Goal: Task Accomplishment & Management: Use online tool/utility

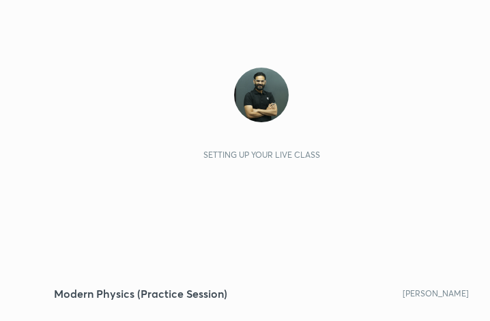
scroll to position [233, 435]
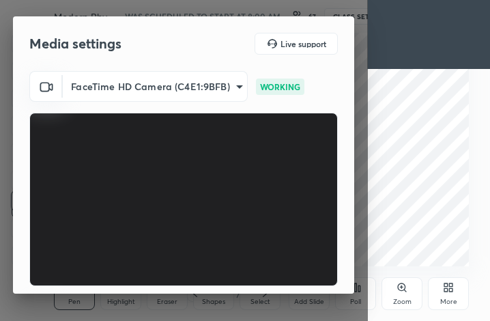
click at [162, 90] on body "1 2 3 4 5 6 7 C X Z C X Z E E Erase all H H Modern Physics (Practice Session) W…" at bounding box center [245, 160] width 490 height 321
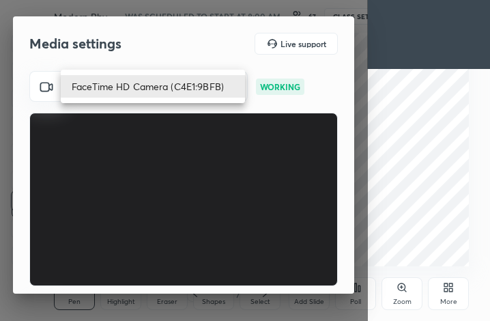
click at [107, 60] on div at bounding box center [245, 160] width 490 height 321
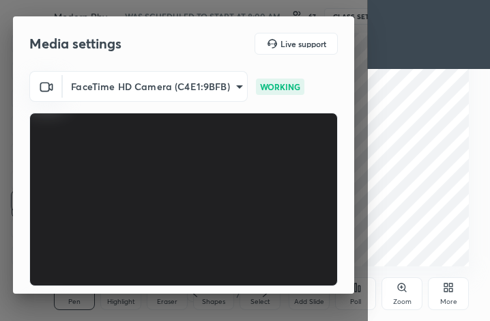
click at [44, 84] on icon at bounding box center [46, 86] width 16 height 16
click at [141, 93] on body "1 2 3 4 5 6 7 C X Z C X Z E E Erase all H H Modern Physics (Practice Session) W…" at bounding box center [245, 160] width 490 height 321
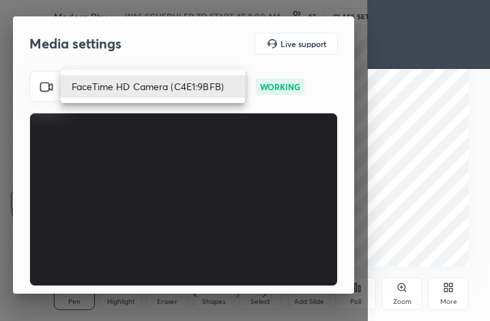
click at [182, 13] on div at bounding box center [245, 160] width 490 height 321
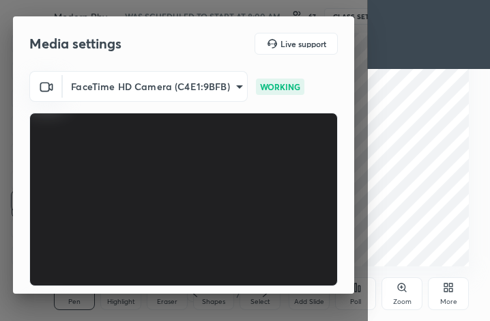
click at [182, 46] on div "Media settings Live support" at bounding box center [183, 44] width 308 height 22
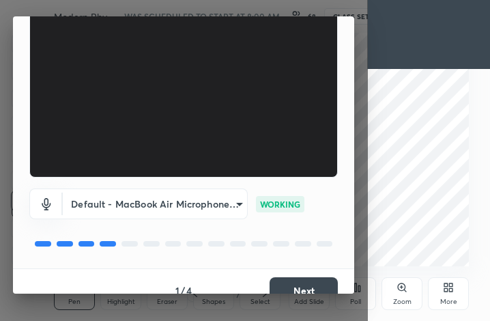
scroll to position [127, 0]
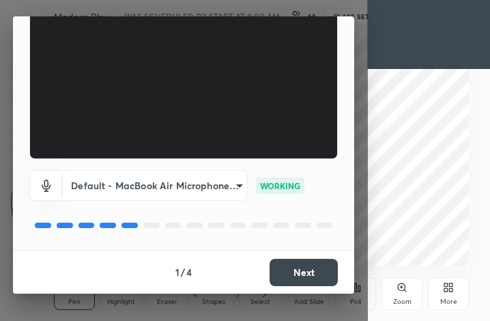
click at [300, 274] on button "Next" at bounding box center [304, 272] width 68 height 27
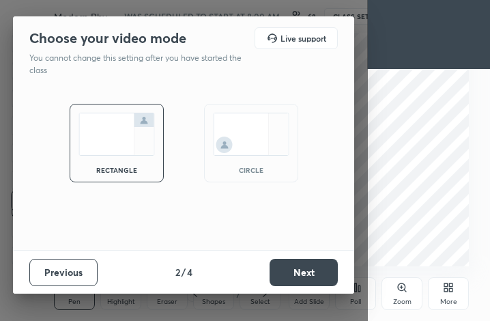
click at [304, 276] on button "Next" at bounding box center [304, 272] width 68 height 27
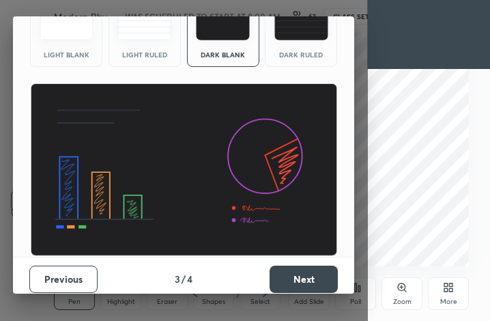
scroll to position [89, 0]
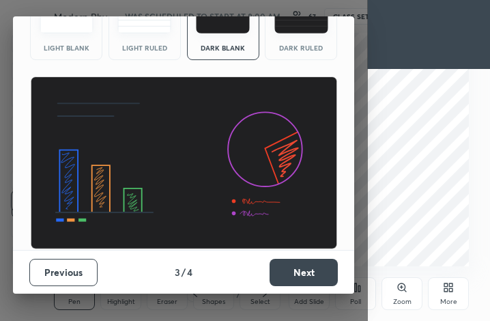
click at [59, 270] on button "Previous" at bounding box center [63, 272] width 68 height 27
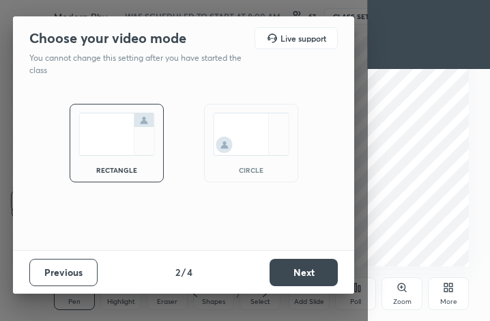
scroll to position [0, 0]
click at [300, 279] on button "Next" at bounding box center [304, 272] width 68 height 27
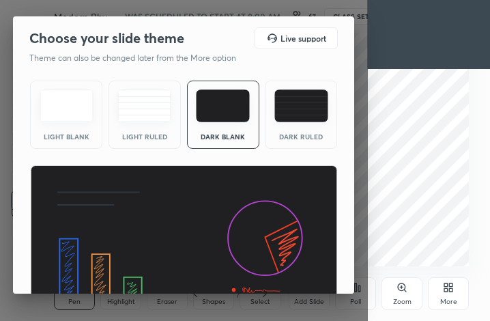
click at [313, 126] on div "Dark Ruled" at bounding box center [301, 115] width 72 height 68
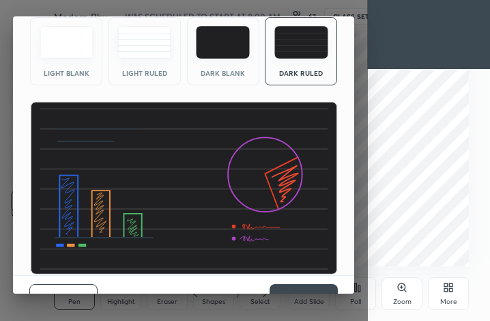
scroll to position [89, 0]
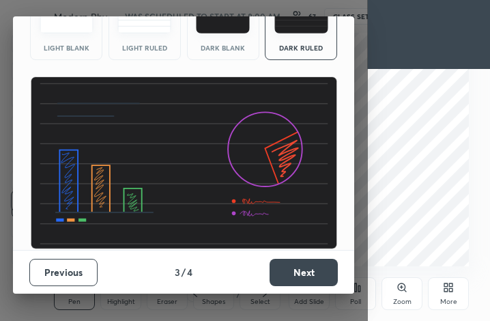
click at [293, 281] on button "Next" at bounding box center [304, 272] width 68 height 27
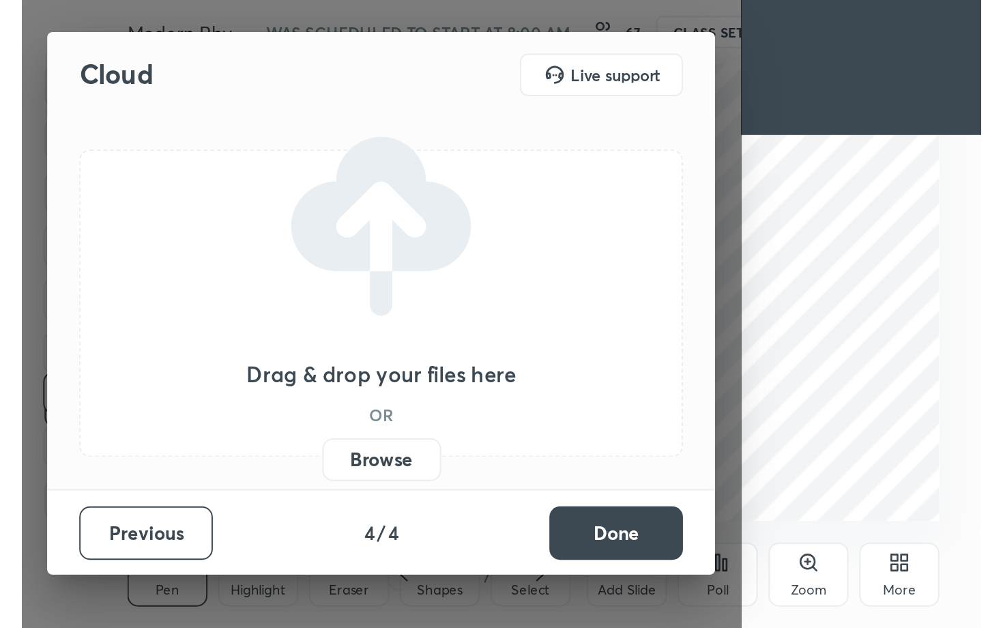
scroll to position [0, 0]
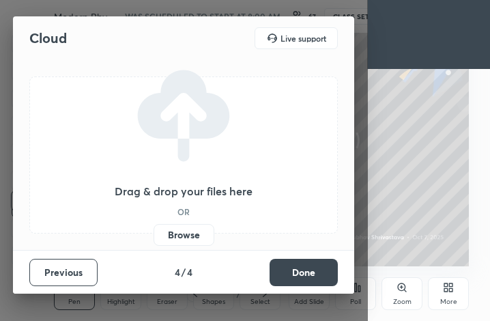
click at [189, 238] on label "Browse" at bounding box center [184, 235] width 61 height 22
click at [154, 238] on input "Browse" at bounding box center [154, 235] width 0 height 22
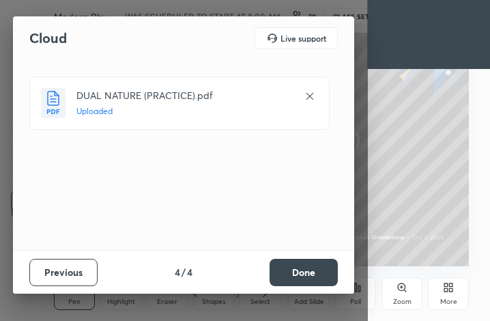
click at [297, 283] on button "Done" at bounding box center [304, 272] width 68 height 27
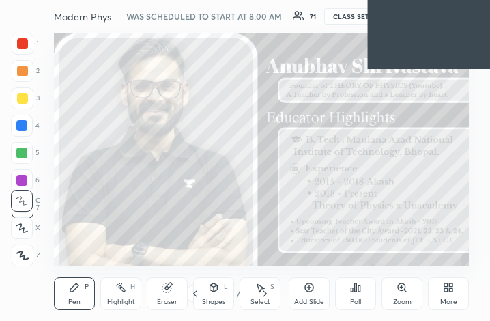
click at [446, 293] on div "More" at bounding box center [448, 293] width 41 height 33
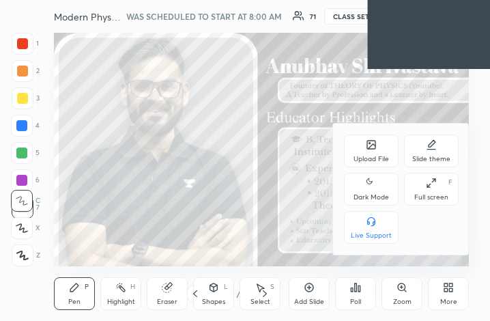
click at [434, 180] on icon at bounding box center [434, 180] width 3 height 3
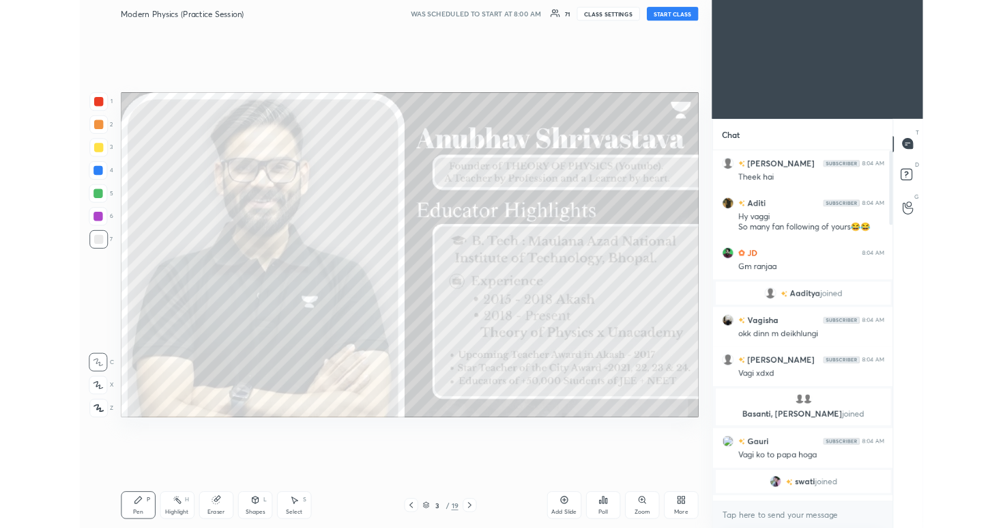
scroll to position [541, 697]
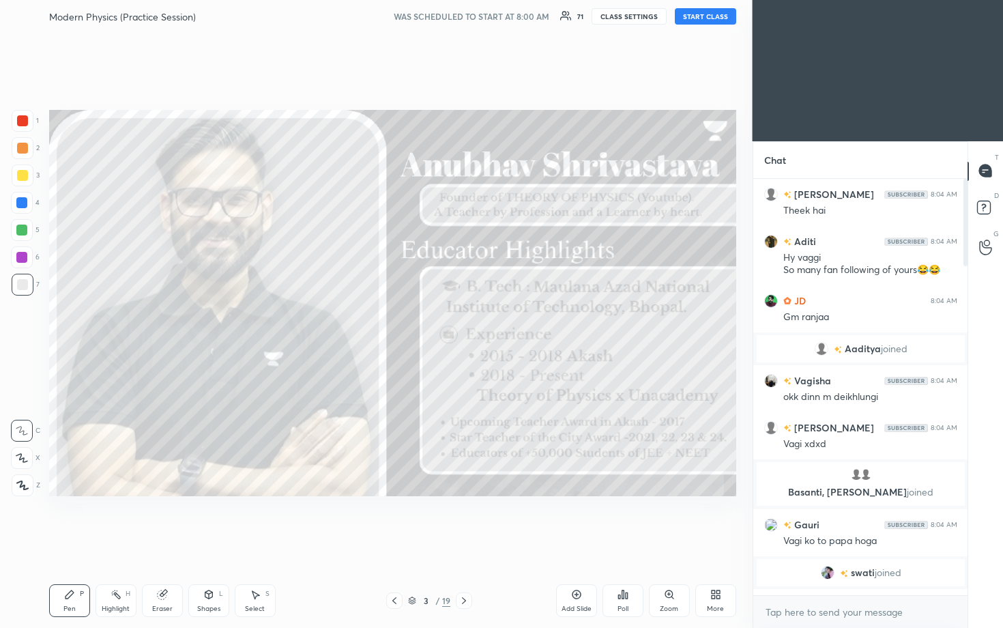
click at [489, 22] on button "START CLASS" at bounding box center [705, 16] width 61 height 16
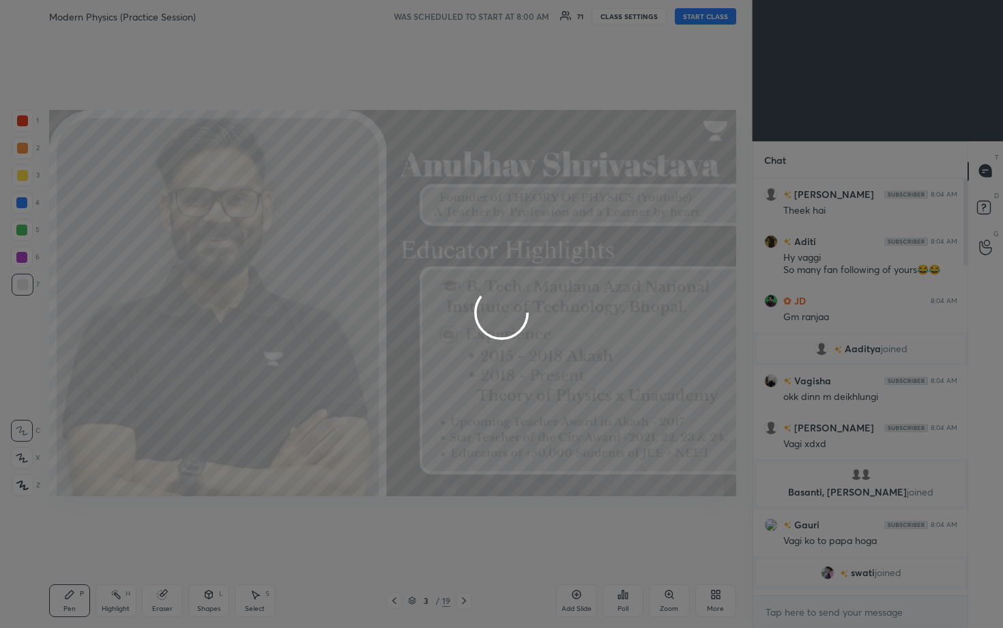
type textarea "x"
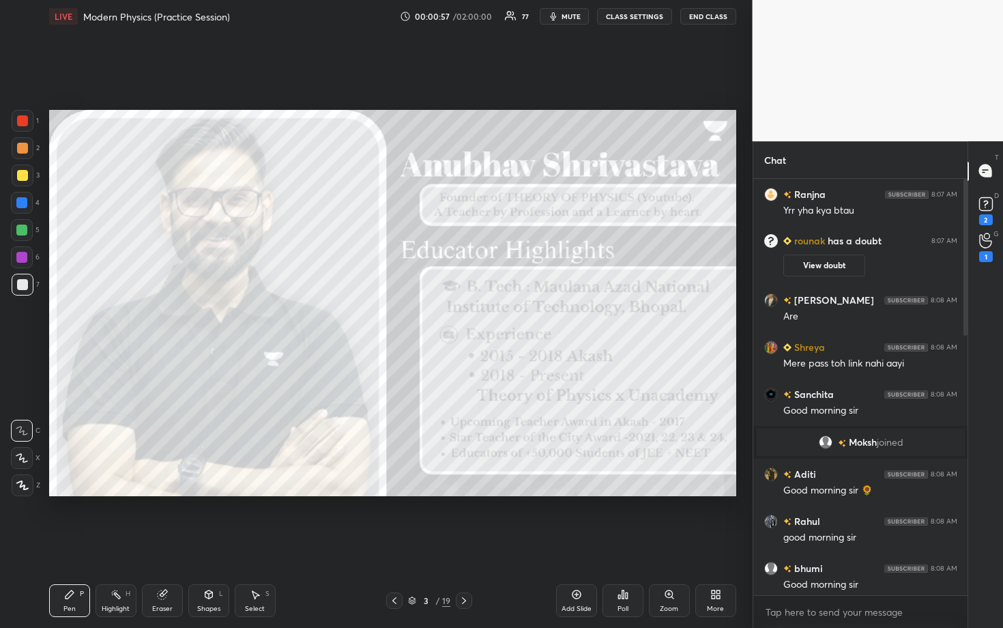
click at [489, 320] on div "More" at bounding box center [715, 600] width 41 height 33
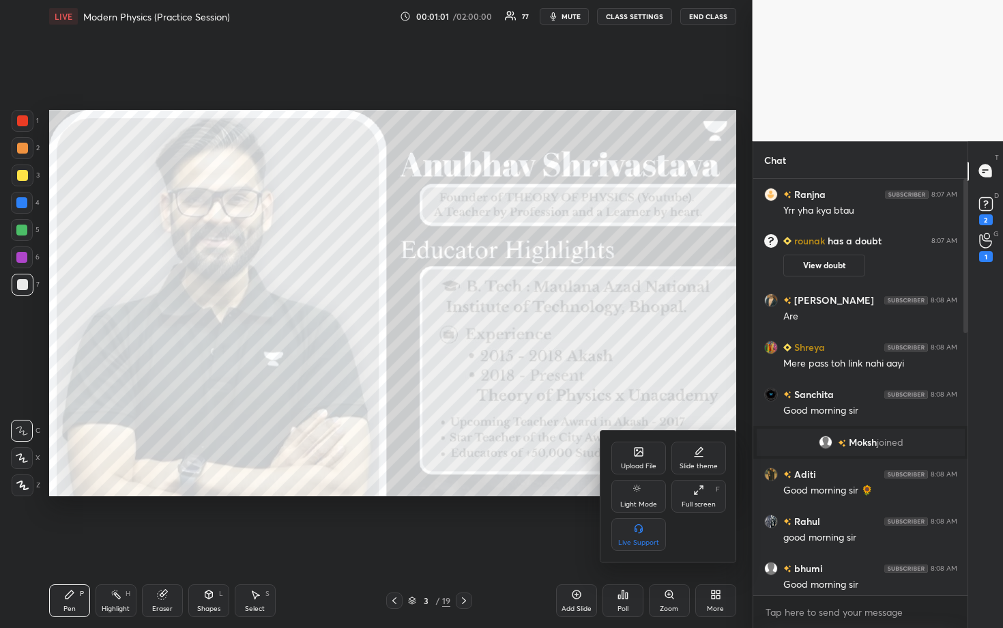
click at [489, 20] on div at bounding box center [501, 314] width 1003 height 628
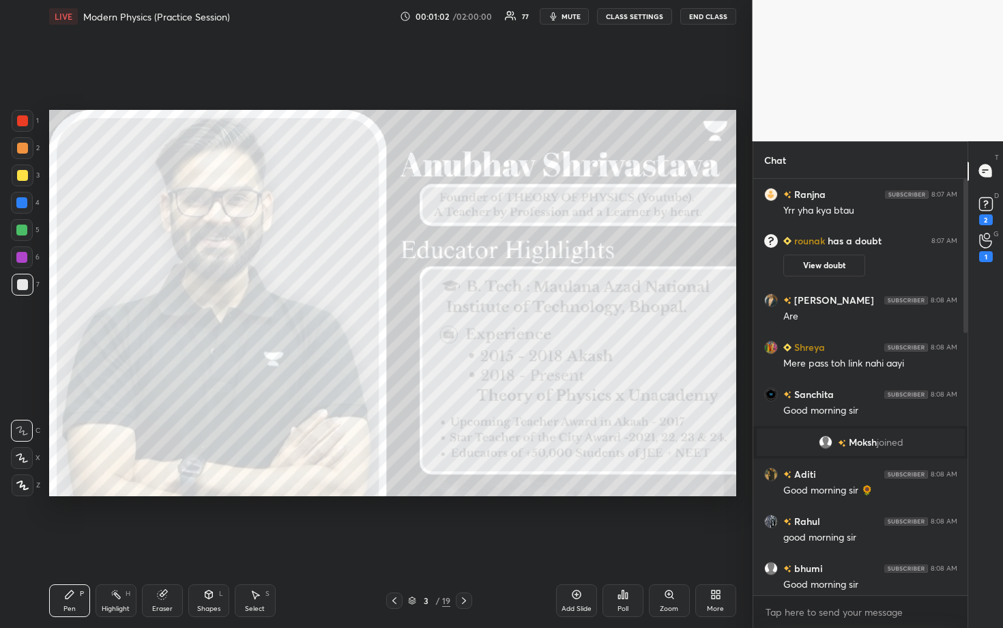
click at [489, 20] on button "CLASS SETTINGS" at bounding box center [634, 16] width 75 height 16
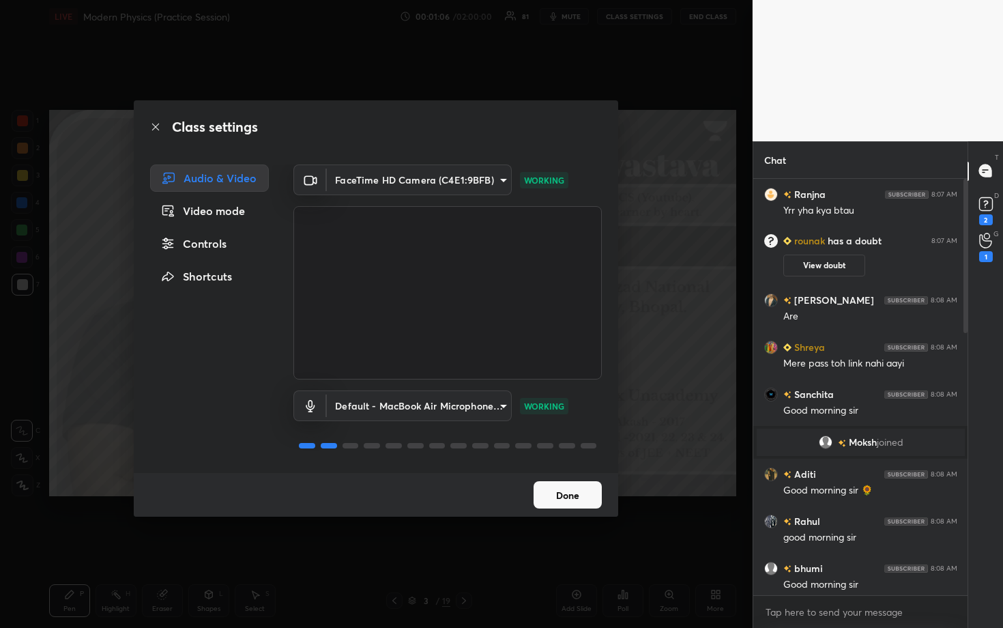
click at [371, 320] on body "1 2 3 4 5 6 7 C X Z C X Z E E Erase all H H LIVE Modern Physics (Practice Sessi…" at bounding box center [501, 314] width 1003 height 628
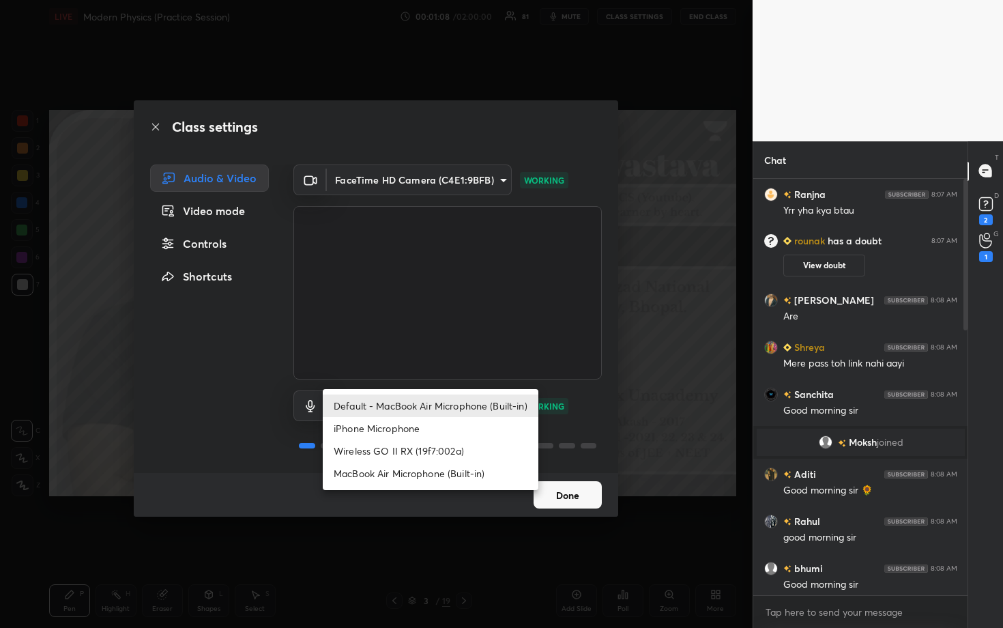
click at [372, 320] on li "Wireless GO II RX (19f7:002a)" at bounding box center [431, 451] width 216 height 23
type input "80222e69f84ee42ff1f5e764600aef312da4790f0c9f55776cca78b8e2d78f53"
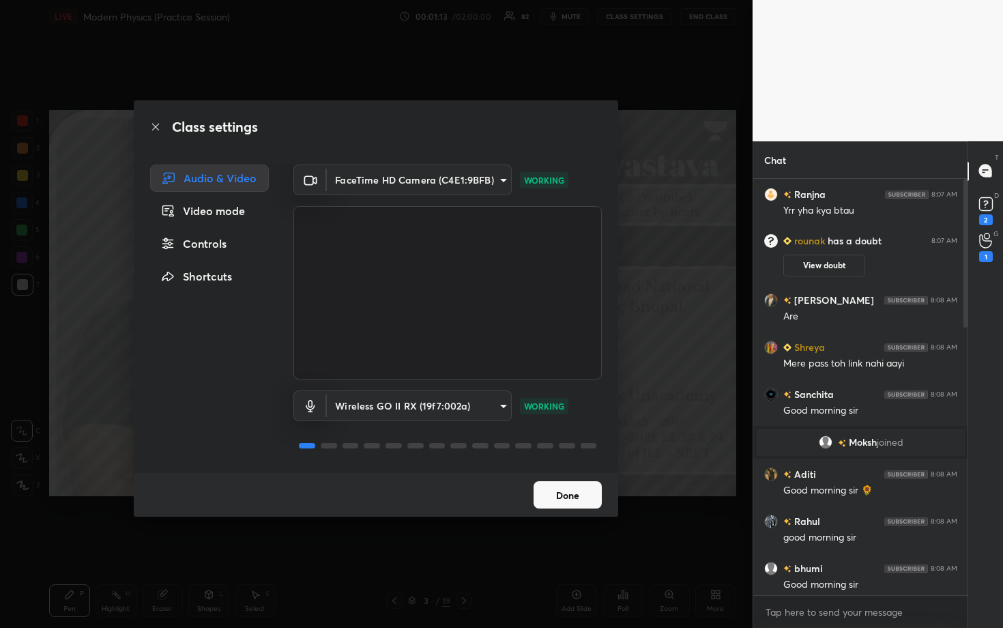
click at [489, 320] on button "Done" at bounding box center [568, 494] width 68 height 27
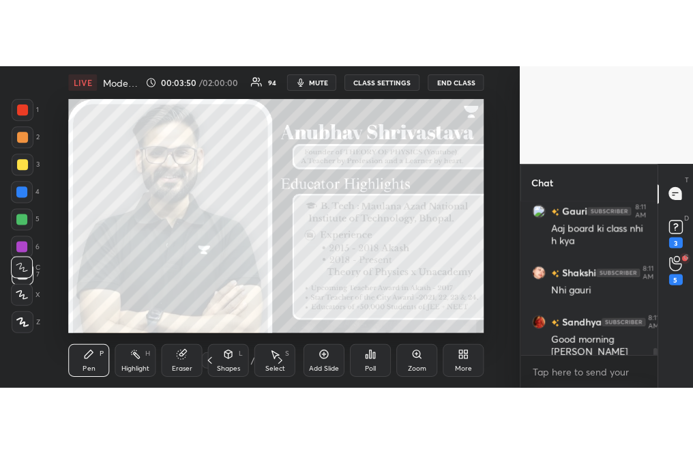
scroll to position [3292, 0]
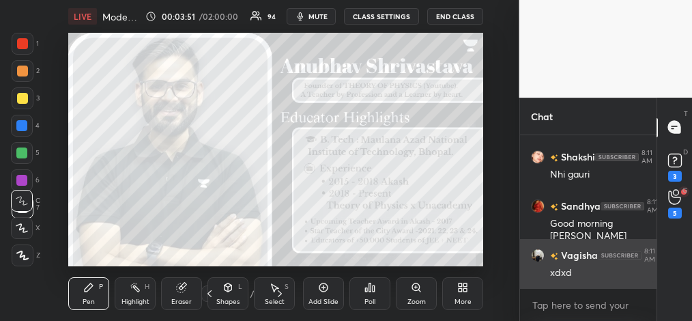
drag, startPoint x: 654, startPoint y: 150, endPoint x: 646, endPoint y: 278, distance: 127.9
click at [489, 278] on div "[PERSON_NAME] joined Gauri 8:11 AM Aaj board ki class nhi h kya [PERSON_NAME] 8…" at bounding box center [588, 211] width 137 height 153
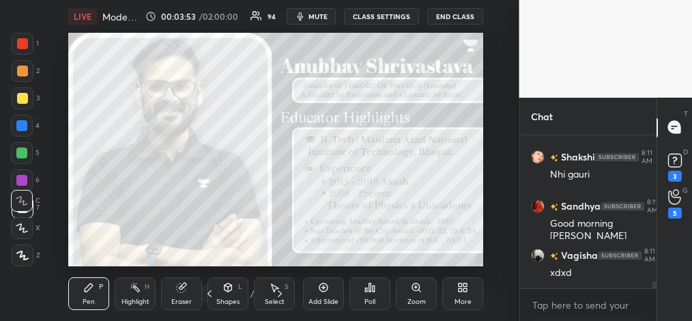
click at [461, 291] on div "More" at bounding box center [462, 293] width 41 height 33
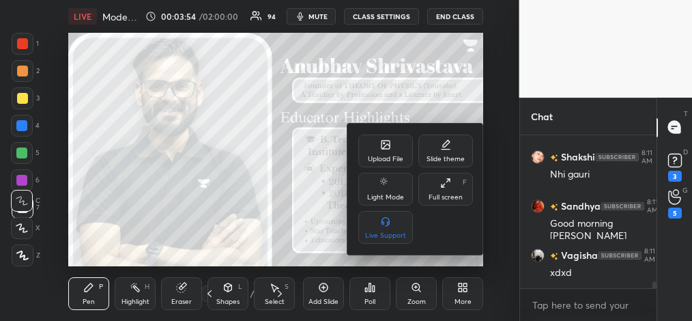
click at [452, 184] on div "Full screen F" at bounding box center [445, 189] width 55 height 33
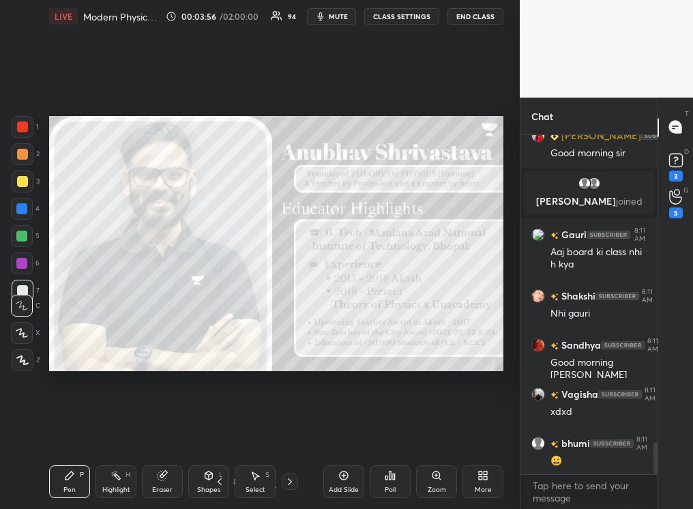
scroll to position [3219, 0]
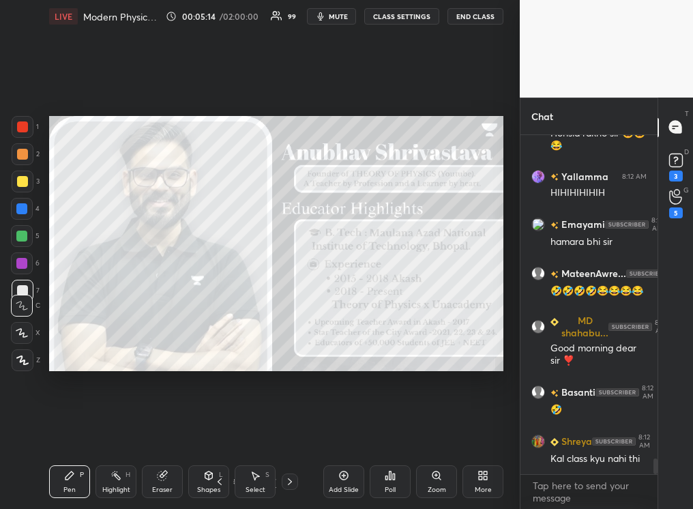
drag, startPoint x: 655, startPoint y: 462, endPoint x: 655, endPoint y: 470, distance: 7.5
click at [489, 320] on div at bounding box center [656, 467] width 4 height 16
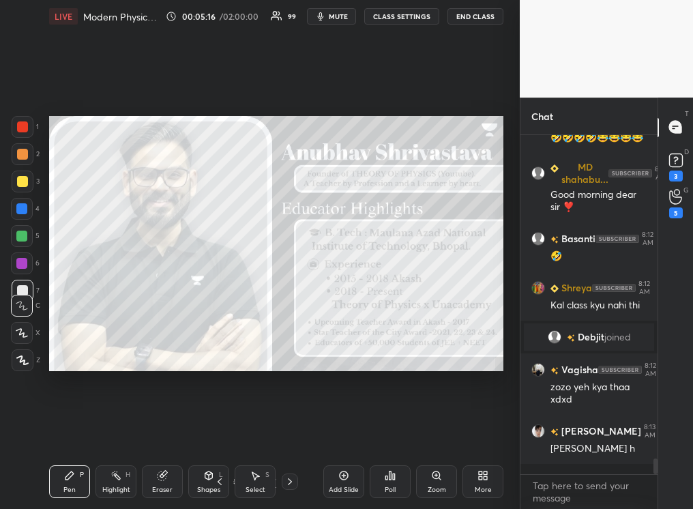
click at [489, 320] on div at bounding box center [656, 467] width 4 height 16
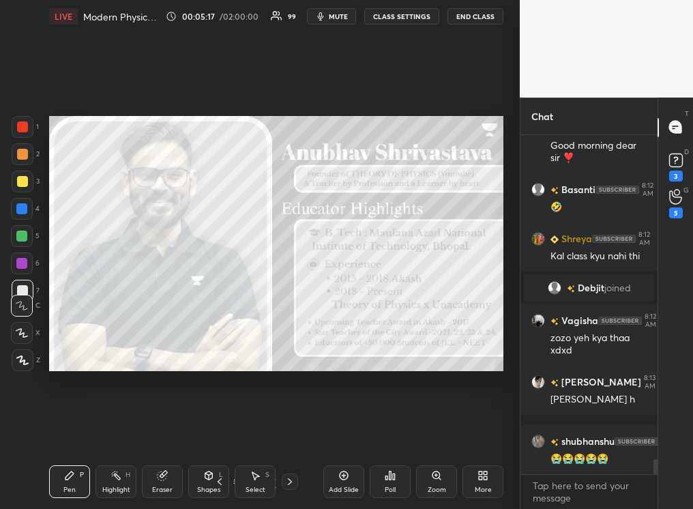
click at [489, 320] on div at bounding box center [656, 466] width 4 height 15
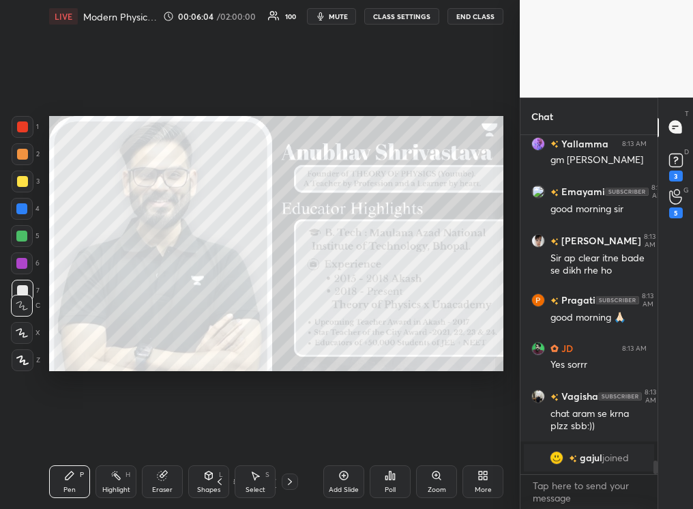
click at [340, 320] on div "Add Slide" at bounding box center [343, 481] width 41 height 33
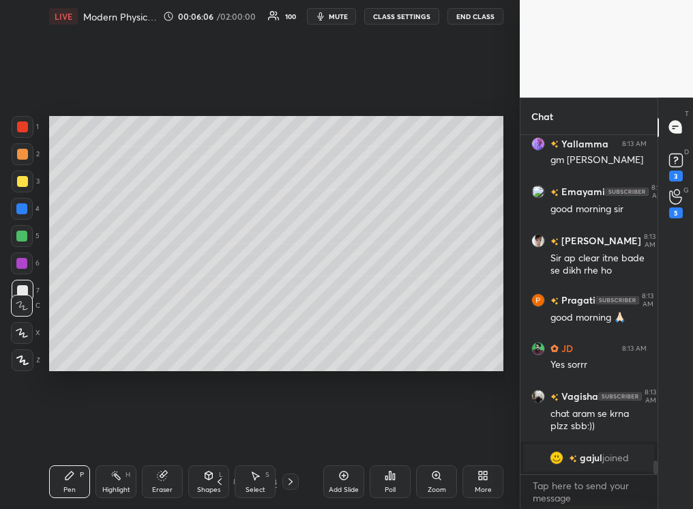
click at [78, 320] on div "Pen P" at bounding box center [69, 481] width 41 height 33
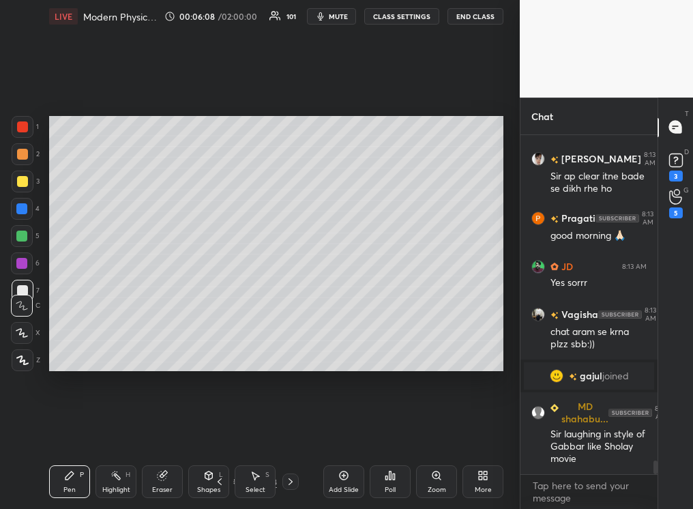
click at [34, 320] on div "Z" at bounding box center [26, 360] width 29 height 22
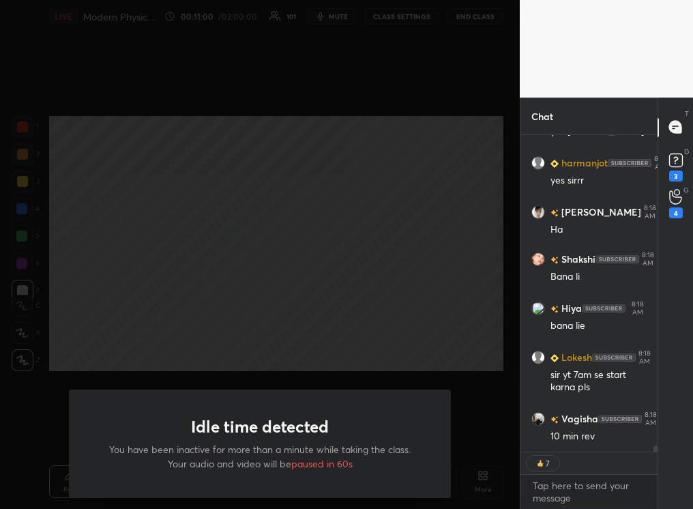
scroll to position [15422, 0]
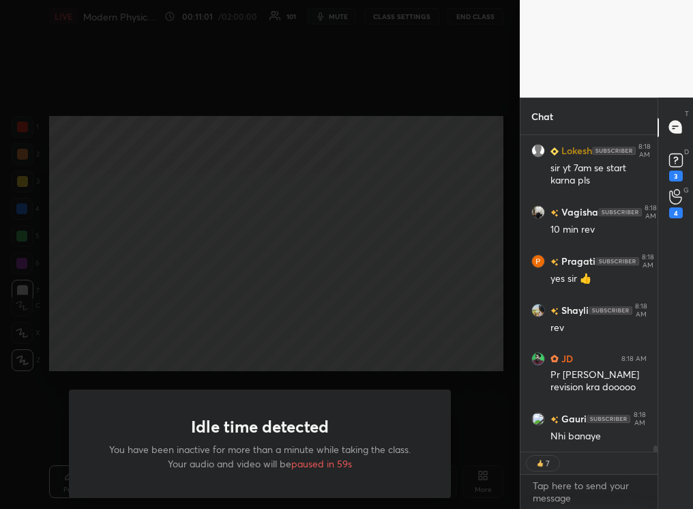
click at [331, 320] on div "Idle time detected You have been inactive for more than a minute while taking t…" at bounding box center [260, 254] width 520 height 509
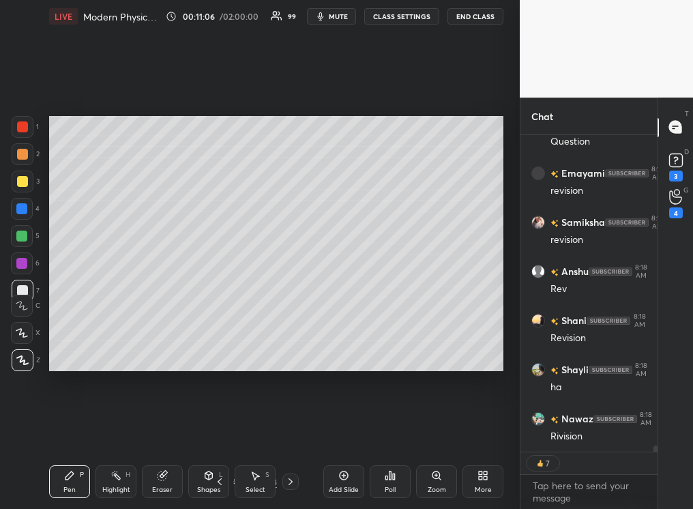
scroll to position [15971, 0]
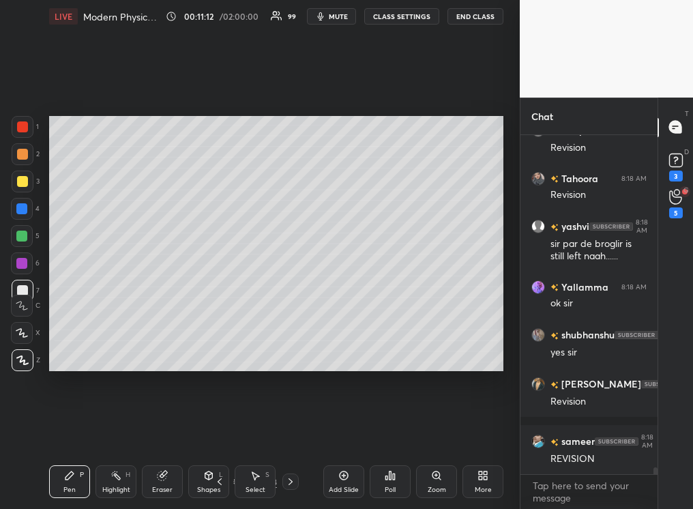
click at [341, 320] on div "Add Slide" at bounding box center [344, 490] width 30 height 7
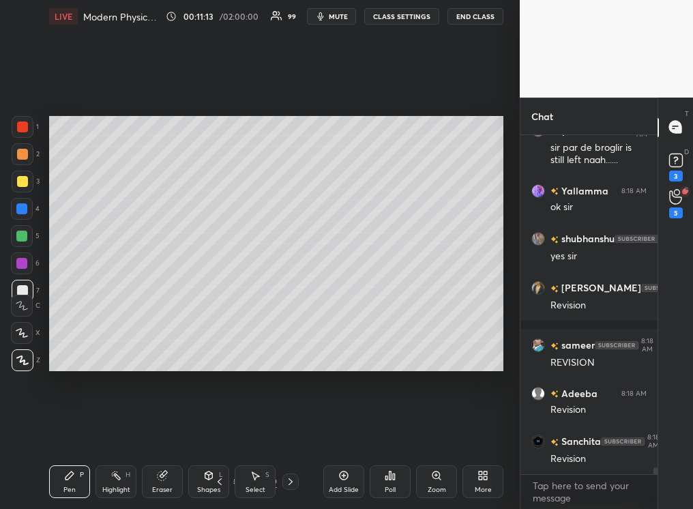
click at [21, 180] on div at bounding box center [22, 181] width 11 height 11
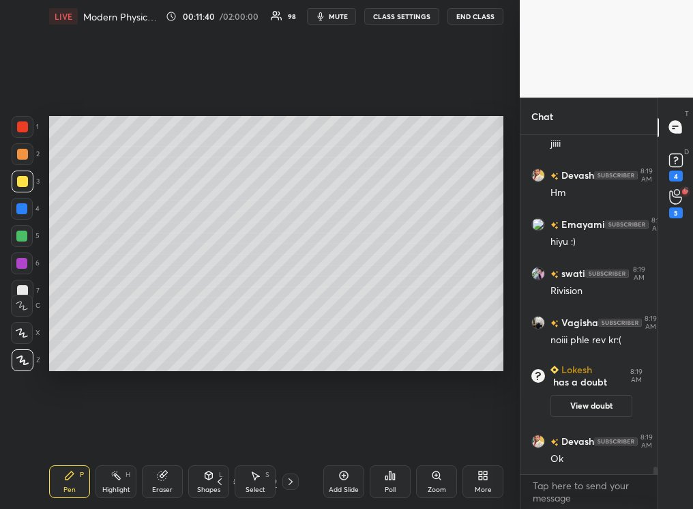
click at [25, 289] on div at bounding box center [22, 290] width 11 height 11
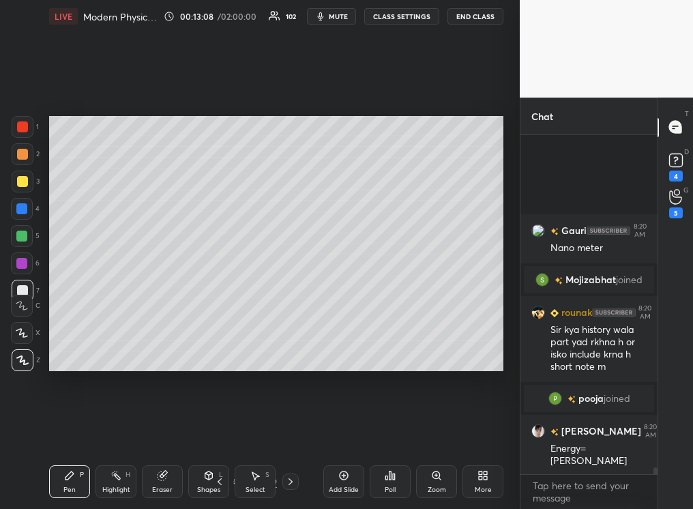
scroll to position [16375, 0]
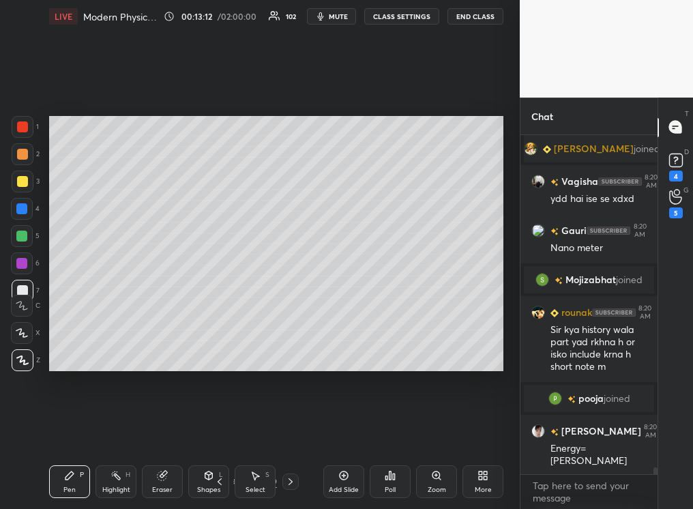
click at [19, 158] on div at bounding box center [22, 154] width 11 height 11
click at [22, 237] on div at bounding box center [21, 236] width 11 height 11
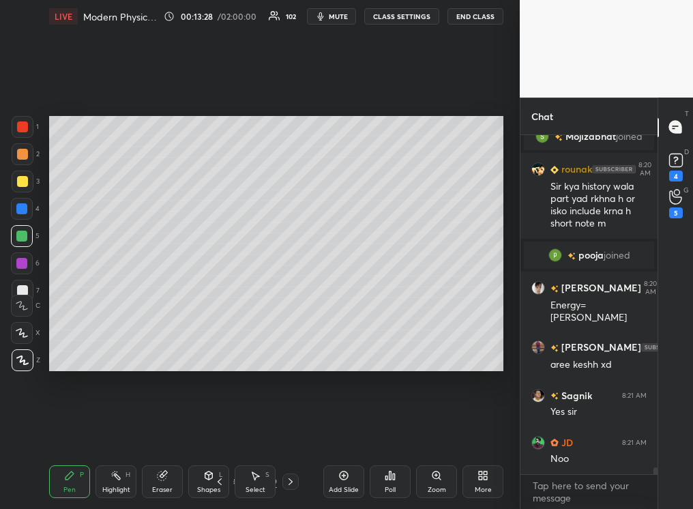
scroll to position [16580, 0]
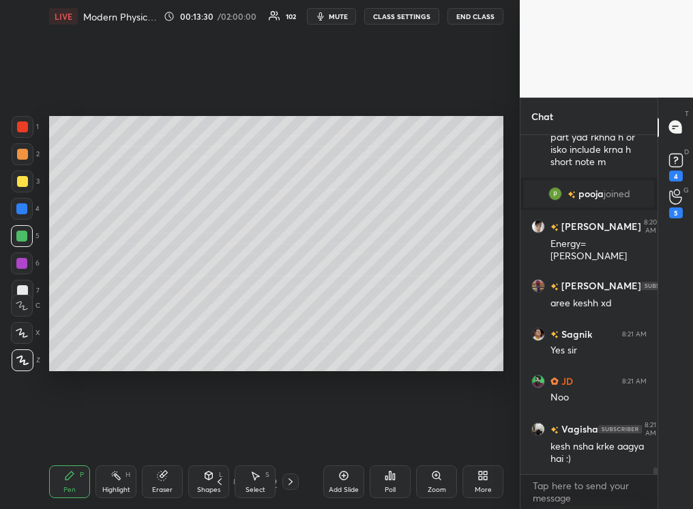
click at [23, 179] on div at bounding box center [22, 181] width 11 height 11
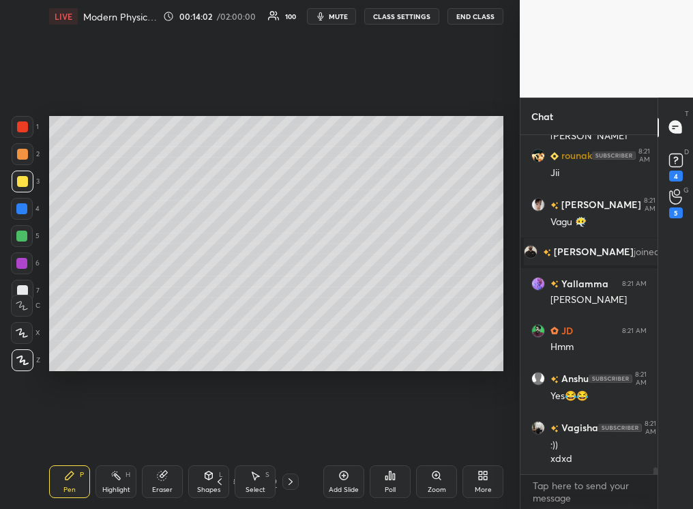
scroll to position [17100, 0]
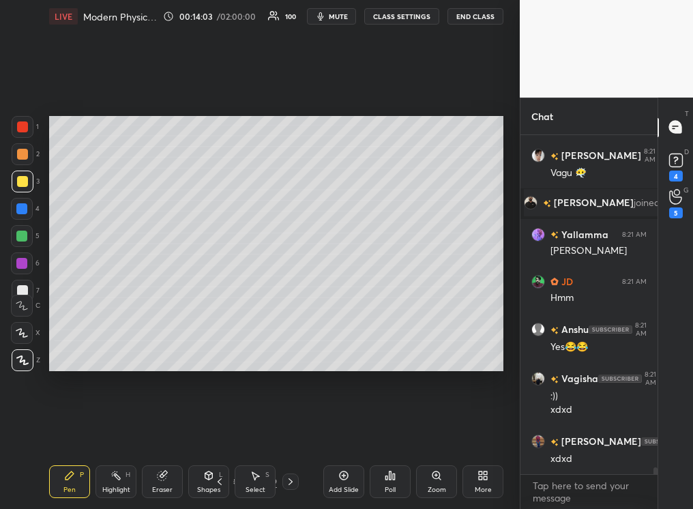
click at [24, 154] on div at bounding box center [22, 154] width 11 height 11
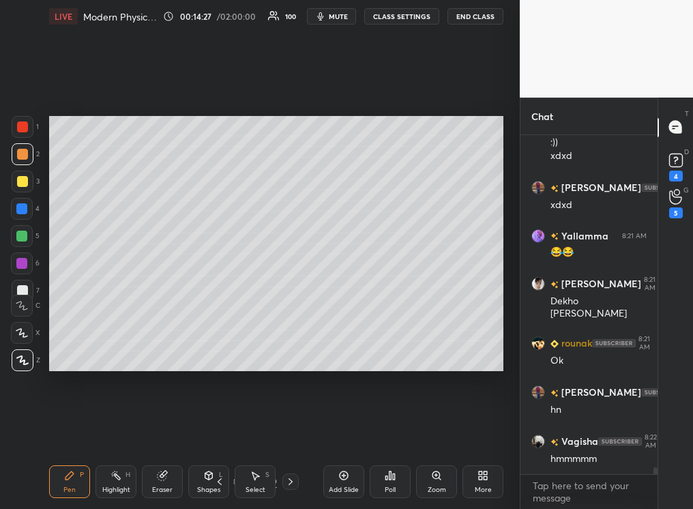
scroll to position [17202, 0]
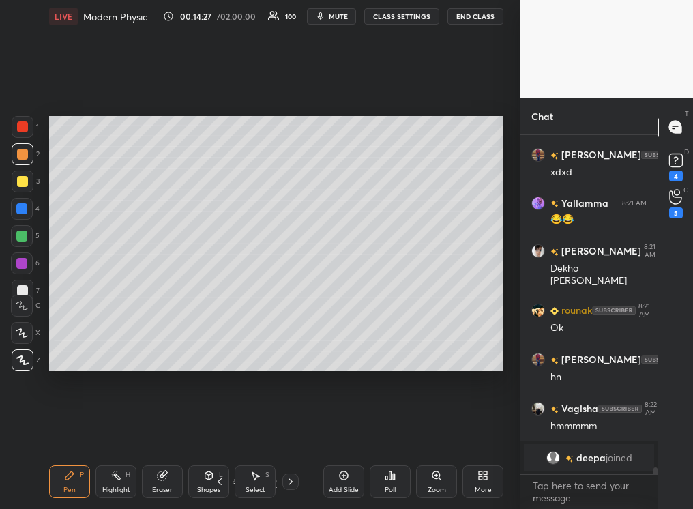
click at [18, 182] on div at bounding box center [22, 181] width 11 height 11
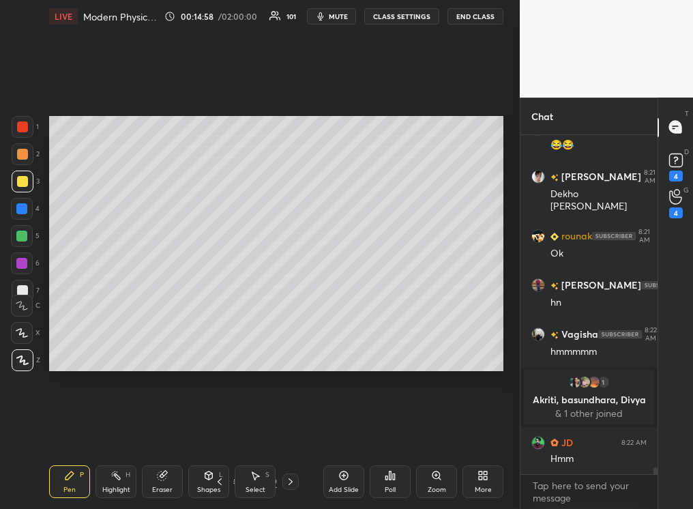
scroll to position [17254, 0]
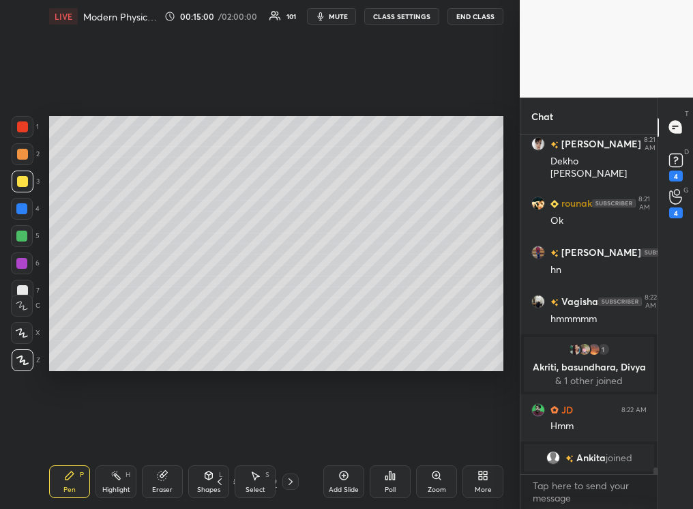
click at [158, 320] on div "Eraser" at bounding box center [162, 481] width 41 height 33
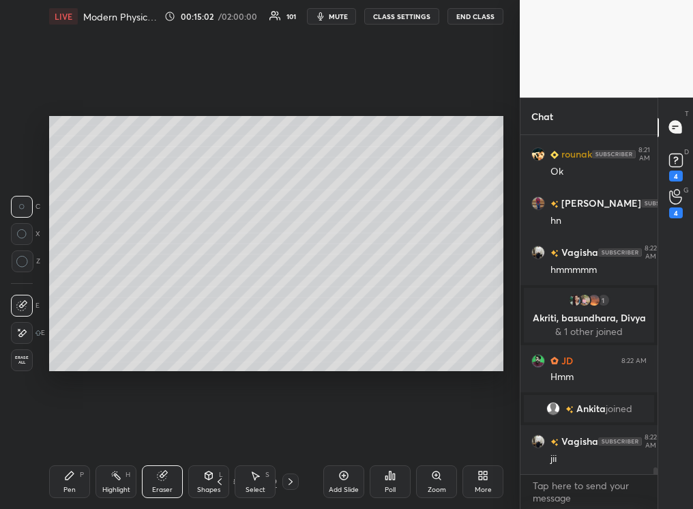
scroll to position [17335, 0]
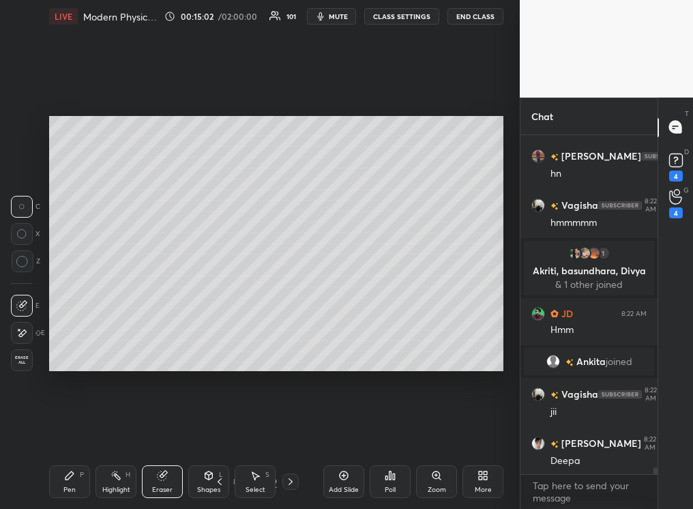
click at [85, 320] on div "Pen P" at bounding box center [69, 481] width 41 height 33
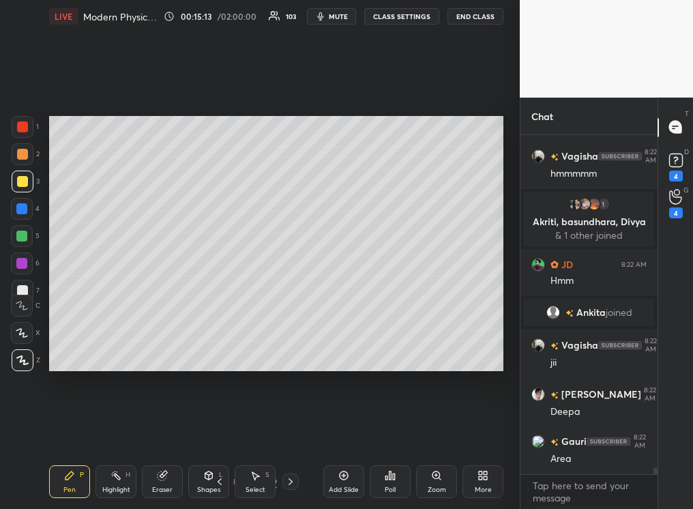
scroll to position [17433, 0]
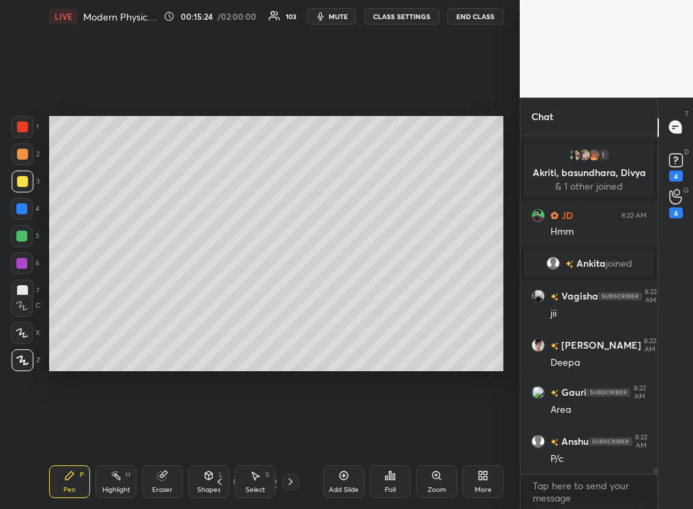
click at [345, 320] on div "Add Slide" at bounding box center [343, 481] width 41 height 33
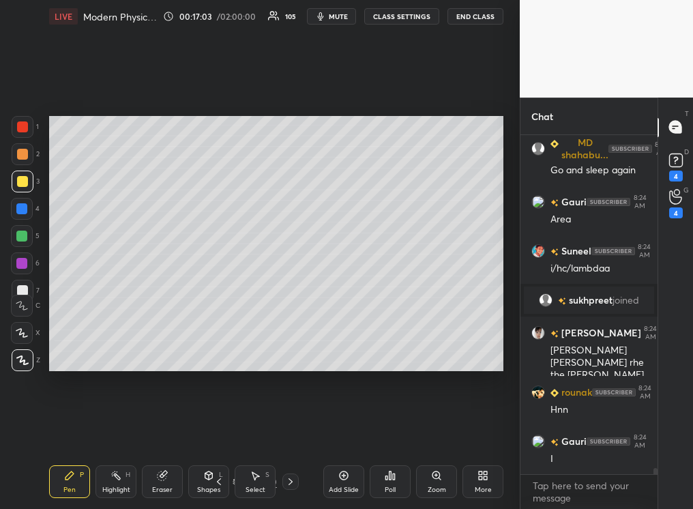
scroll to position [18200, 0]
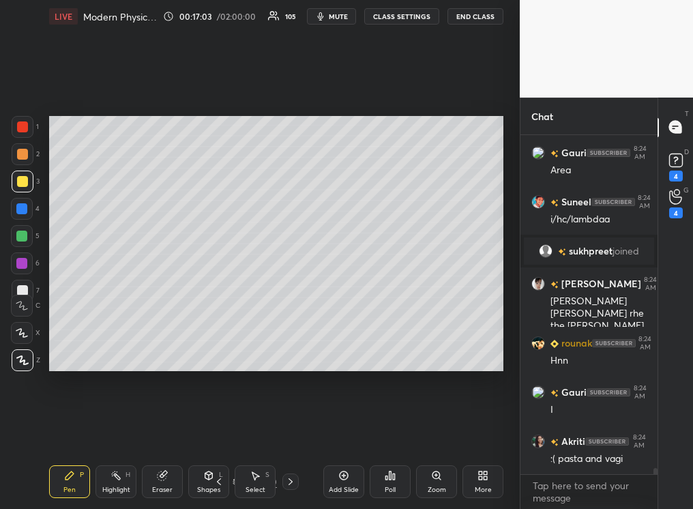
click at [218, 320] on icon at bounding box center [219, 481] width 11 height 11
click at [279, 320] on div "5 / 40" at bounding box center [255, 482] width 88 height 16
click at [291, 320] on icon at bounding box center [290, 481] width 11 height 11
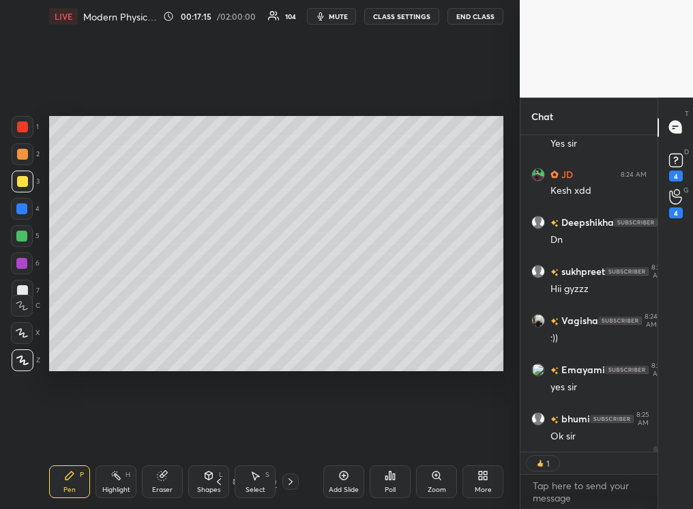
scroll to position [18718, 0]
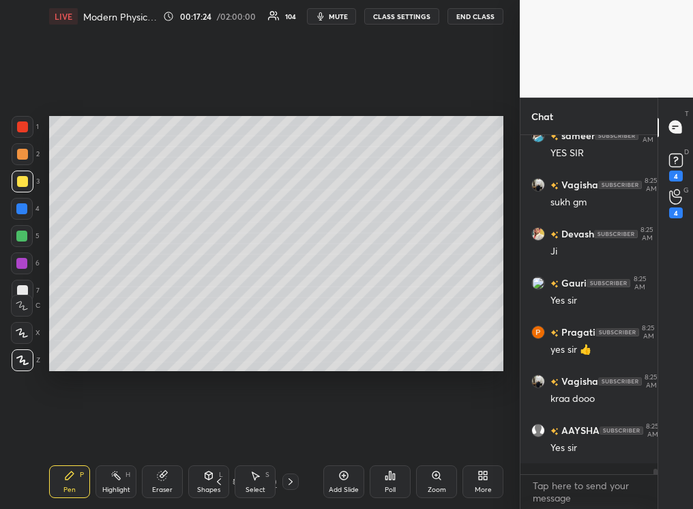
click at [63, 320] on div "Pen P" at bounding box center [69, 481] width 41 height 33
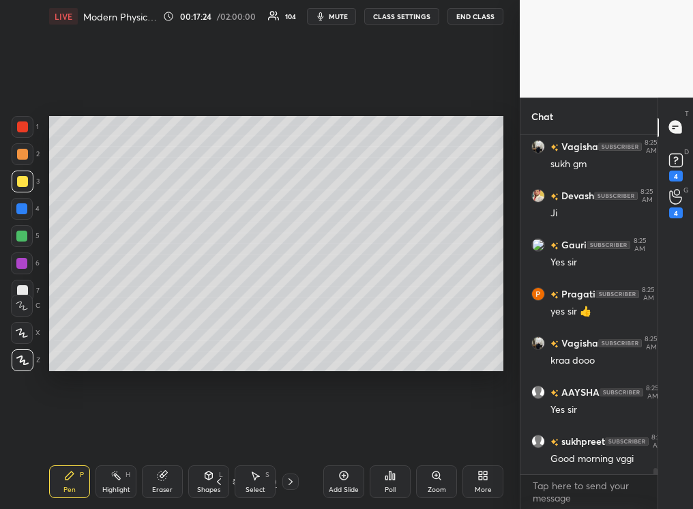
click at [18, 320] on div at bounding box center [23, 360] width 22 height 22
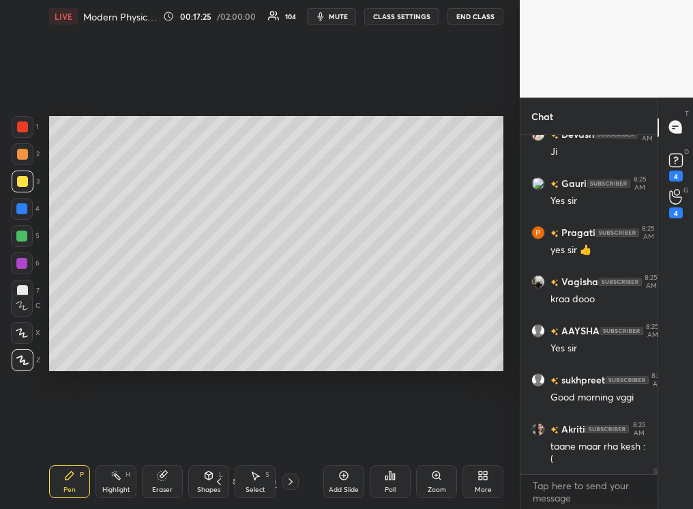
click at [21, 285] on div at bounding box center [22, 290] width 11 height 11
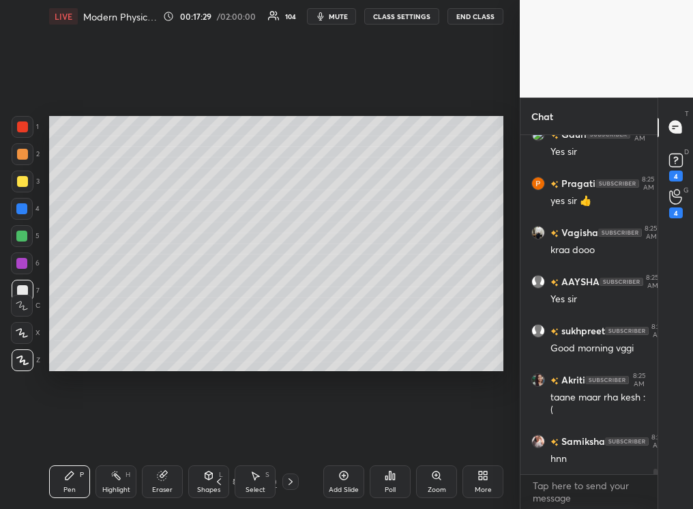
click at [292, 320] on div at bounding box center [291, 482] width 16 height 16
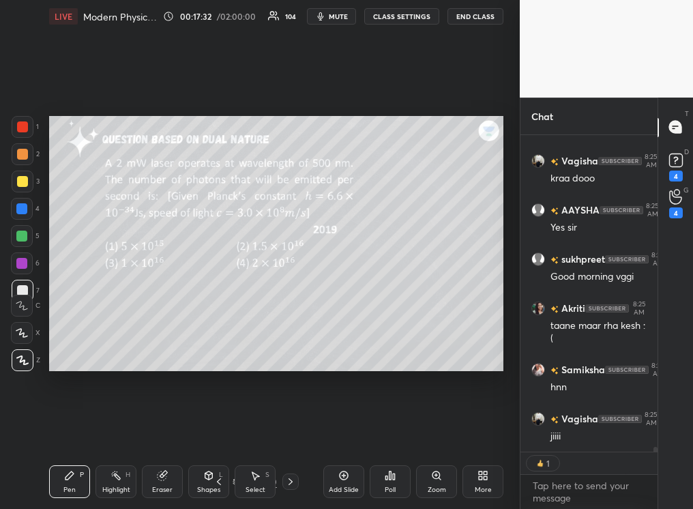
type textarea "x"
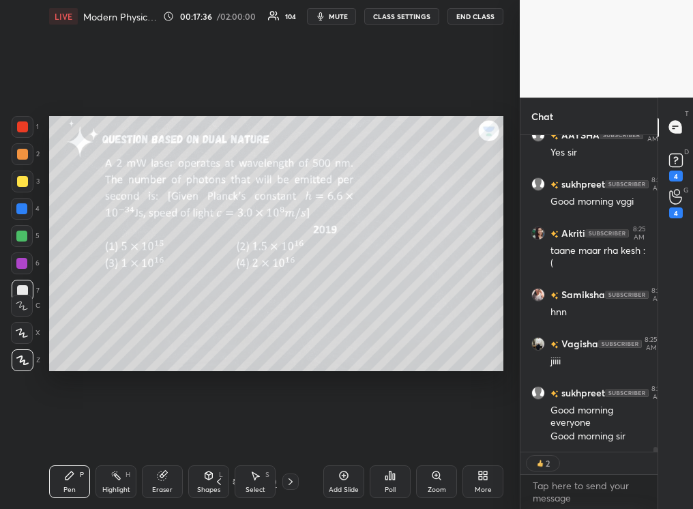
click at [392, 320] on div "Poll" at bounding box center [390, 490] width 11 height 7
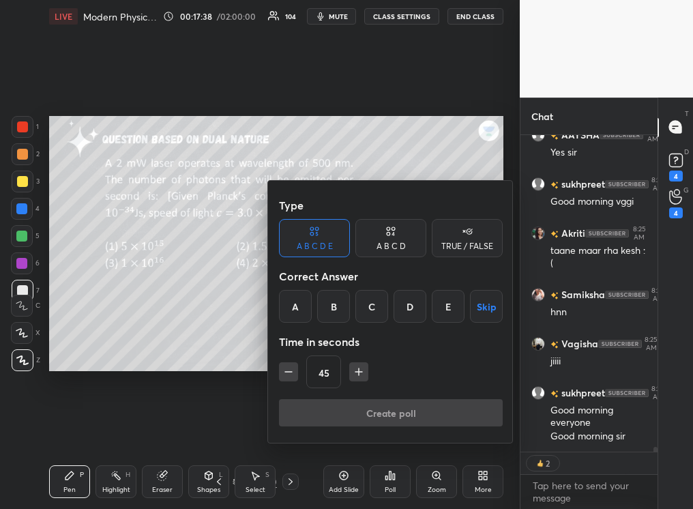
click at [361, 320] on icon "button" at bounding box center [359, 372] width 14 height 14
type input "60"
click at [484, 307] on button "Skip" at bounding box center [486, 306] width 33 height 33
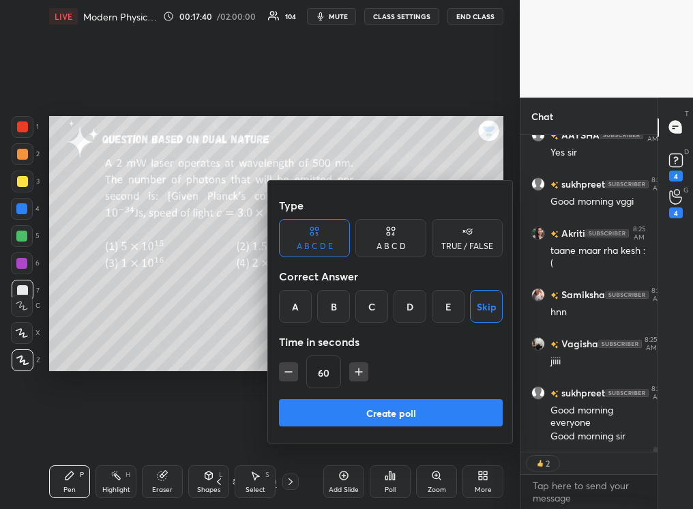
click at [382, 320] on button "Create poll" at bounding box center [391, 412] width 224 height 27
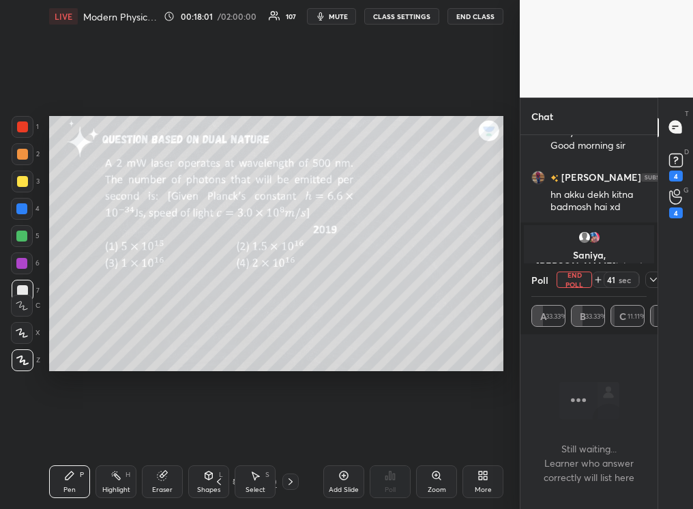
click at [489, 280] on icon at bounding box center [653, 279] width 11 height 11
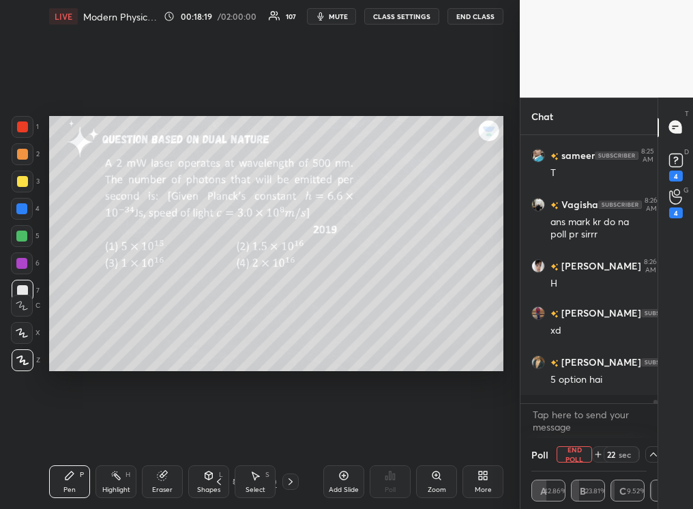
click at [489, 320] on icon at bounding box center [599, 454] width 0 height 5
click at [489, 320] on icon at bounding box center [598, 454] width 11 height 11
click at [124, 320] on div "Highlight" at bounding box center [116, 490] width 28 height 7
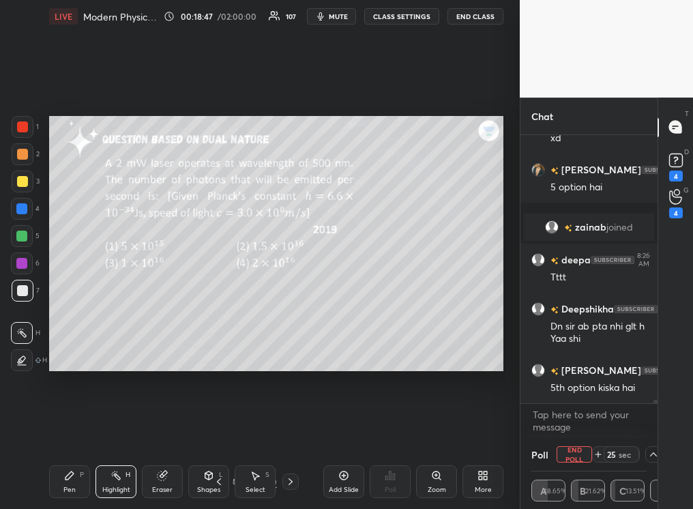
scroll to position [19894, 0]
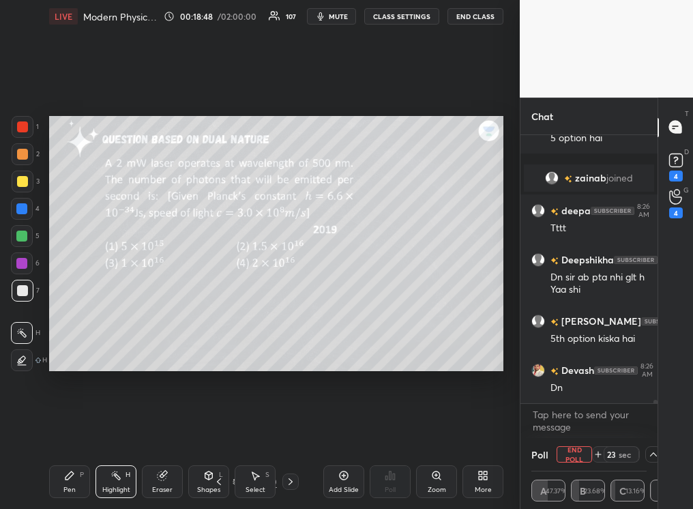
click at [489, 320] on icon at bounding box center [653, 454] width 11 height 11
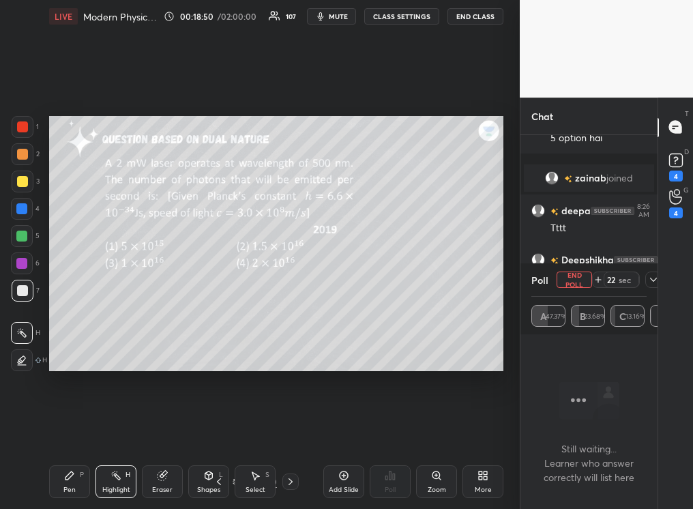
scroll to position [19943, 0]
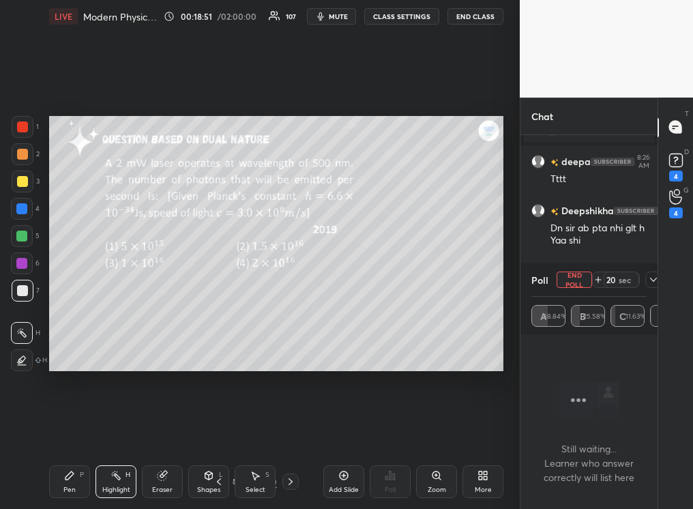
click at [489, 274] on icon at bounding box center [653, 279] width 11 height 11
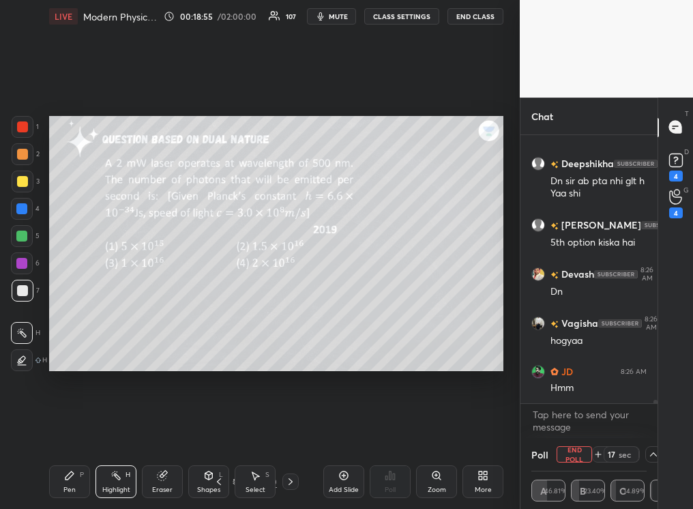
scroll to position [20038, 0]
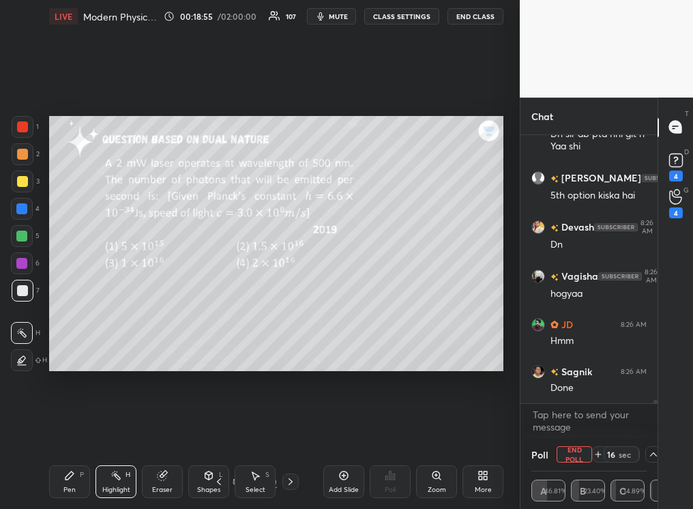
click at [59, 320] on div "Pen P" at bounding box center [69, 481] width 41 height 33
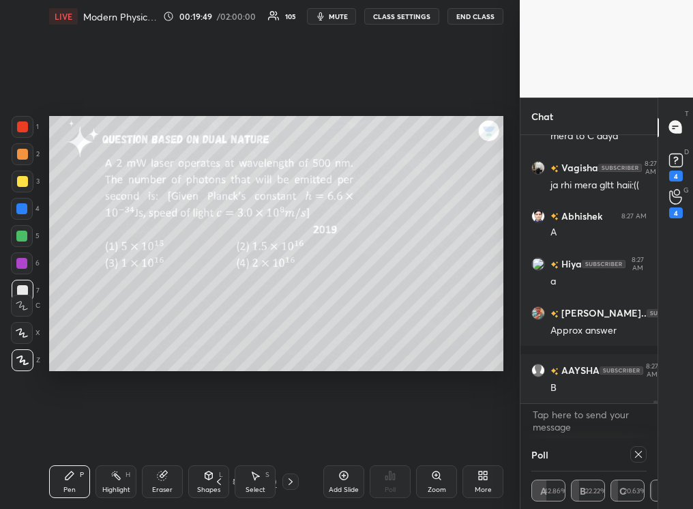
scroll to position [23620, 0]
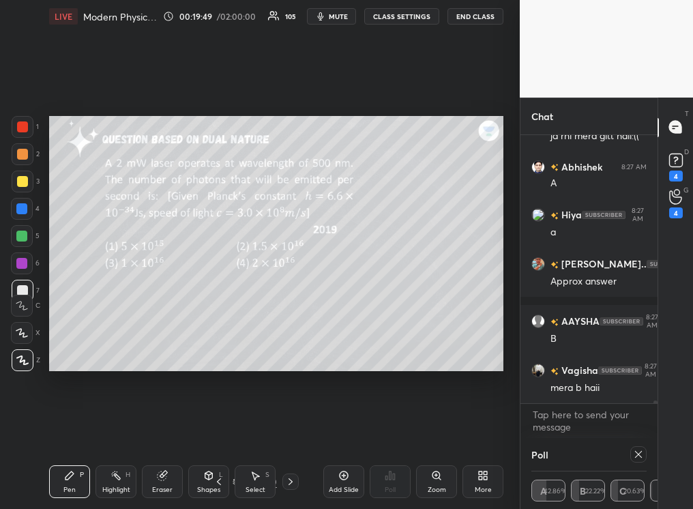
click at [75, 320] on div "Pen P" at bounding box center [69, 481] width 41 height 33
click at [20, 180] on div at bounding box center [22, 181] width 11 height 11
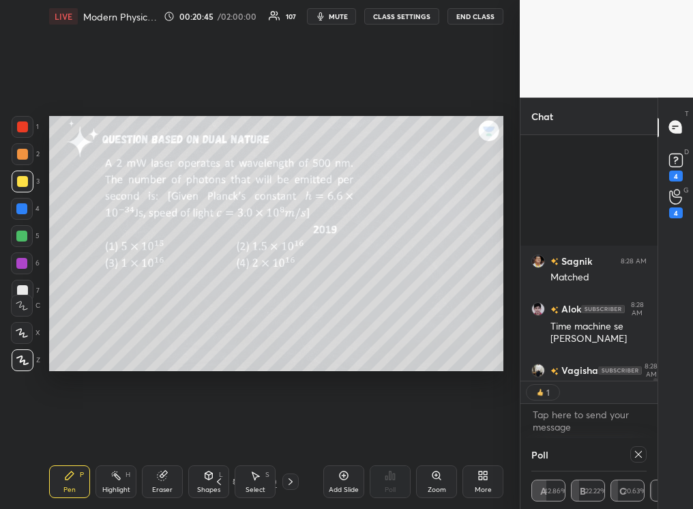
scroll to position [24158, 0]
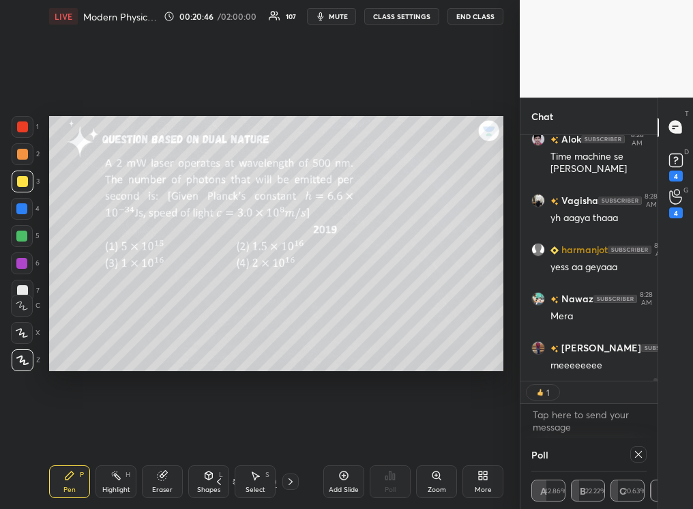
click at [119, 320] on div "Highlight H" at bounding box center [116, 481] width 41 height 33
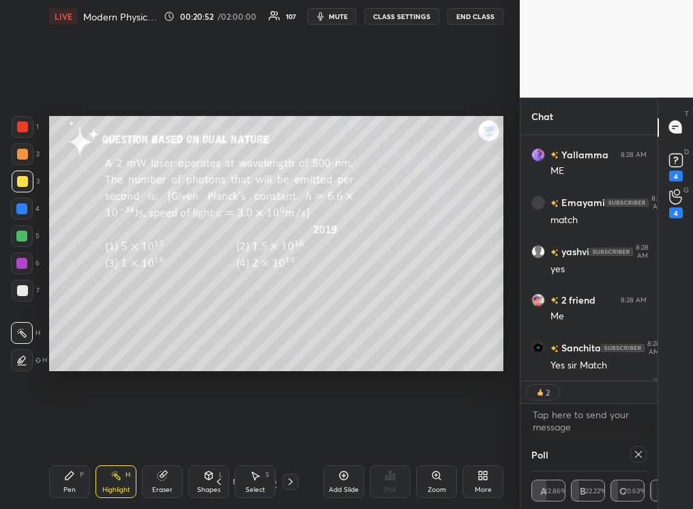
scroll to position [24752, 0]
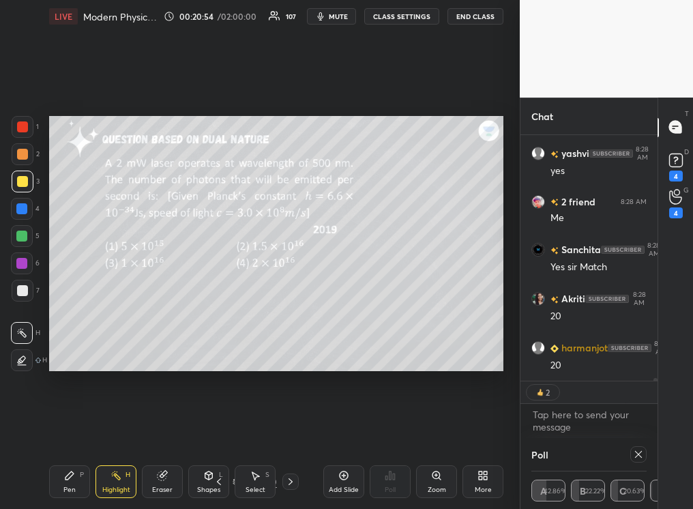
click at [68, 320] on div "Pen P" at bounding box center [69, 481] width 41 height 33
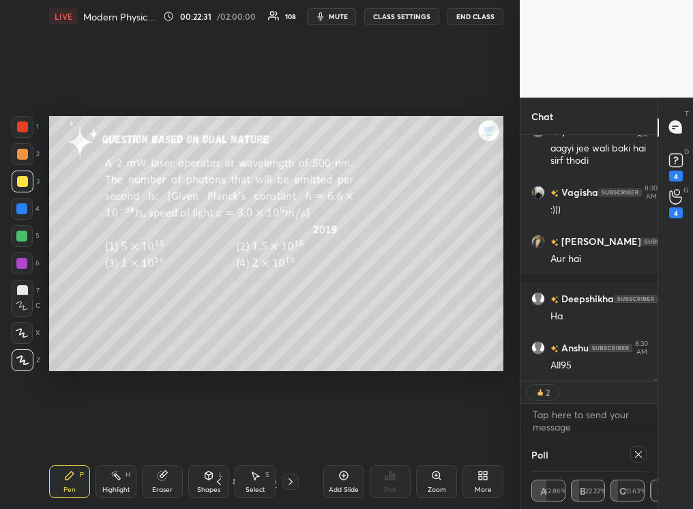
scroll to position [26558, 0]
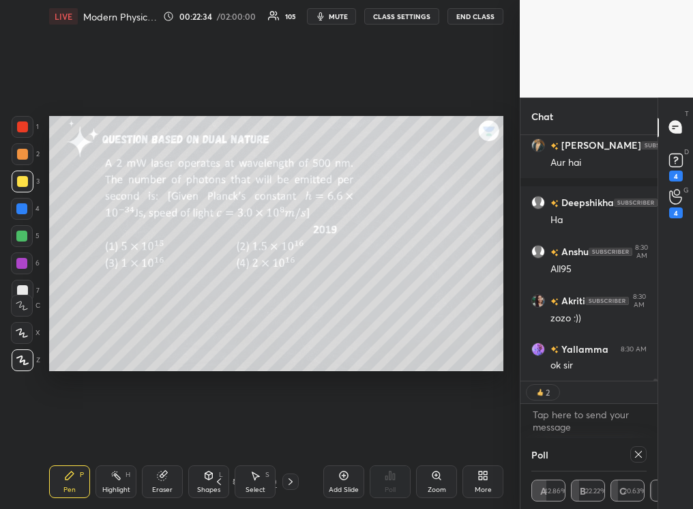
click at [291, 320] on icon at bounding box center [290, 481] width 11 height 11
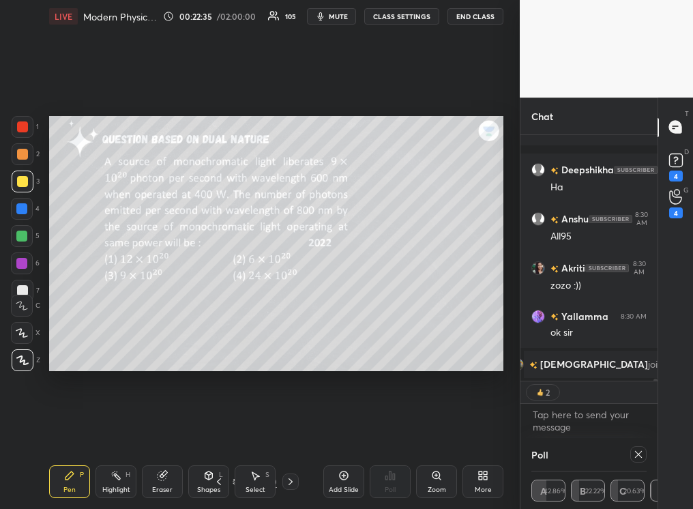
scroll to position [264, 133]
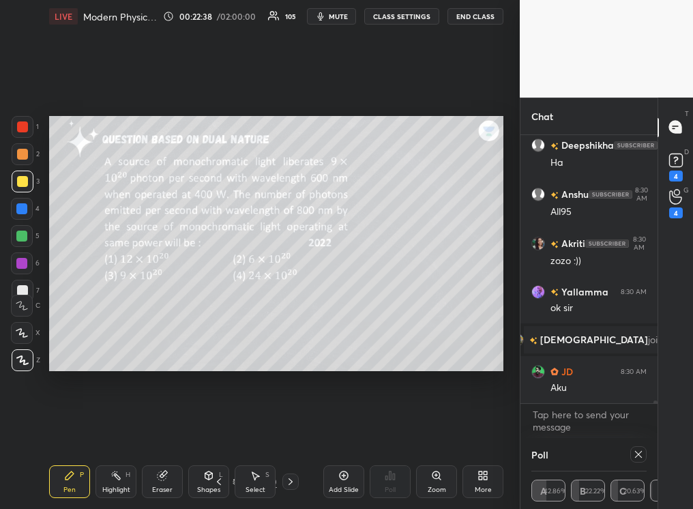
click at [489, 320] on icon at bounding box center [638, 454] width 11 height 11
type textarea "x"
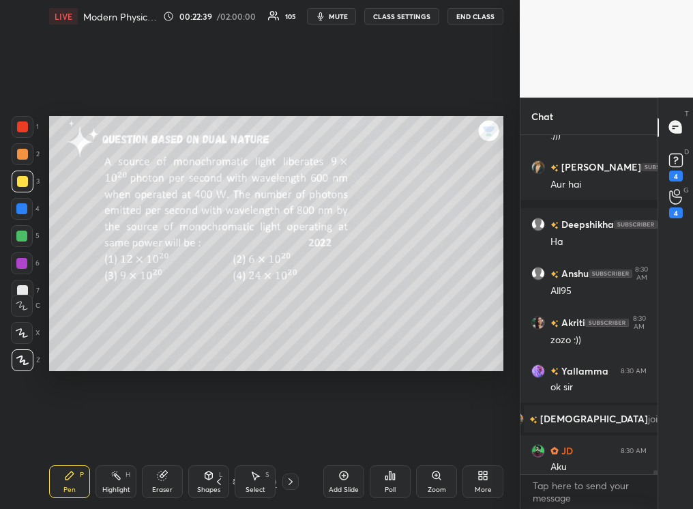
click at [391, 320] on div "Poll" at bounding box center [390, 481] width 41 height 33
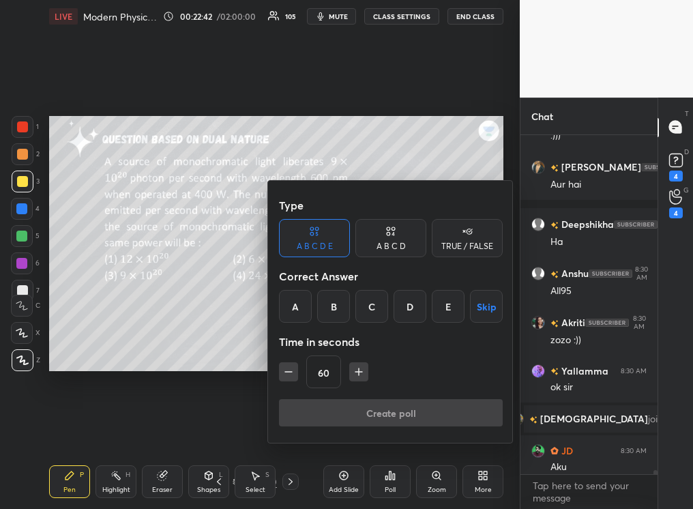
click at [395, 239] on div "A B C D" at bounding box center [391, 238] width 71 height 38
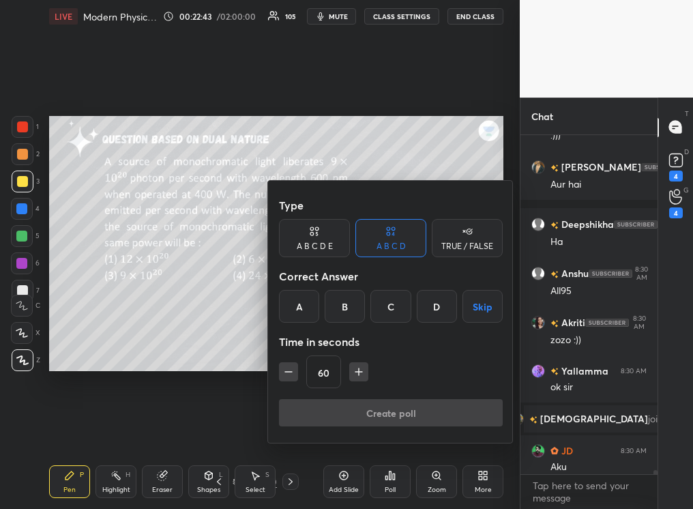
click at [358, 320] on icon "button" at bounding box center [359, 372] width 14 height 14
click at [360, 320] on icon "button" at bounding box center [359, 372] width 14 height 14
click at [286, 320] on icon "button" at bounding box center [289, 372] width 14 height 14
type input "75"
click at [475, 308] on button "Skip" at bounding box center [483, 306] width 40 height 33
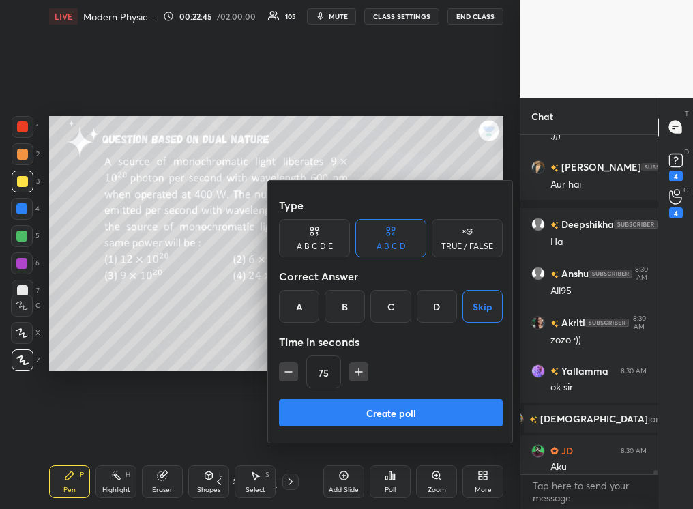
click at [396, 320] on button "Create poll" at bounding box center [391, 412] width 224 height 27
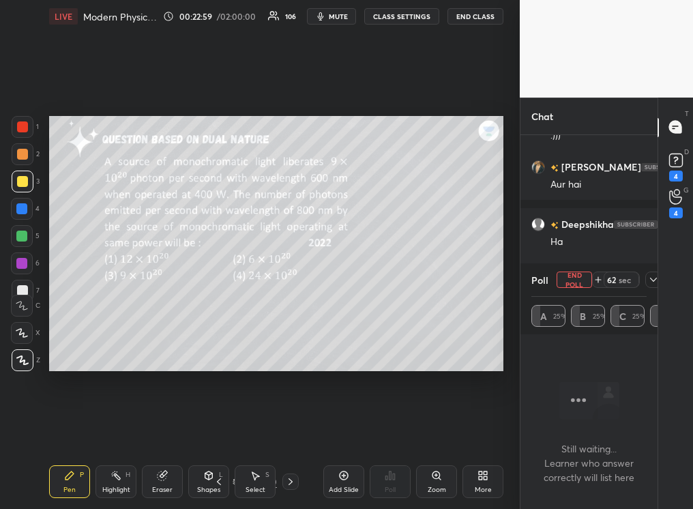
click at [118, 320] on div "Highlight H" at bounding box center [116, 481] width 41 height 33
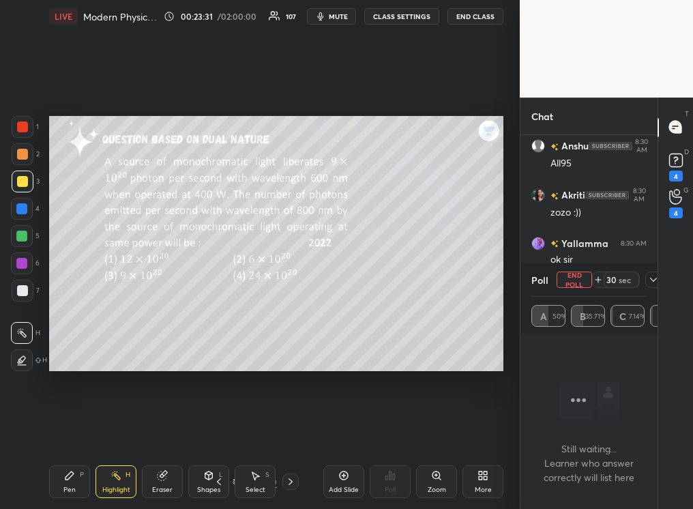
scroll to position [26564, 0]
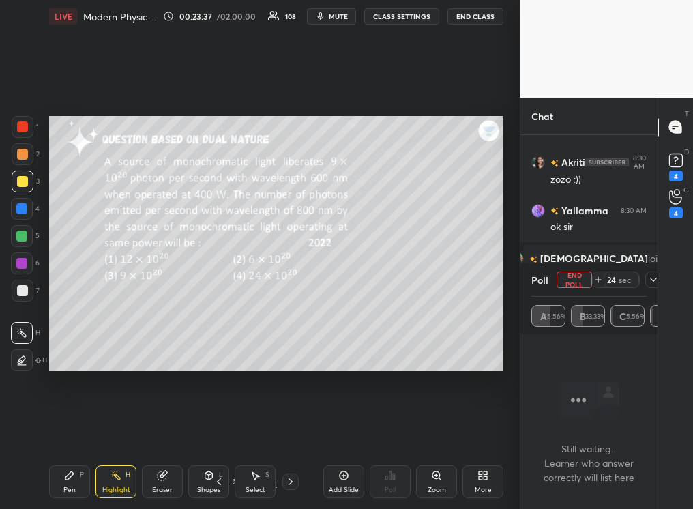
drag, startPoint x: 68, startPoint y: 470, endPoint x: 76, endPoint y: 471, distance: 7.5
click at [76, 320] on div "Pen P" at bounding box center [69, 481] width 41 height 33
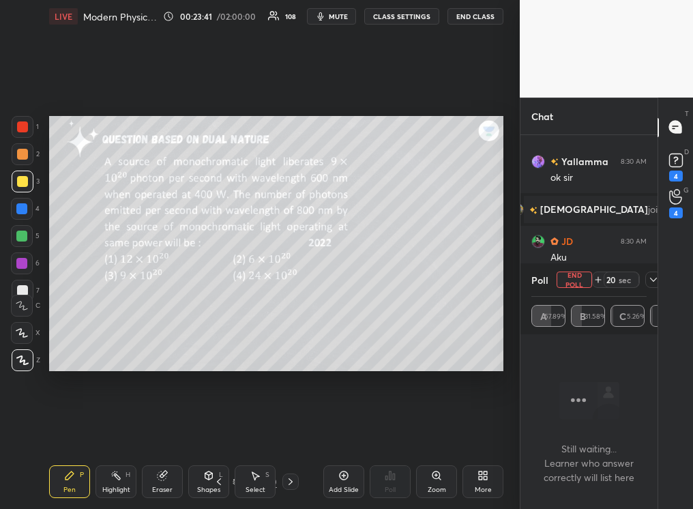
scroll to position [26647, 0]
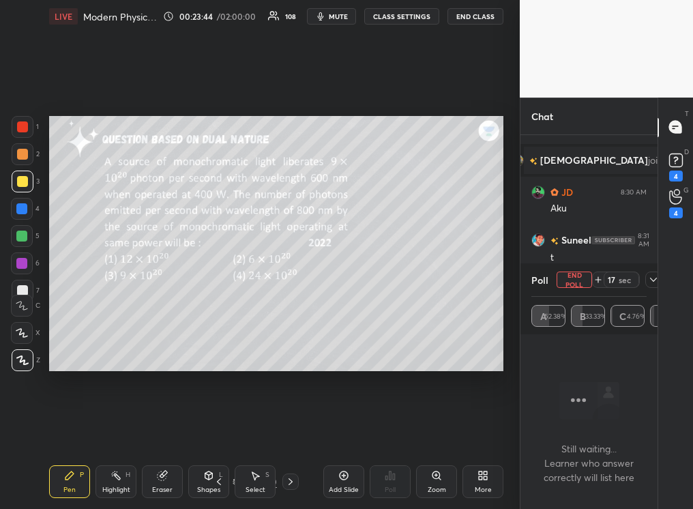
click at [167, 320] on div "Eraser" at bounding box center [162, 481] width 41 height 33
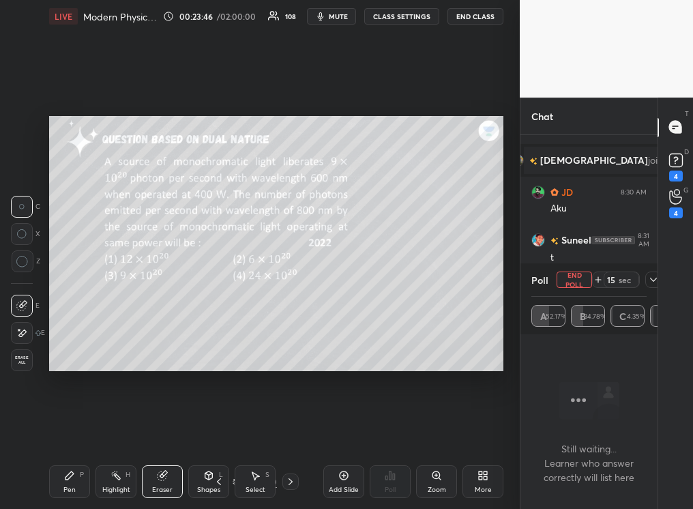
click at [65, 320] on div "Pen P" at bounding box center [69, 481] width 41 height 33
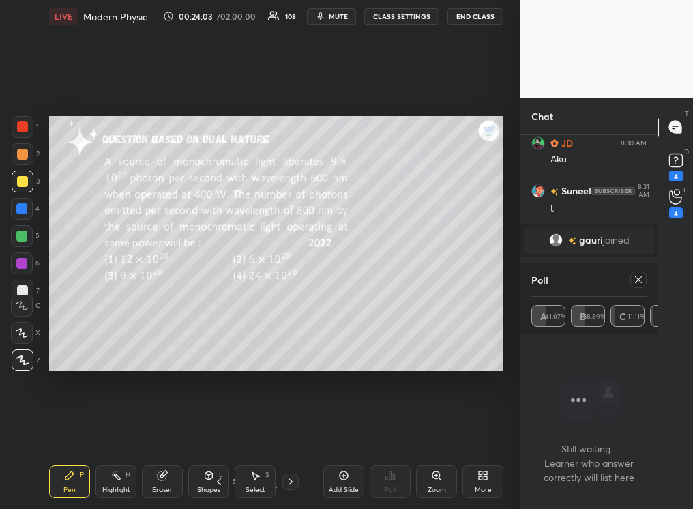
scroll to position [26743, 0]
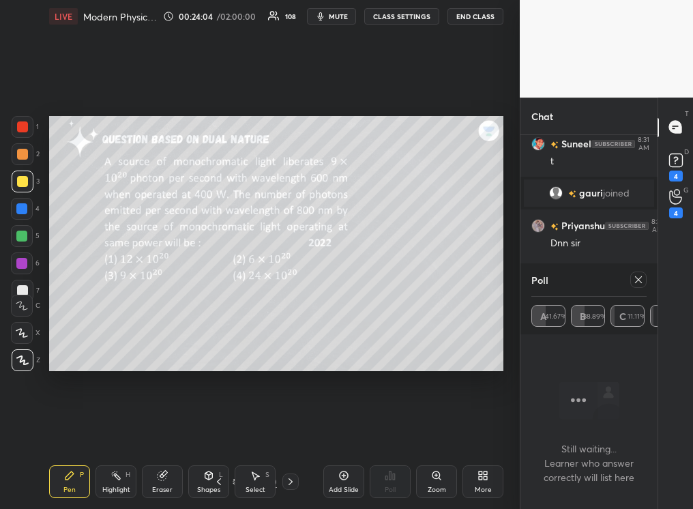
click at [65, 320] on div "Pen P" at bounding box center [69, 481] width 41 height 33
click at [23, 289] on div "1 2 3 4 5 6 7 C X Z C X Z E E Erase all H H" at bounding box center [22, 244] width 44 height 256
click at [26, 289] on div "C" at bounding box center [25, 302] width 29 height 27
click at [25, 320] on div at bounding box center [23, 360] width 22 height 22
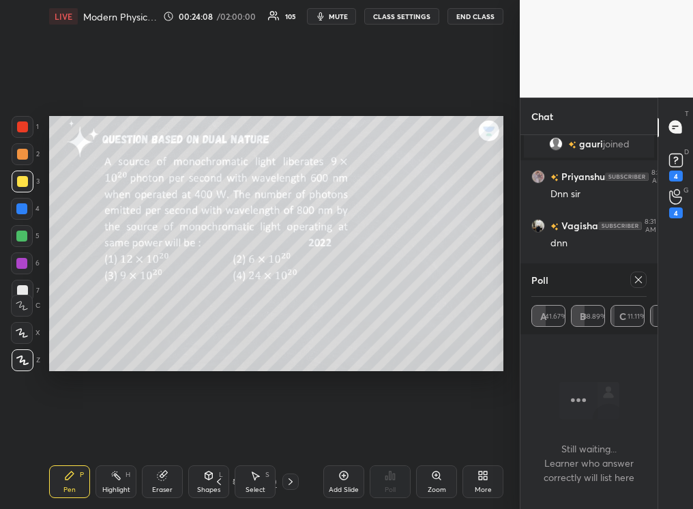
click at [26, 286] on div at bounding box center [22, 290] width 11 height 11
click at [127, 320] on div "H" at bounding box center [128, 475] width 5 height 7
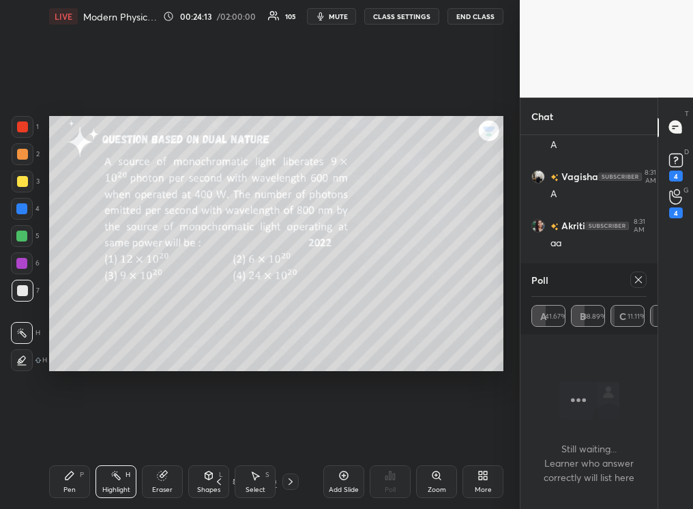
scroll to position [27085, 0]
click at [78, 320] on div "Pen P" at bounding box center [69, 481] width 41 height 33
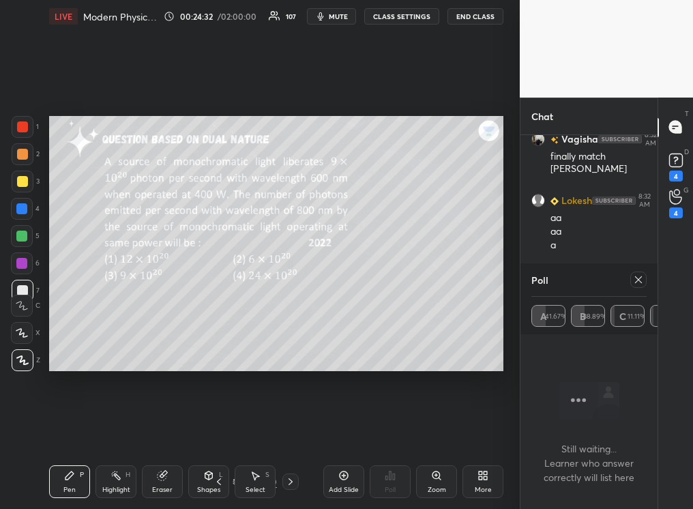
scroll to position [27209, 0]
click at [119, 320] on div "Highlight H" at bounding box center [116, 481] width 41 height 33
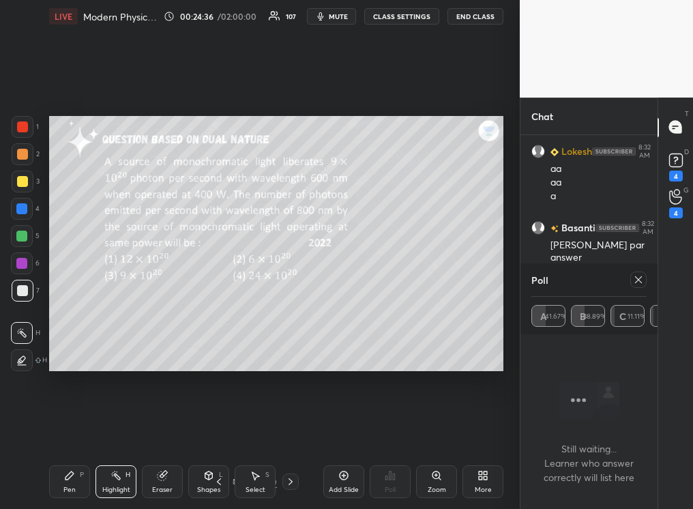
click at [66, 320] on div "Pen P" at bounding box center [69, 481] width 41 height 33
click at [25, 233] on div at bounding box center [21, 236] width 11 height 11
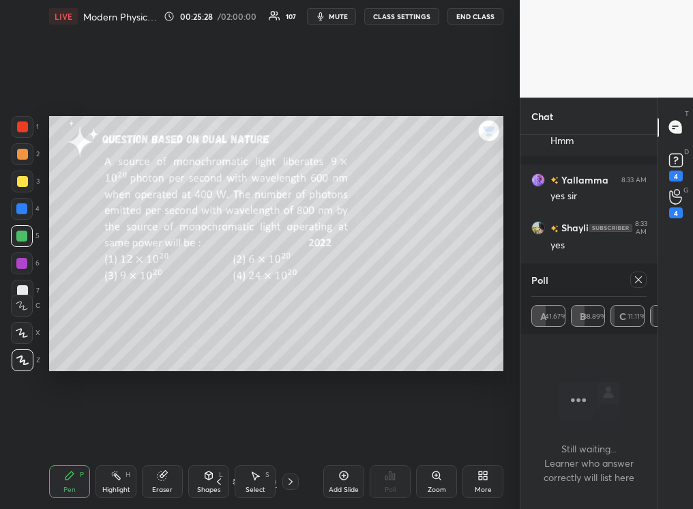
scroll to position [29167, 0]
click at [124, 320] on div "Highlight H" at bounding box center [116, 481] width 41 height 33
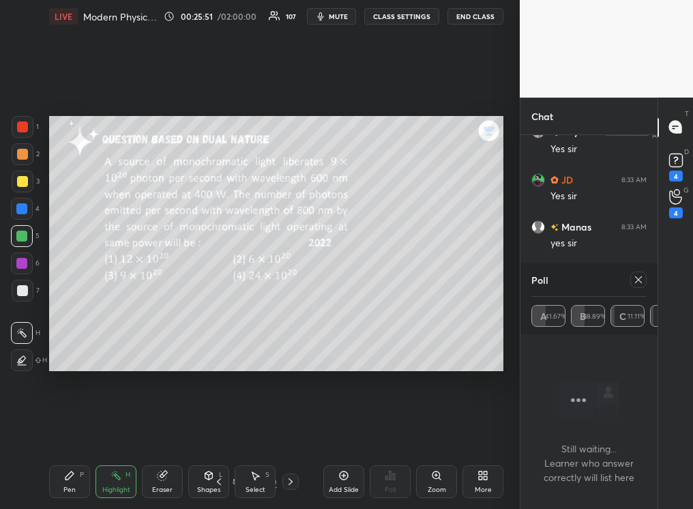
scroll to position [29312, 0]
click at [489, 280] on icon at bounding box center [638, 279] width 11 height 11
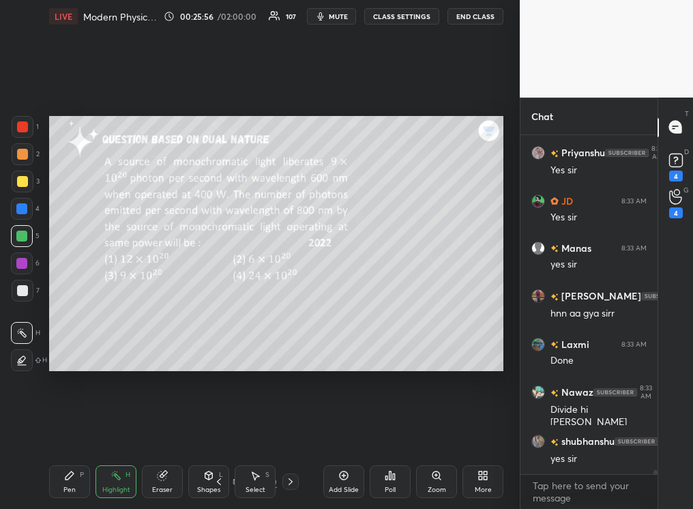
scroll to position [4, 5]
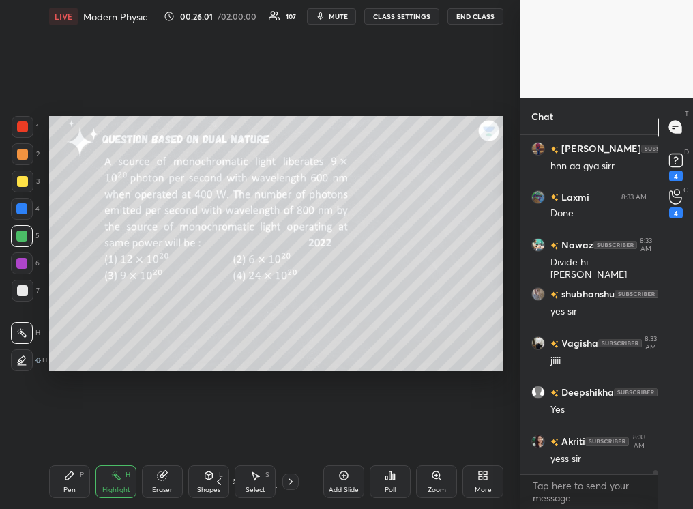
click at [66, 320] on div "Pen" at bounding box center [69, 490] width 12 height 7
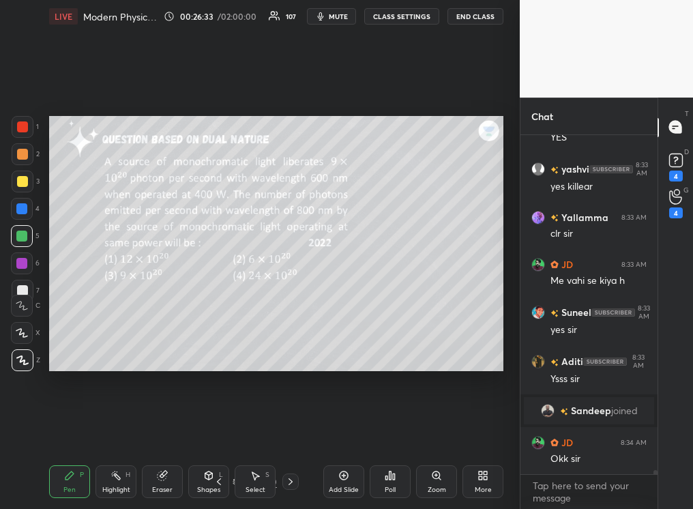
scroll to position [29356, 0]
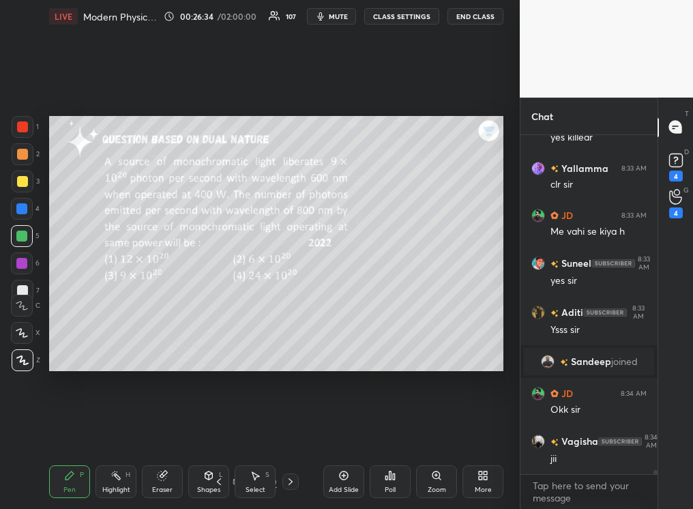
click at [286, 320] on icon at bounding box center [290, 481] width 11 height 11
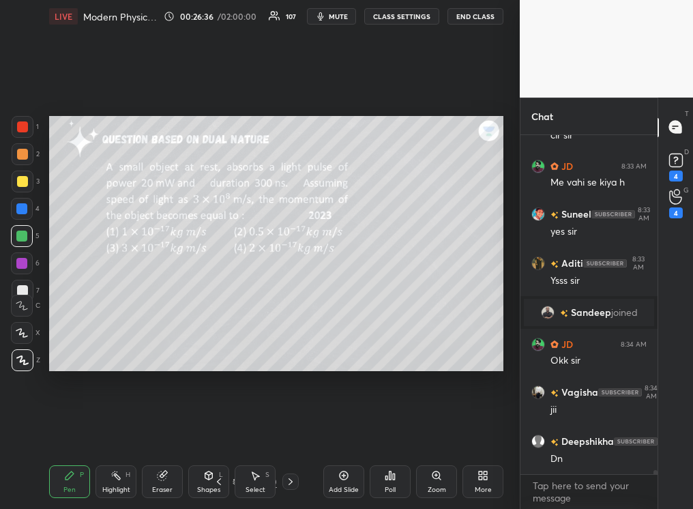
click at [384, 320] on div "Poll" at bounding box center [390, 481] width 41 height 33
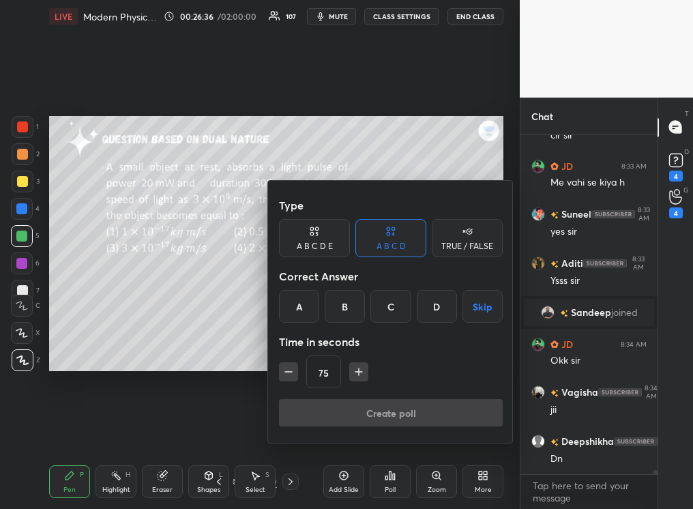
scroll to position [29466, 0]
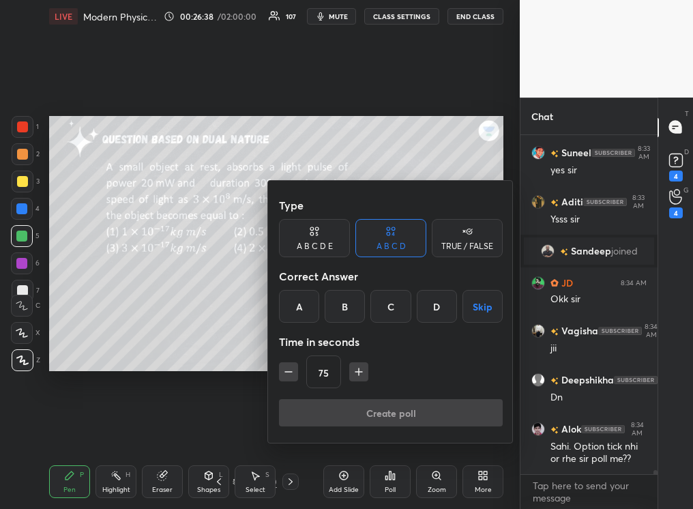
click at [386, 320] on div "Create poll" at bounding box center [391, 415] width 224 height 33
click at [484, 310] on button "Skip" at bounding box center [483, 306] width 40 height 33
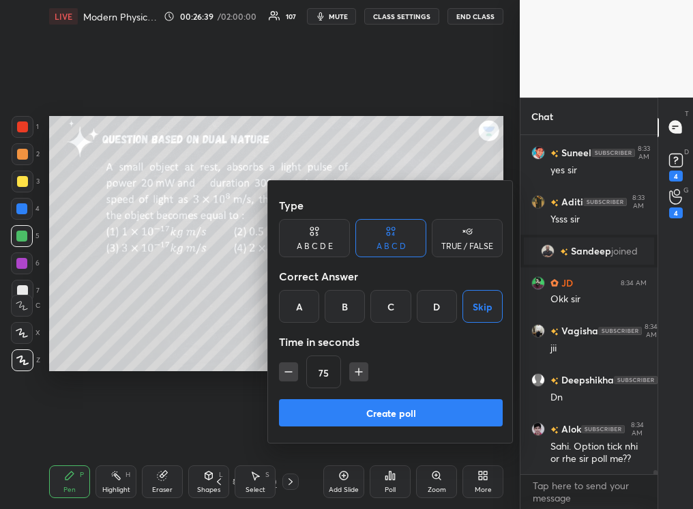
click at [401, 320] on button "Create poll" at bounding box center [391, 412] width 224 height 27
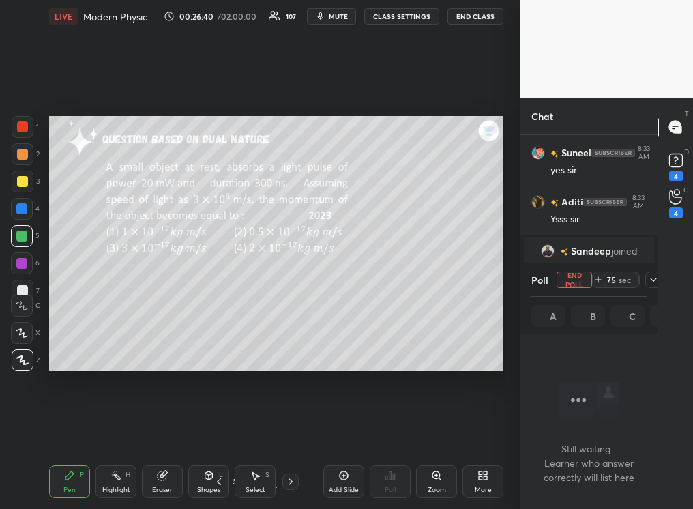
scroll to position [4, 5]
click at [118, 320] on div "Highlight" at bounding box center [116, 490] width 28 height 7
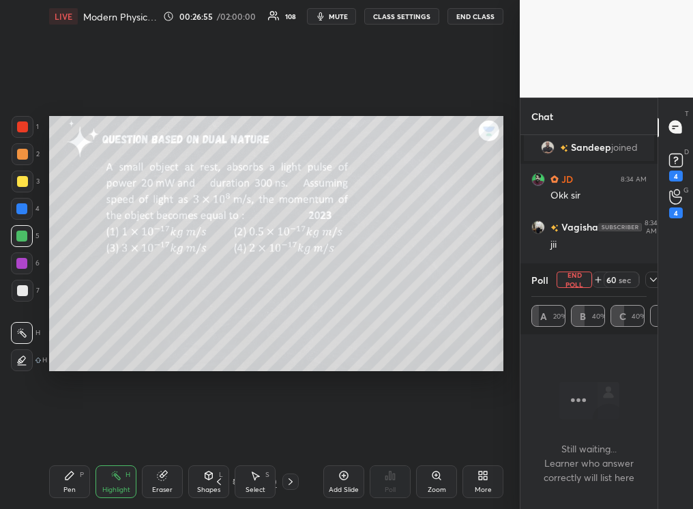
click at [489, 278] on icon at bounding box center [653, 279] width 11 height 11
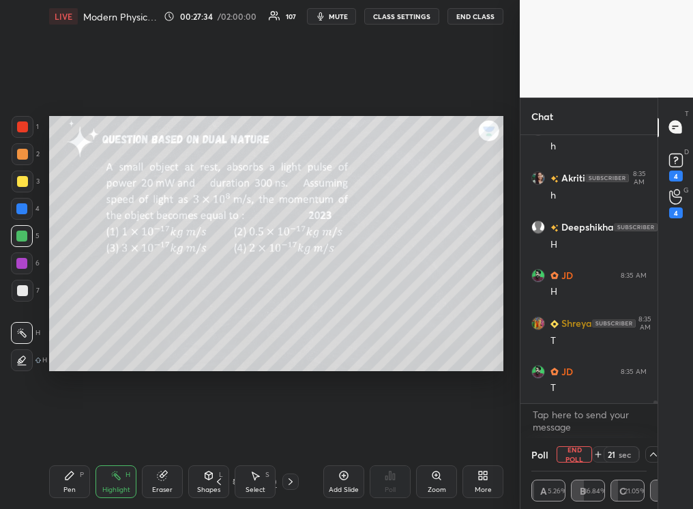
scroll to position [29779, 0]
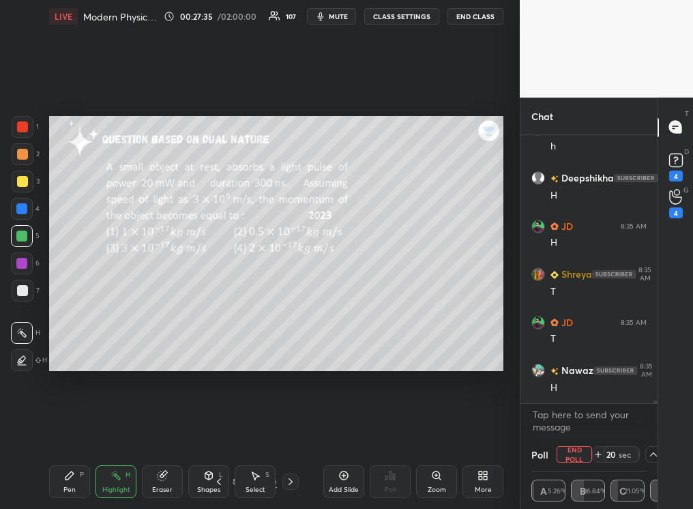
click at [70, 320] on div "Pen" at bounding box center [69, 490] width 12 height 7
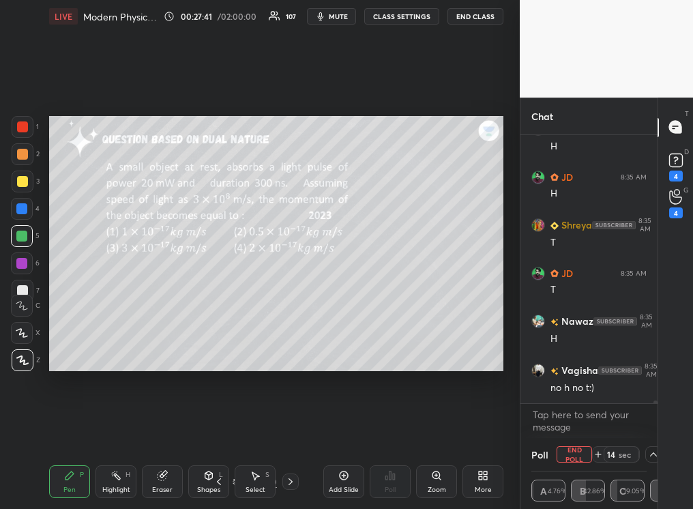
click at [21, 182] on div at bounding box center [22, 181] width 11 height 11
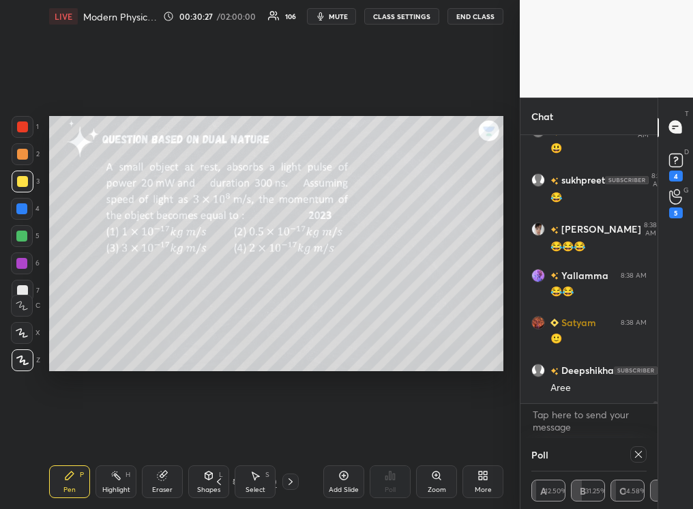
scroll to position [33744, 0]
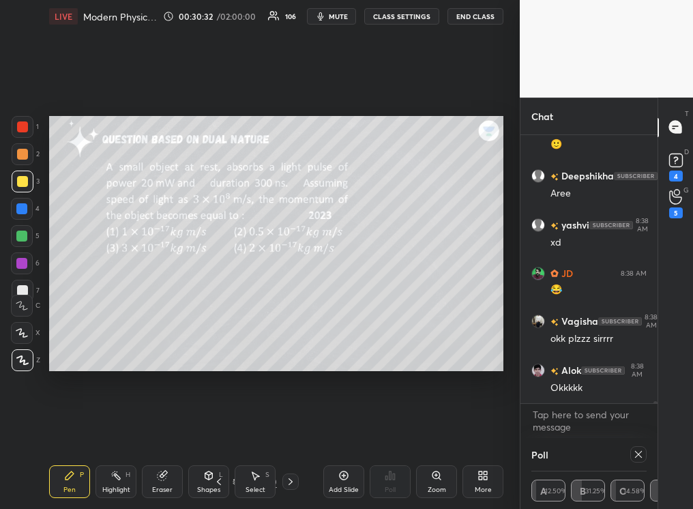
click at [217, 320] on icon at bounding box center [219, 481] width 11 height 11
click at [220, 320] on icon at bounding box center [219, 481] width 11 height 11
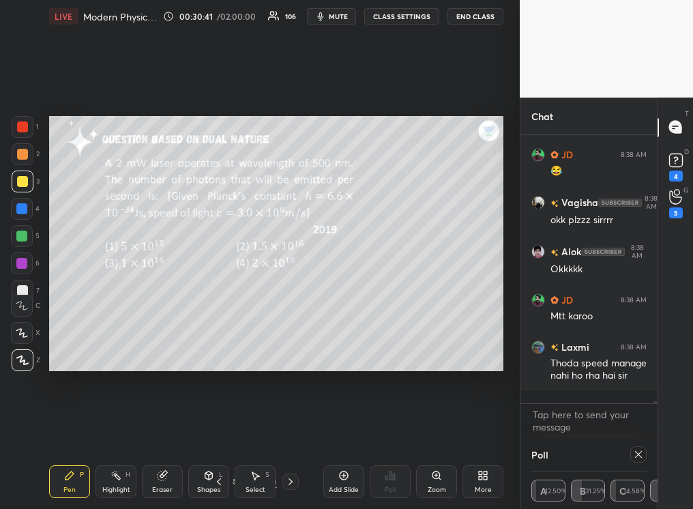
click at [215, 320] on icon at bounding box center [219, 481] width 11 height 11
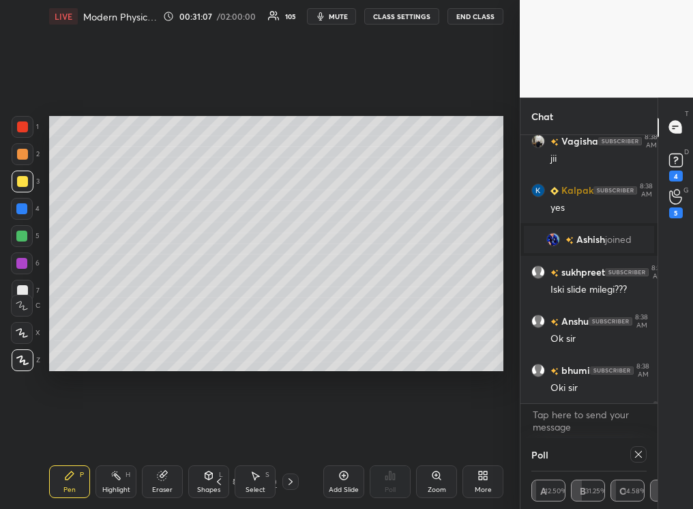
scroll to position [33403, 0]
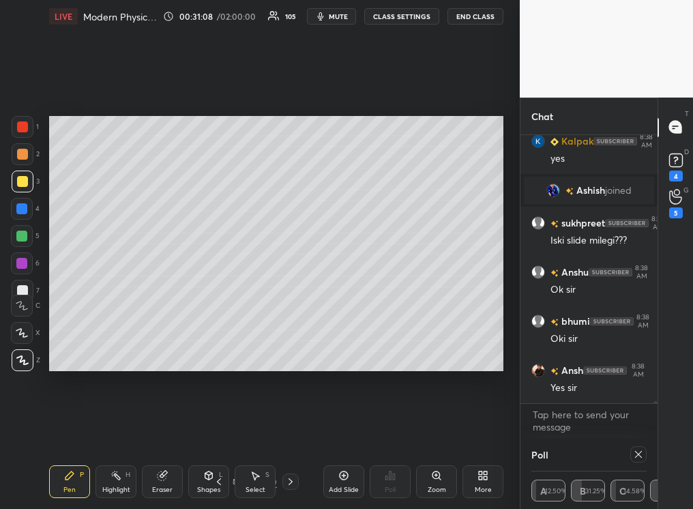
click at [347, 320] on div "Add Slide" at bounding box center [343, 481] width 41 height 33
click at [24, 184] on div at bounding box center [22, 181] width 11 height 11
click at [24, 287] on div at bounding box center [22, 290] width 11 height 11
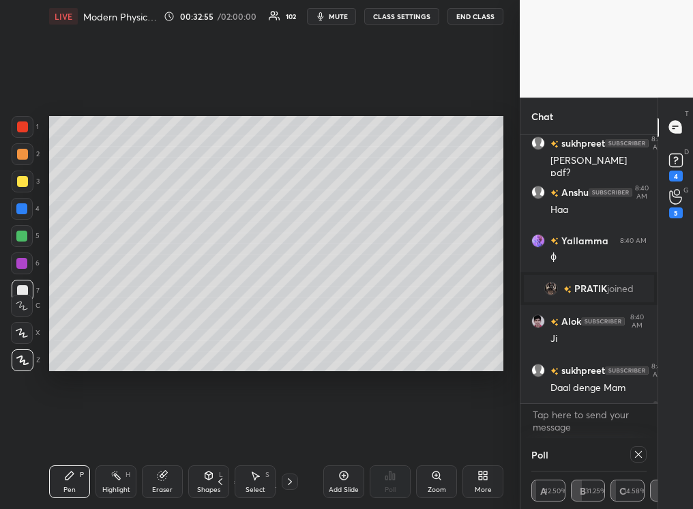
scroll to position [34207, 0]
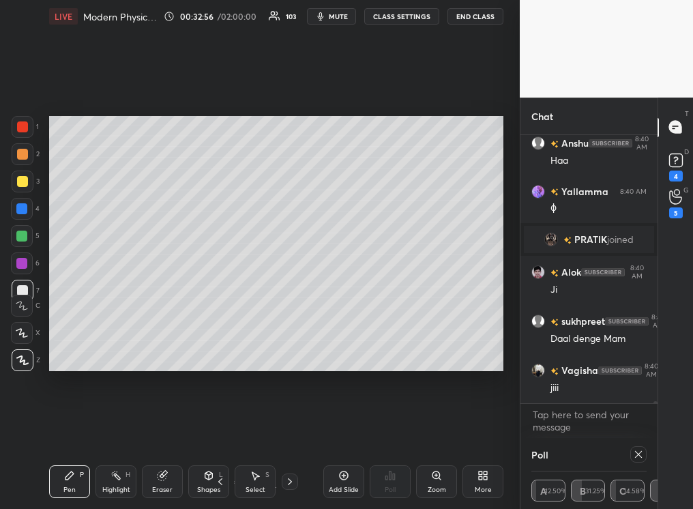
click at [18, 181] on div at bounding box center [22, 181] width 11 height 11
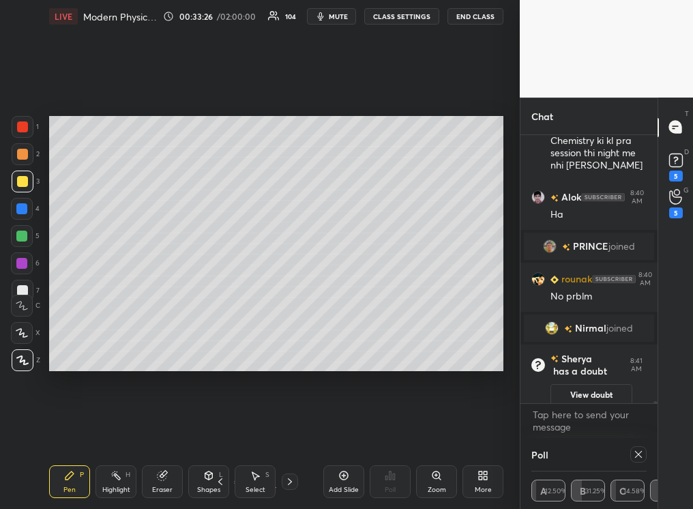
scroll to position [34391, 0]
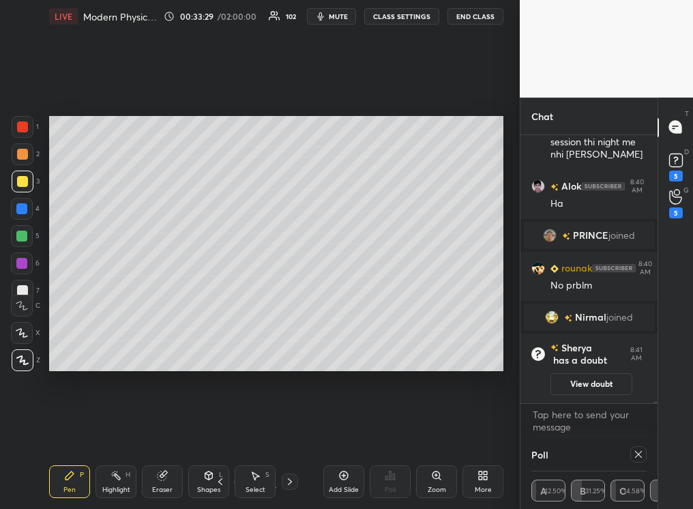
click at [22, 238] on div at bounding box center [21, 236] width 11 height 11
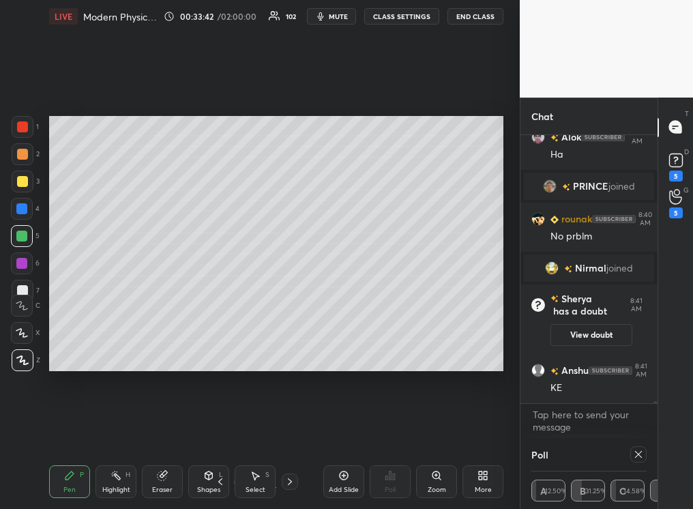
scroll to position [34473, 0]
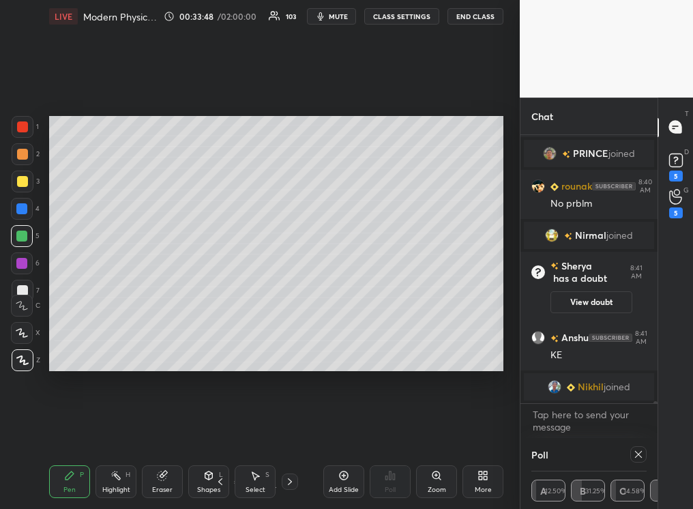
click at [18, 182] on div at bounding box center [22, 181] width 11 height 11
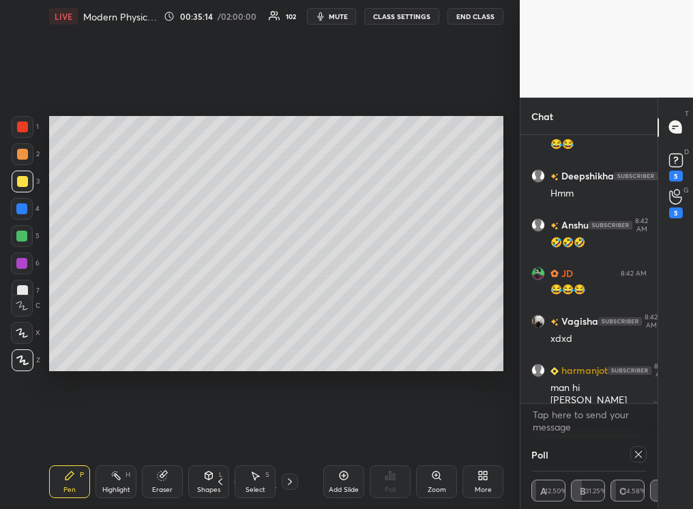
scroll to position [35565, 0]
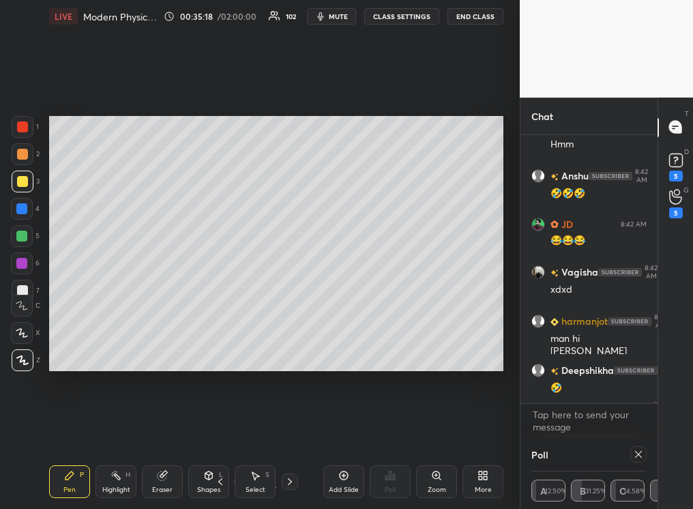
click at [27, 181] on div at bounding box center [22, 181] width 11 height 11
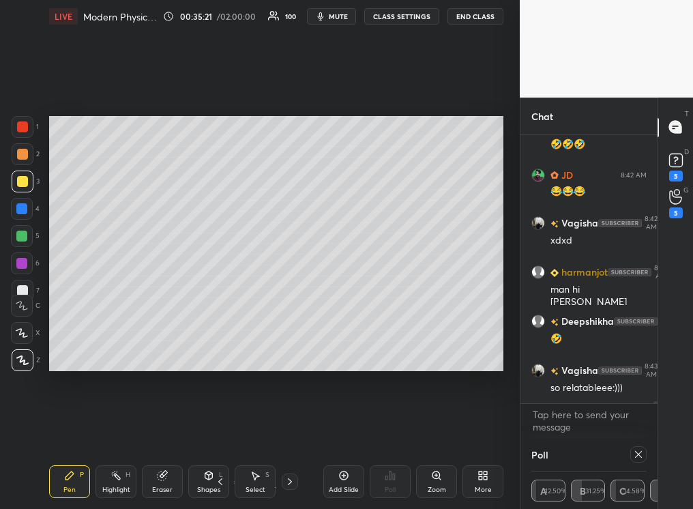
scroll to position [35662, 0]
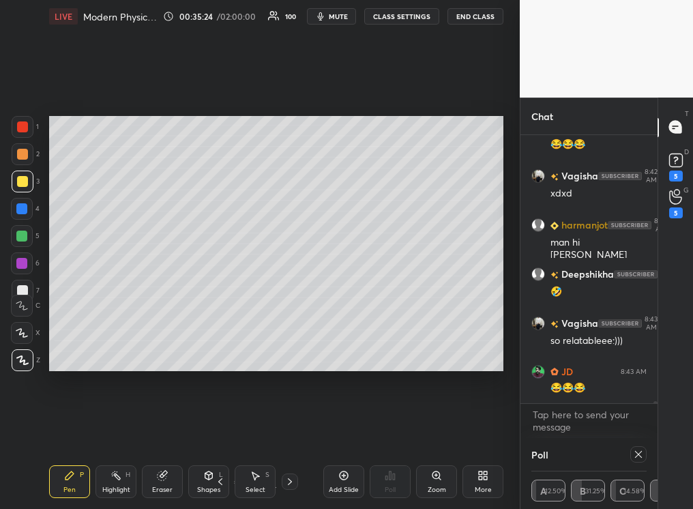
click at [24, 231] on div at bounding box center [21, 236] width 11 height 11
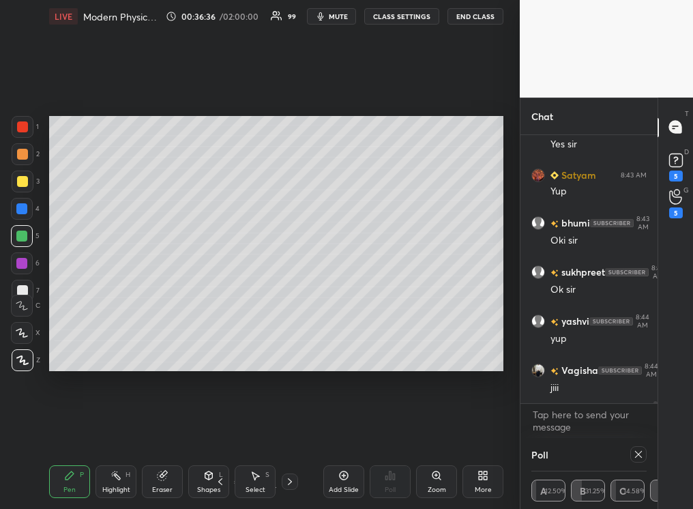
scroll to position [36517, 0]
click at [340, 320] on div "Add Slide" at bounding box center [343, 481] width 41 height 33
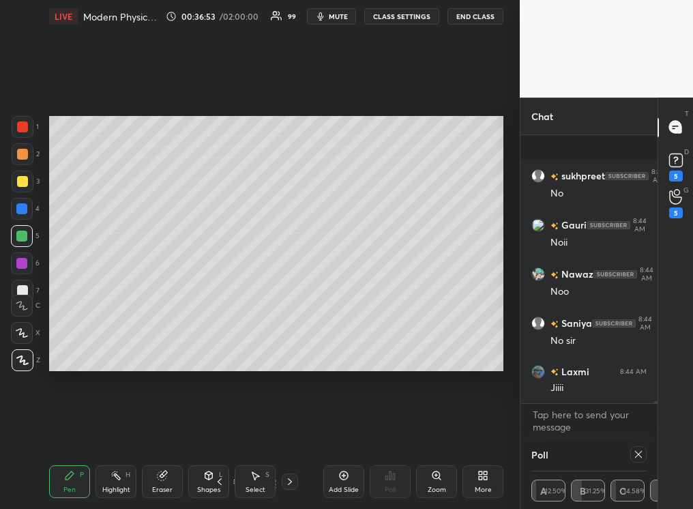
scroll to position [36957, 0]
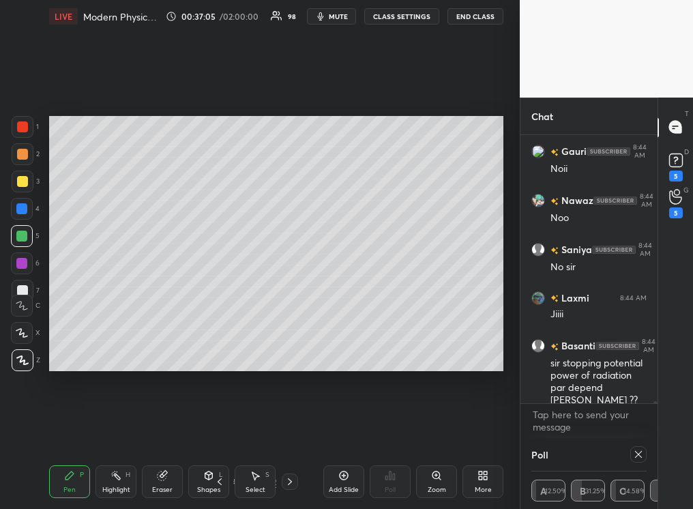
click at [21, 184] on div at bounding box center [22, 181] width 11 height 11
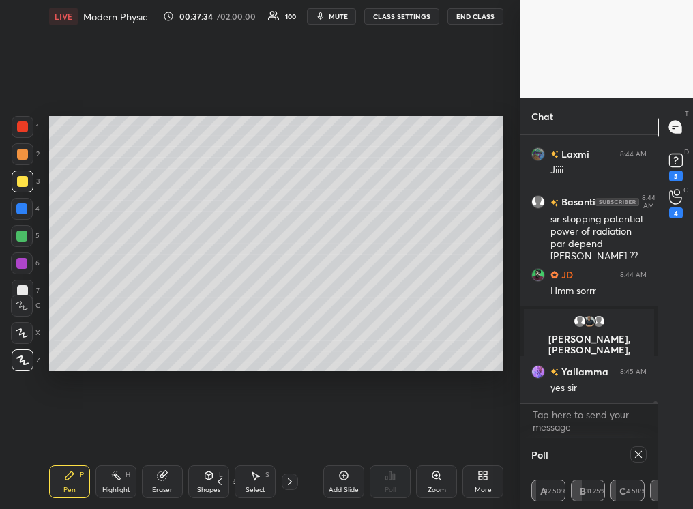
scroll to position [36685, 0]
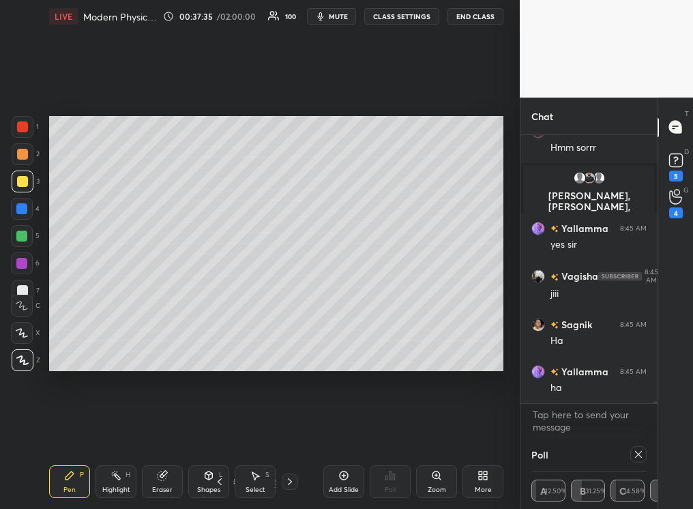
click at [23, 261] on div at bounding box center [21, 263] width 11 height 11
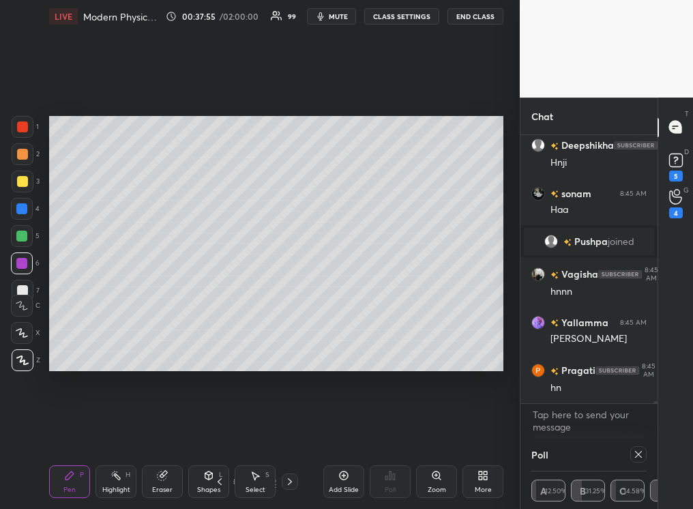
scroll to position [37358, 0]
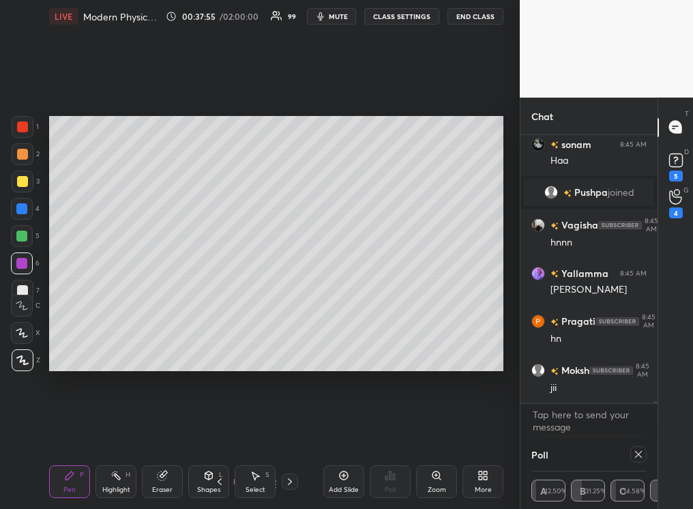
click at [24, 182] on div at bounding box center [22, 181] width 11 height 11
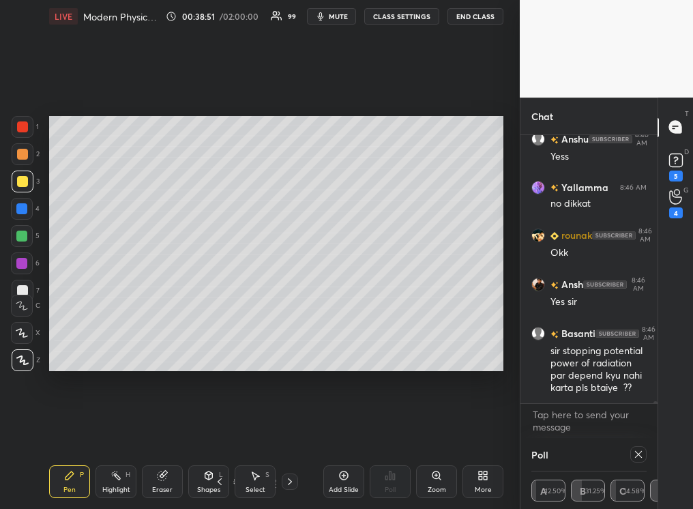
scroll to position [37800, 0]
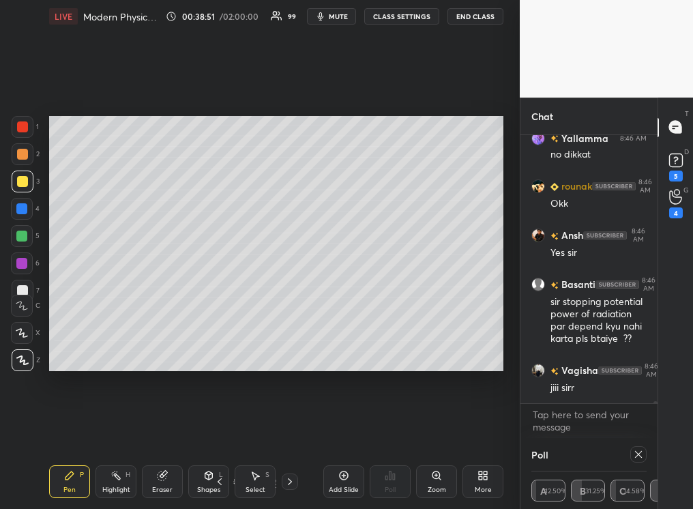
click at [489, 172] on div "Setting up your live class Poll for secs No correct answer Start poll" at bounding box center [276, 244] width 465 height 422
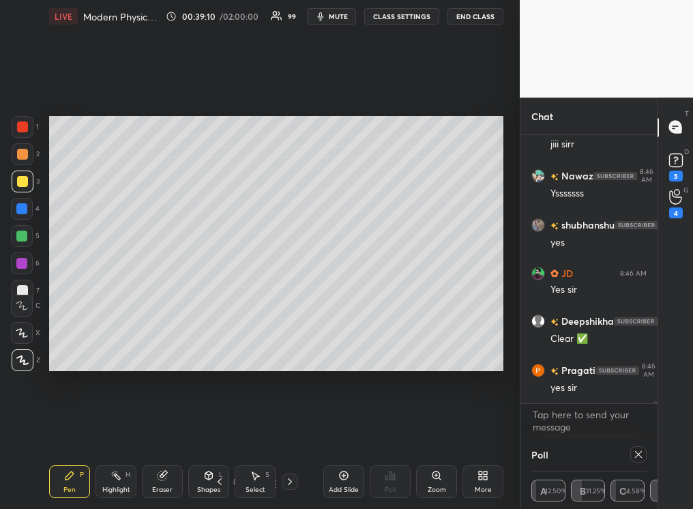
scroll to position [38091, 0]
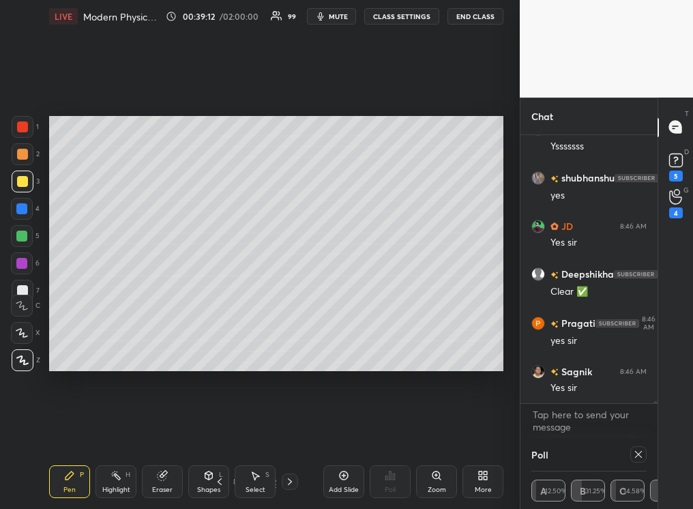
click at [342, 320] on div "Add Slide" at bounding box center [344, 490] width 30 height 7
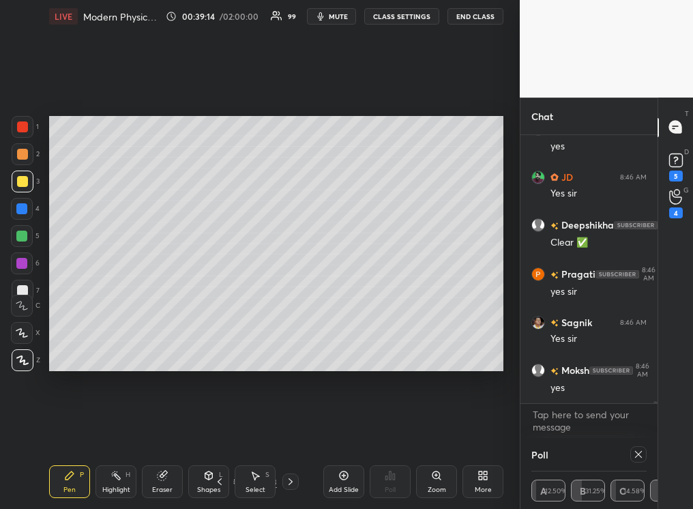
click at [18, 156] on div at bounding box center [22, 154] width 11 height 11
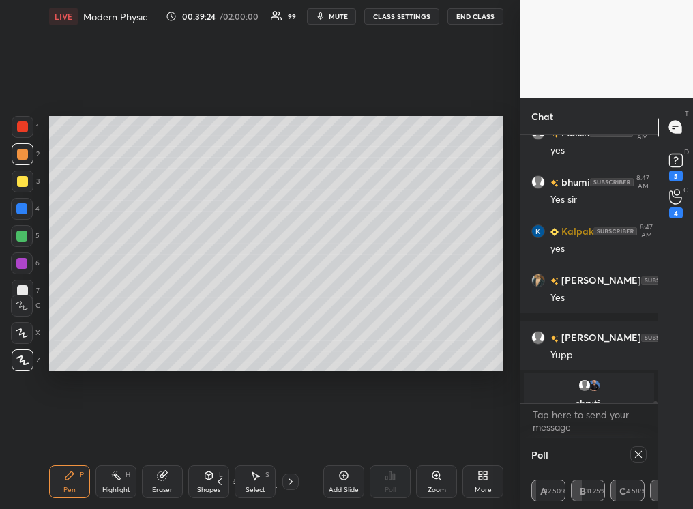
scroll to position [38394, 0]
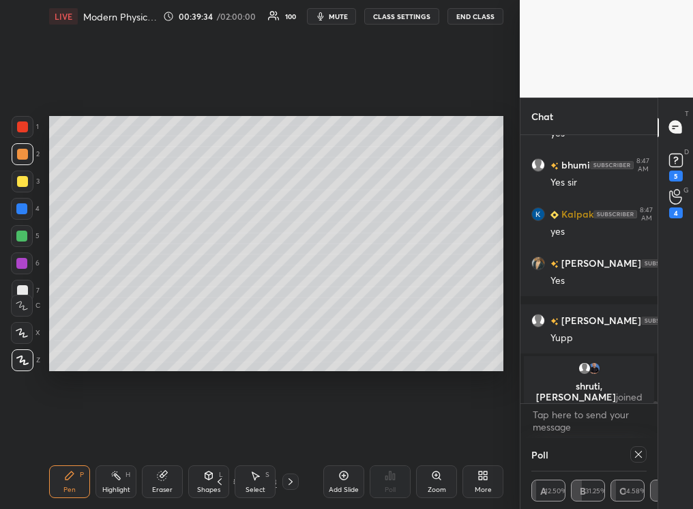
click at [59, 320] on div "Pen P" at bounding box center [69, 481] width 41 height 33
click at [18, 183] on div at bounding box center [22, 181] width 11 height 11
click at [21, 155] on div at bounding box center [22, 154] width 11 height 11
click at [22, 261] on div at bounding box center [21, 263] width 11 height 11
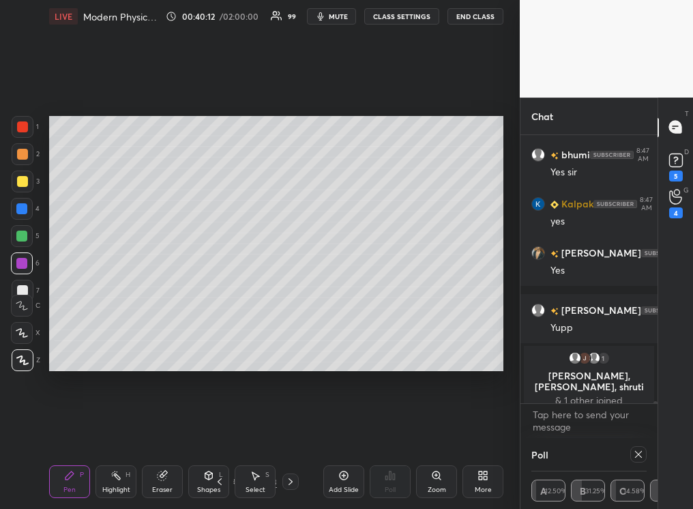
click at [22, 152] on div at bounding box center [22, 154] width 11 height 11
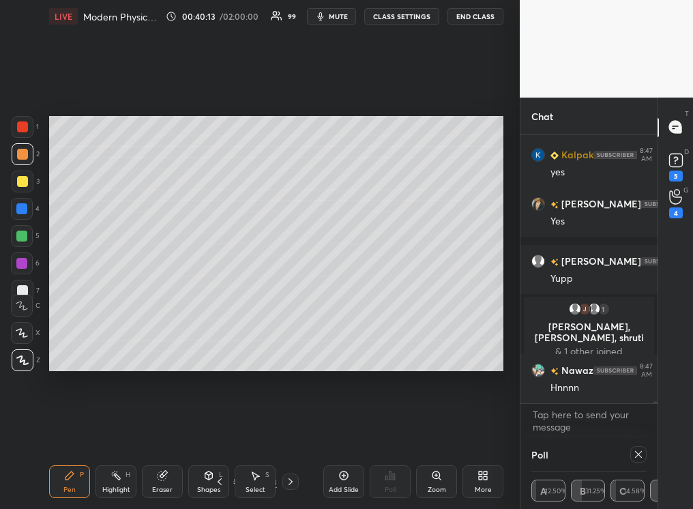
scroll to position [38233, 0]
click at [128, 320] on div "H" at bounding box center [128, 475] width 5 height 7
click at [160, 320] on icon at bounding box center [162, 476] width 9 height 9
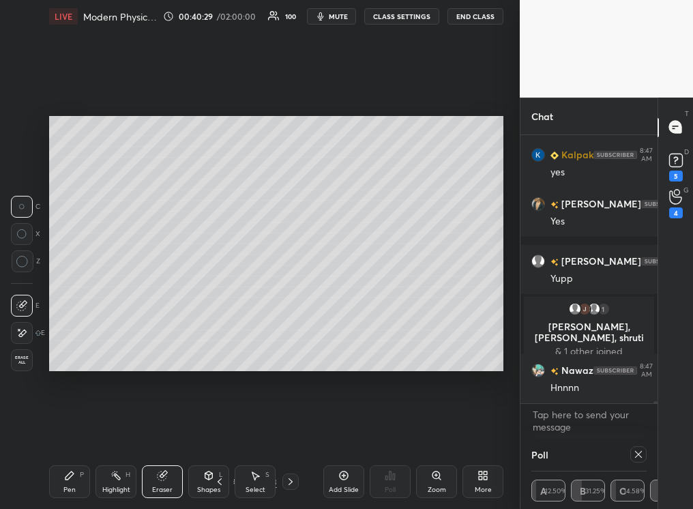
click at [63, 320] on div "Pen P" at bounding box center [69, 481] width 41 height 33
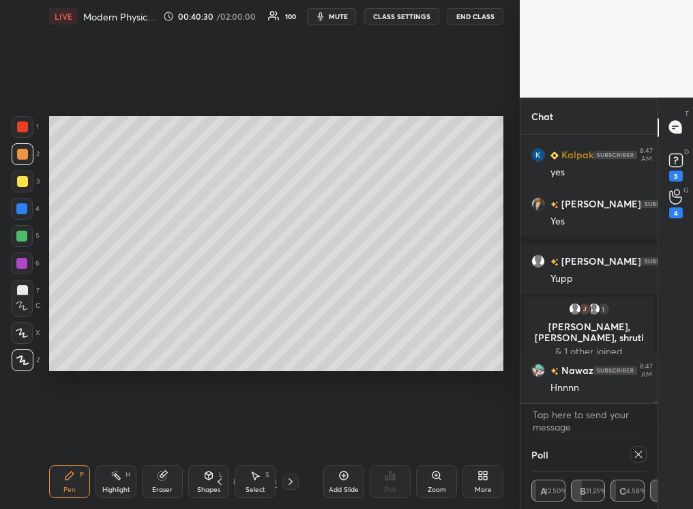
click at [24, 240] on div at bounding box center [21, 236] width 11 height 11
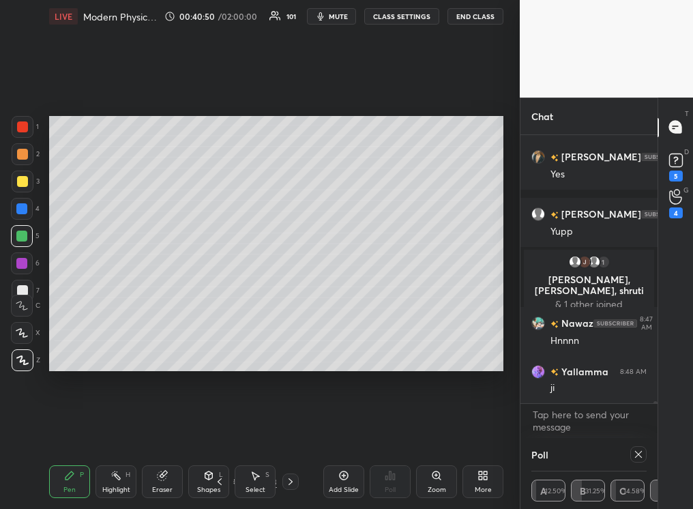
scroll to position [38312, 0]
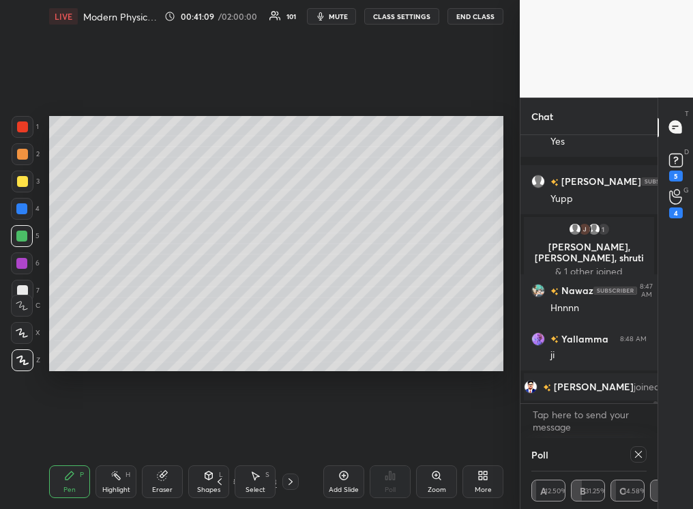
click at [27, 182] on div at bounding box center [23, 182] width 22 height 22
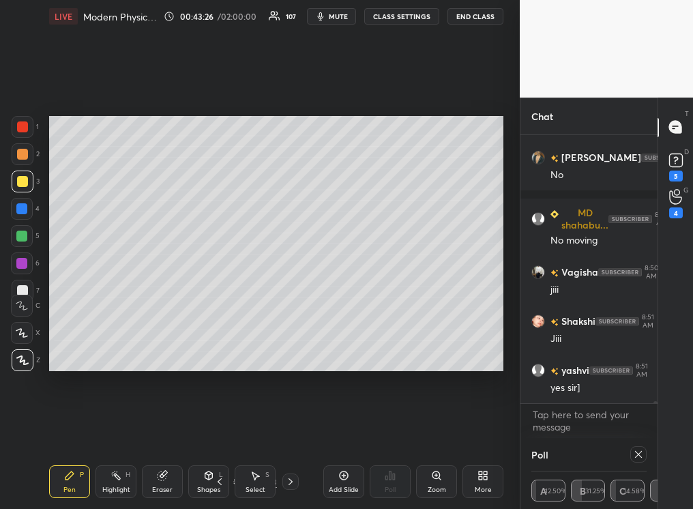
scroll to position [41040, 0]
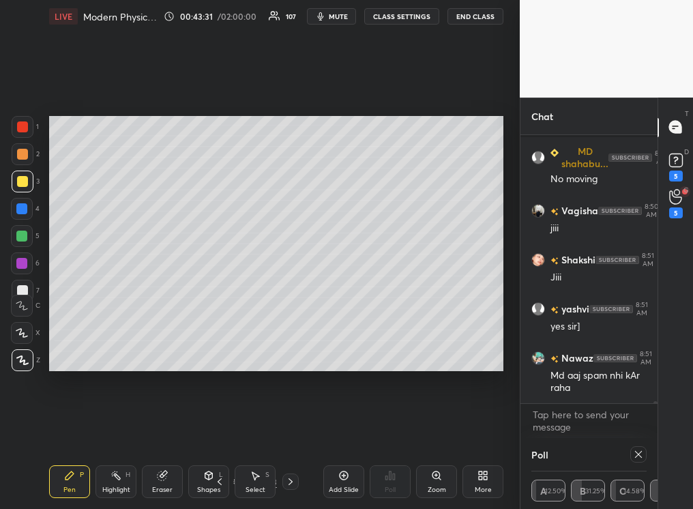
click at [113, 320] on div "Highlight H" at bounding box center [116, 481] width 41 height 33
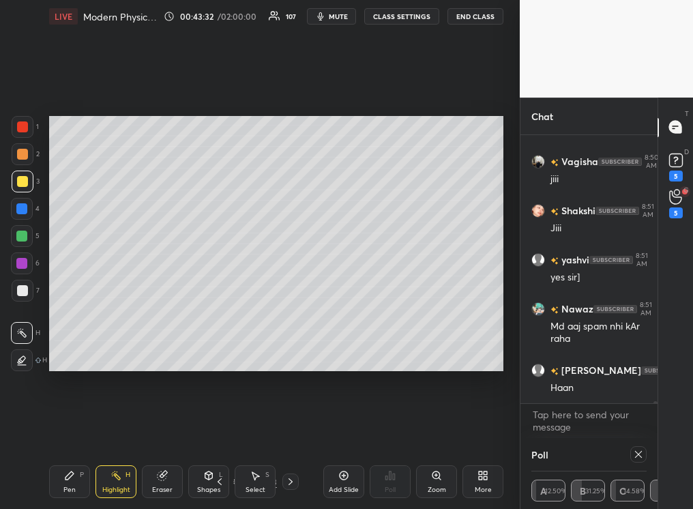
click at [167, 320] on div "Eraser" at bounding box center [162, 481] width 41 height 33
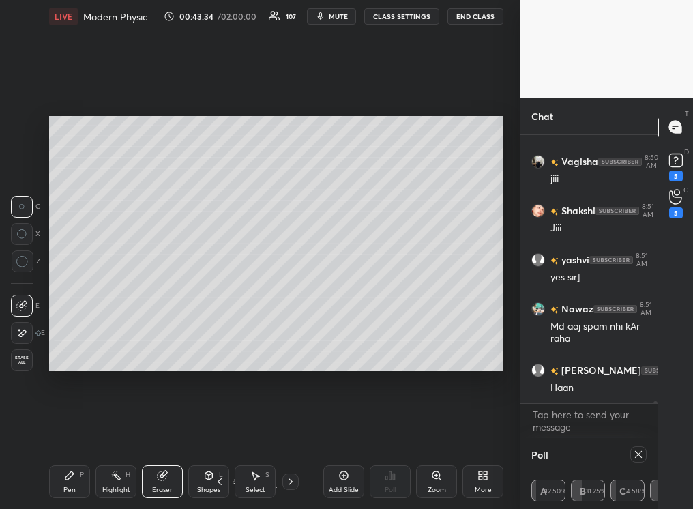
click at [78, 320] on div "Pen P Highlight H Eraser Shapes L Select S 9 / 43 Add Slide Poll Zoom More" at bounding box center [276, 482] width 455 height 55
click at [73, 320] on div "Pen P" at bounding box center [69, 481] width 41 height 33
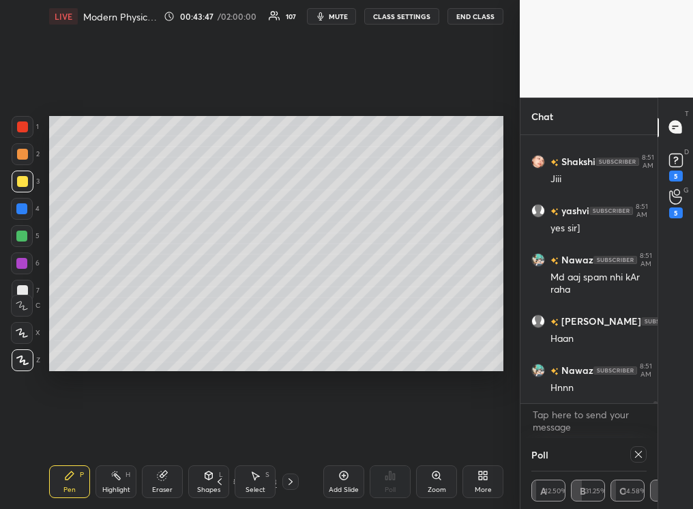
scroll to position [41187, 0]
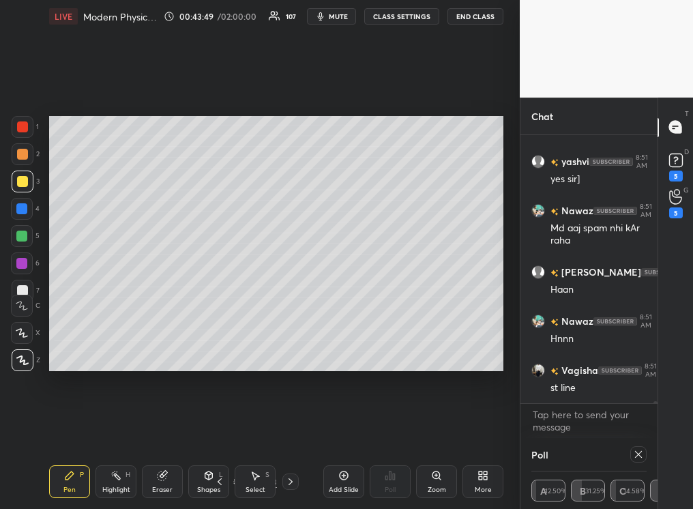
click at [24, 236] on div at bounding box center [21, 236] width 11 height 11
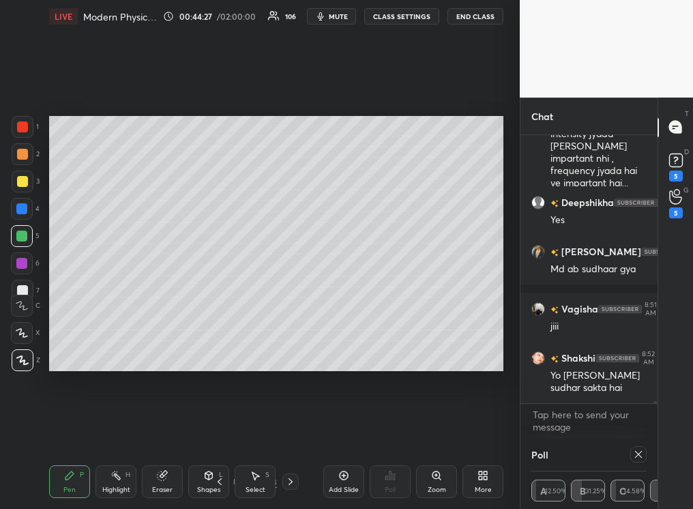
scroll to position [40713, 0]
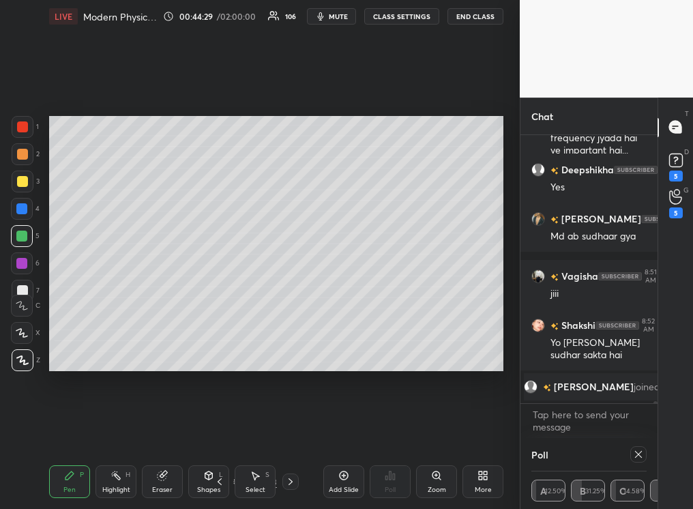
click at [160, 320] on icon at bounding box center [162, 476] width 9 height 9
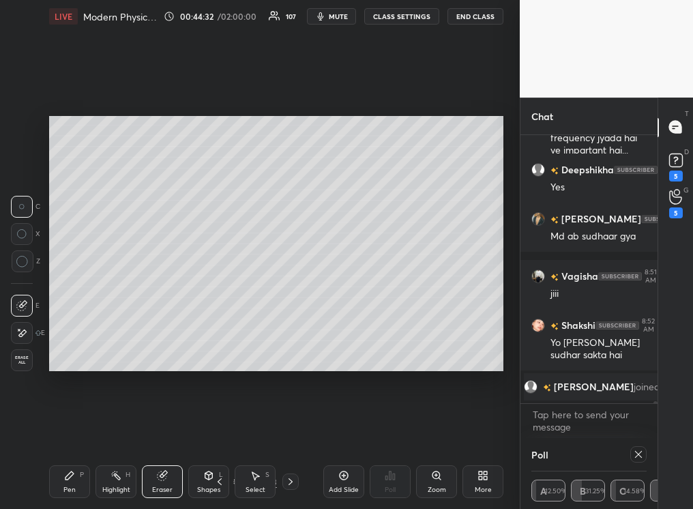
click at [72, 320] on icon at bounding box center [69, 475] width 11 height 11
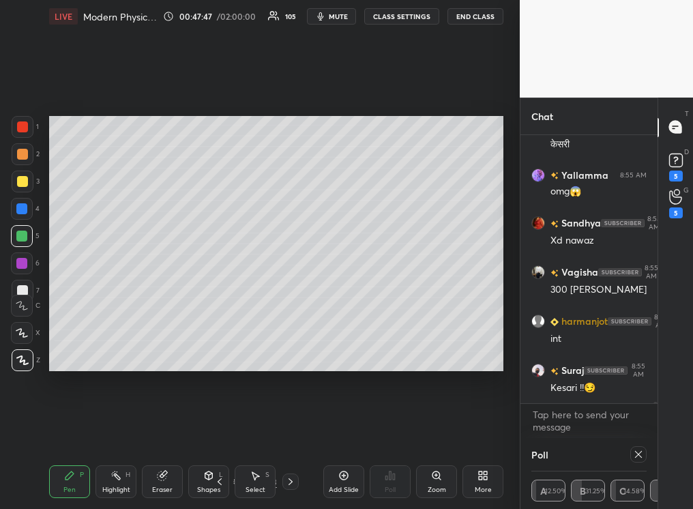
scroll to position [45345, 0]
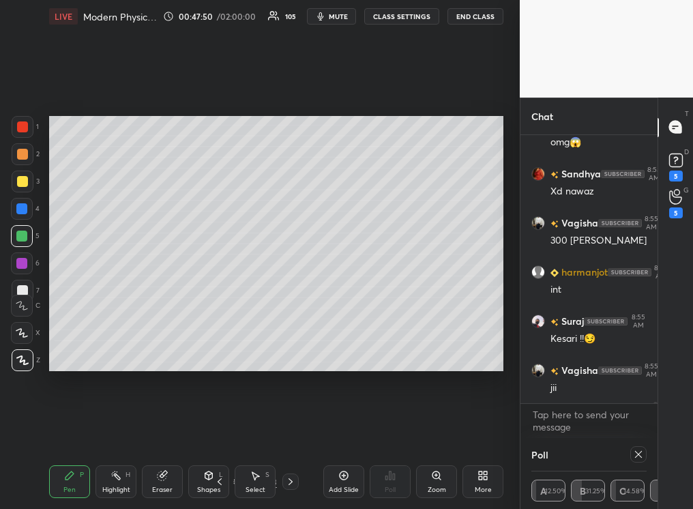
click at [335, 320] on div "Add Slide" at bounding box center [343, 481] width 41 height 33
click at [17, 320] on icon at bounding box center [22, 361] width 12 height 10
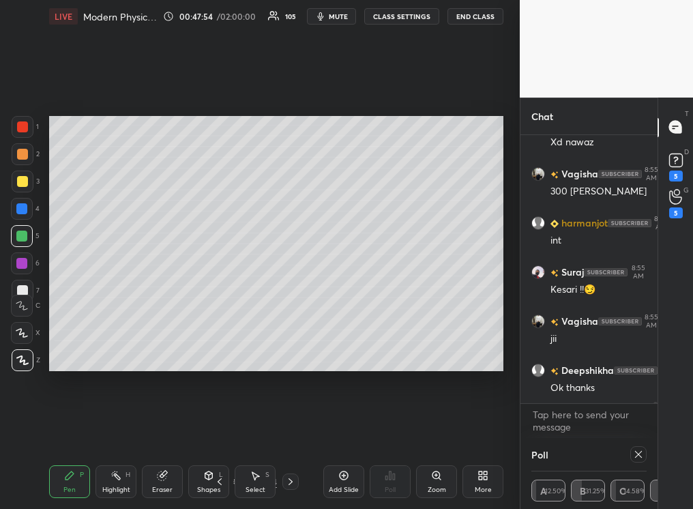
scroll to position [45427, 0]
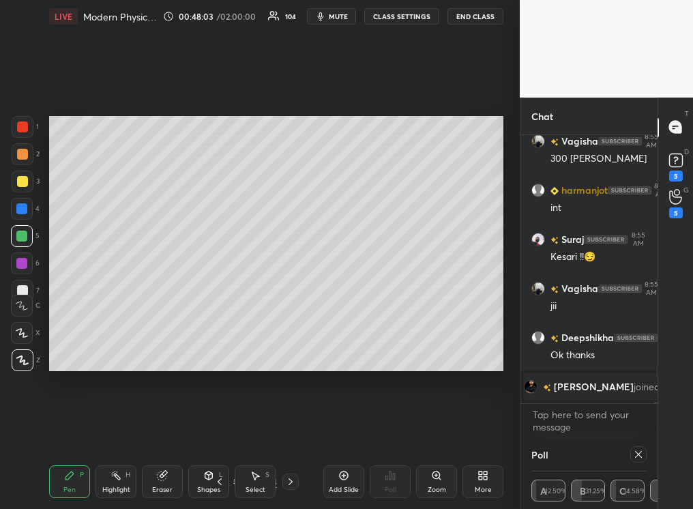
click at [23, 184] on div at bounding box center [22, 181] width 11 height 11
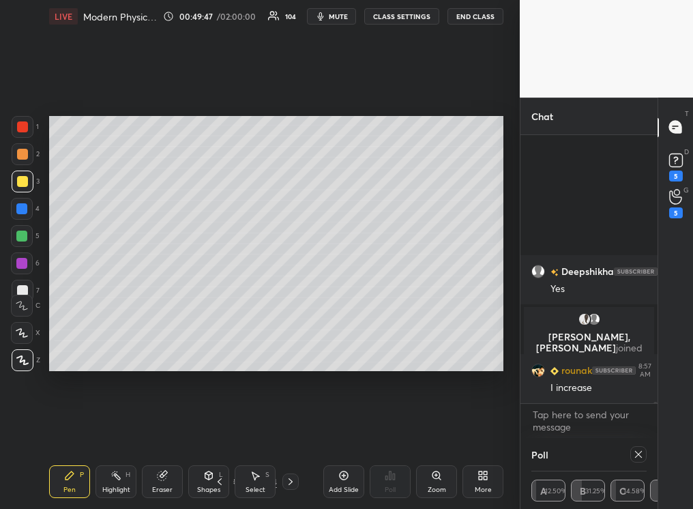
scroll to position [45221, 0]
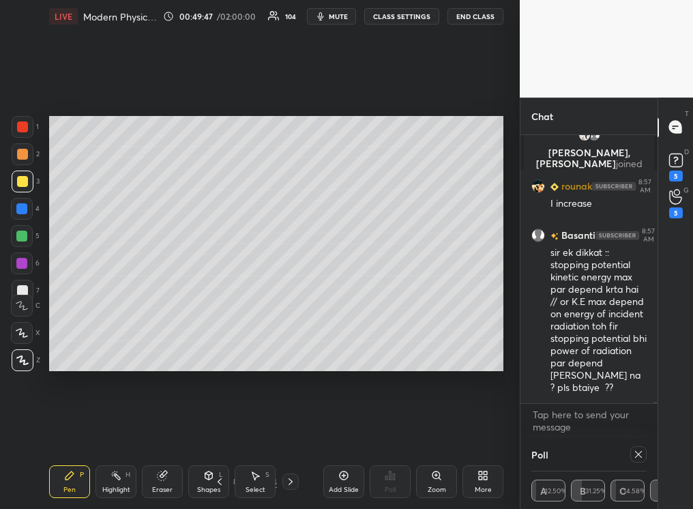
click at [161, 320] on icon at bounding box center [162, 476] width 9 height 9
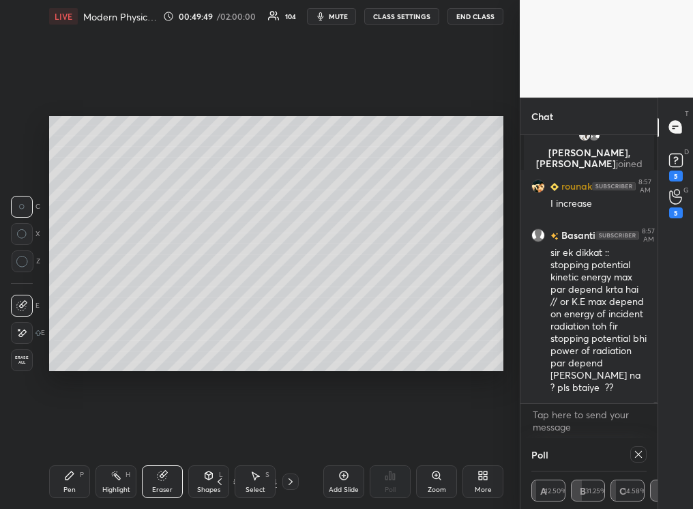
click at [72, 320] on icon at bounding box center [69, 475] width 11 height 11
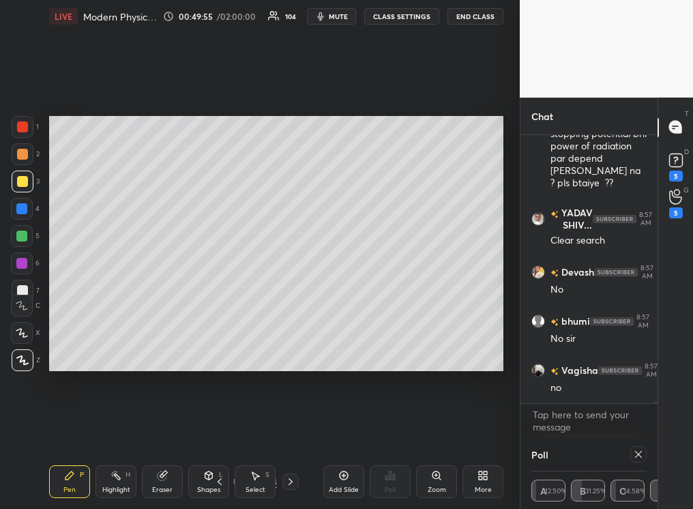
scroll to position [45487, 0]
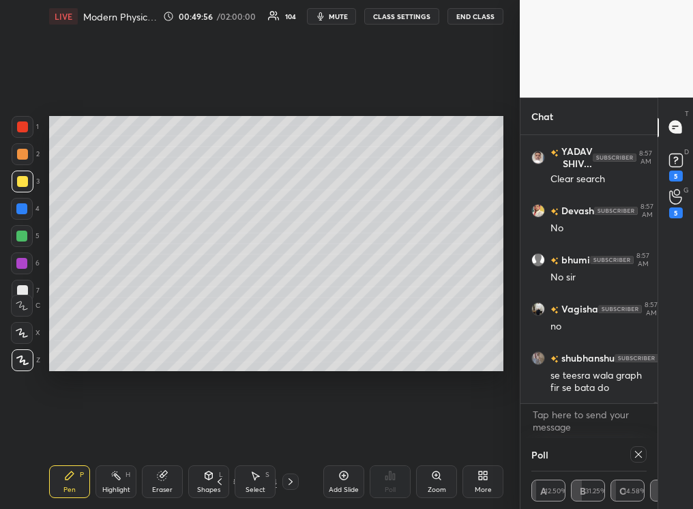
drag, startPoint x: 659, startPoint y: 128, endPoint x: 657, endPoint y: 139, distance: 10.3
click at [489, 139] on div "Chat [PERSON_NAME] 8:57 AM I increase Basanti 8:57 AM sir ek dikkat :: stopping…" at bounding box center [606, 304] width 173 height 412
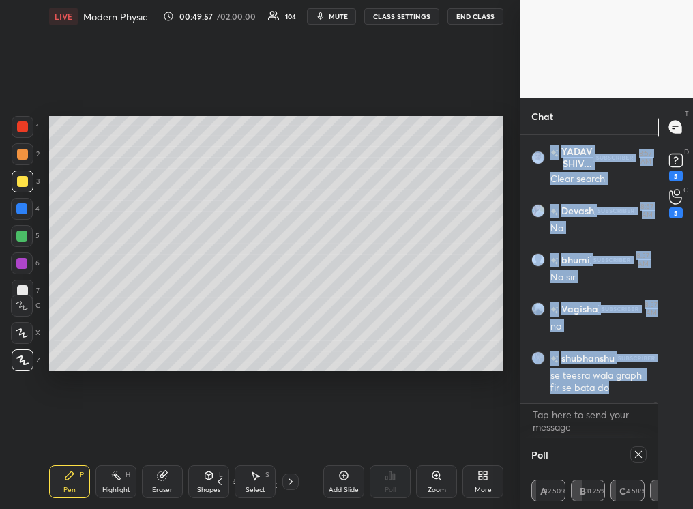
drag, startPoint x: 657, startPoint y: 131, endPoint x: 657, endPoint y: 121, distance: 9.6
click at [489, 122] on div "Chat [PERSON_NAME] 8:57 AM I increase Basanti 8:57 AM sir ek dikkat :: stopping…" at bounding box center [589, 304] width 138 height 412
click at [489, 320] on div at bounding box center [636, 454] width 22 height 16
click at [489, 320] on icon at bounding box center [638, 454] width 11 height 11
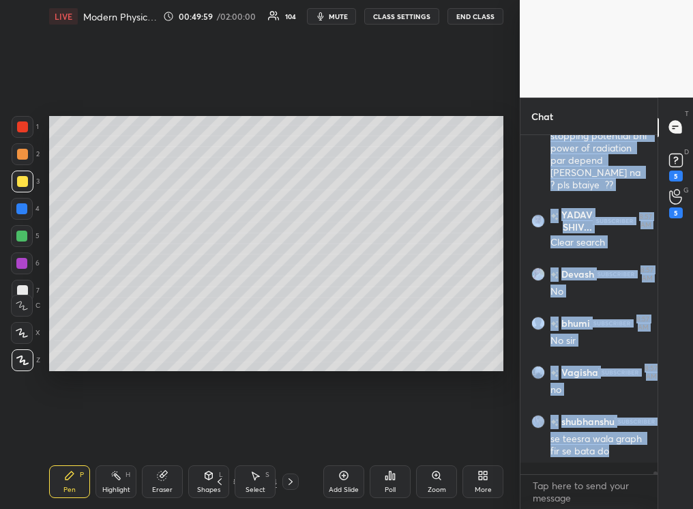
scroll to position [335, 133]
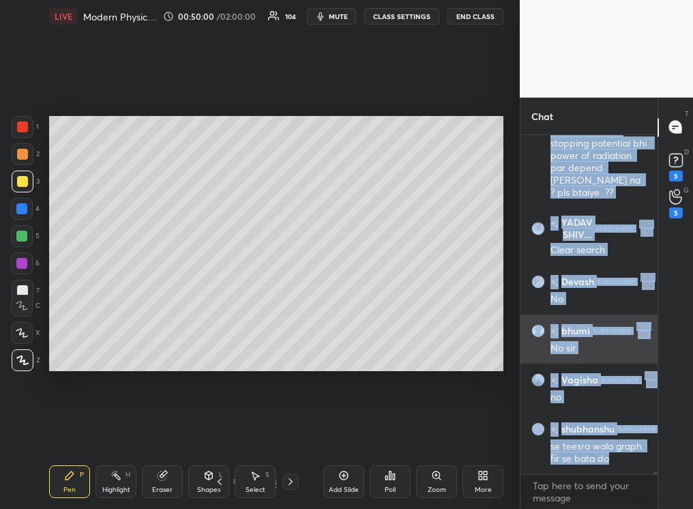
click at [489, 320] on div "No sir" at bounding box center [599, 349] width 96 height 14
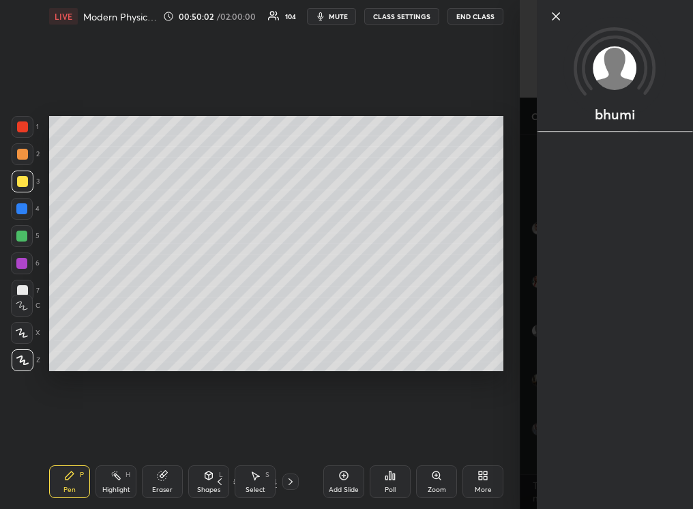
click at [489, 16] on icon at bounding box center [556, 16] width 16 height 16
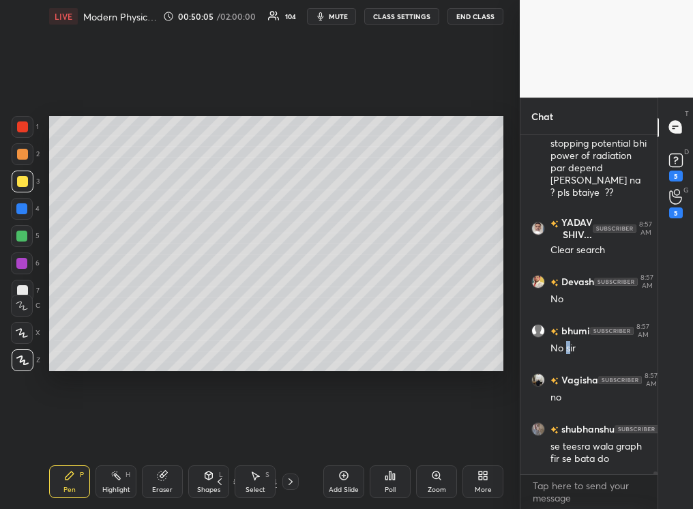
scroll to position [45465, 0]
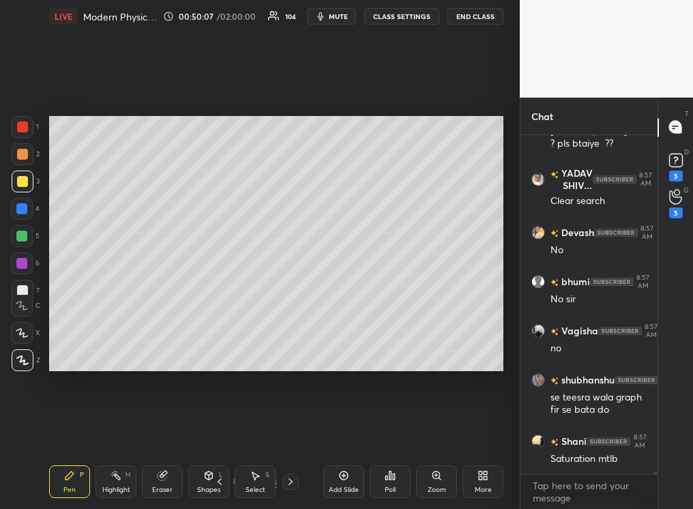
click at [489, 320] on div at bounding box center [654, 304] width 8 height 339
drag, startPoint x: 655, startPoint y: 474, endPoint x: 657, endPoint y: 465, distance: 9.0
click at [489, 320] on div "[PERSON_NAME] 8:57 AM I increase Basanti 8:57 AM sir ek dikkat :: stopping pote…" at bounding box center [589, 322] width 137 height 374
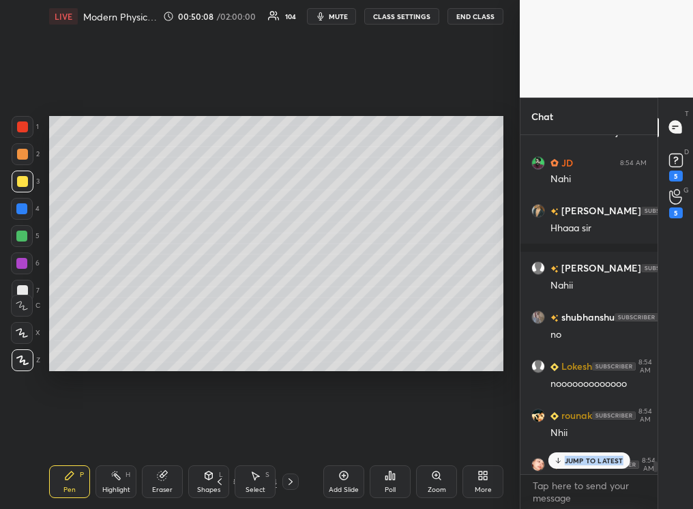
drag, startPoint x: 655, startPoint y: 461, endPoint x: 654, endPoint y: 452, distance: 8.9
click at [489, 320] on div at bounding box center [654, 304] width 8 height 339
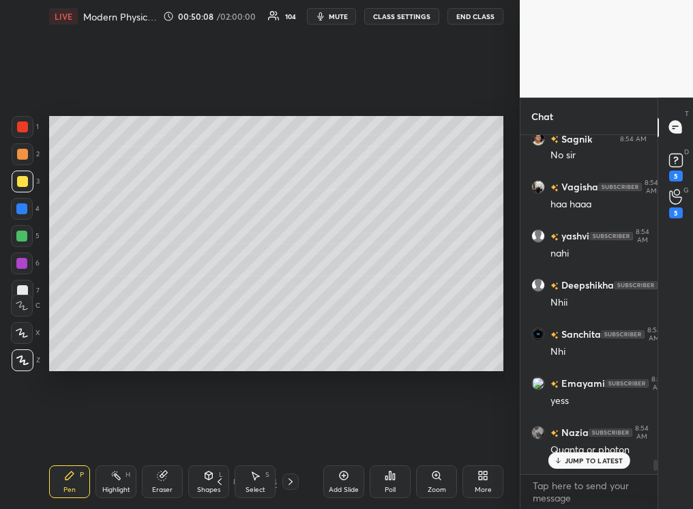
click at [489, 320] on p "JUMP TO LATEST" at bounding box center [594, 461] width 59 height 8
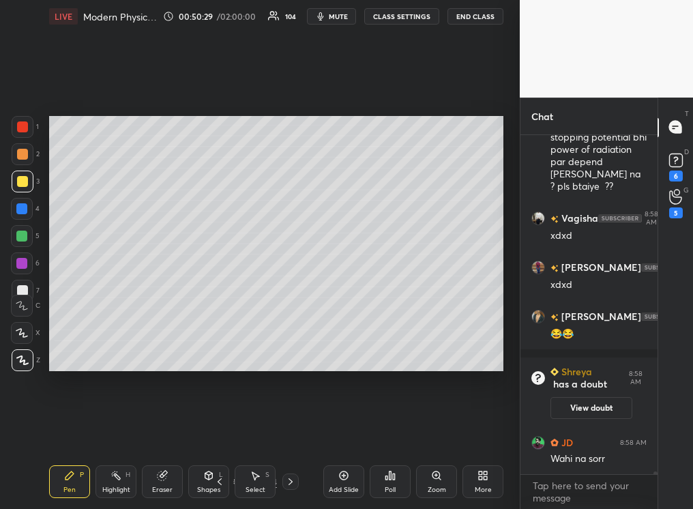
scroll to position [45847, 0]
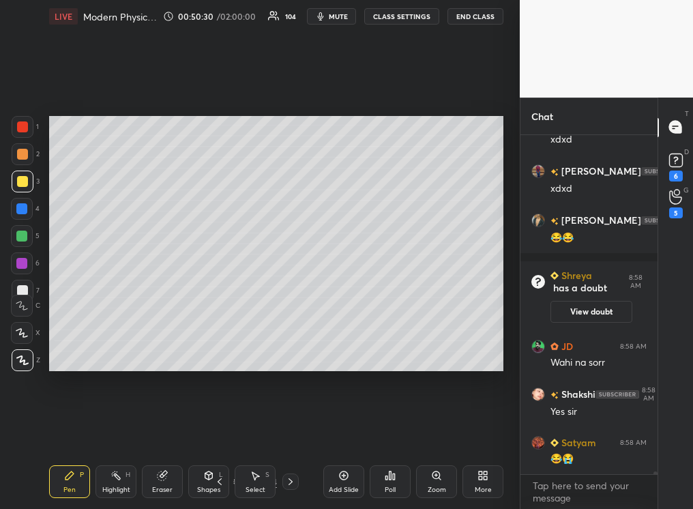
click at [489, 161] on rect at bounding box center [676, 160] width 13 height 13
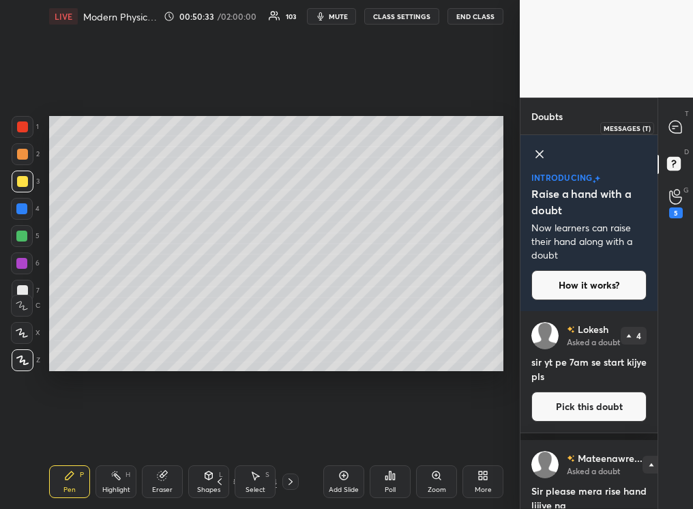
click at [489, 130] on icon at bounding box center [676, 127] width 12 height 12
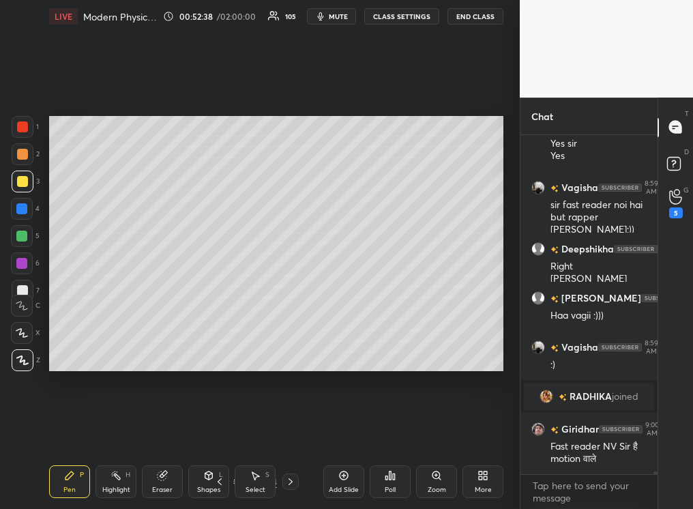
scroll to position [47181, 0]
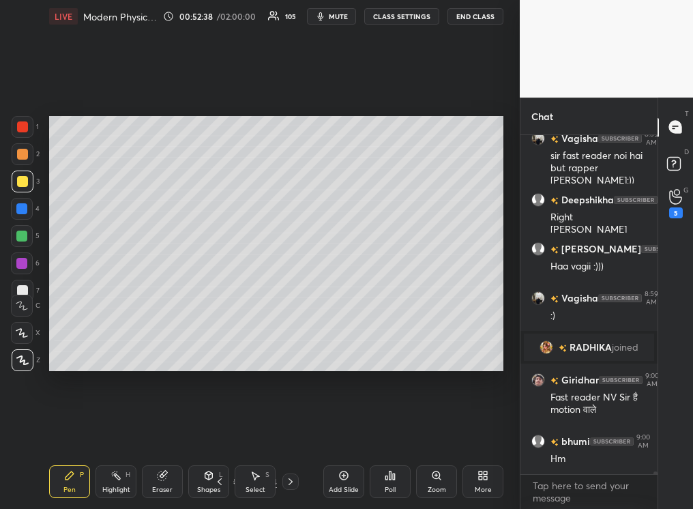
click at [156, 320] on div "Eraser" at bounding box center [162, 490] width 20 height 7
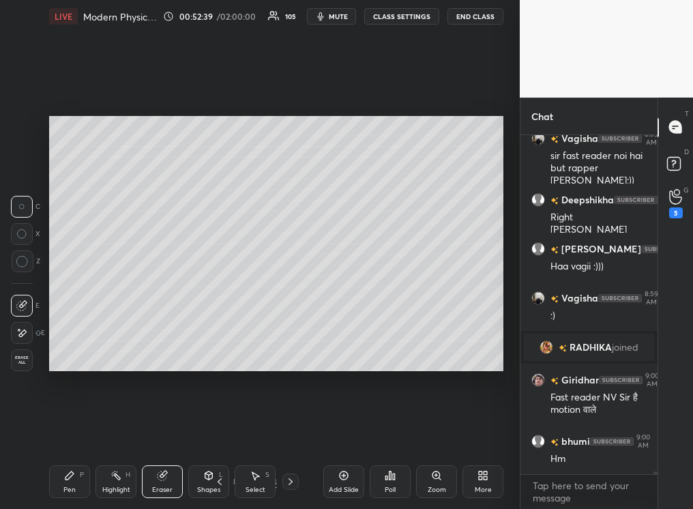
click at [115, 320] on div "Highlight" at bounding box center [116, 490] width 28 height 7
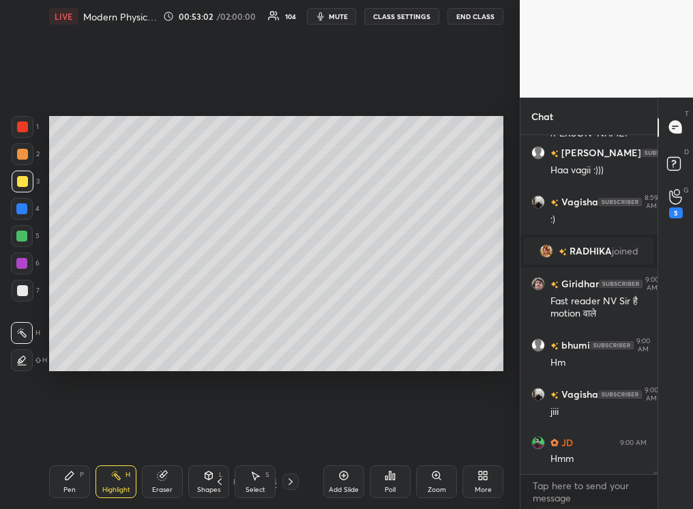
scroll to position [47257, 0]
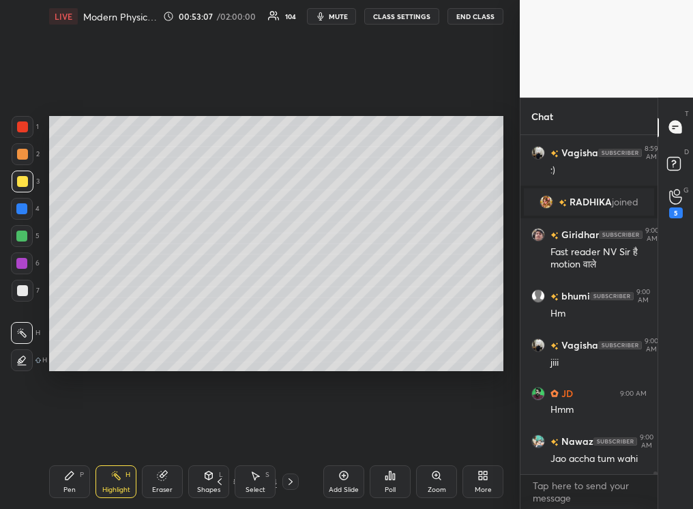
click at [75, 320] on div "Pen P" at bounding box center [69, 481] width 41 height 33
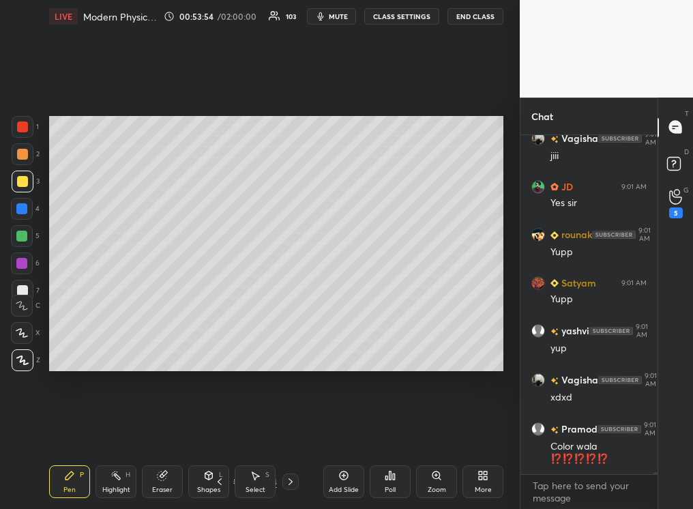
scroll to position [47937, 0]
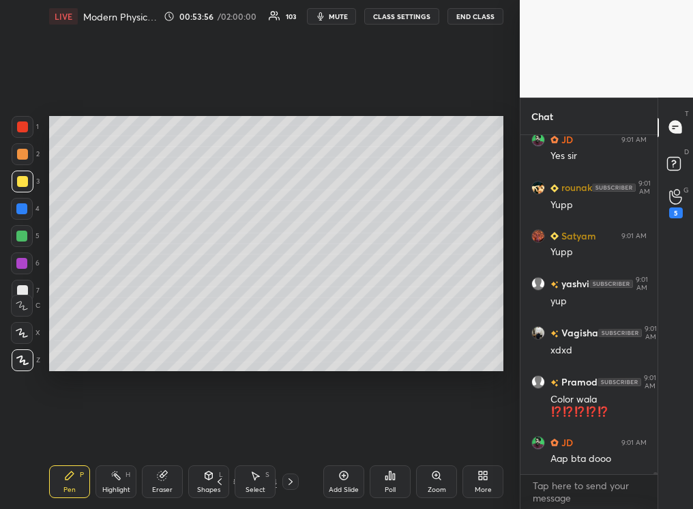
click at [74, 320] on div "Pen" at bounding box center [69, 490] width 12 height 7
click at [160, 320] on div "Eraser" at bounding box center [162, 481] width 41 height 33
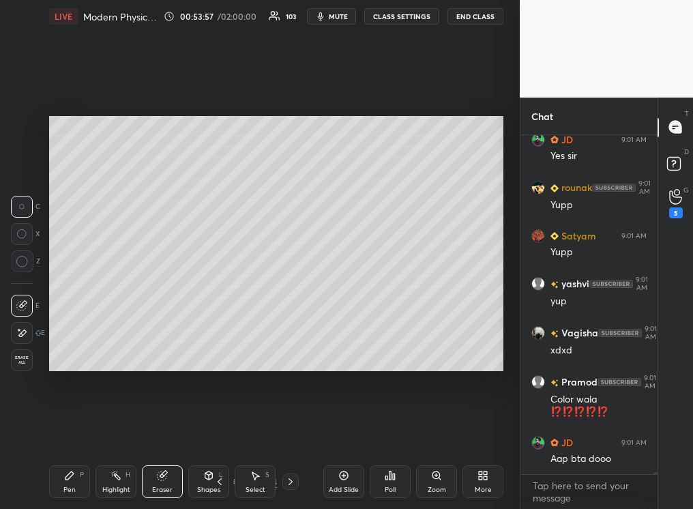
click at [120, 320] on div "Highlight" at bounding box center [116, 490] width 28 height 7
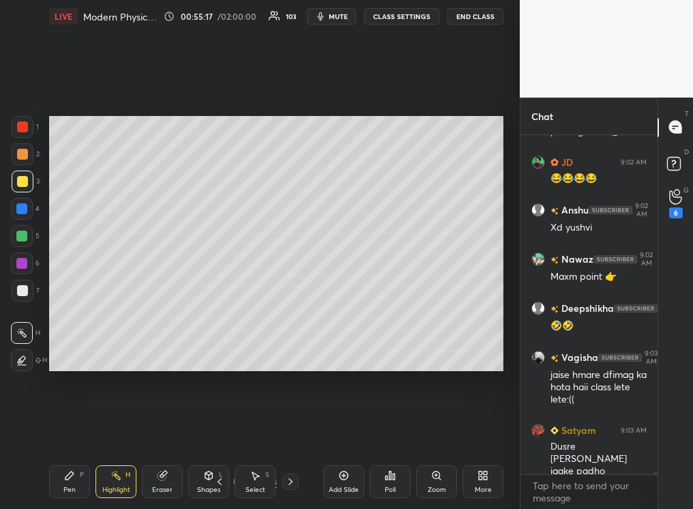
scroll to position [49389, 0]
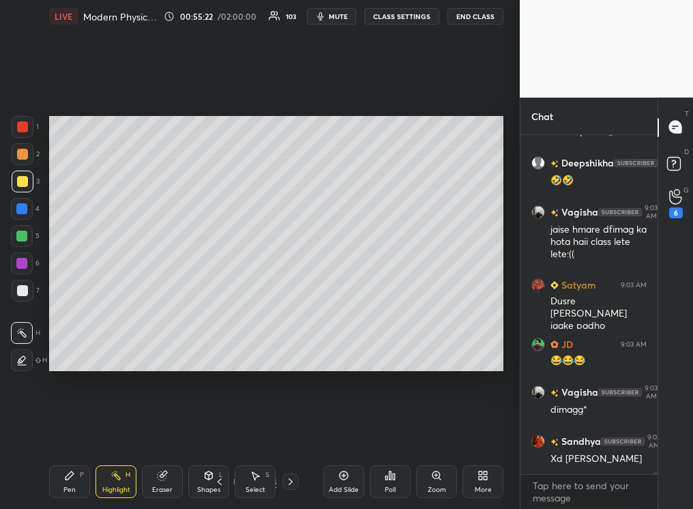
click at [63, 320] on div "Pen P" at bounding box center [69, 481] width 41 height 33
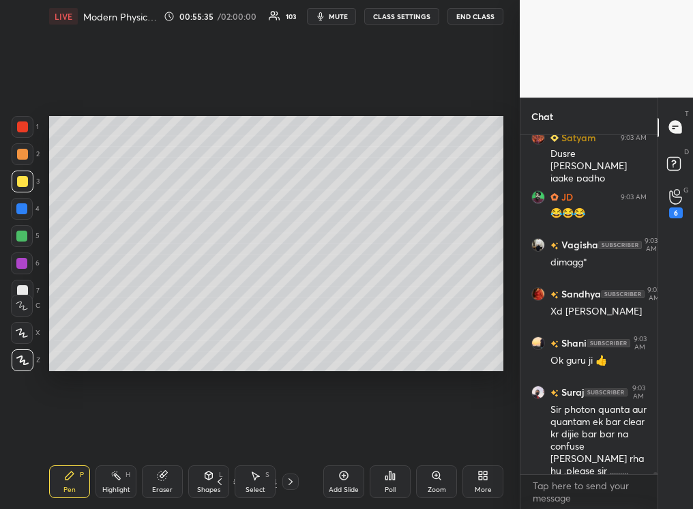
scroll to position [49696, 0]
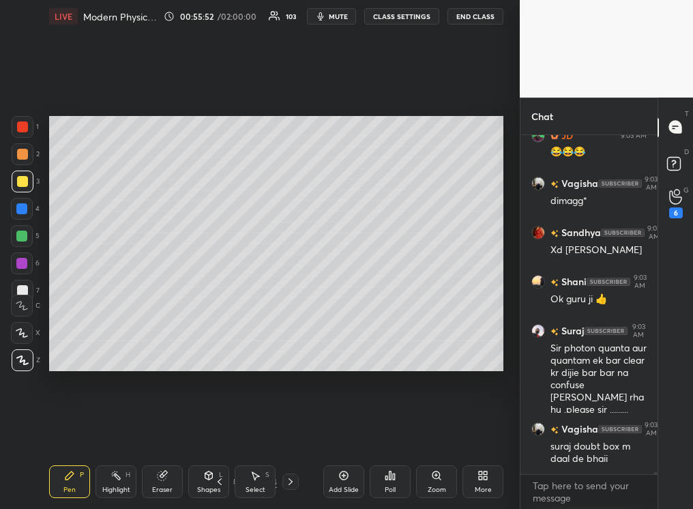
click at [76, 320] on div "Pen P" at bounding box center [69, 481] width 41 height 33
click at [114, 320] on icon at bounding box center [116, 475] width 11 height 11
click at [70, 320] on icon at bounding box center [69, 475] width 11 height 11
click at [25, 240] on div at bounding box center [22, 236] width 22 height 22
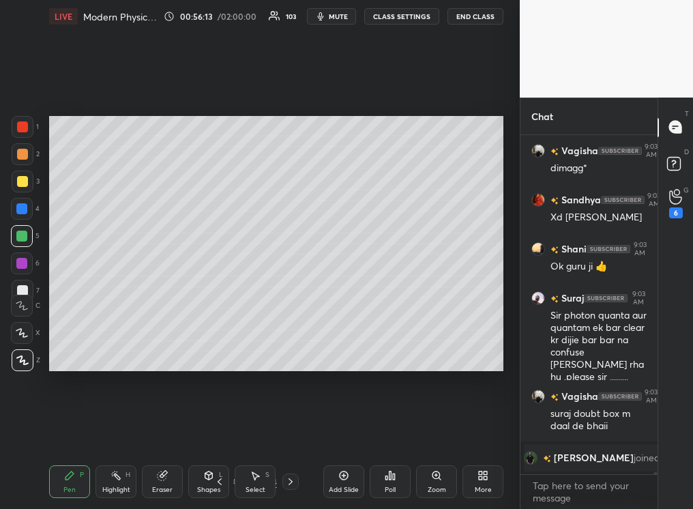
click at [119, 320] on div "Highlight" at bounding box center [116, 490] width 28 height 7
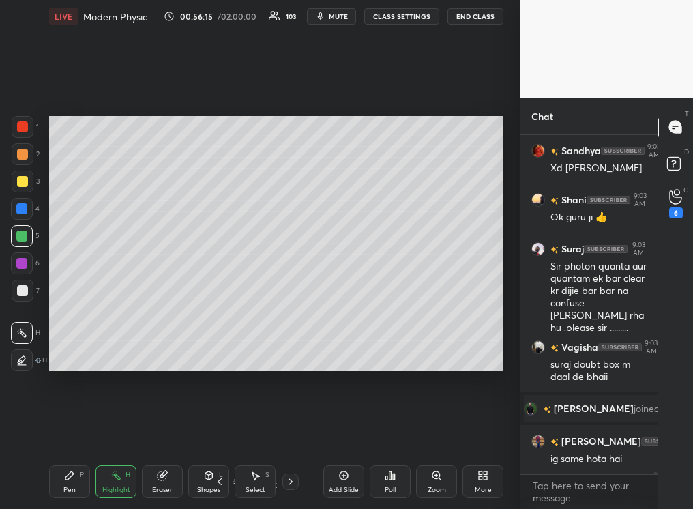
click at [21, 320] on icon at bounding box center [21, 360] width 11 height 11
click at [61, 320] on div "Pen P" at bounding box center [69, 481] width 41 height 33
click at [124, 320] on div "Highlight H" at bounding box center [116, 481] width 41 height 33
click at [20, 264] on div at bounding box center [21, 263] width 11 height 11
click at [70, 320] on div "Pen P" at bounding box center [69, 481] width 41 height 33
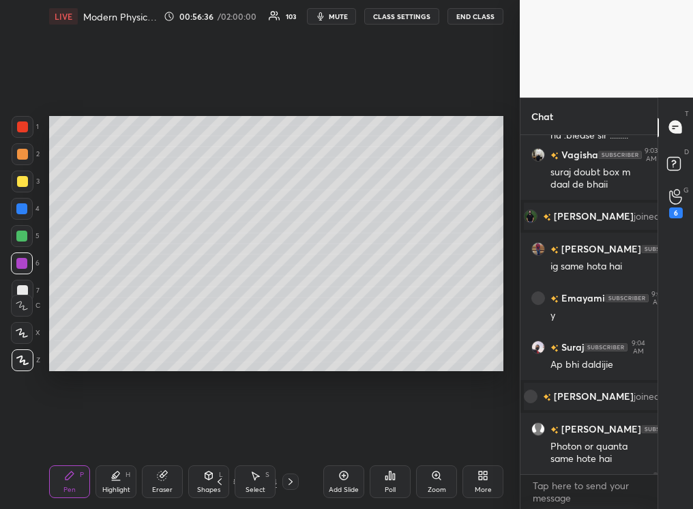
scroll to position [49589, 0]
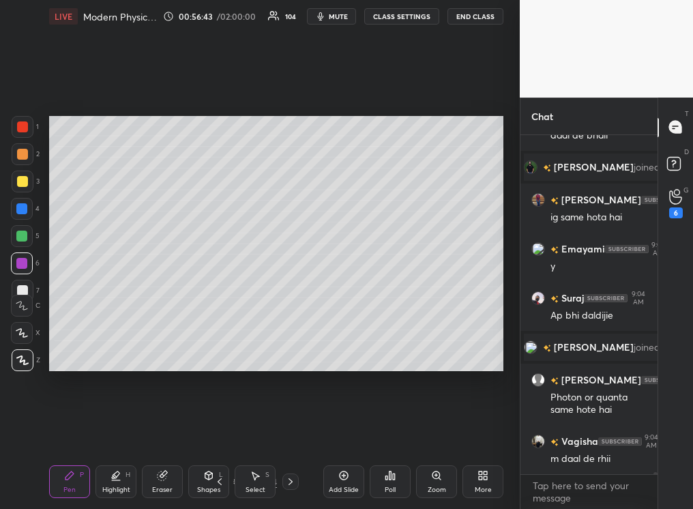
click at [24, 184] on div at bounding box center [22, 181] width 11 height 11
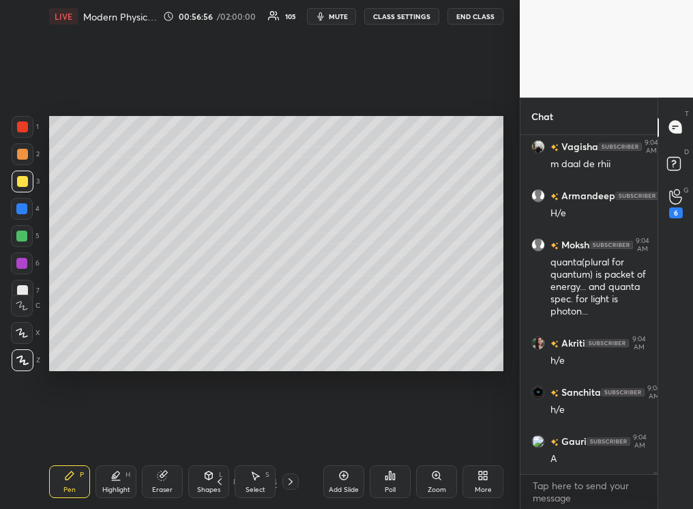
scroll to position [49876, 0]
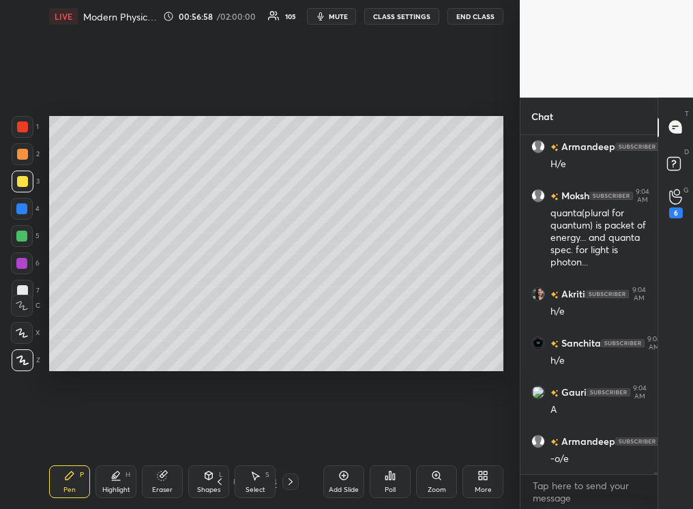
click at [21, 210] on div at bounding box center [21, 208] width 11 height 11
click at [23, 156] on div at bounding box center [22, 154] width 11 height 11
click at [22, 127] on div at bounding box center [22, 126] width 11 height 11
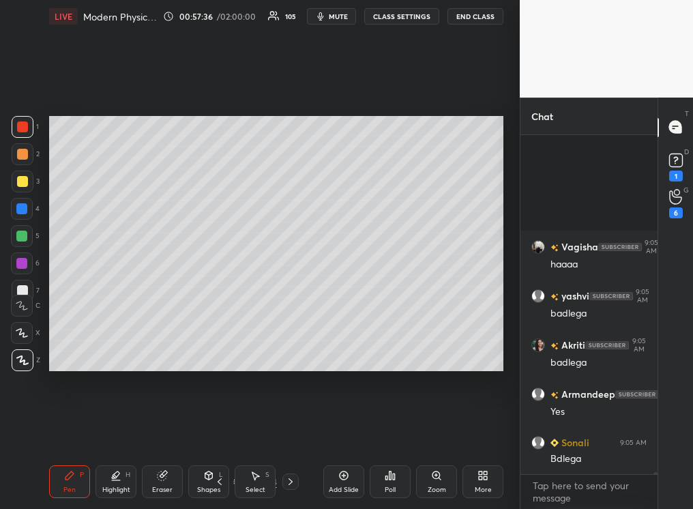
scroll to position [51263, 0]
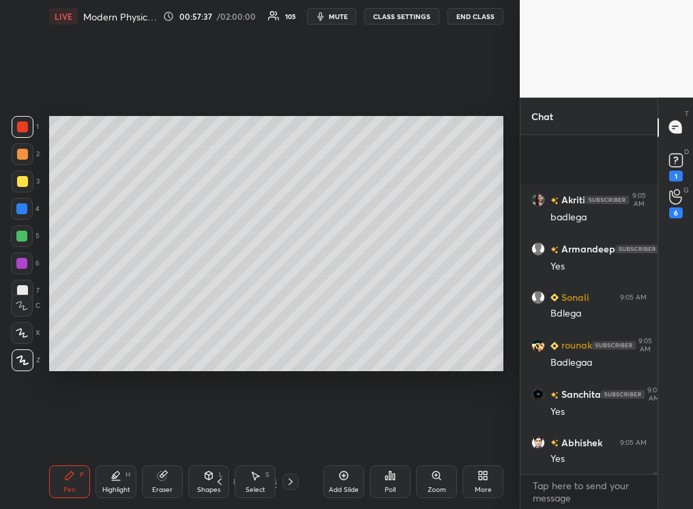
click at [18, 185] on div at bounding box center [22, 181] width 11 height 11
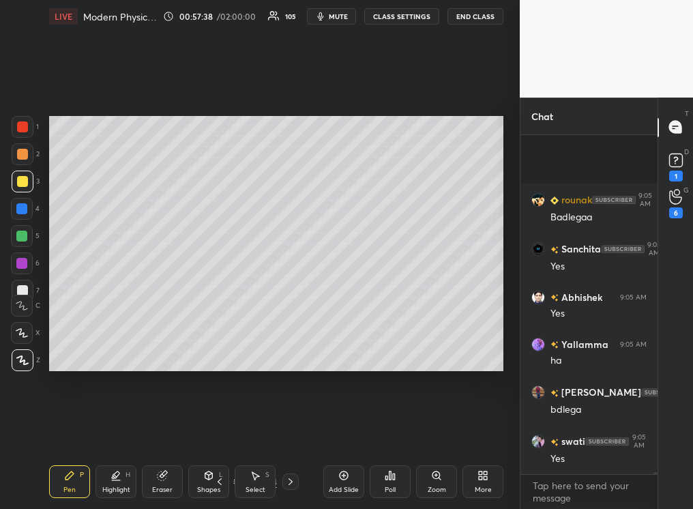
scroll to position [51507, 0]
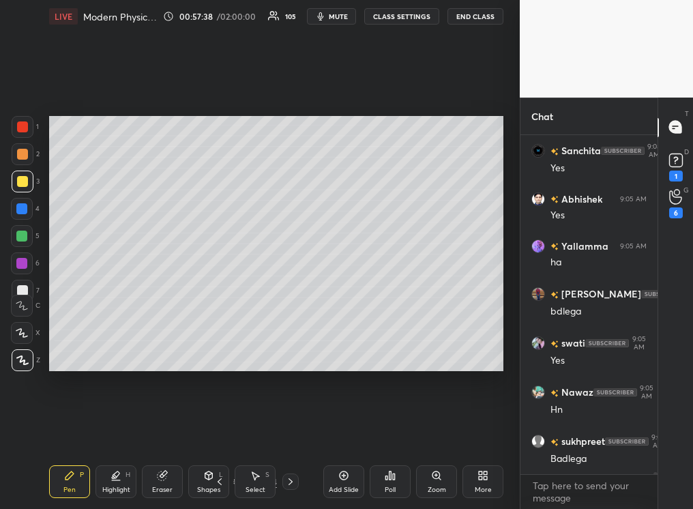
click at [20, 288] on div at bounding box center [22, 290] width 11 height 11
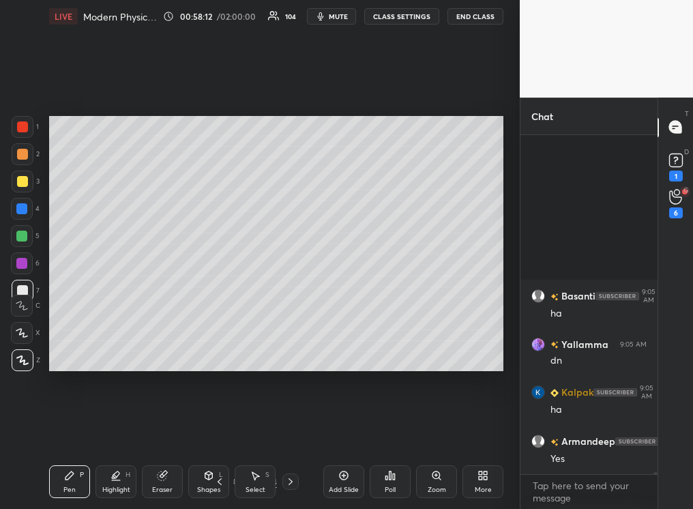
scroll to position [52109, 0]
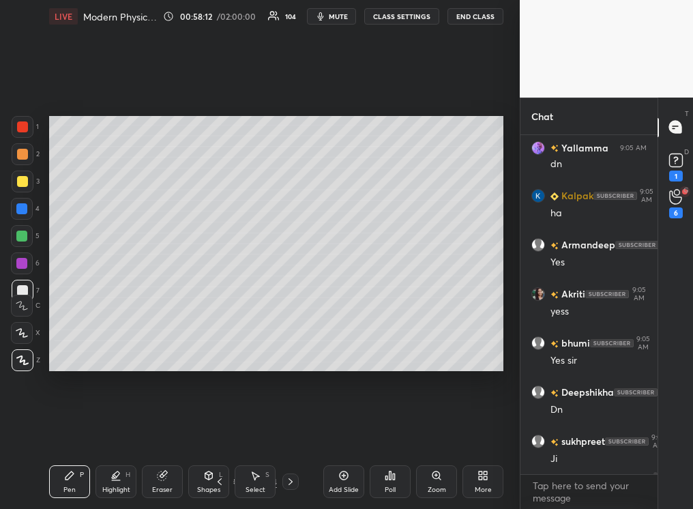
click at [289, 320] on icon at bounding box center [290, 481] width 11 height 11
click at [294, 320] on icon at bounding box center [290, 481] width 11 height 11
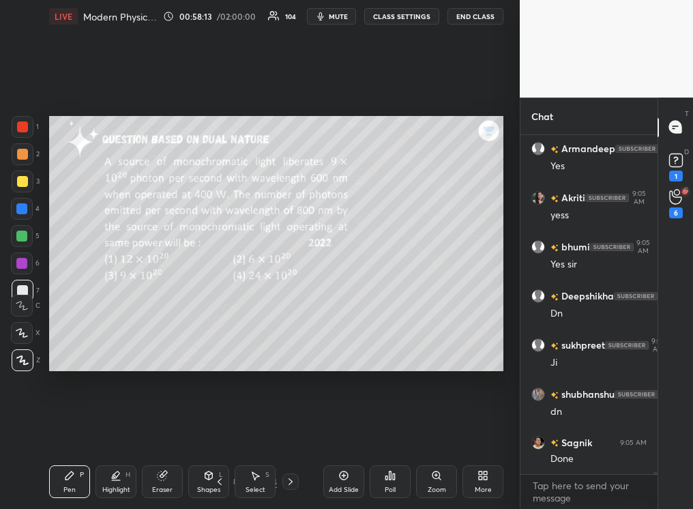
click at [296, 320] on div at bounding box center [291, 482] width 16 height 16
click at [291, 320] on icon at bounding box center [290, 481] width 11 height 11
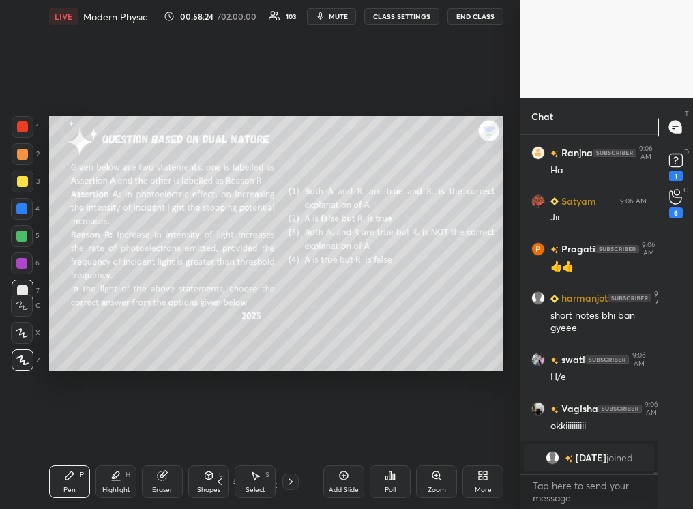
click at [386, 320] on div "Poll" at bounding box center [390, 490] width 11 height 7
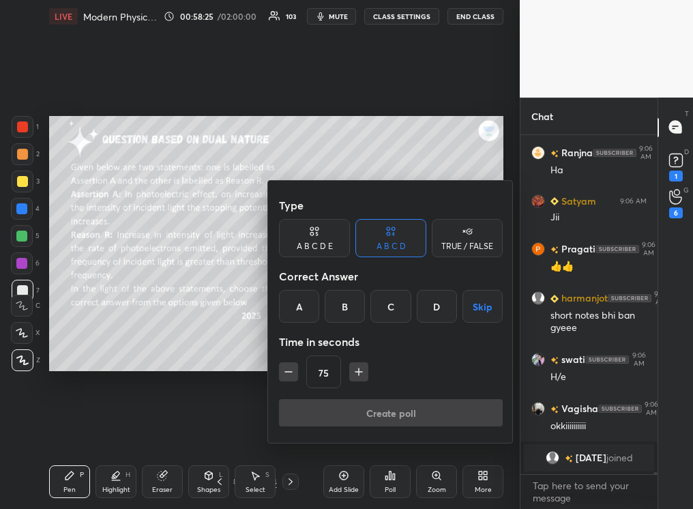
click at [472, 312] on button "Skip" at bounding box center [483, 306] width 40 height 33
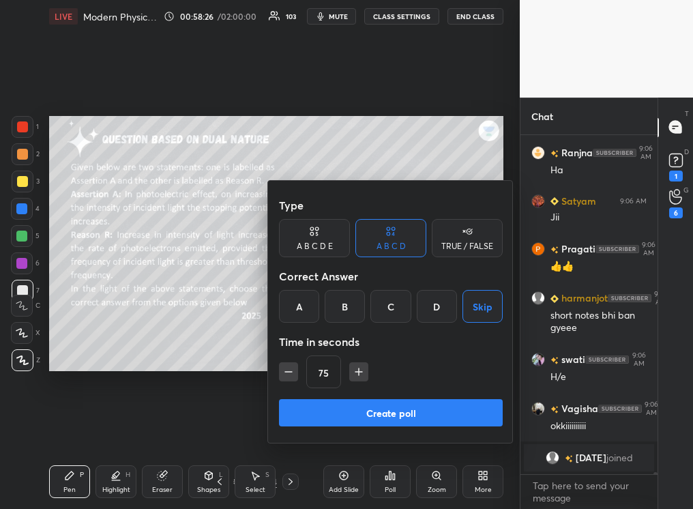
click at [383, 320] on button "Create poll" at bounding box center [391, 412] width 224 height 27
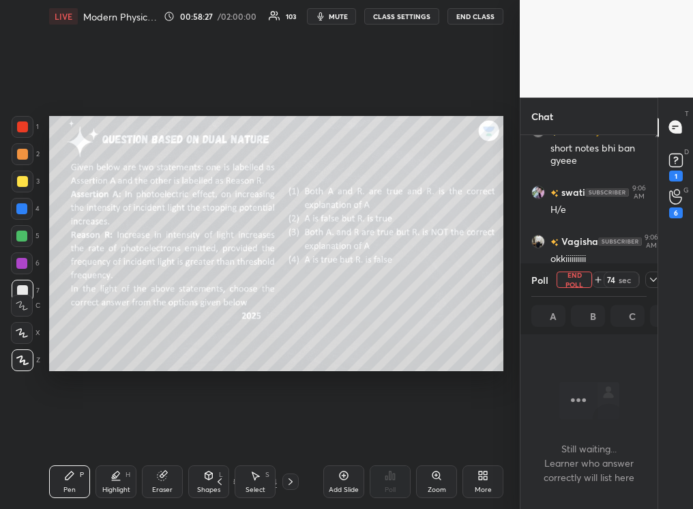
click at [113, 320] on div "Highlight" at bounding box center [116, 490] width 28 height 7
click at [70, 320] on div "Pen P" at bounding box center [69, 481] width 41 height 33
click at [128, 320] on div "Highlight H" at bounding box center [116, 481] width 41 height 33
click at [61, 320] on div "Pen P" at bounding box center [69, 481] width 41 height 33
click at [116, 320] on div "Highlight" at bounding box center [116, 490] width 28 height 7
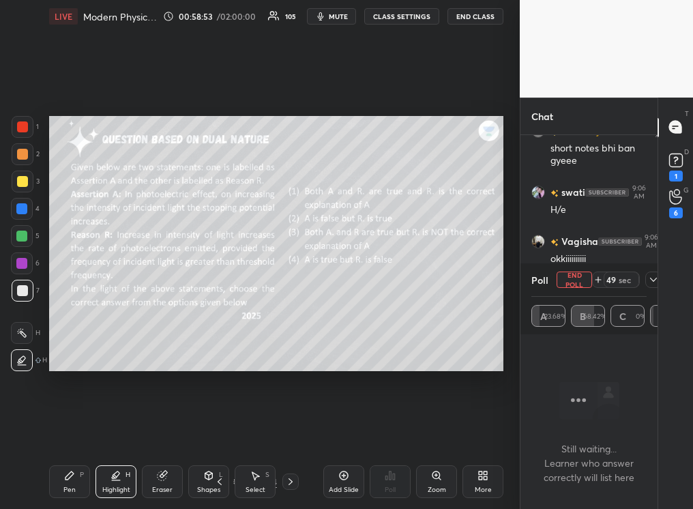
click at [27, 320] on div at bounding box center [22, 360] width 22 height 22
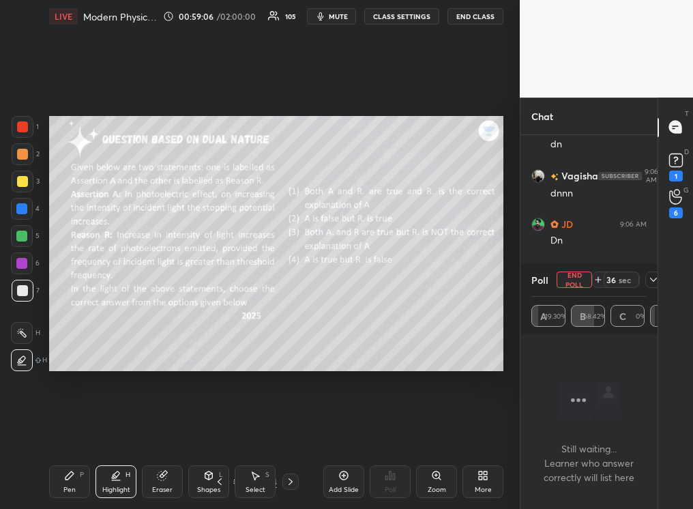
scroll to position [52938, 0]
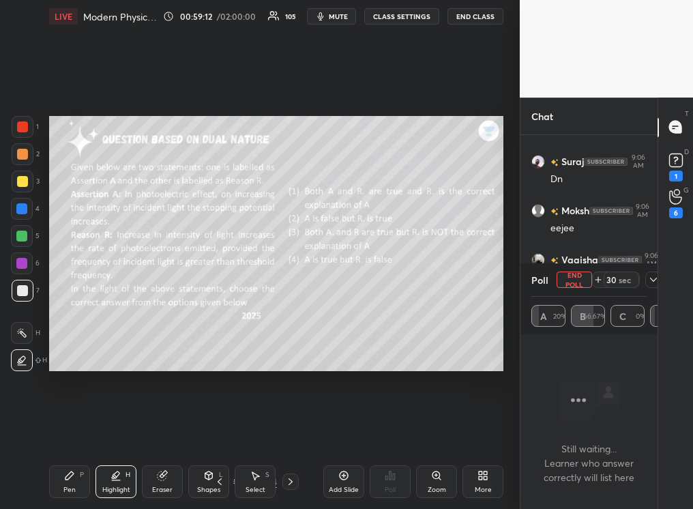
click at [489, 283] on icon at bounding box center [653, 279] width 11 height 11
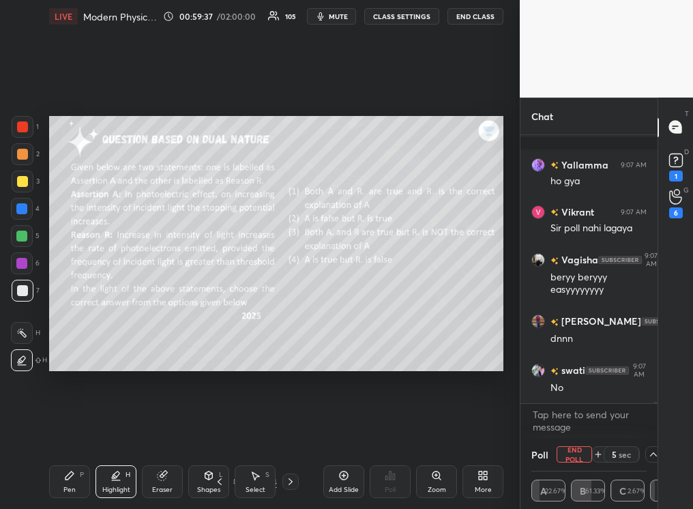
scroll to position [54070, 0]
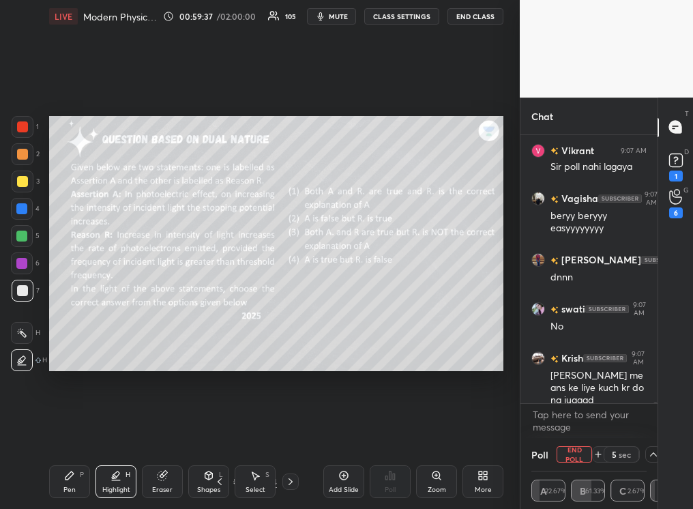
click at [64, 320] on div "Pen P" at bounding box center [69, 481] width 41 height 33
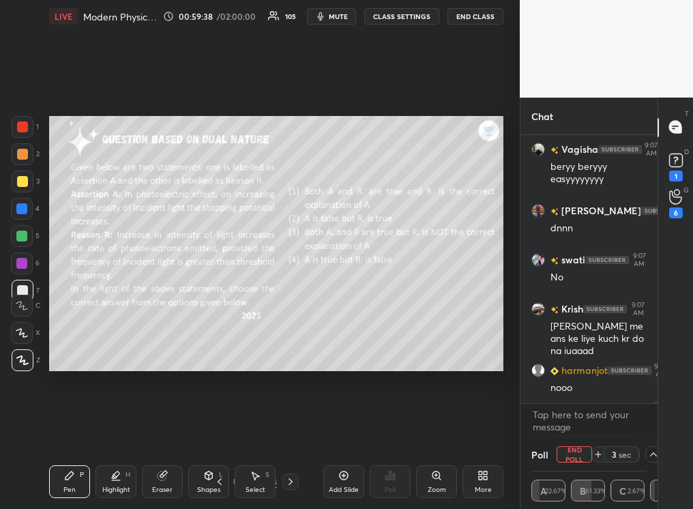
click at [26, 239] on div at bounding box center [22, 236] width 22 height 22
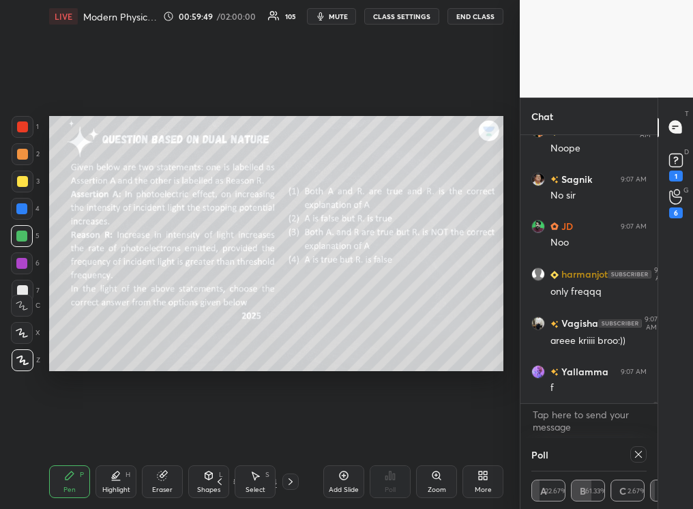
scroll to position [54703, 0]
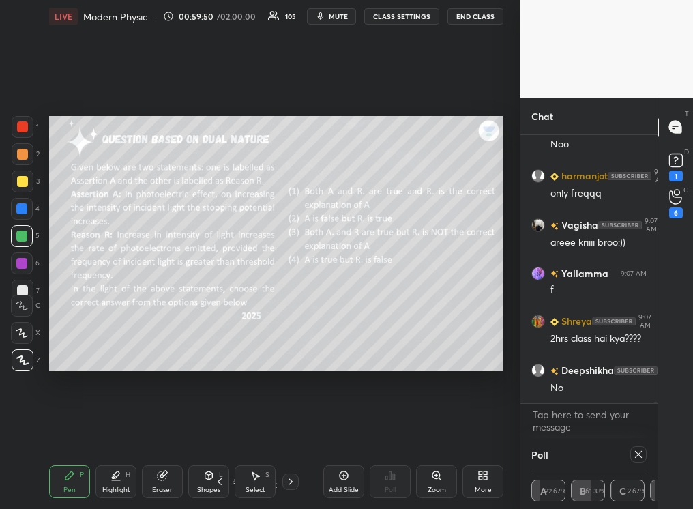
click at [27, 119] on div at bounding box center [23, 127] width 22 height 22
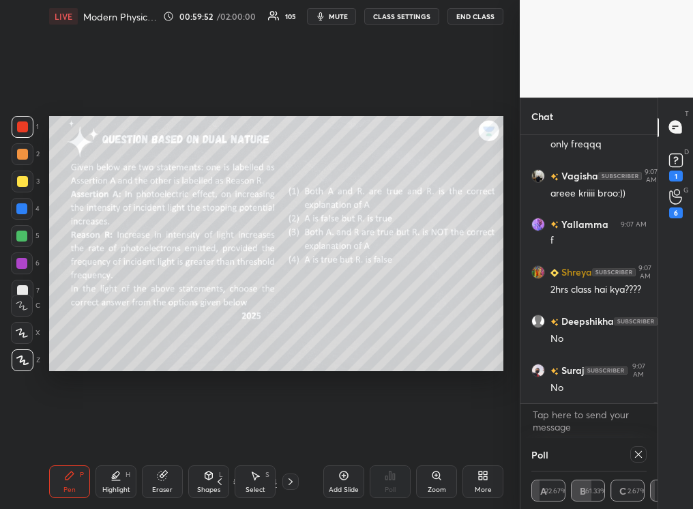
click at [70, 320] on div "Pen P" at bounding box center [69, 481] width 41 height 33
click at [20, 320] on icon at bounding box center [22, 361] width 12 height 10
click at [113, 320] on div "Highlight H" at bounding box center [116, 481] width 41 height 33
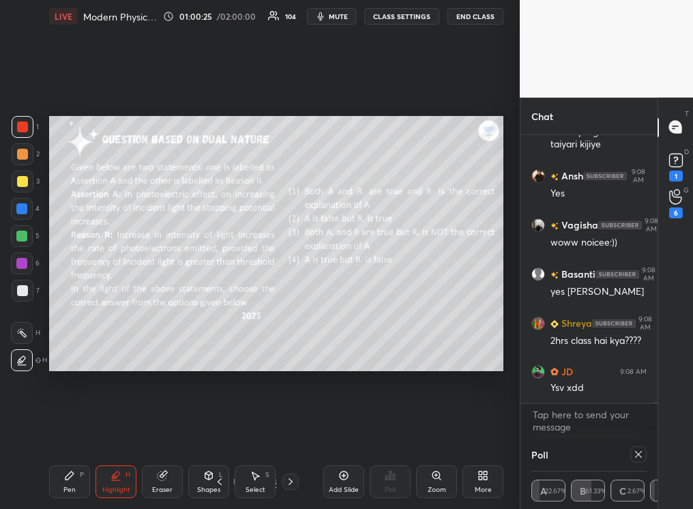
scroll to position [55119, 0]
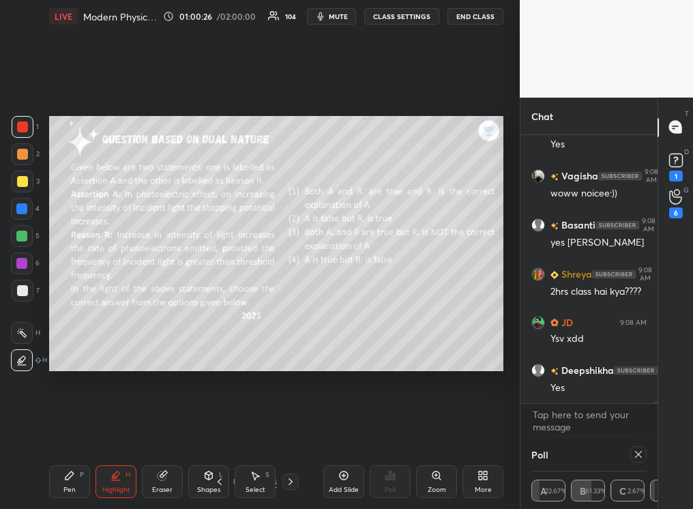
click at [64, 320] on div "Pen P" at bounding box center [69, 481] width 41 height 33
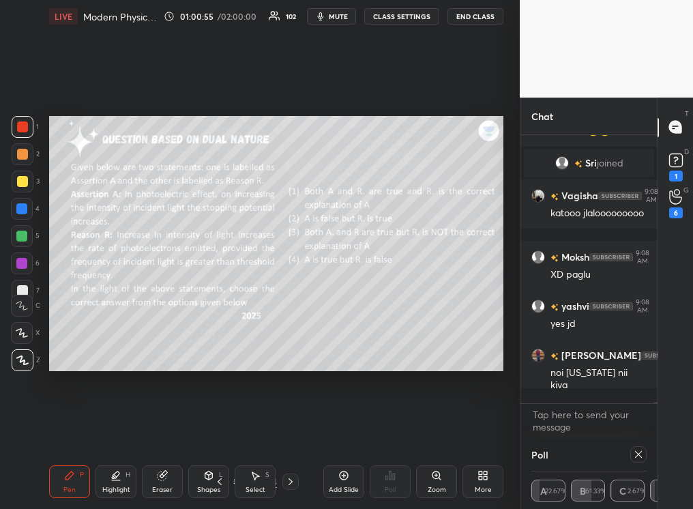
scroll to position [264, 133]
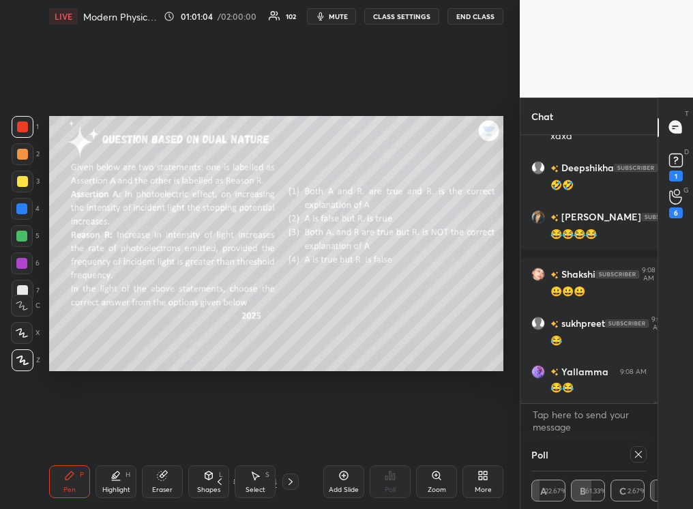
click at [293, 320] on icon at bounding box center [290, 481] width 11 height 11
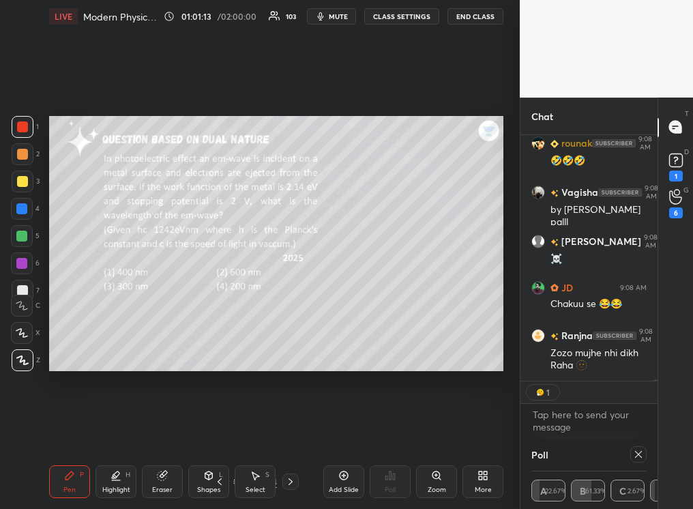
click at [489, 320] on icon at bounding box center [638, 454] width 11 height 11
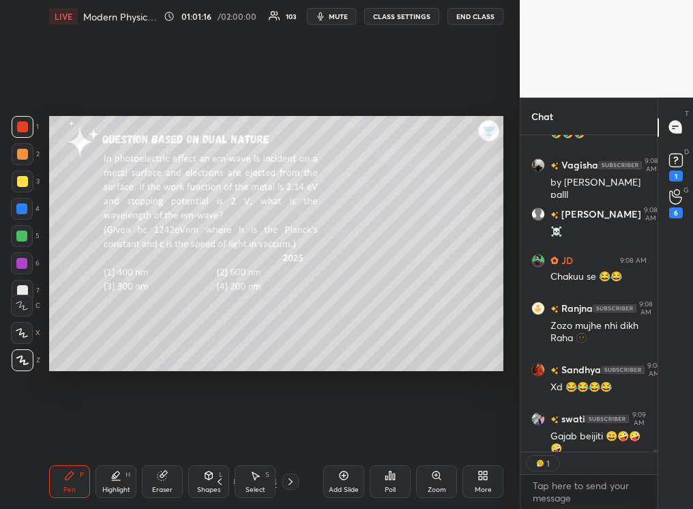
click at [396, 320] on div "Poll" at bounding box center [390, 481] width 41 height 33
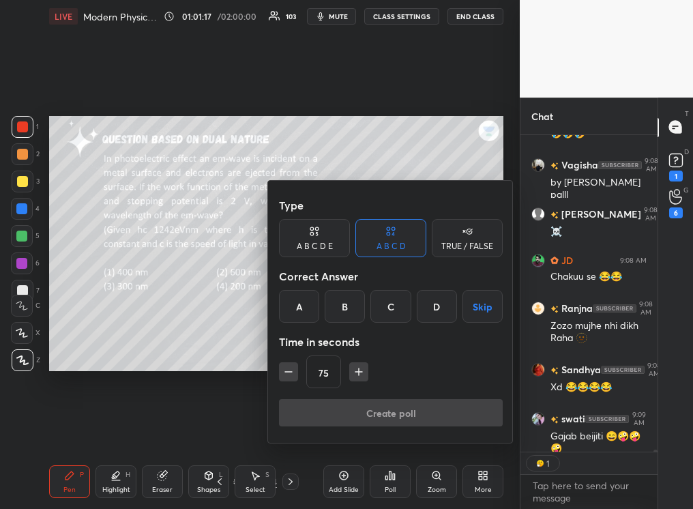
click at [474, 309] on button "Skip" at bounding box center [483, 306] width 40 height 33
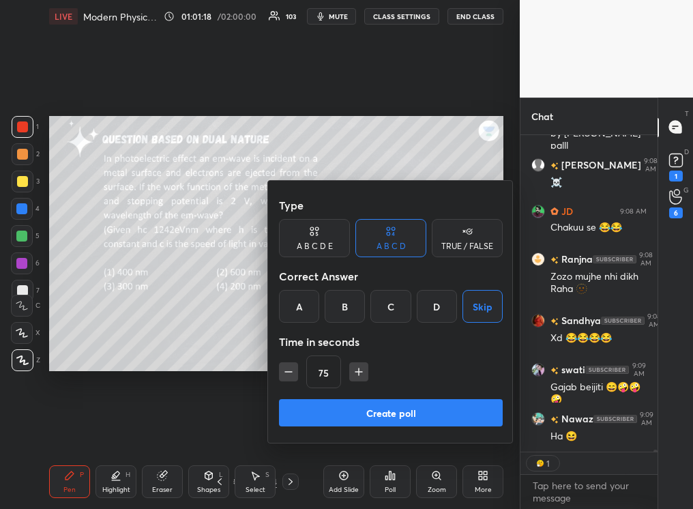
click at [403, 320] on button "Create poll" at bounding box center [391, 412] width 224 height 27
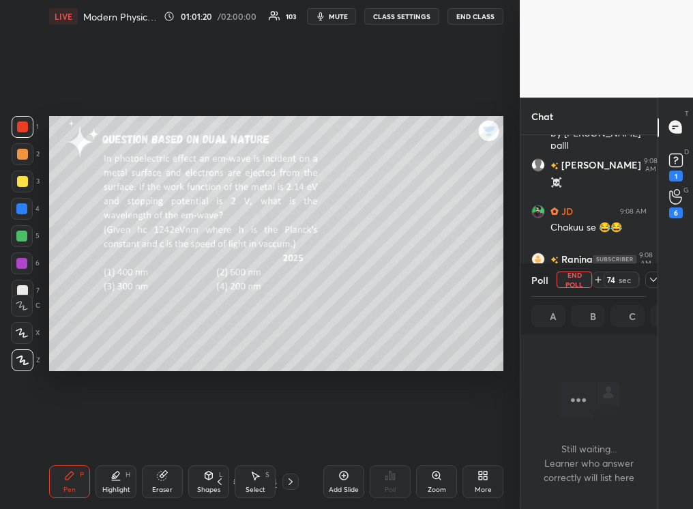
click at [115, 320] on div "Highlight" at bounding box center [116, 490] width 28 height 7
click at [71, 320] on div "Pen" at bounding box center [69, 490] width 12 height 7
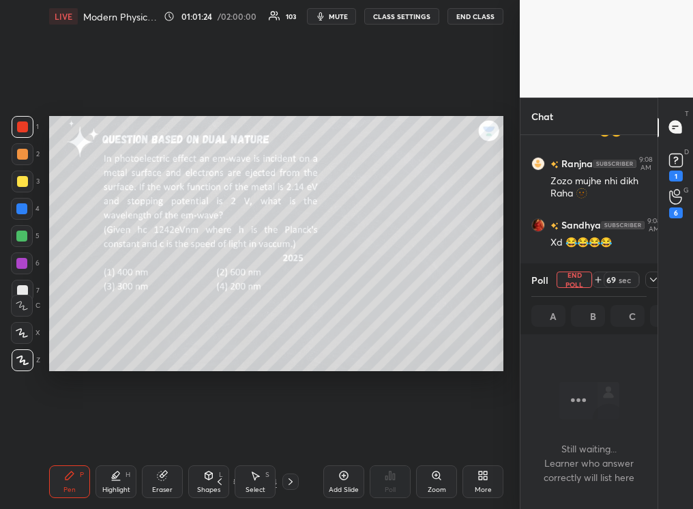
click at [489, 281] on button "End Poll" at bounding box center [574, 280] width 35 height 16
type textarea "x"
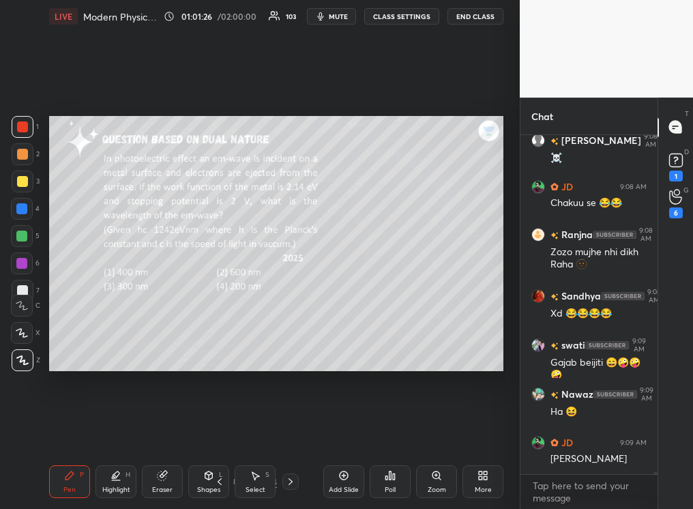
click at [483, 320] on div "More" at bounding box center [483, 481] width 41 height 33
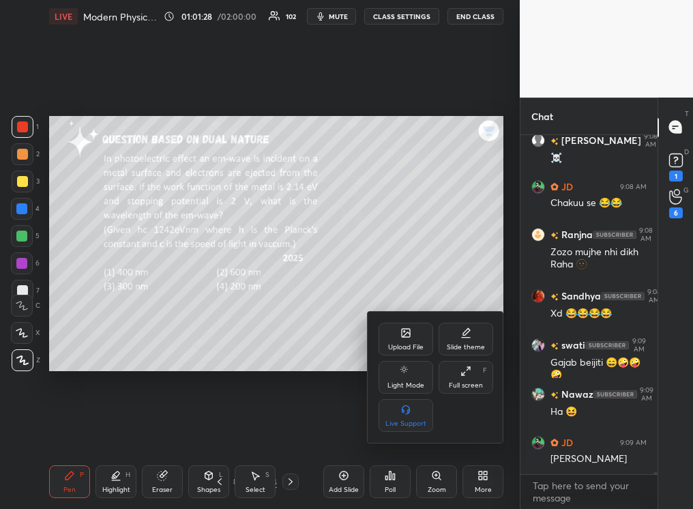
click at [388, 320] on div at bounding box center [346, 254] width 693 height 509
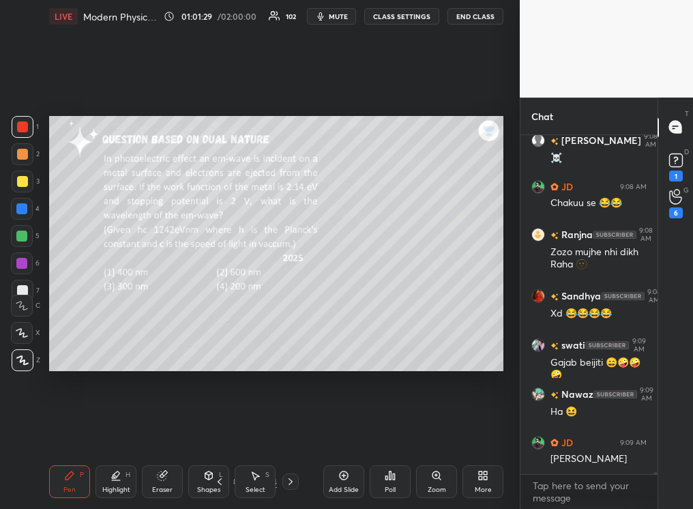
click at [384, 320] on div "Poll" at bounding box center [390, 481] width 41 height 33
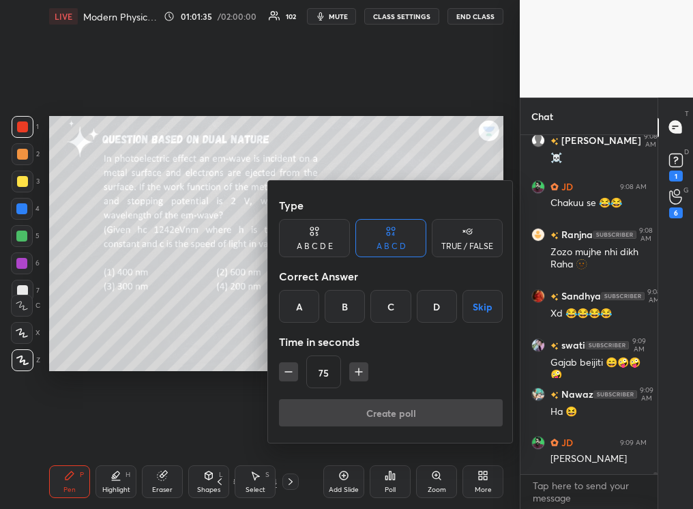
click at [266, 320] on div at bounding box center [346, 254] width 693 height 509
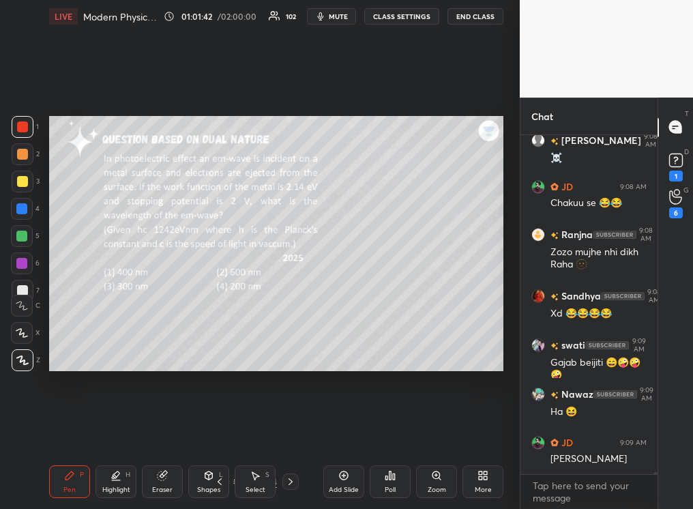
click at [396, 320] on div "Poll" at bounding box center [390, 481] width 41 height 33
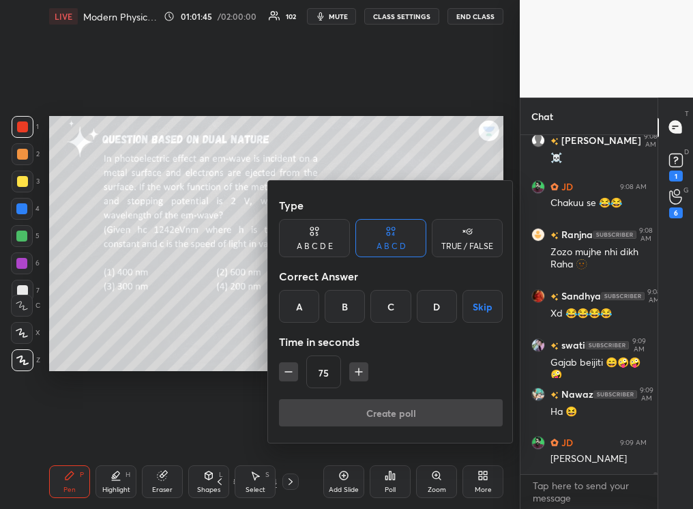
click at [379, 315] on div "C" at bounding box center [391, 306] width 40 height 33
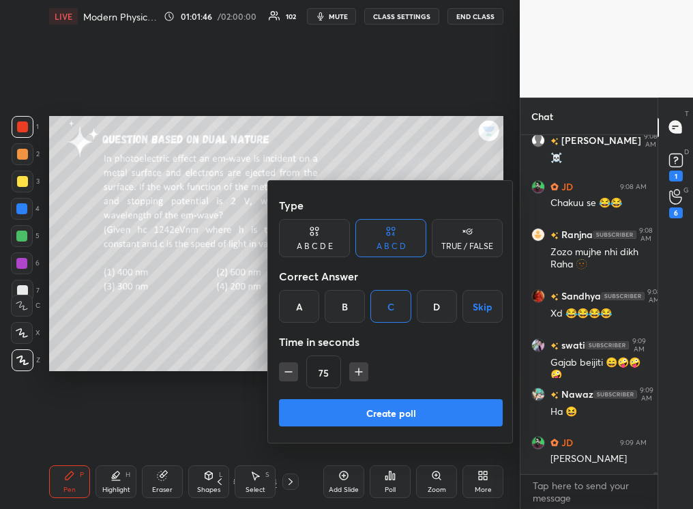
click at [282, 320] on button "button" at bounding box center [288, 371] width 19 height 19
type input "60"
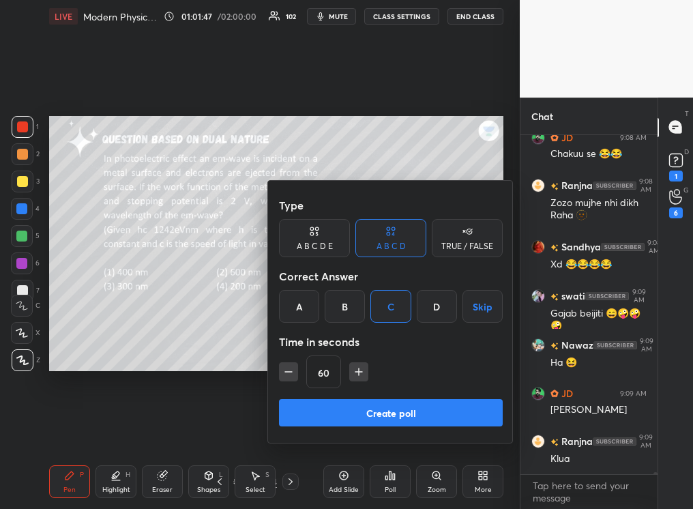
click at [380, 320] on button "Create poll" at bounding box center [391, 412] width 224 height 27
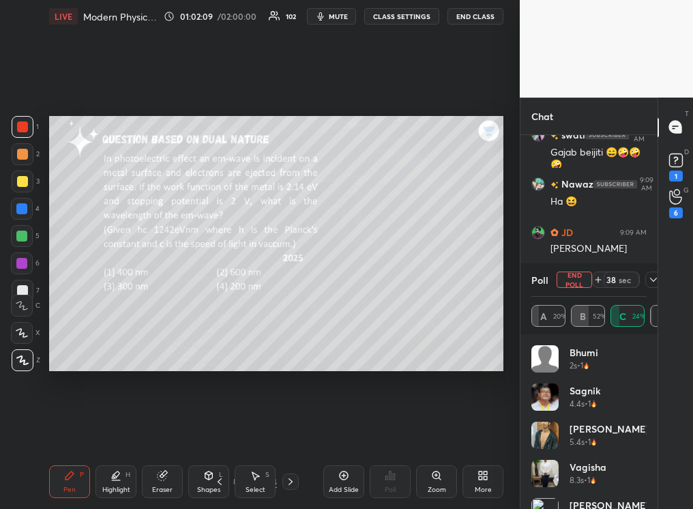
click at [111, 320] on div "Highlight H" at bounding box center [116, 481] width 41 height 33
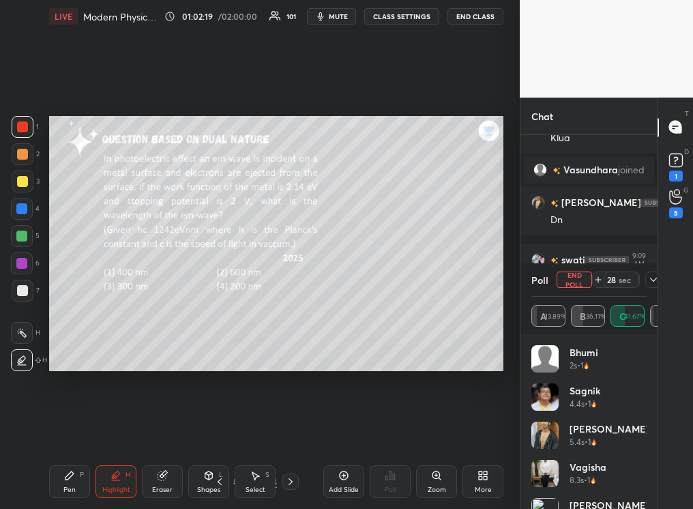
click at [489, 278] on icon at bounding box center [653, 279] width 11 height 11
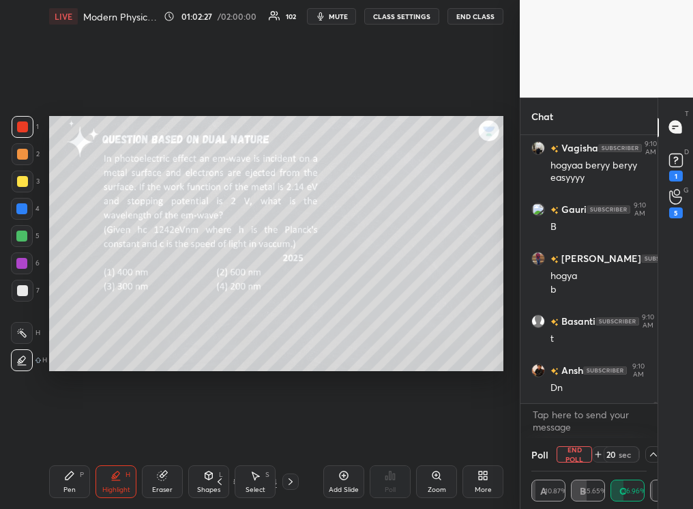
scroll to position [56169, 0]
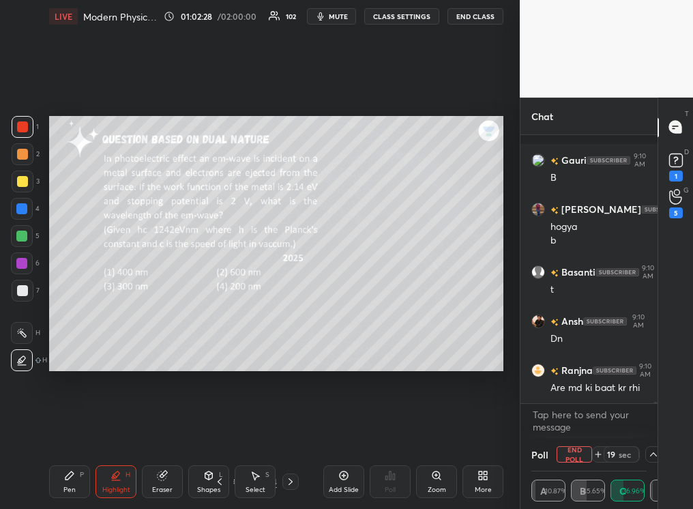
click at [489, 320] on icon at bounding box center [598, 455] width 5 height 0
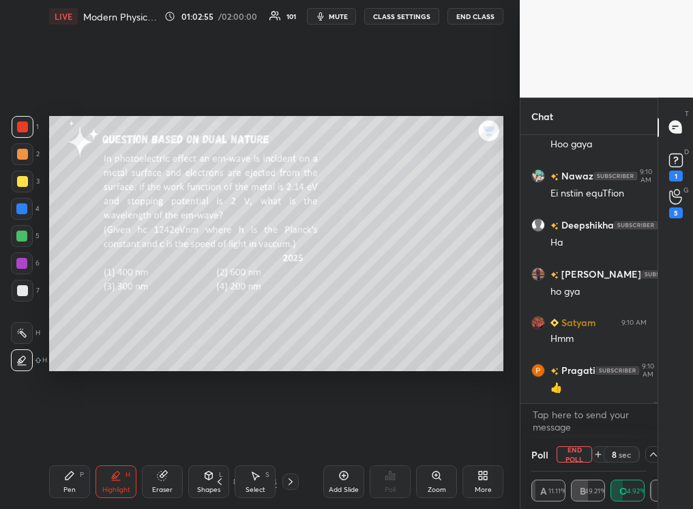
scroll to position [56978, 0]
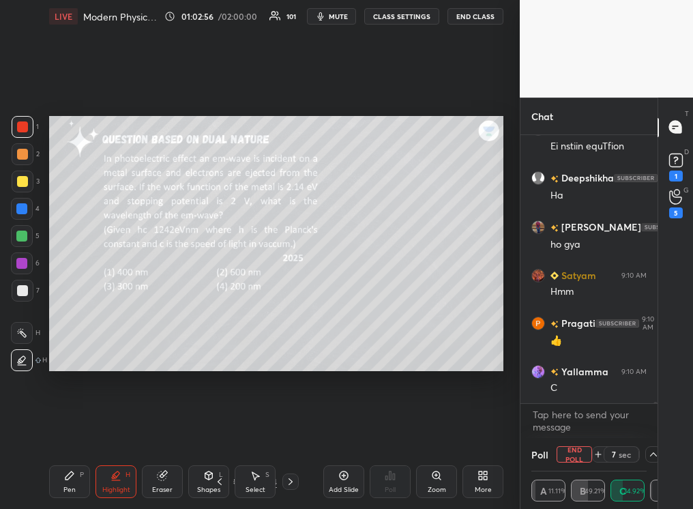
click at [489, 320] on icon at bounding box center [598, 455] width 5 height 0
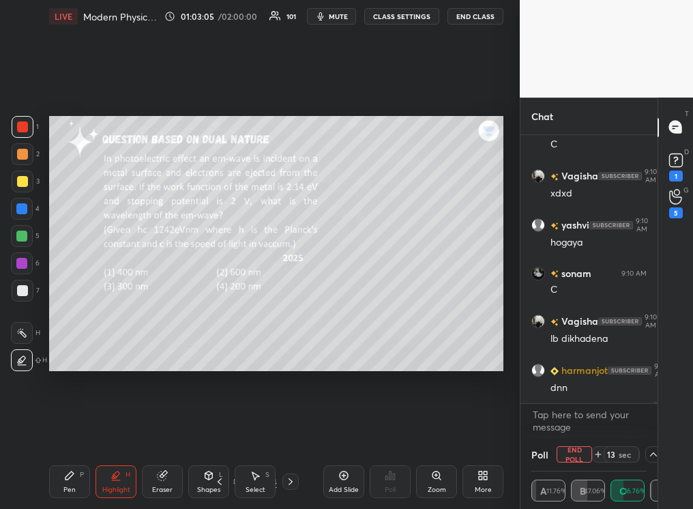
scroll to position [57270, 0]
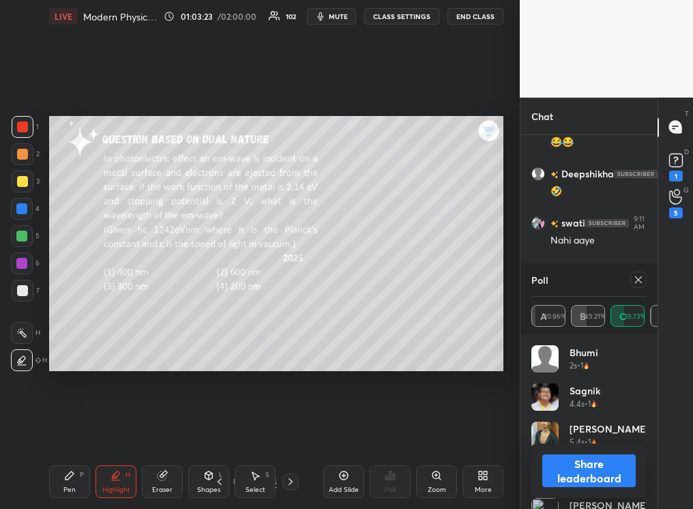
click at [489, 320] on button "Share leaderboard" at bounding box center [589, 471] width 93 height 33
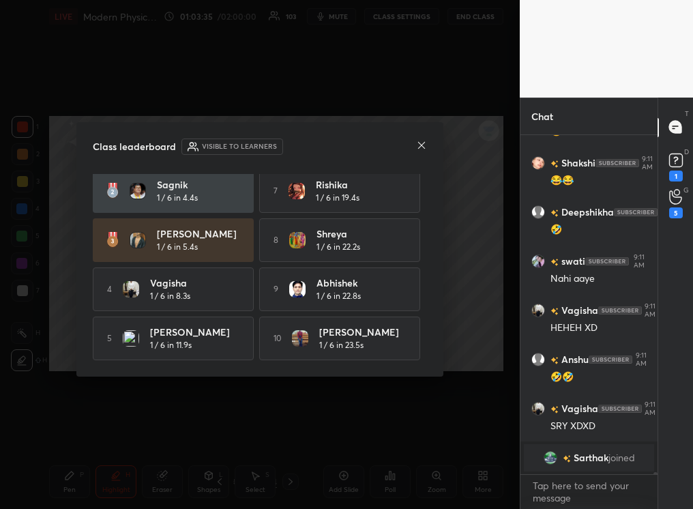
click at [413, 145] on div "Class leaderboard Visible to learners" at bounding box center [260, 147] width 334 height 16
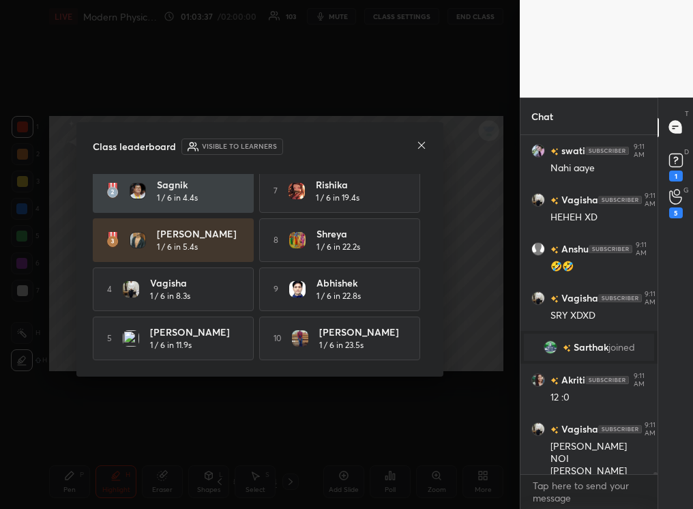
click at [418, 145] on icon at bounding box center [421, 145] width 11 height 11
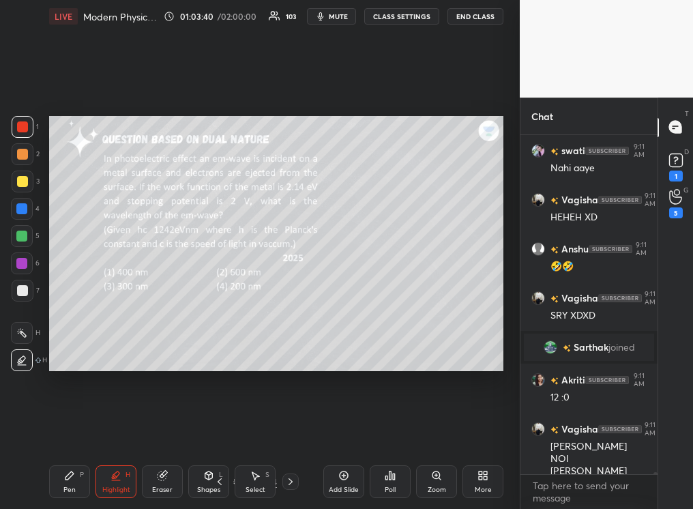
click at [64, 320] on div "Pen P" at bounding box center [69, 481] width 41 height 33
click at [21, 182] on div at bounding box center [22, 181] width 11 height 11
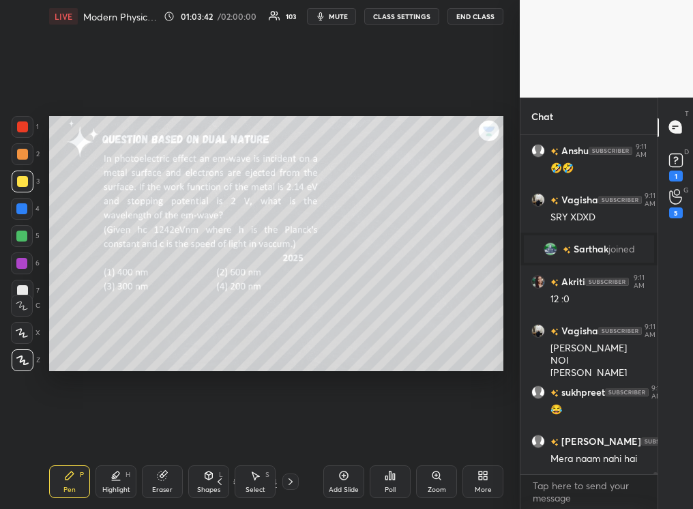
click at [124, 320] on div "Highlight H" at bounding box center [116, 481] width 41 height 33
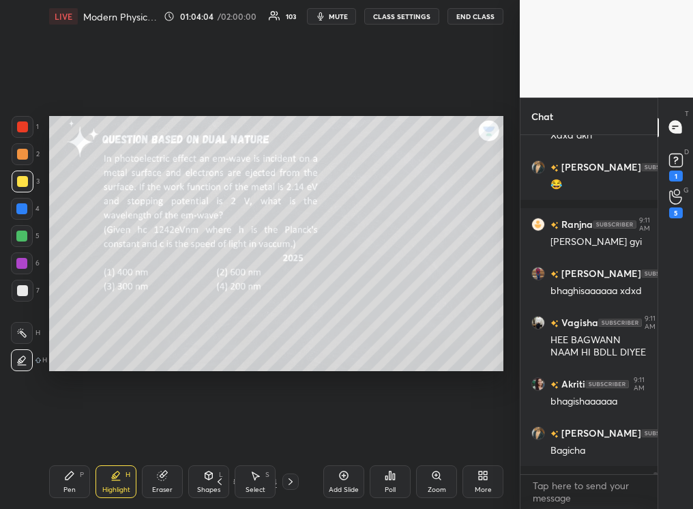
click at [72, 320] on div "Pen P" at bounding box center [69, 481] width 41 height 33
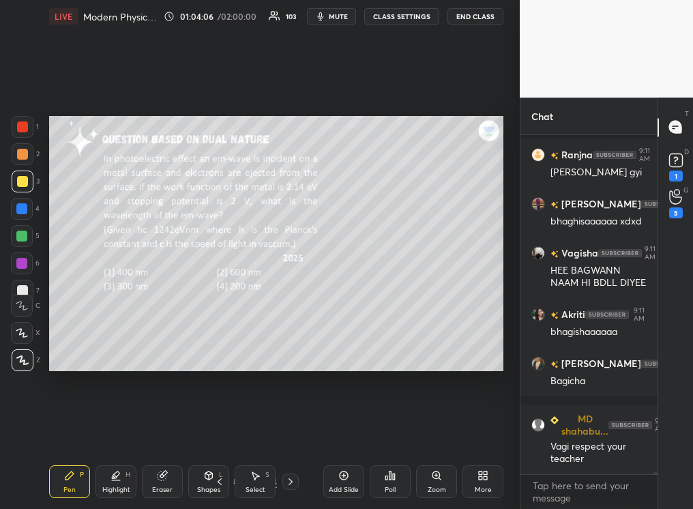
click at [22, 320] on icon at bounding box center [22, 361] width 12 height 10
click at [21, 289] on div "1 2 3 4 5 6 7 C X Z C X Z E E Erase all H H" at bounding box center [22, 244] width 44 height 256
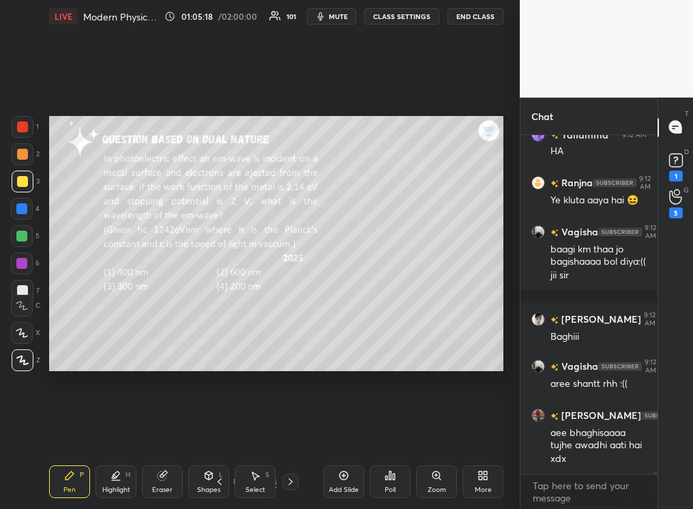
scroll to position [58538, 0]
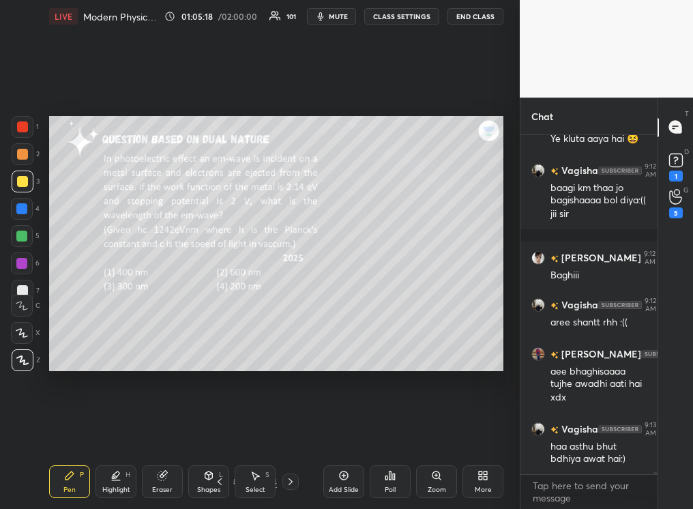
click at [166, 320] on div "Eraser" at bounding box center [162, 481] width 41 height 33
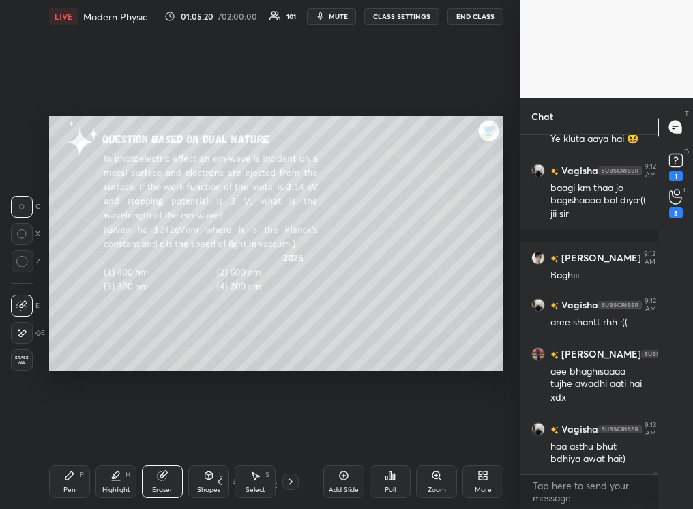
click at [79, 320] on div "Pen P" at bounding box center [69, 481] width 41 height 33
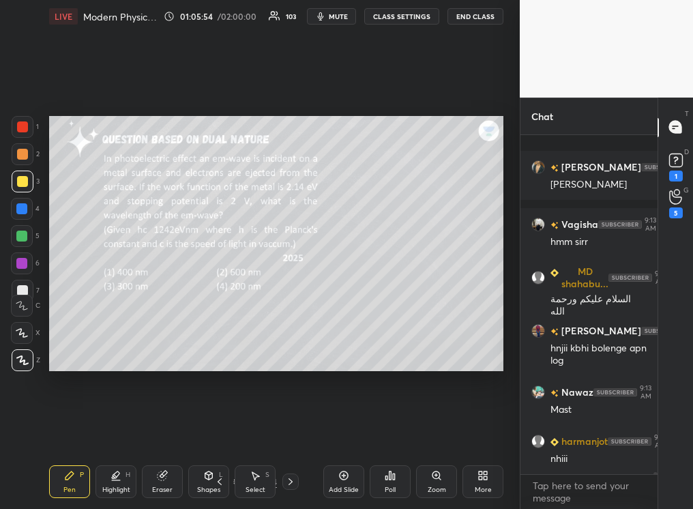
scroll to position [58914, 0]
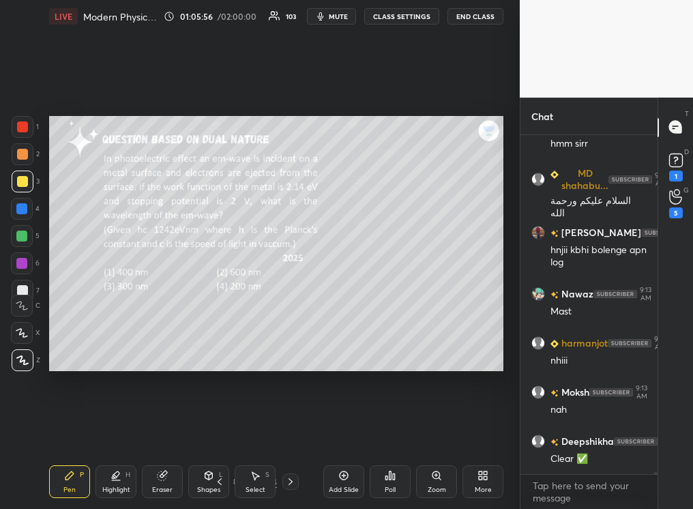
click at [295, 320] on icon at bounding box center [290, 481] width 11 height 11
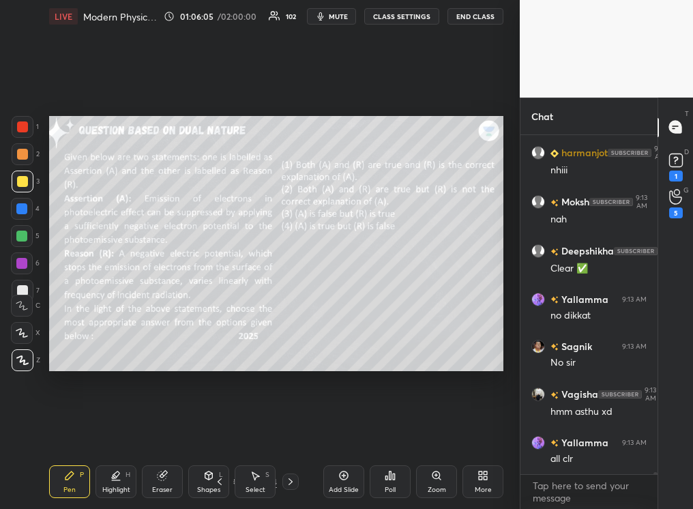
scroll to position [59154, 0]
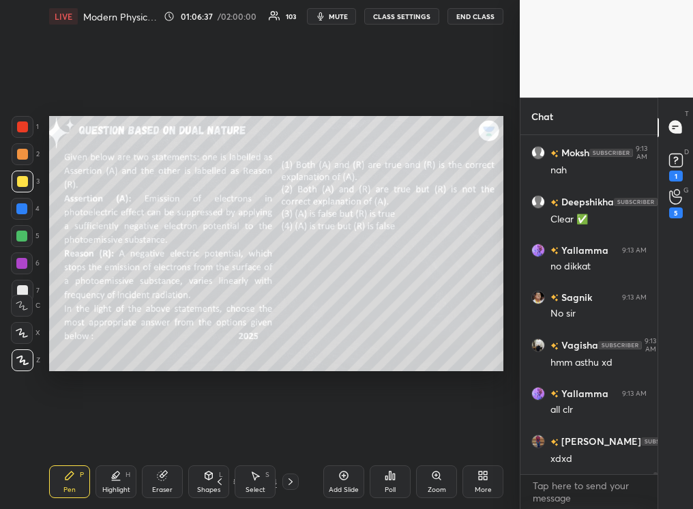
click at [399, 320] on div "Poll" at bounding box center [390, 481] width 41 height 33
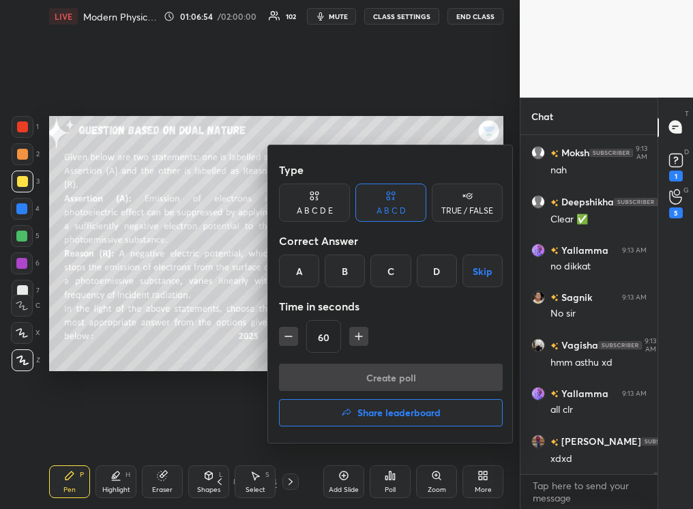
click at [348, 272] on div "B" at bounding box center [345, 271] width 40 height 33
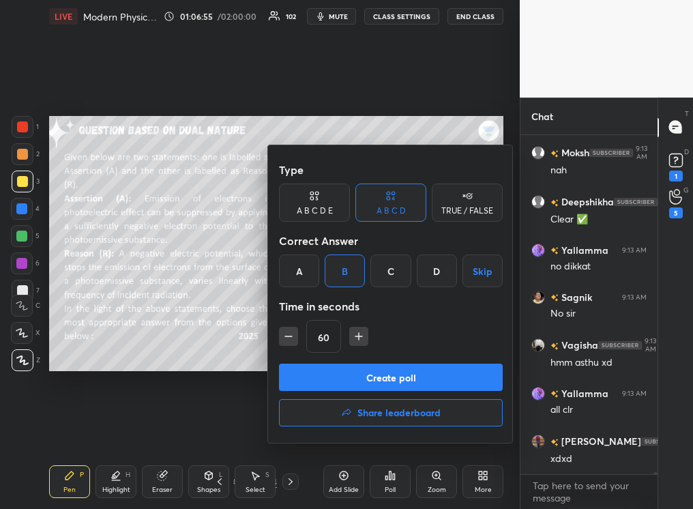
click at [356, 320] on button "Create poll" at bounding box center [391, 377] width 224 height 27
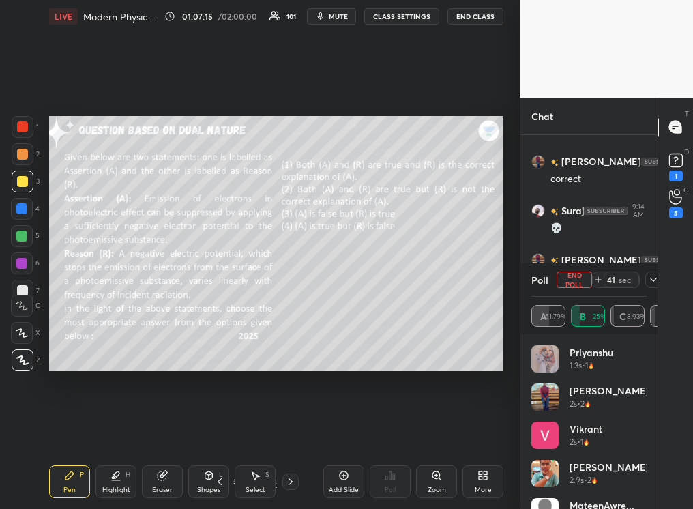
scroll to position [59532, 0]
click at [119, 320] on div "Highlight H" at bounding box center [116, 481] width 41 height 33
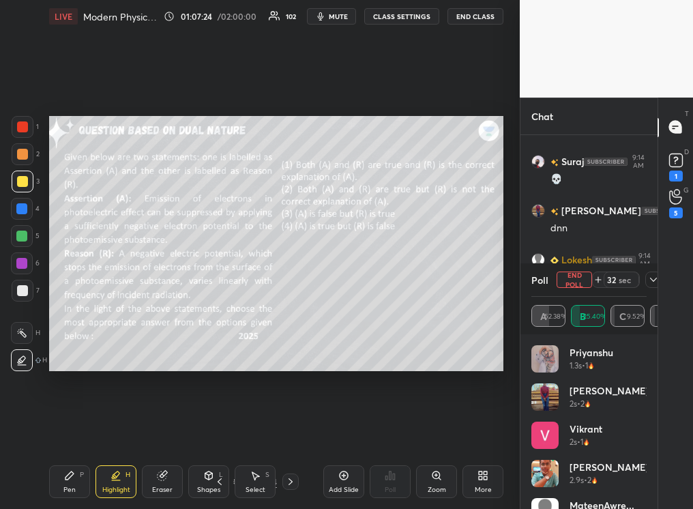
click at [76, 320] on div "Pen P" at bounding box center [69, 481] width 41 height 33
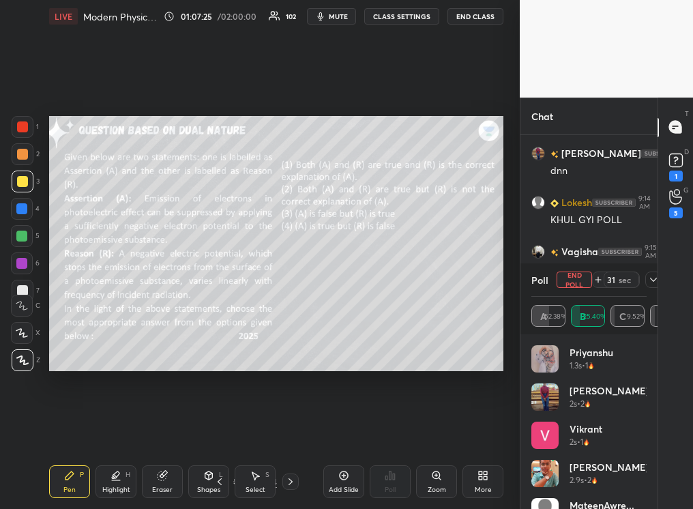
click at [111, 320] on div "Highlight" at bounding box center [116, 490] width 28 height 7
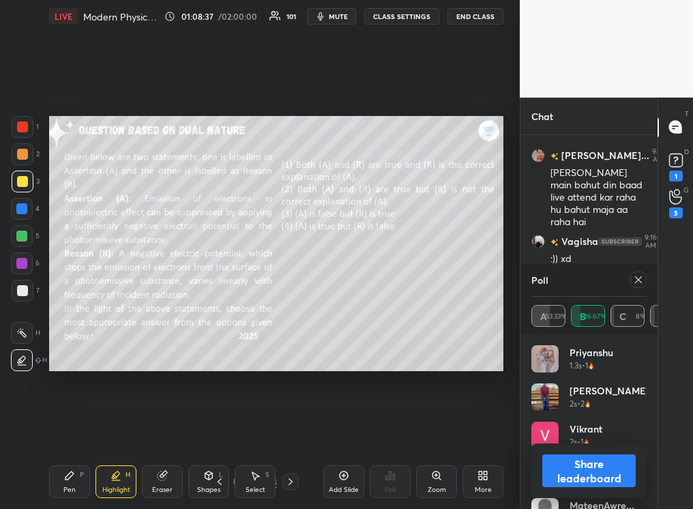
scroll to position [59697, 0]
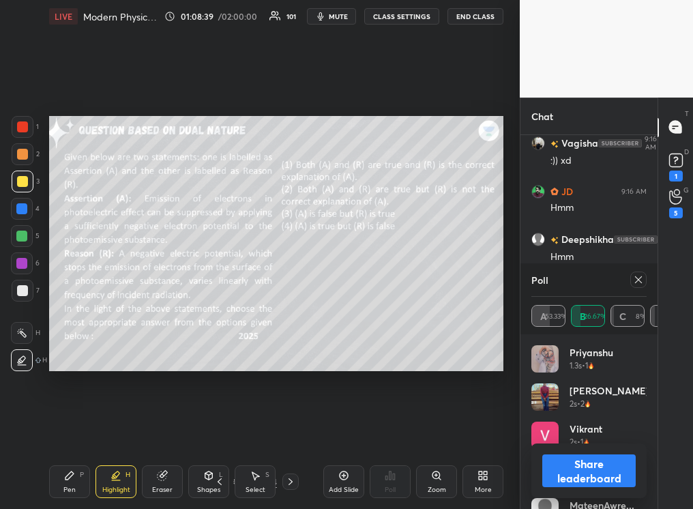
click at [164, 320] on div "Eraser" at bounding box center [162, 481] width 41 height 33
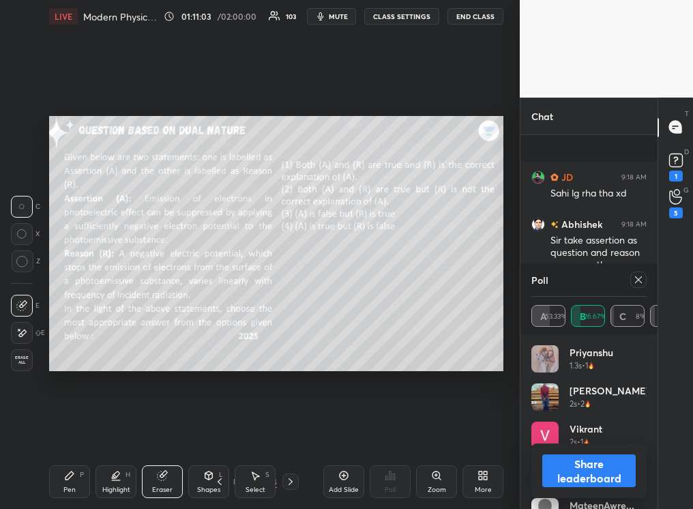
scroll to position [61314, 0]
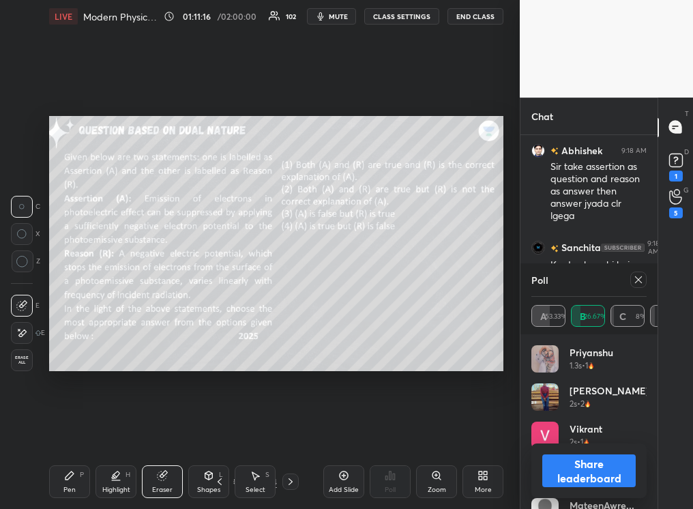
click at [489, 320] on button "Share leaderboard" at bounding box center [589, 471] width 93 height 33
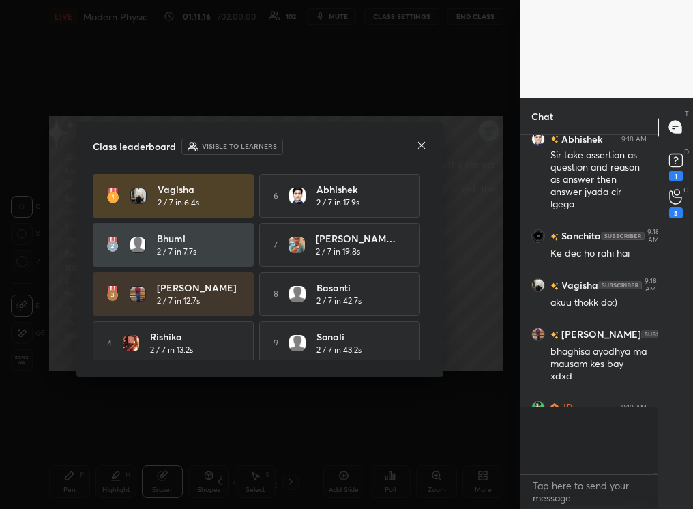
scroll to position [182, 133]
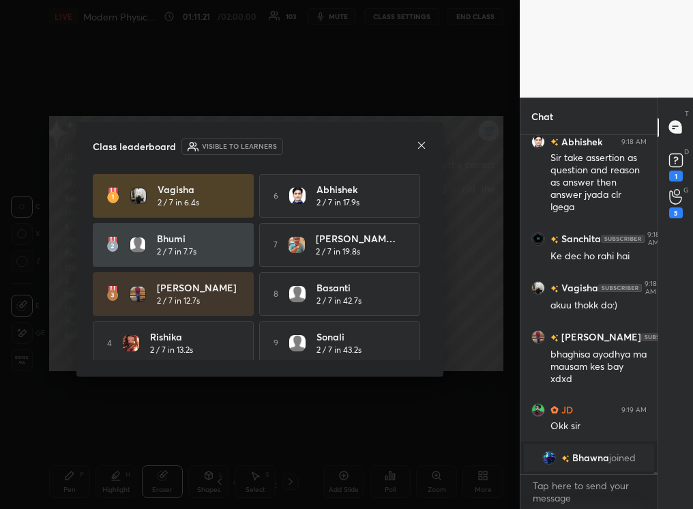
click at [417, 147] on icon at bounding box center [421, 145] width 11 height 11
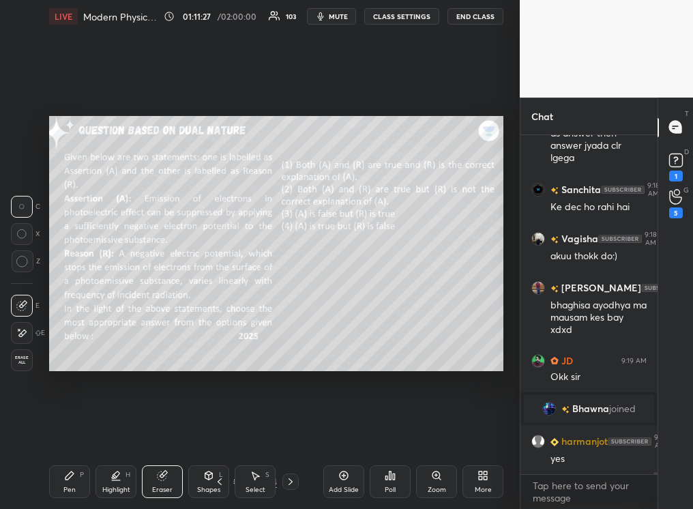
click at [293, 320] on icon at bounding box center [290, 481] width 11 height 11
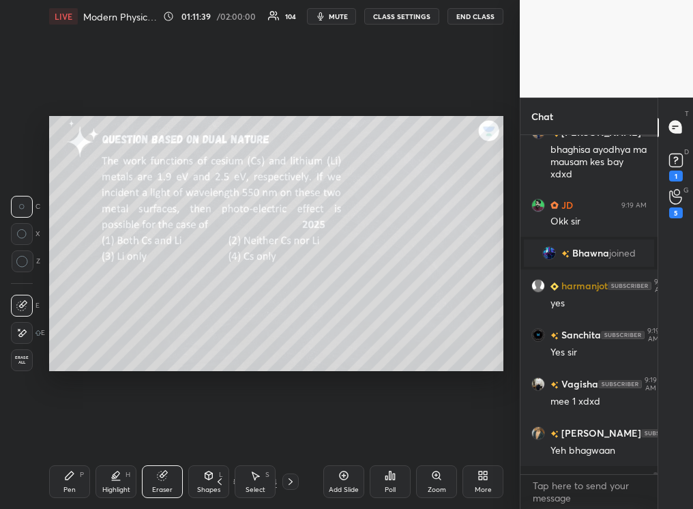
click at [399, 320] on div "Poll" at bounding box center [390, 481] width 41 height 33
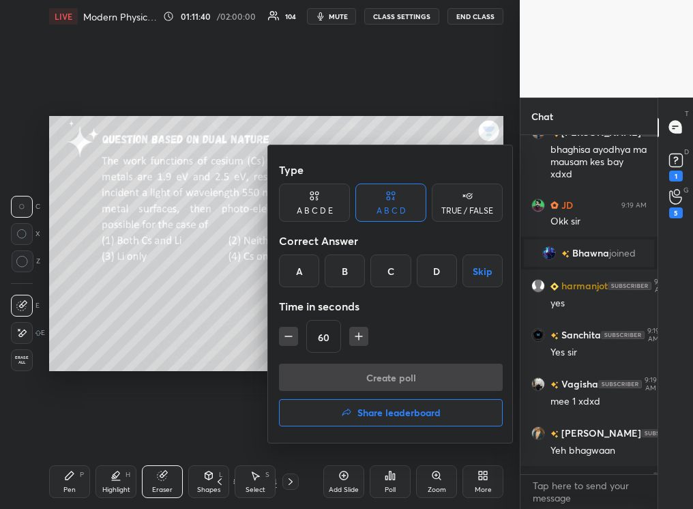
click at [431, 274] on div "D" at bounding box center [437, 271] width 40 height 33
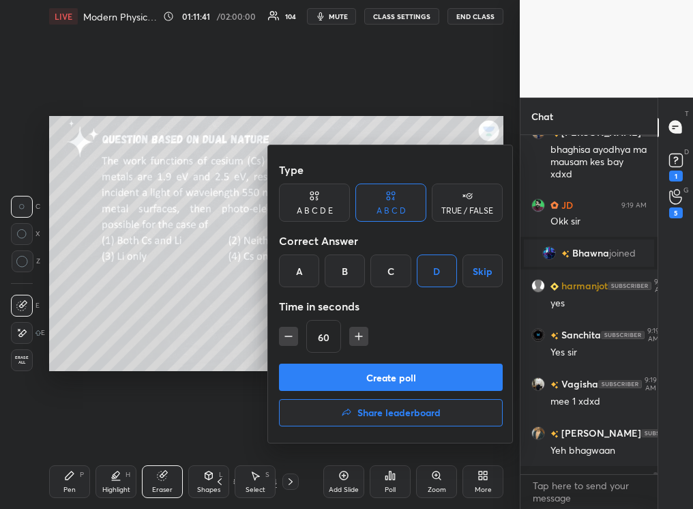
click at [383, 320] on button "Create poll" at bounding box center [391, 377] width 224 height 27
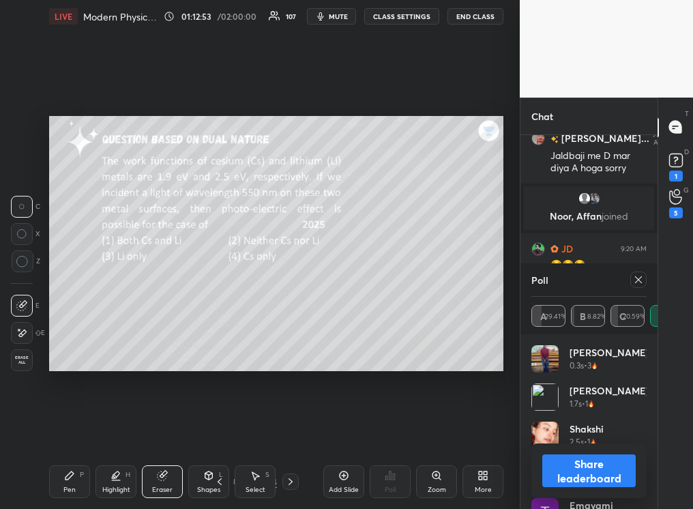
scroll to position [62078, 0]
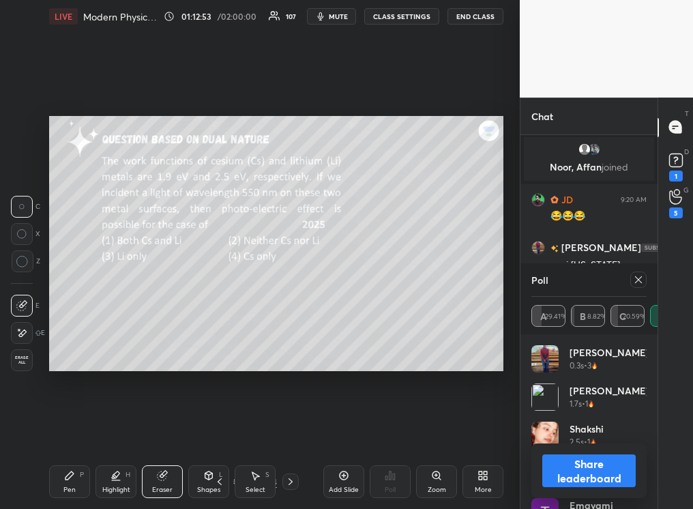
click at [489, 320] on button "Share leaderboard" at bounding box center [589, 471] width 93 height 33
type textarea "x"
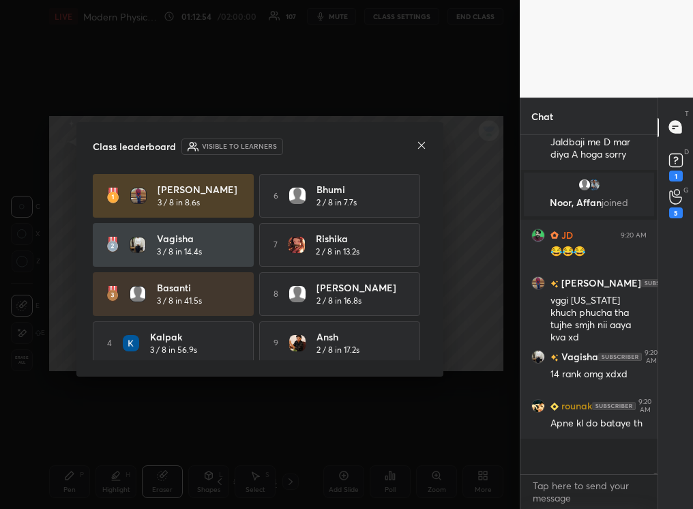
scroll to position [318, 133]
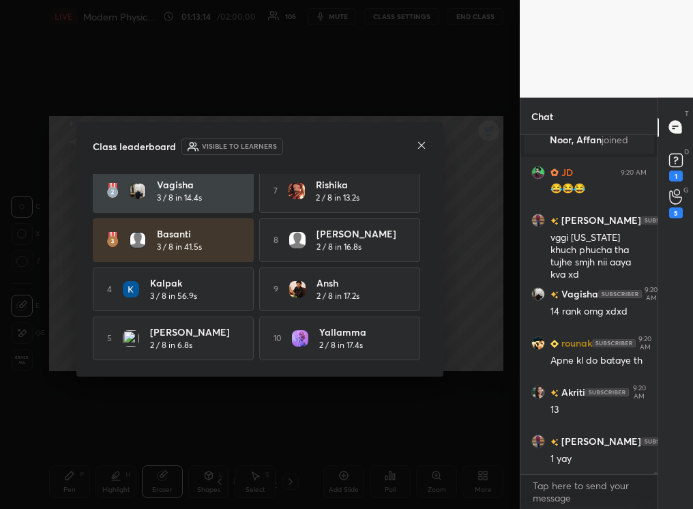
click at [422, 143] on icon at bounding box center [421, 145] width 11 height 11
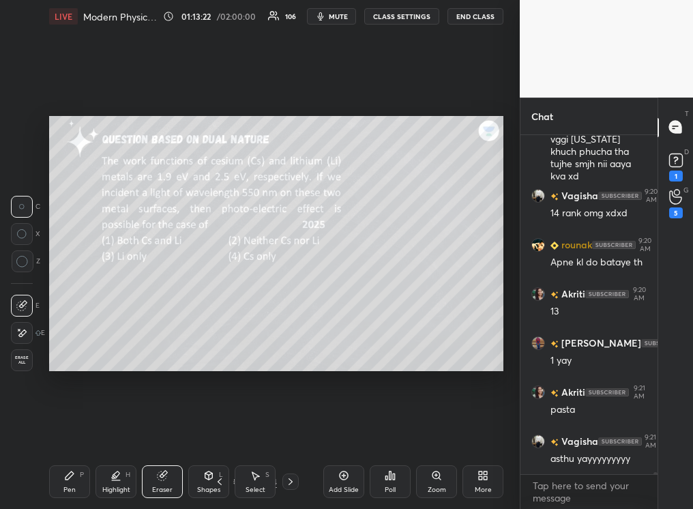
click at [76, 320] on div "Pen P" at bounding box center [69, 481] width 41 height 33
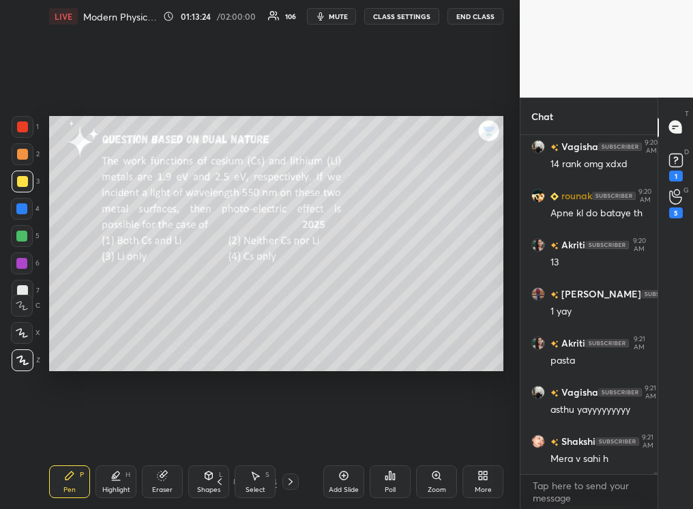
click at [16, 290] on div "C" at bounding box center [25, 302] width 29 height 27
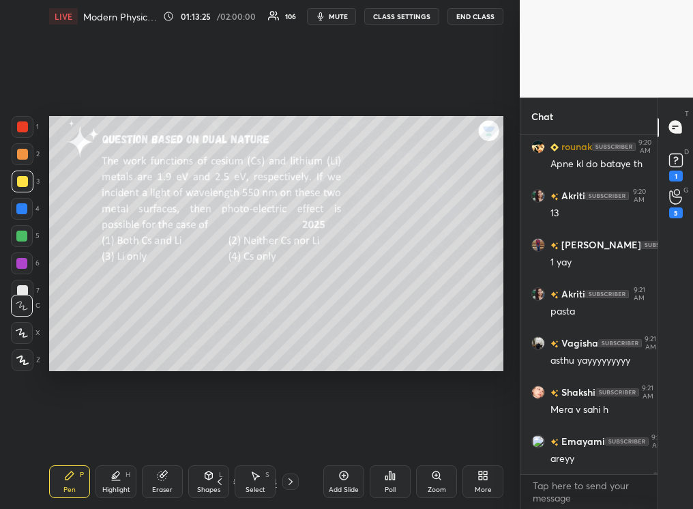
click at [25, 320] on div at bounding box center [23, 360] width 22 height 22
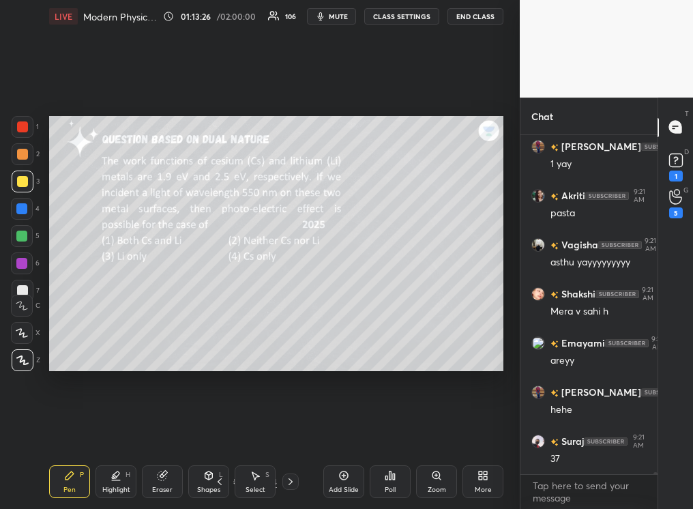
click at [21, 287] on div at bounding box center [22, 290] width 11 height 11
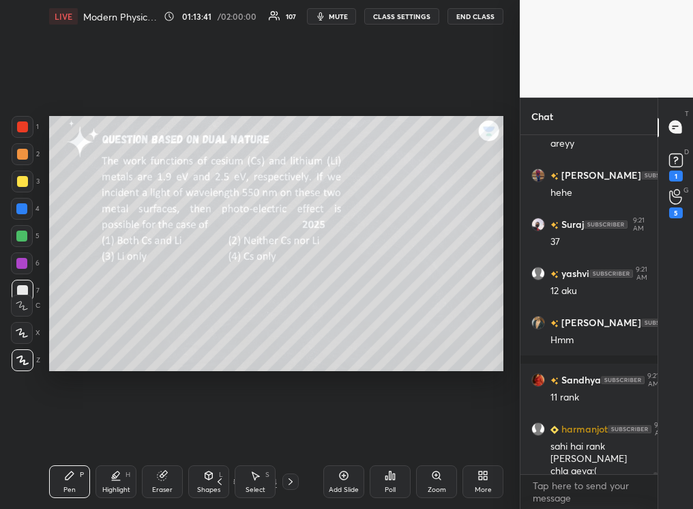
click at [172, 320] on div "Eraser" at bounding box center [162, 481] width 41 height 33
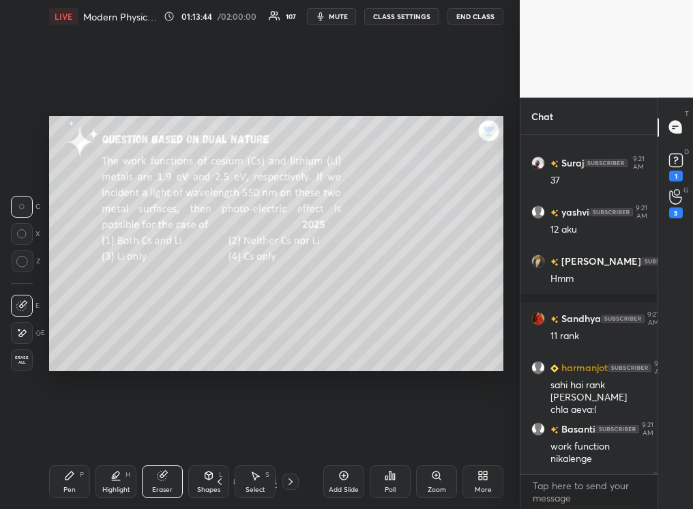
click at [51, 320] on div "Pen P Highlight H Eraser Shapes L Select S 17 / 44 Add Slide Poll Zoom More" at bounding box center [276, 482] width 455 height 55
click at [75, 320] on div "Pen P" at bounding box center [69, 481] width 41 height 33
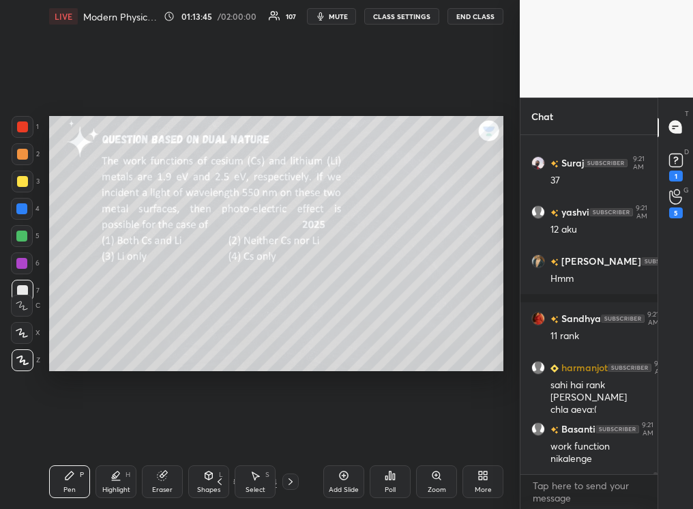
click at [70, 320] on icon at bounding box center [70, 476] width 8 height 8
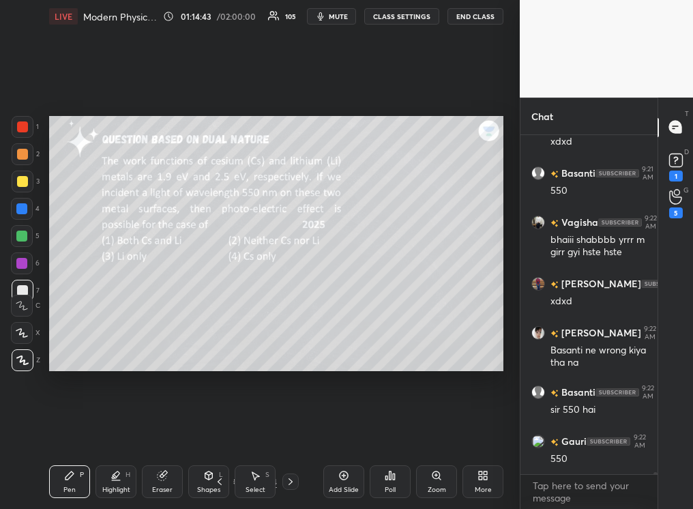
scroll to position [63580, 0]
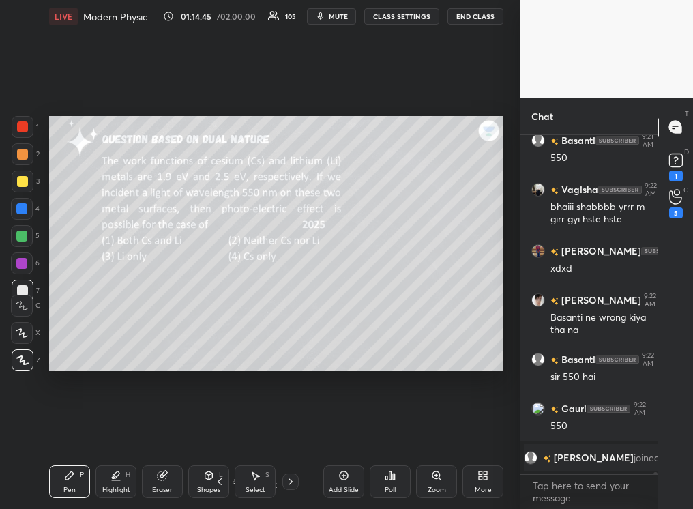
click at [168, 320] on div "Eraser" at bounding box center [162, 490] width 20 height 7
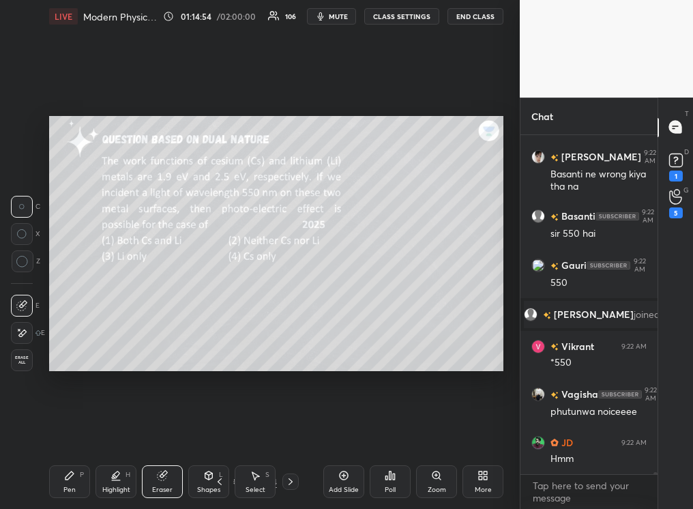
scroll to position [63256, 0]
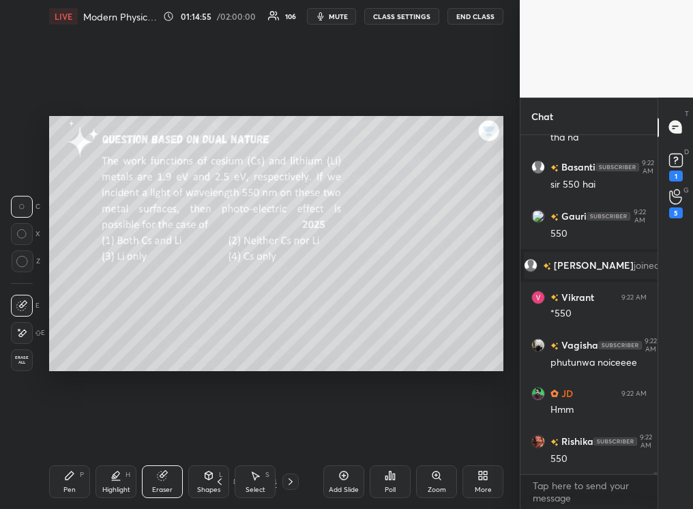
click at [74, 320] on icon at bounding box center [69, 475] width 11 height 11
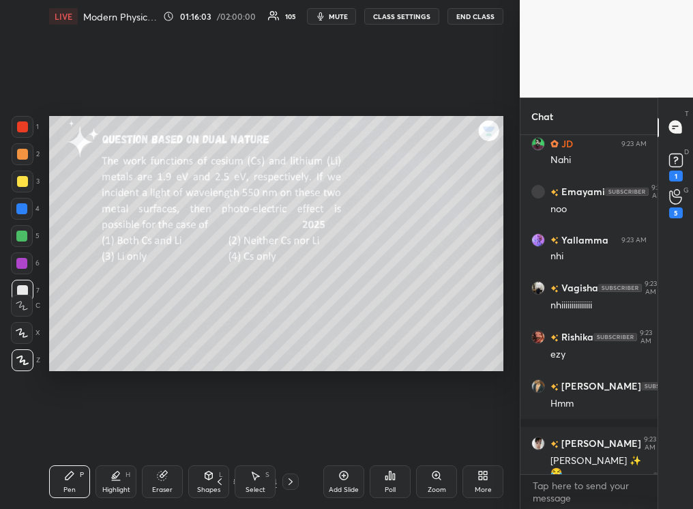
scroll to position [64146, 0]
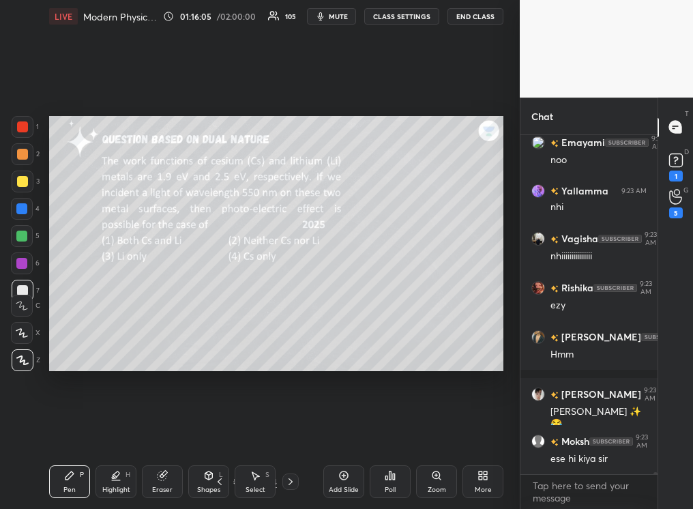
click at [292, 320] on icon at bounding box center [290, 481] width 11 height 11
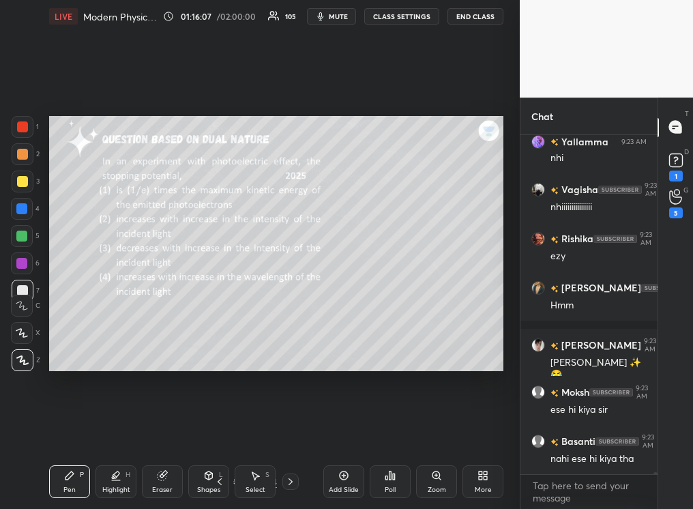
click at [392, 320] on div "Poll" at bounding box center [390, 481] width 41 height 33
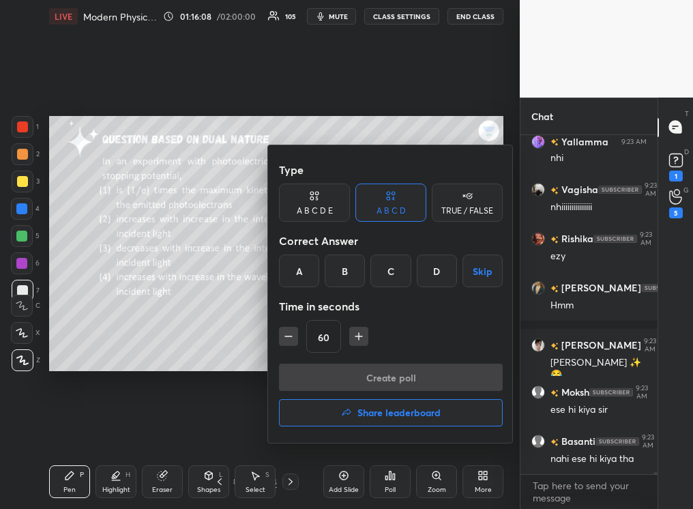
click at [261, 320] on div at bounding box center [346, 254] width 693 height 509
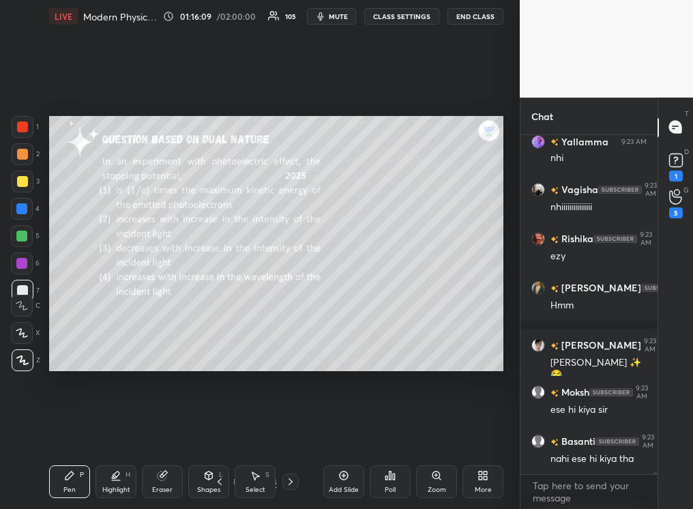
scroll to position [64244, 0]
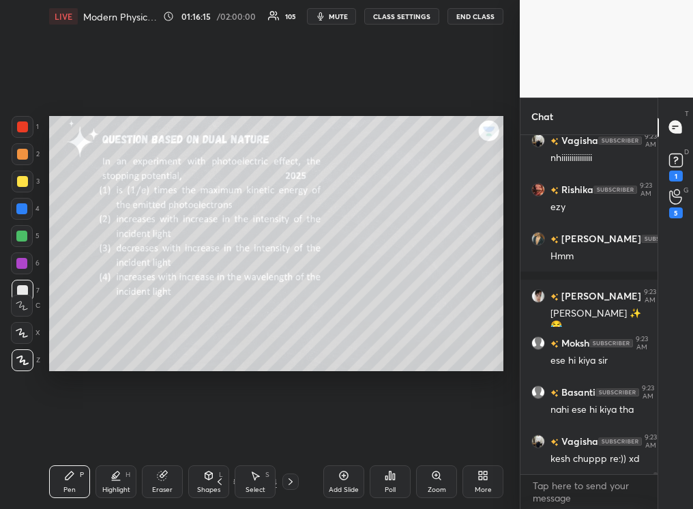
click at [386, 320] on icon at bounding box center [390, 475] width 11 height 11
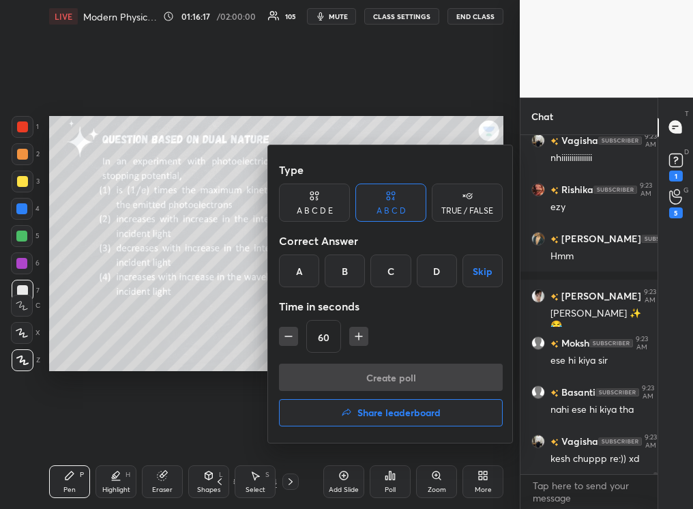
click at [287, 320] on icon "button" at bounding box center [289, 337] width 14 height 14
type input "45"
click at [301, 277] on div "A" at bounding box center [299, 271] width 40 height 33
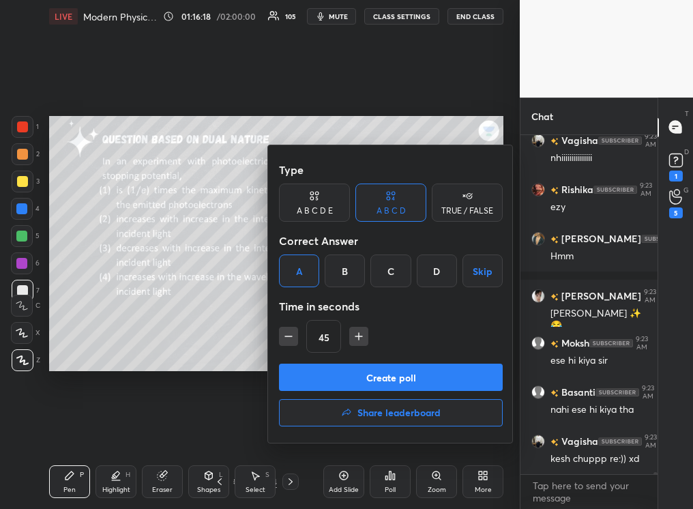
click at [347, 320] on button "Create poll" at bounding box center [391, 377] width 224 height 27
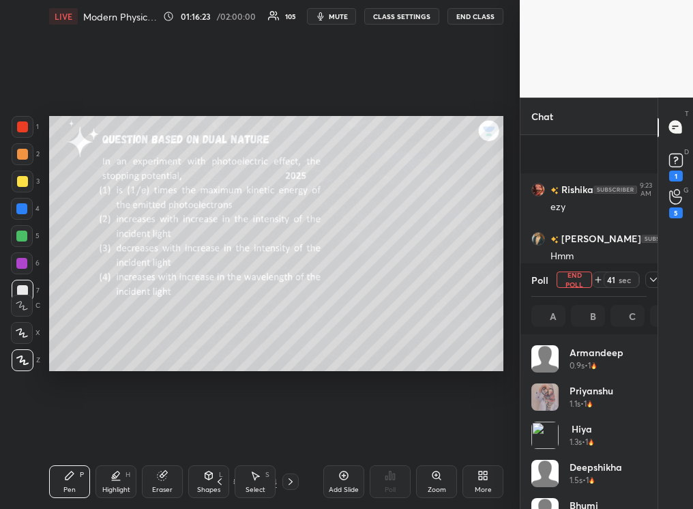
scroll to position [64364, 0]
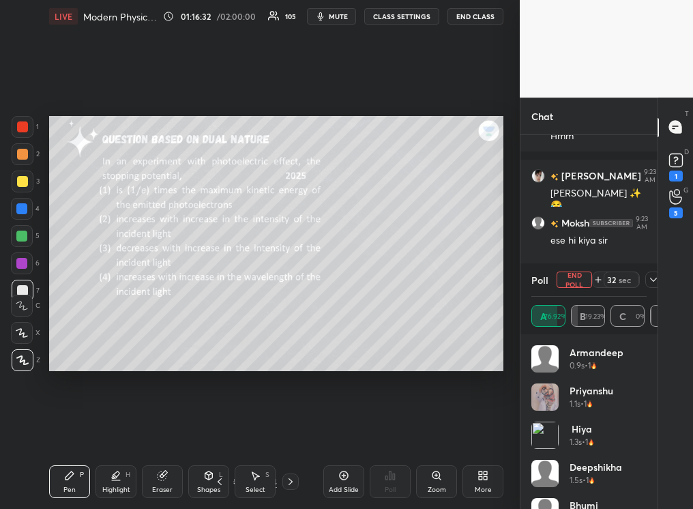
click at [129, 320] on div "Highlight" at bounding box center [116, 490] width 28 height 7
click at [66, 320] on div "Pen" at bounding box center [69, 490] width 12 height 7
click at [117, 320] on div "Highlight H" at bounding box center [116, 481] width 41 height 33
click at [10, 320] on div "1 2 3 4 5 6 7 C X Z C X Z E E Erase all H H" at bounding box center [22, 244] width 44 height 256
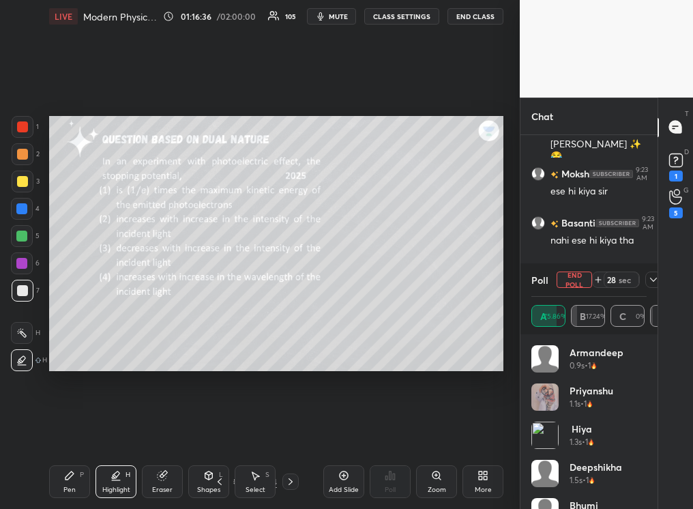
click at [16, 320] on div at bounding box center [22, 333] width 22 height 22
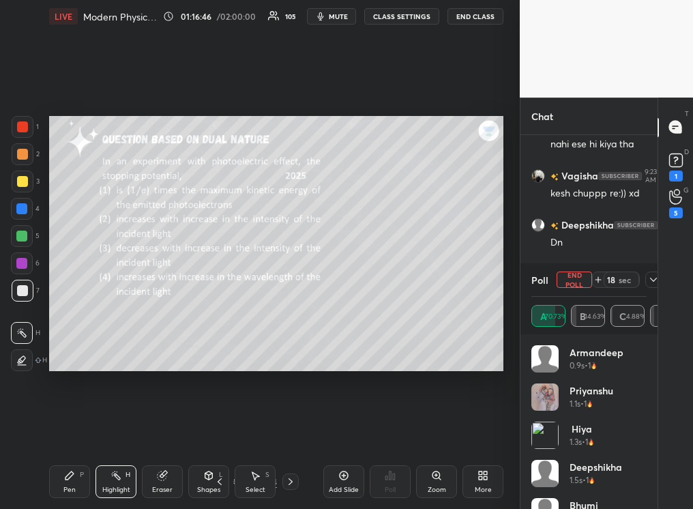
scroll to position [64559, 0]
click at [46, 320] on div "LIVE Modern Physics (Practice Session) 01:16:55 / 02:00:00 105 mute CLASS SETTI…" at bounding box center [276, 254] width 465 height 509
click at [70, 320] on div "Pen P" at bounding box center [69, 481] width 41 height 33
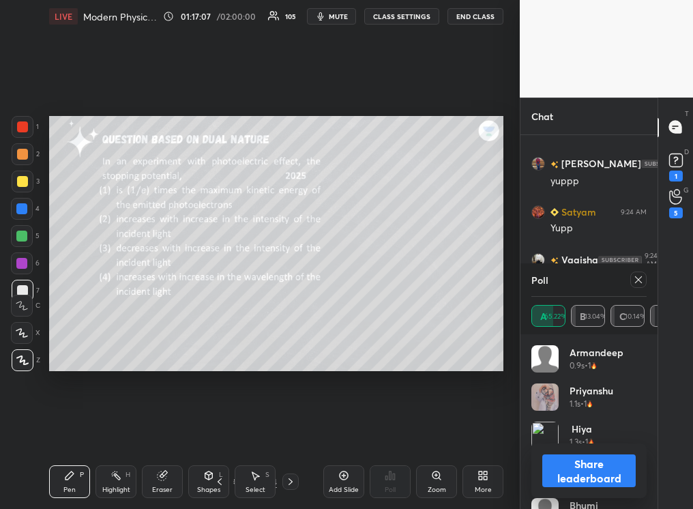
scroll to position [64913, 0]
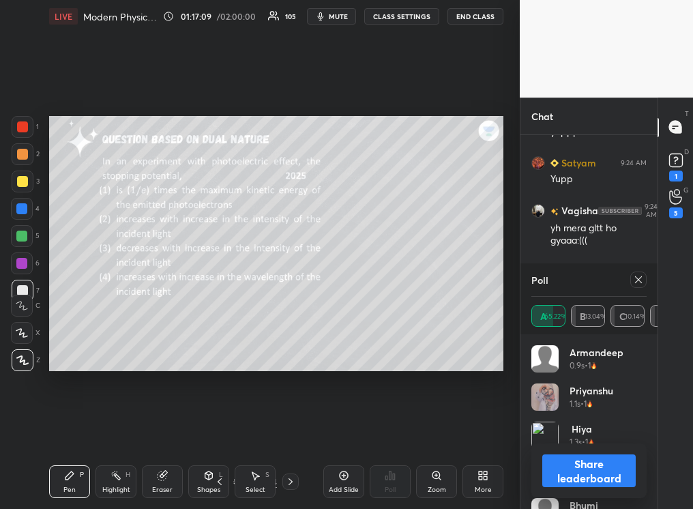
click at [121, 320] on div "Highlight" at bounding box center [116, 490] width 28 height 7
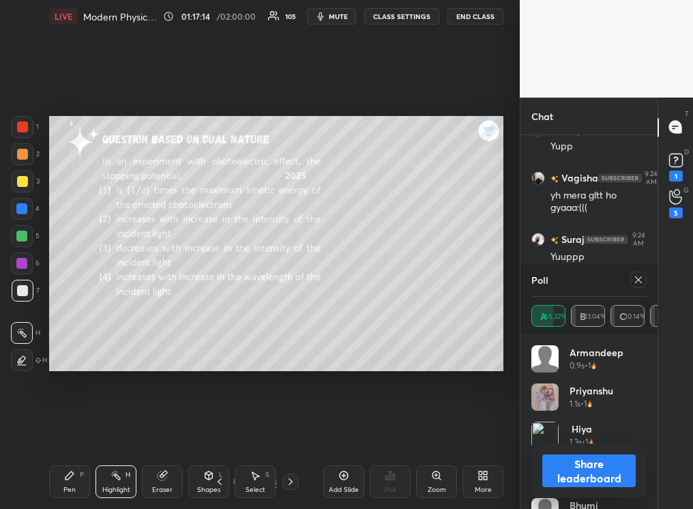
click at [64, 320] on icon at bounding box center [69, 475] width 11 height 11
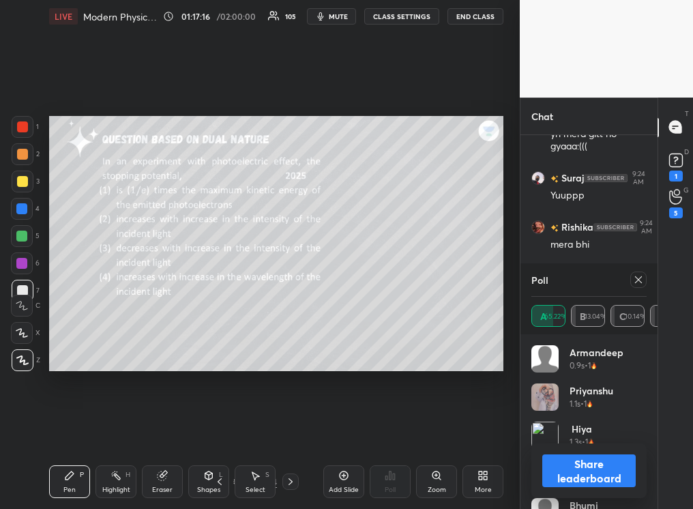
scroll to position [64601, 0]
click at [117, 320] on rect at bounding box center [117, 477] width 7 height 7
click at [61, 320] on div "Pen P" at bounding box center [69, 481] width 41 height 33
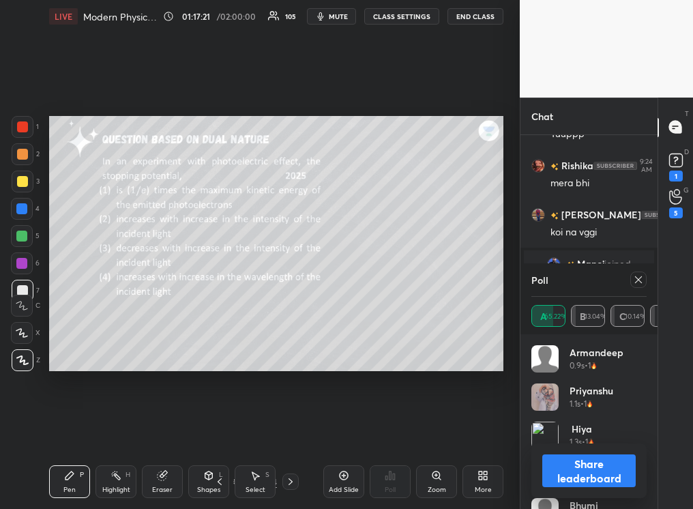
click at [128, 320] on div "Highlight H" at bounding box center [116, 481] width 41 height 33
click at [130, 320] on div "Highlight H" at bounding box center [116, 481] width 41 height 33
click at [68, 320] on icon at bounding box center [69, 475] width 11 height 11
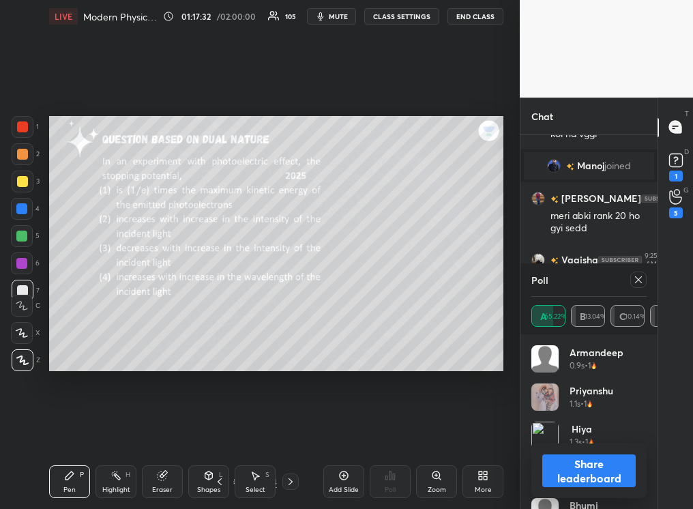
scroll to position [64795, 0]
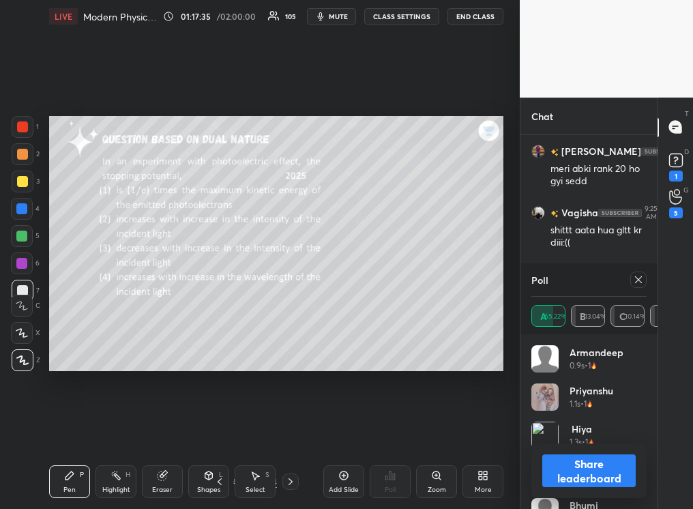
click at [122, 320] on div "Highlight" at bounding box center [116, 490] width 28 height 7
click at [160, 320] on div "Eraser" at bounding box center [162, 490] width 20 height 7
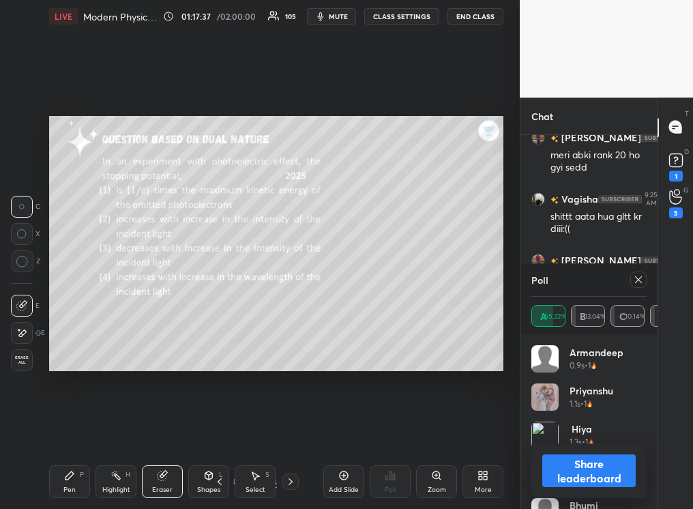
scroll to position [64858, 0]
click at [72, 320] on div "Pen P" at bounding box center [69, 481] width 41 height 33
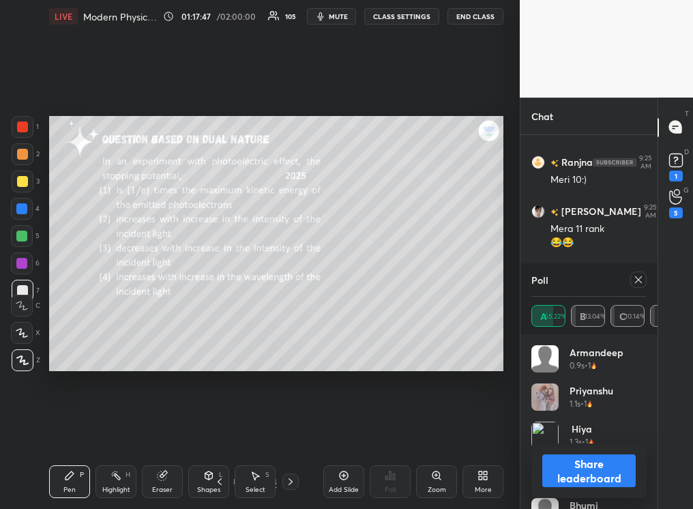
scroll to position [65005, 0]
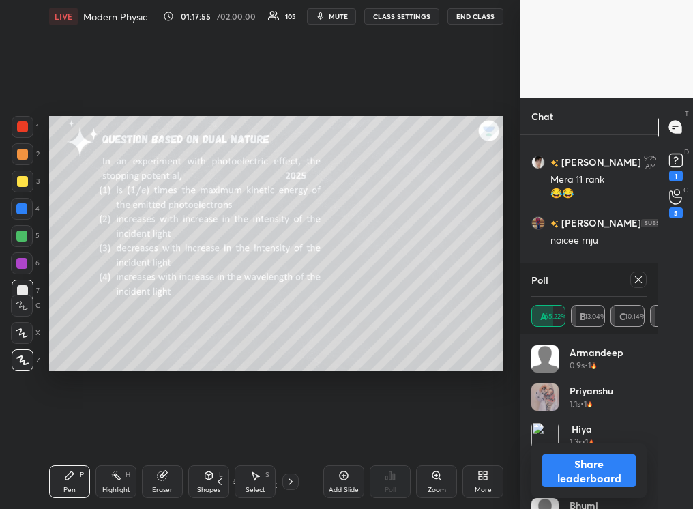
click at [489, 320] on button "Share leaderboard" at bounding box center [589, 471] width 93 height 33
type textarea "x"
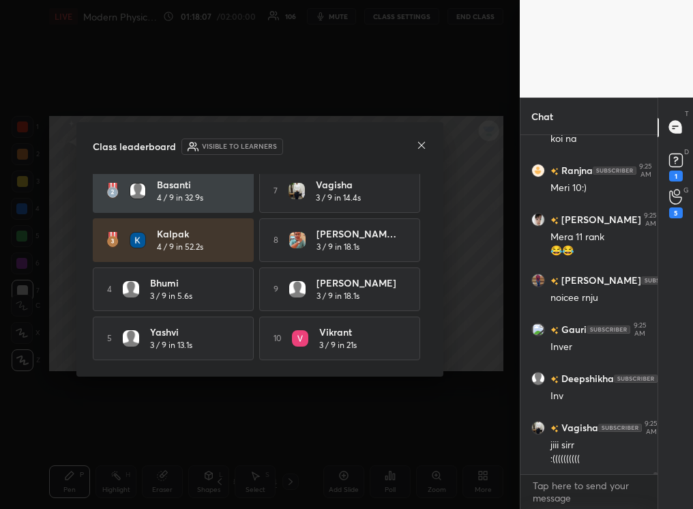
scroll to position [64997, 0]
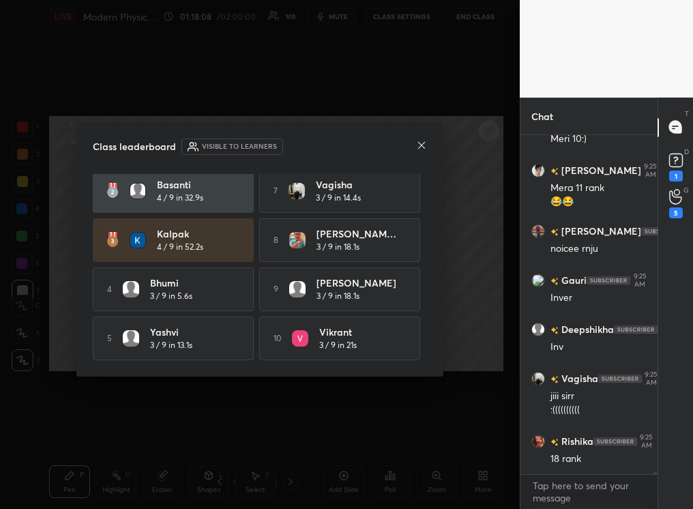
click at [422, 143] on icon at bounding box center [421, 145] width 11 height 11
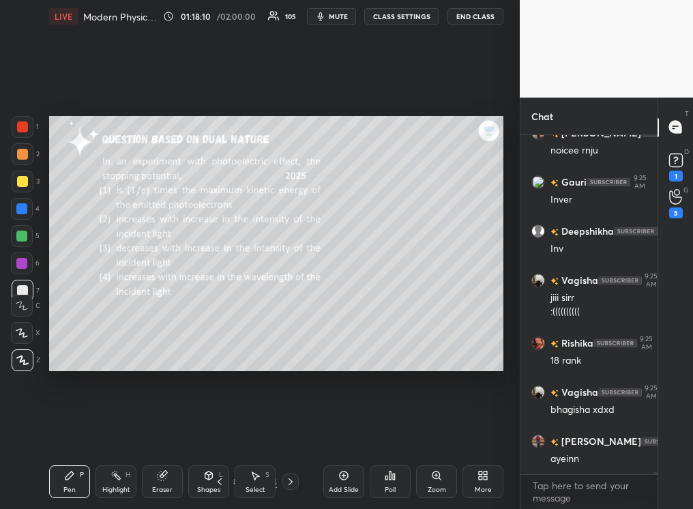
scroll to position [65144, 0]
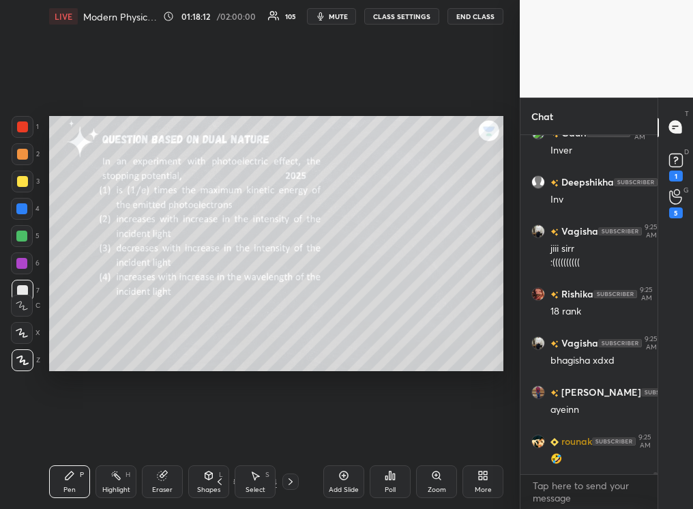
click at [291, 320] on icon at bounding box center [290, 481] width 11 height 11
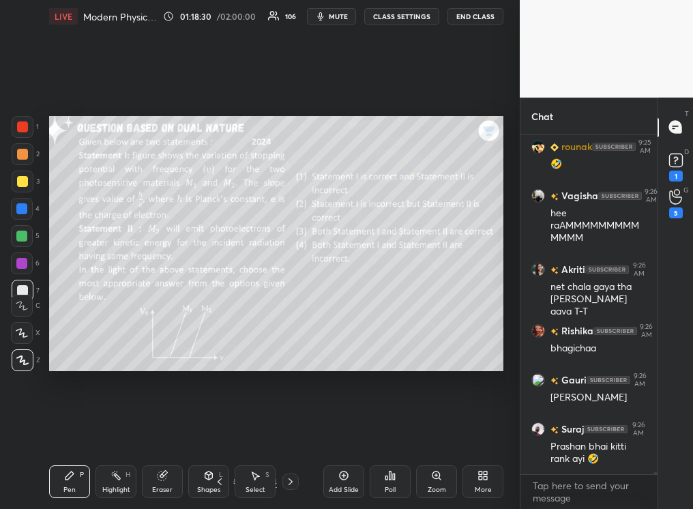
click at [386, 320] on div "Poll" at bounding box center [390, 481] width 41 height 33
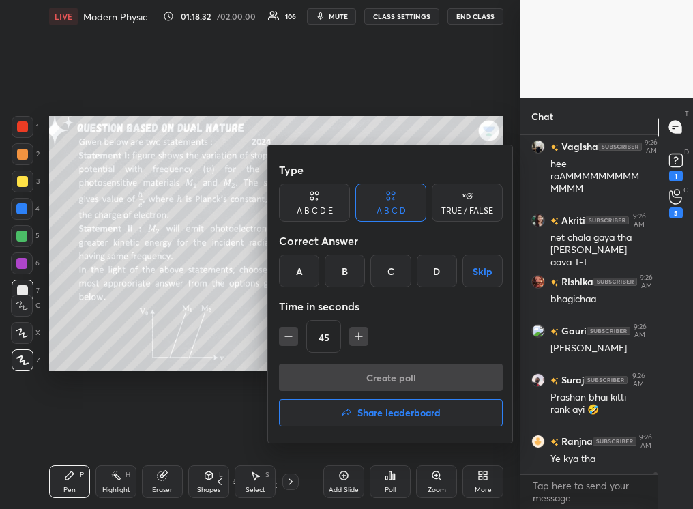
click at [246, 320] on div at bounding box center [346, 254] width 693 height 509
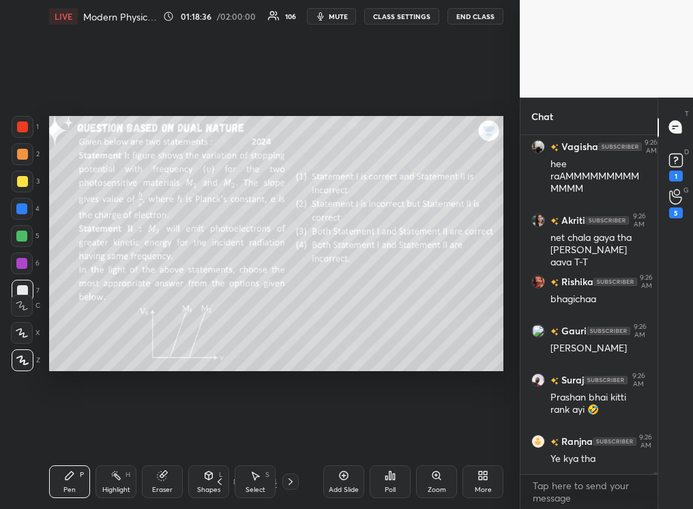
click at [397, 320] on div "Poll" at bounding box center [390, 481] width 41 height 33
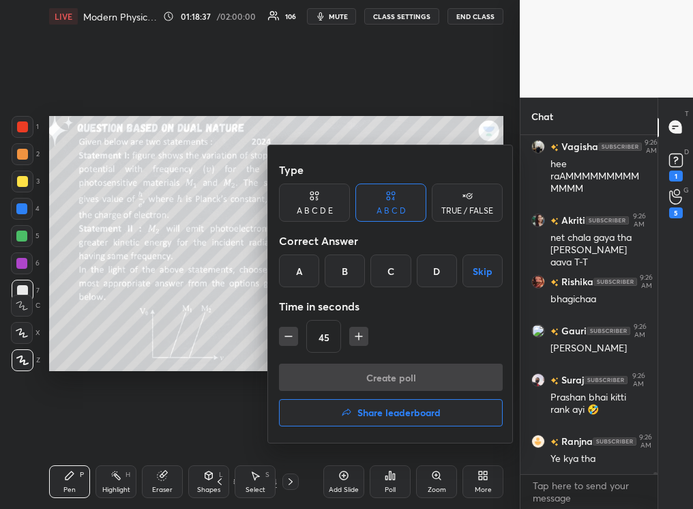
click at [301, 274] on div "A" at bounding box center [299, 271] width 40 height 33
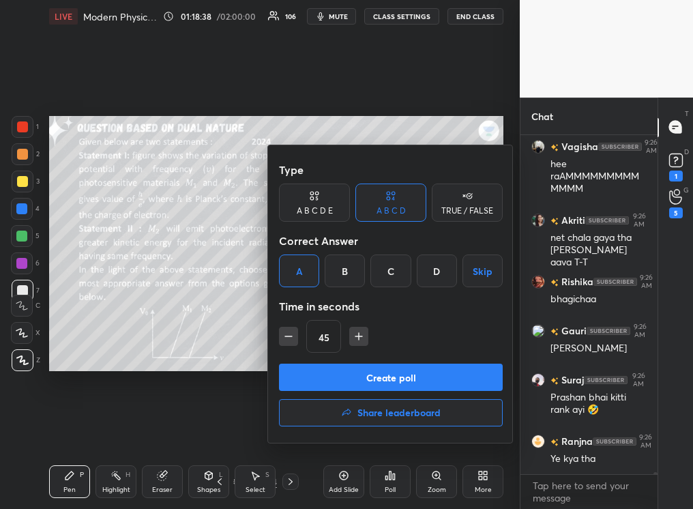
click at [354, 320] on icon "button" at bounding box center [359, 337] width 14 height 14
type input "60"
click at [337, 320] on button "Create poll" at bounding box center [391, 377] width 224 height 27
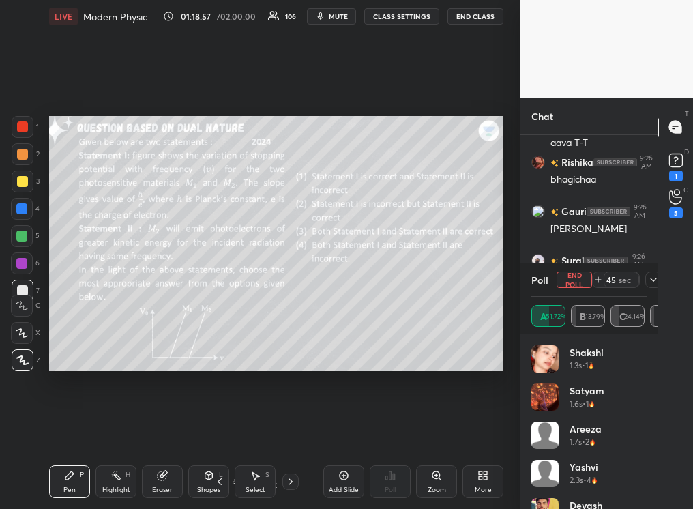
scroll to position [65657, 0]
click at [121, 320] on div "Highlight" at bounding box center [116, 490] width 28 height 7
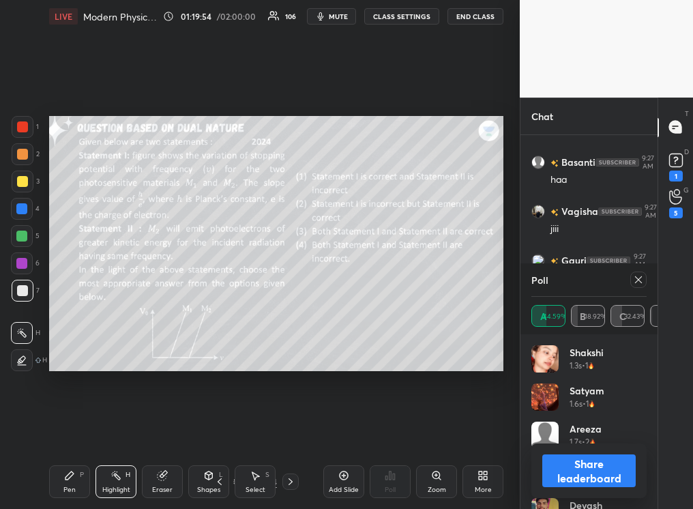
scroll to position [66756, 0]
click at [75, 320] on div "Pen P" at bounding box center [69, 481] width 41 height 33
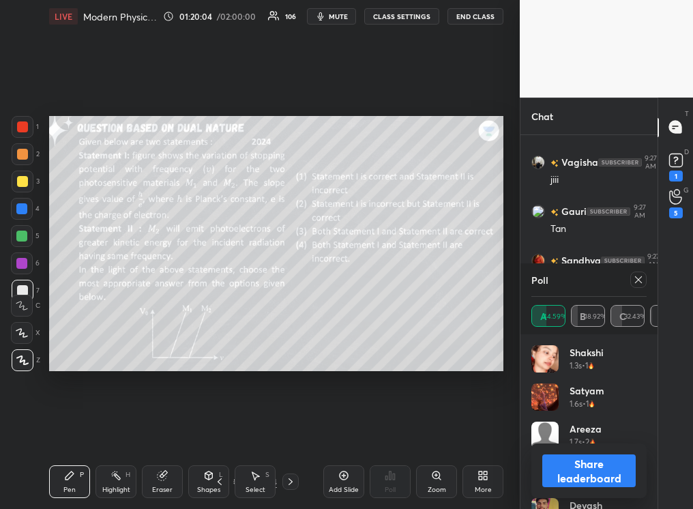
scroll to position [66805, 0]
click at [121, 320] on div "Highlight H" at bounding box center [116, 481] width 41 height 33
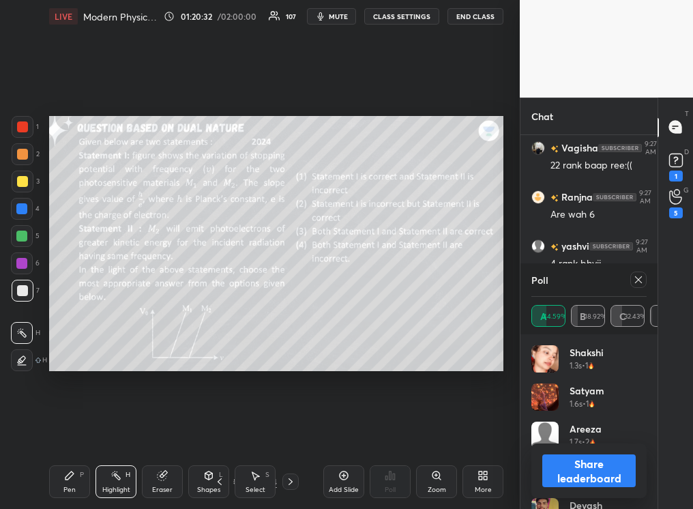
scroll to position [66175, 0]
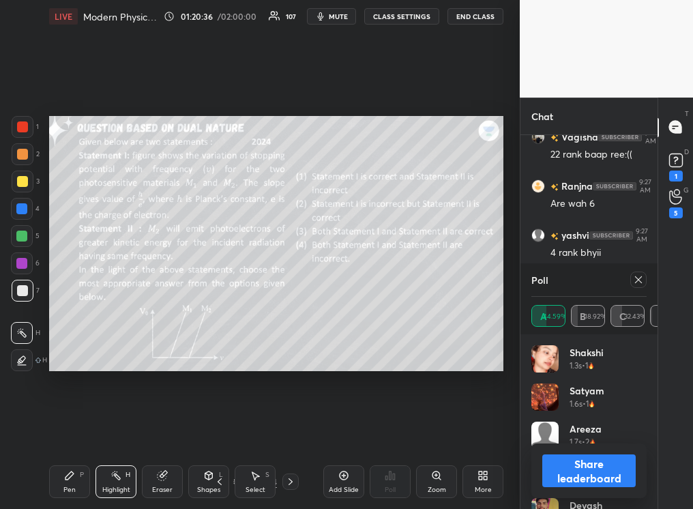
click at [83, 320] on div "Pen P" at bounding box center [69, 481] width 41 height 33
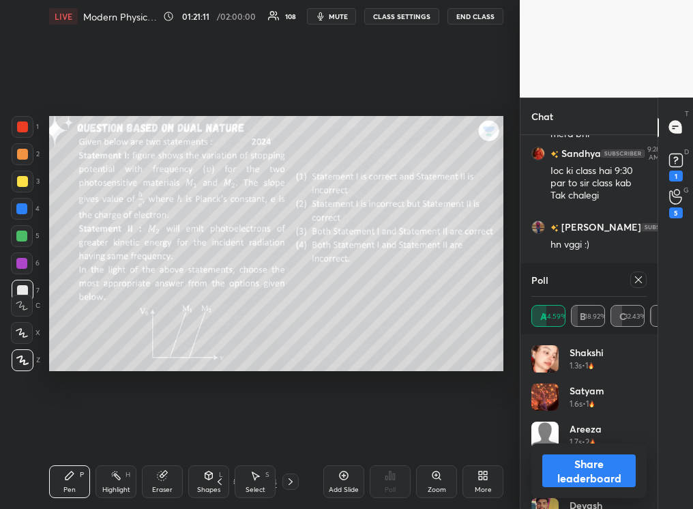
scroll to position [66781, 0]
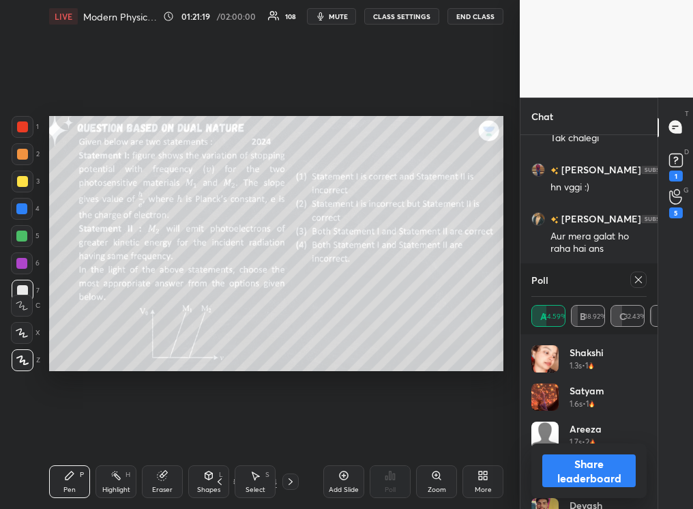
click at [489, 320] on button "Share leaderboard" at bounding box center [589, 471] width 93 height 33
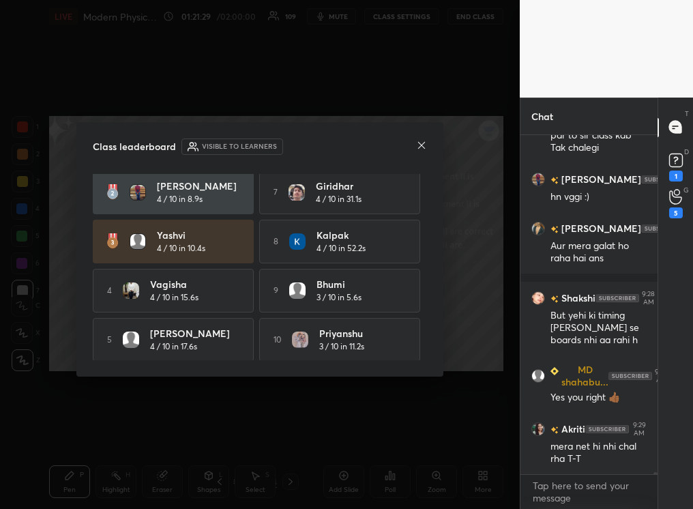
scroll to position [58, 0]
drag, startPoint x: 420, startPoint y: 330, endPoint x: 424, endPoint y: 353, distance: 22.8
click at [424, 320] on div "Basanti 5 / 10 in 29.7s 6 [PERSON_NAME] 4 / 10 in 23.9s [PERSON_NAME] 4 / 10 in…" at bounding box center [260, 267] width 334 height 186
click at [421, 145] on icon at bounding box center [421, 145] width 11 height 11
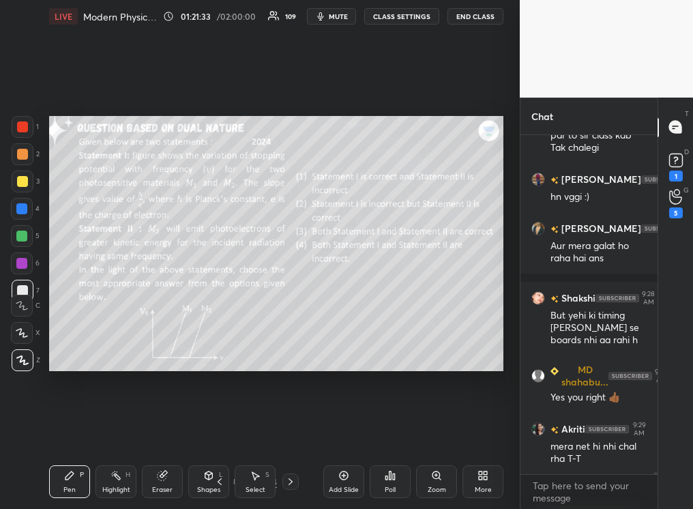
click at [289, 320] on icon at bounding box center [291, 481] width 4 height 7
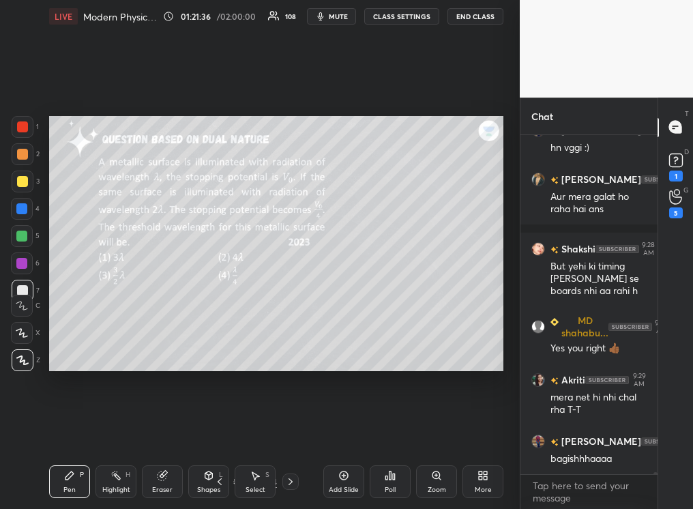
scroll to position [66882, 0]
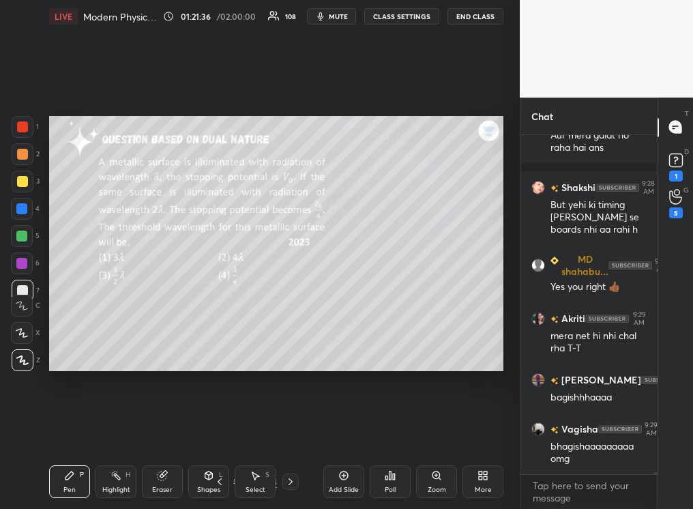
click at [389, 320] on icon at bounding box center [390, 475] width 11 height 11
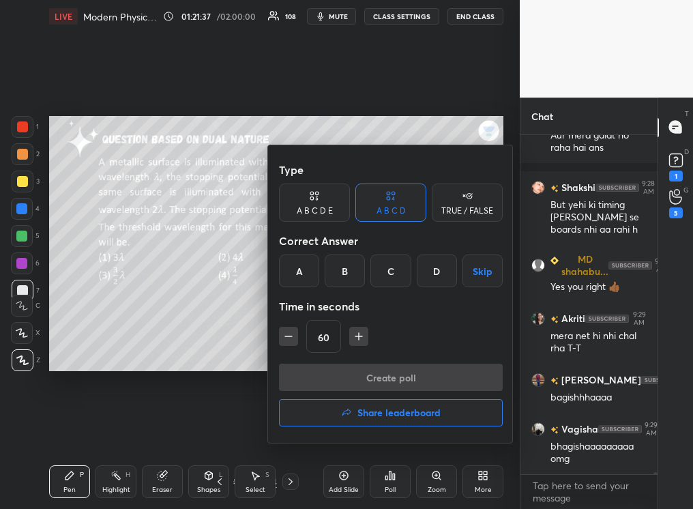
click at [242, 320] on div at bounding box center [346, 254] width 693 height 509
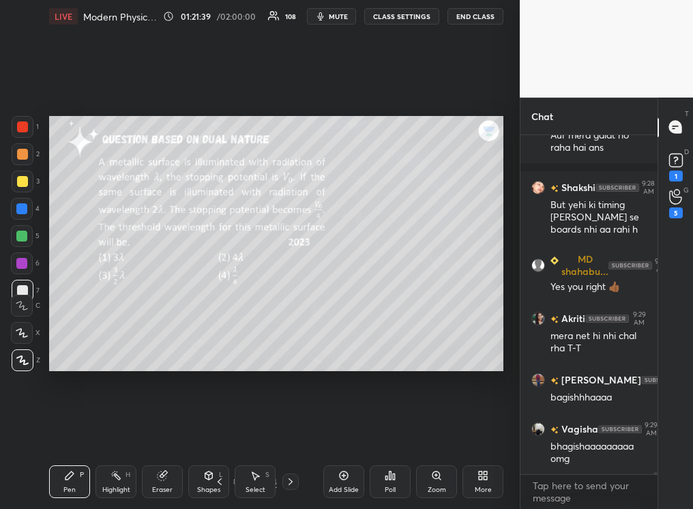
click at [385, 320] on div "Poll" at bounding box center [390, 481] width 41 height 33
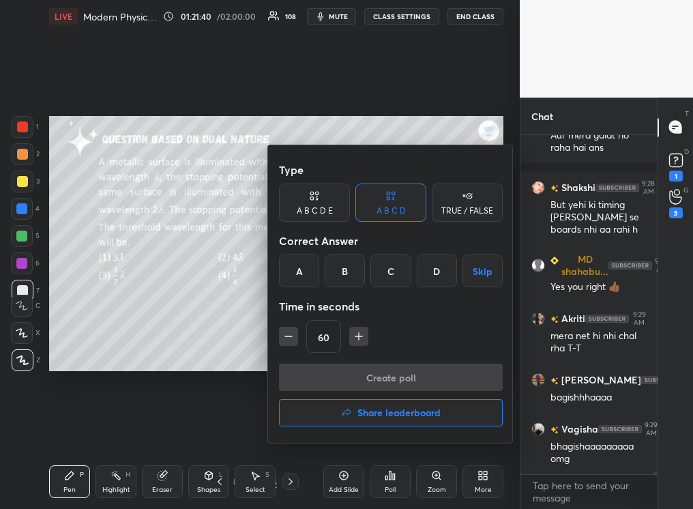
click at [480, 272] on button "Skip" at bounding box center [483, 271] width 40 height 33
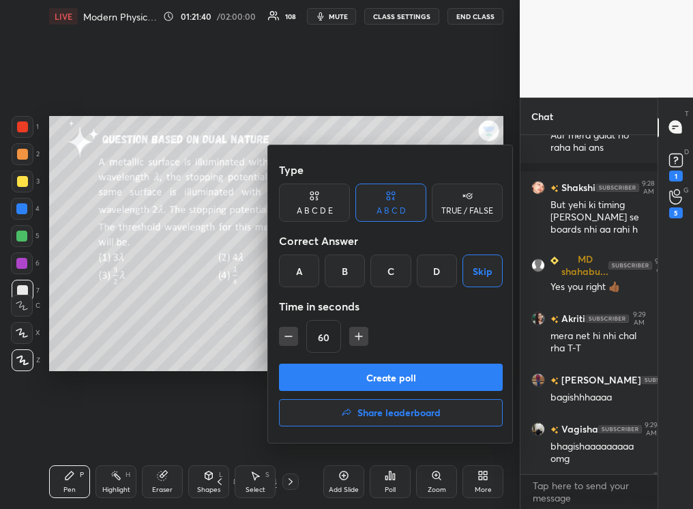
click at [384, 320] on button "Create poll" at bounding box center [391, 377] width 224 height 27
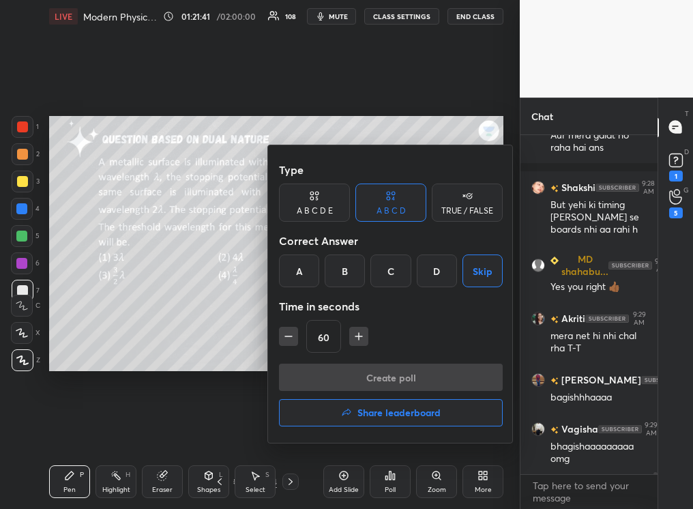
scroll to position [4, 5]
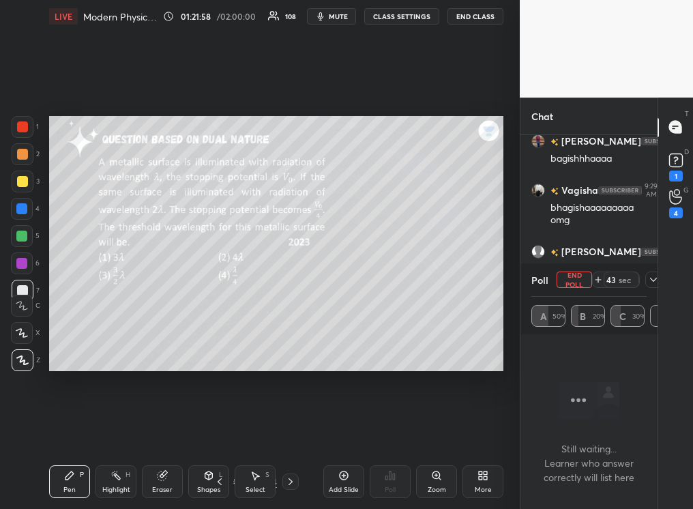
click at [63, 320] on div "Pen P" at bounding box center [69, 481] width 41 height 33
click at [18, 235] on div at bounding box center [21, 236] width 11 height 11
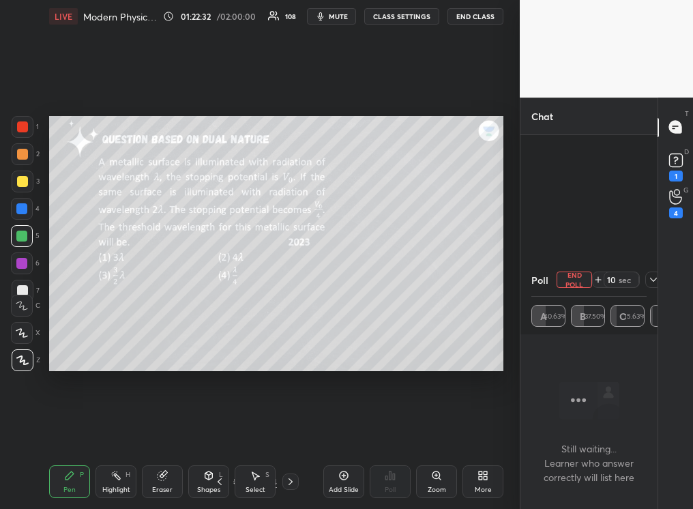
scroll to position [67284, 0]
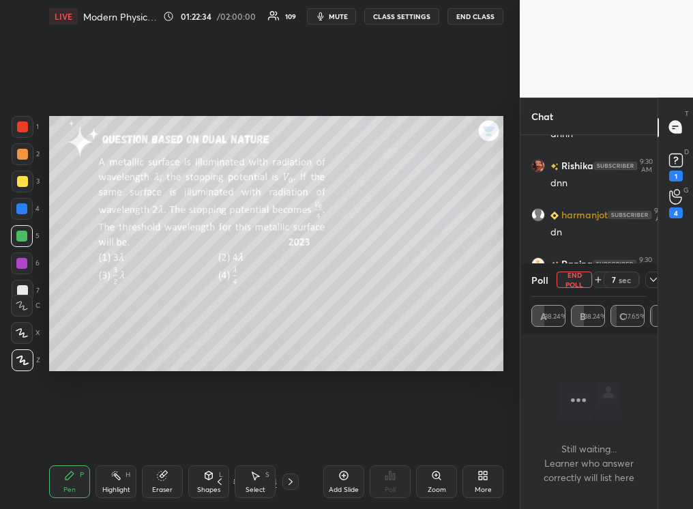
click at [74, 320] on div "Pen P" at bounding box center [69, 481] width 41 height 33
click at [22, 289] on div "1 2 3 4 5 6 7 C X Z C X Z E E Erase all H H" at bounding box center [22, 244] width 44 height 256
click at [23, 286] on div at bounding box center [22, 290] width 11 height 11
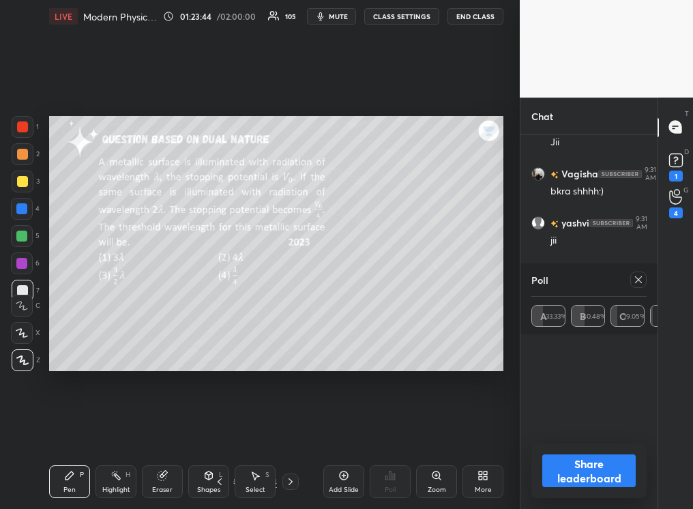
scroll to position [68522, 0]
click at [489, 320] on button "Share leaderboard" at bounding box center [589, 471] width 93 height 33
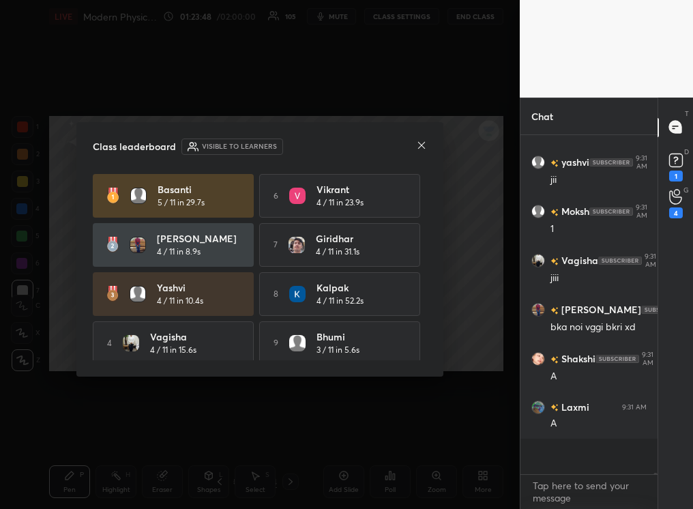
scroll to position [68502, 0]
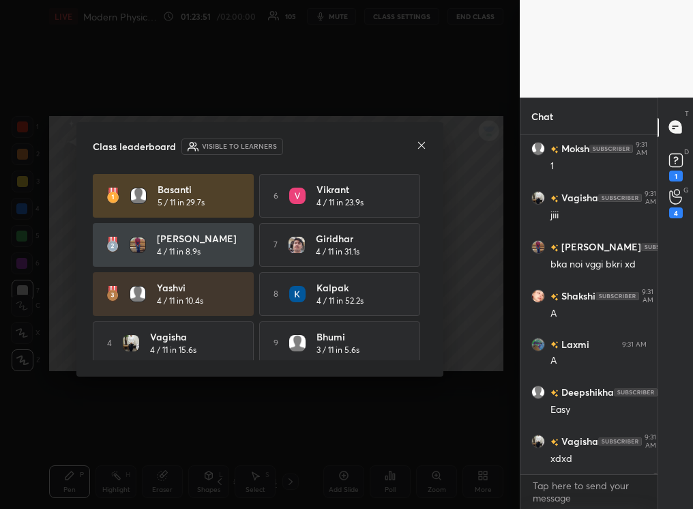
click at [420, 143] on icon at bounding box center [421, 145] width 7 height 7
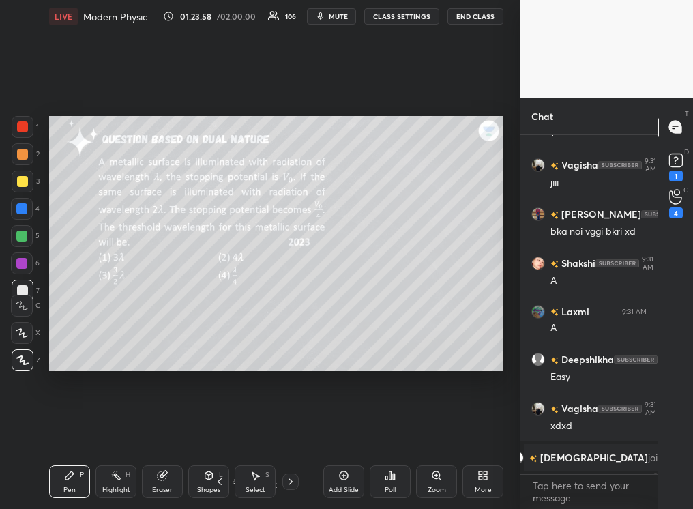
click at [296, 320] on div at bounding box center [291, 482] width 16 height 16
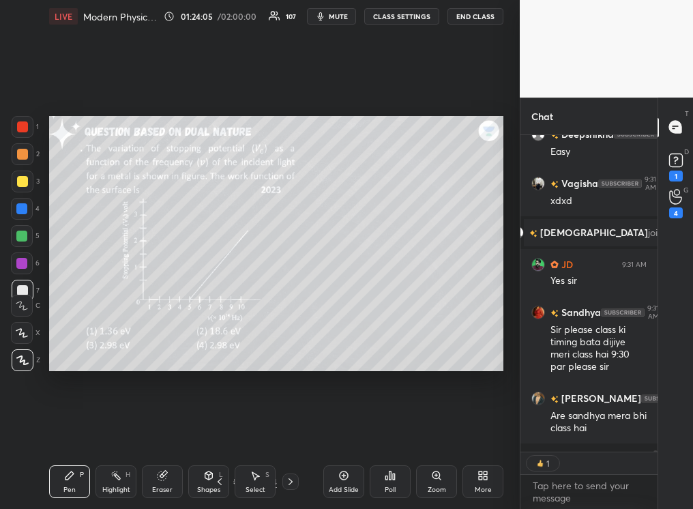
click at [222, 320] on icon at bounding box center [219, 481] width 11 height 11
click at [293, 320] on icon at bounding box center [290, 481] width 11 height 11
click at [121, 320] on div "Highlight" at bounding box center [116, 490] width 28 height 7
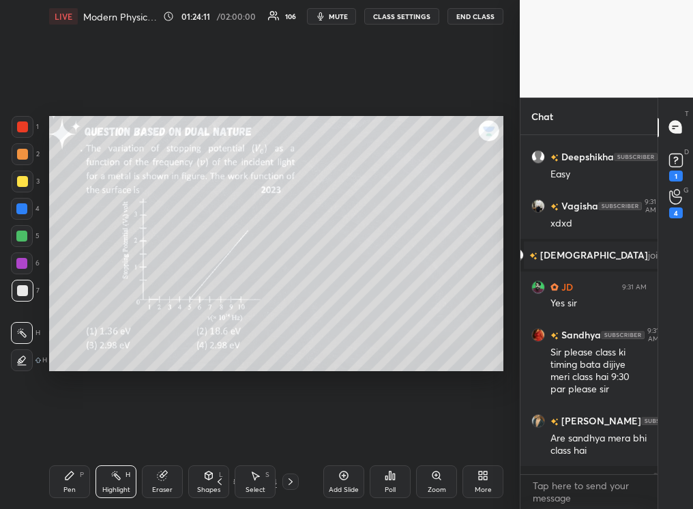
click at [391, 320] on div "Poll" at bounding box center [390, 481] width 41 height 33
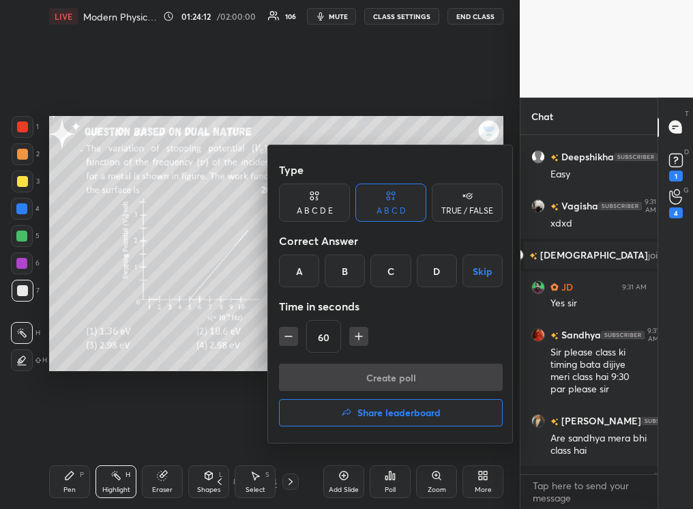
click at [472, 274] on button "Skip" at bounding box center [483, 271] width 40 height 33
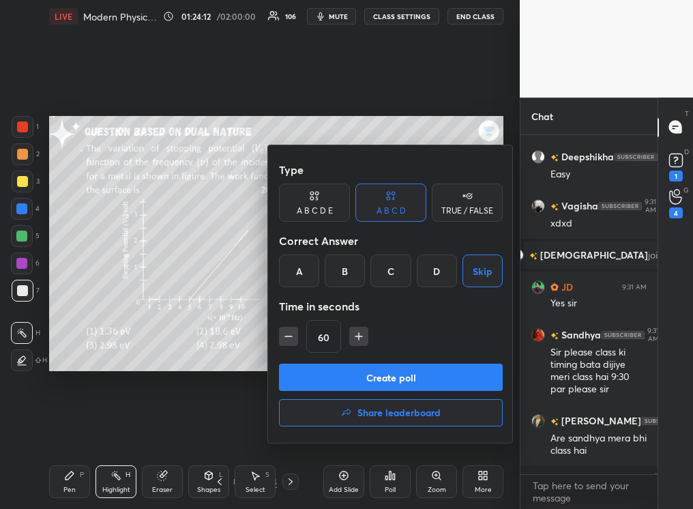
click at [401, 320] on button "Create poll" at bounding box center [391, 377] width 224 height 27
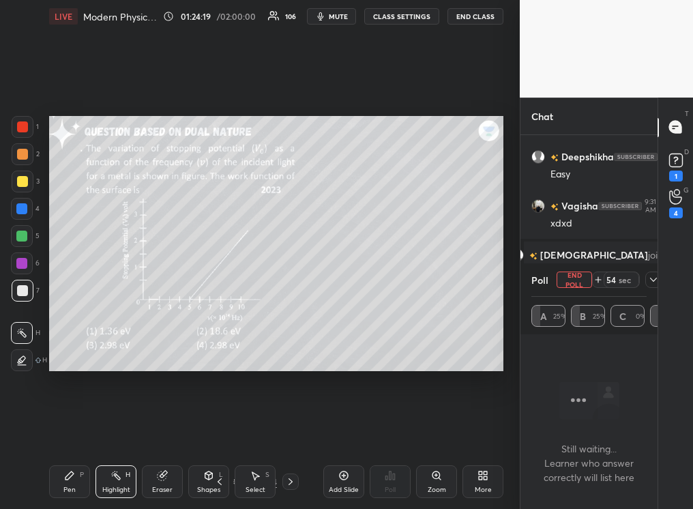
click at [81, 320] on div "P" at bounding box center [82, 475] width 4 height 7
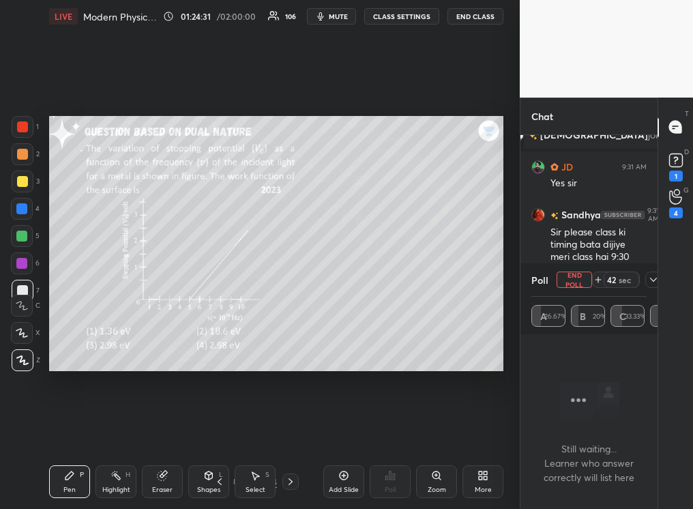
click at [120, 320] on div "Highlight H" at bounding box center [116, 481] width 41 height 33
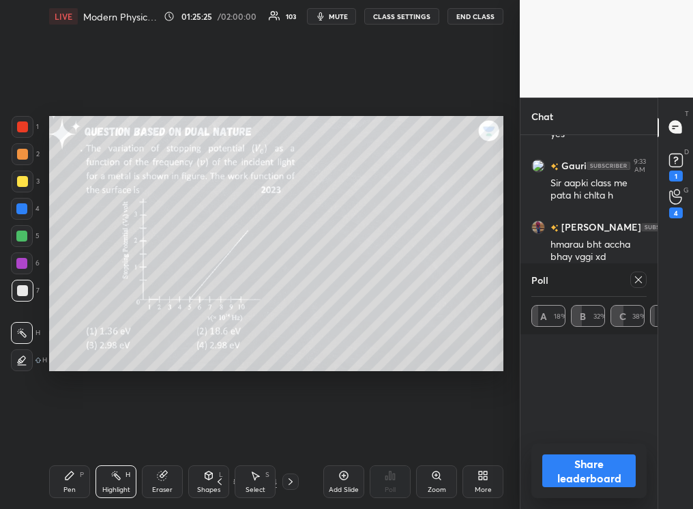
scroll to position [68981, 0]
click at [79, 320] on div "Pen P" at bounding box center [69, 481] width 41 height 33
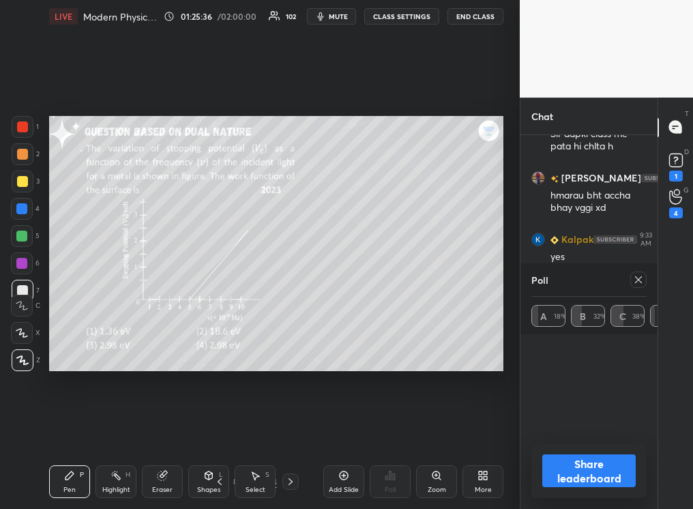
scroll to position [69079, 0]
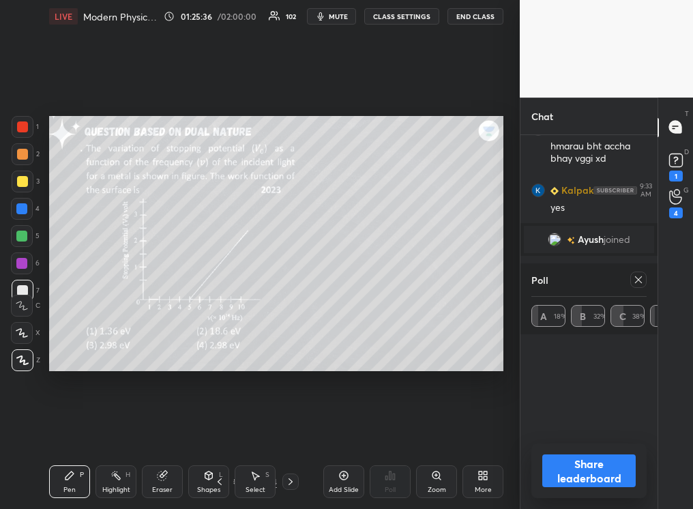
click at [125, 320] on div "Highlight H" at bounding box center [116, 481] width 41 height 33
click at [160, 320] on div "Eraser" at bounding box center [162, 481] width 41 height 33
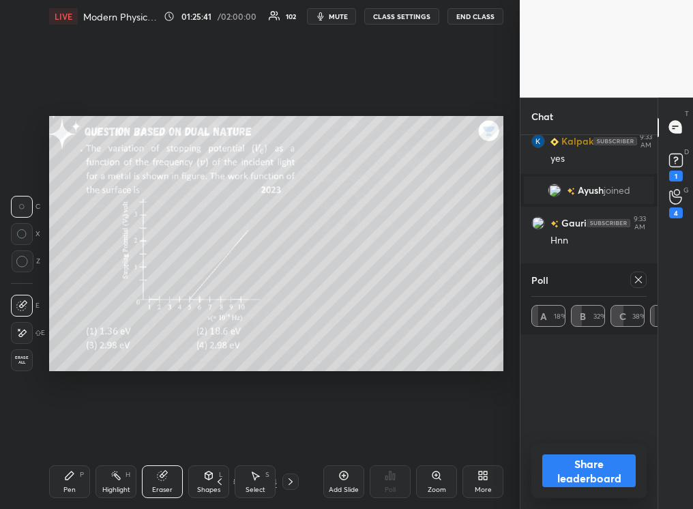
click at [66, 320] on div "Pen P" at bounding box center [69, 481] width 41 height 33
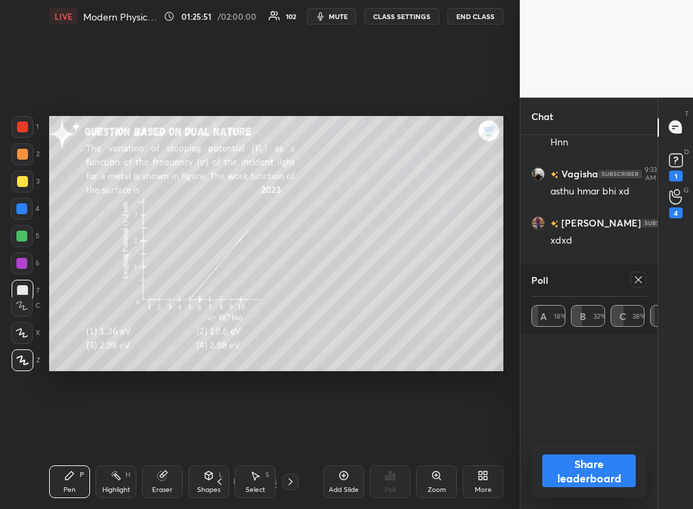
scroll to position [69276, 0]
click at [169, 320] on div "Eraser" at bounding box center [162, 481] width 41 height 33
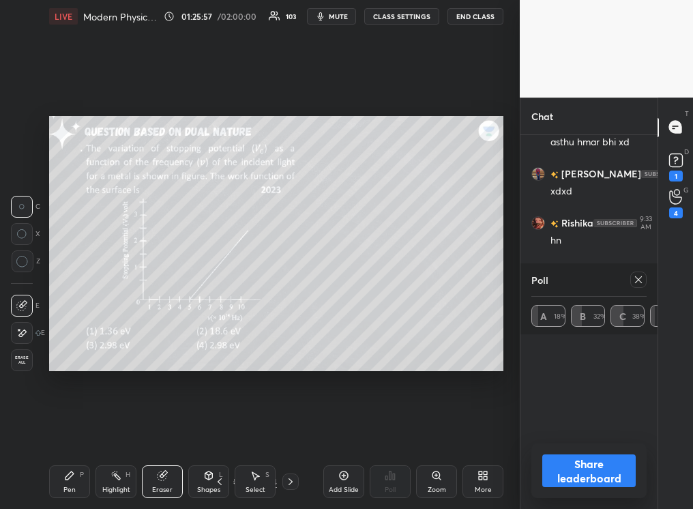
click at [73, 320] on icon at bounding box center [69, 475] width 11 height 11
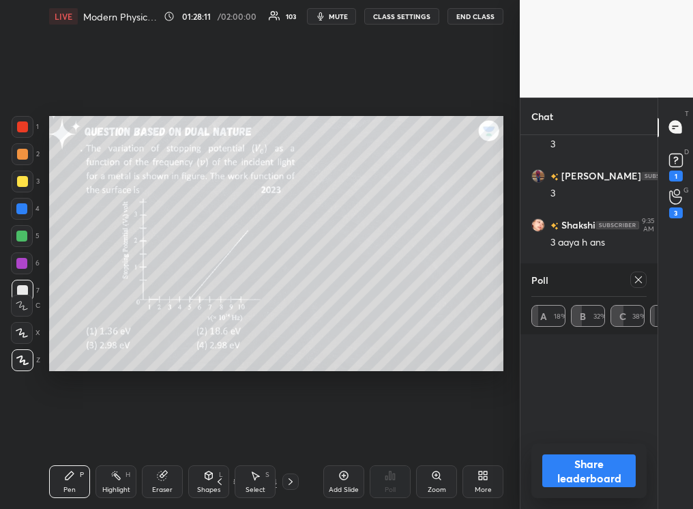
scroll to position [70698, 0]
click at [343, 320] on div "Add Slide" at bounding box center [344, 490] width 30 height 7
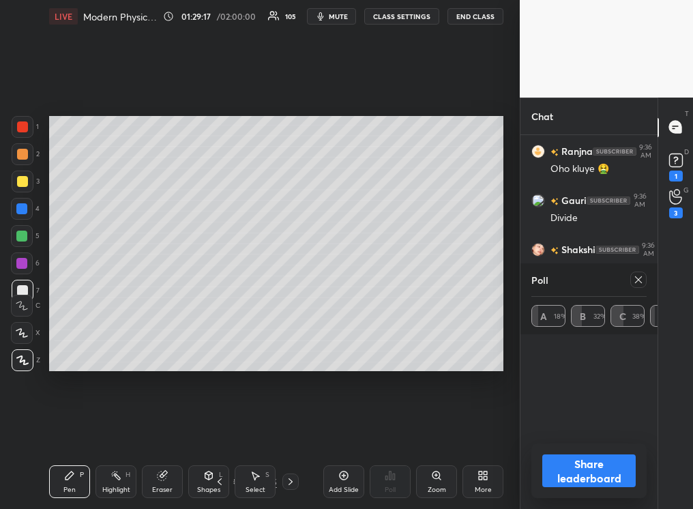
scroll to position [71276, 0]
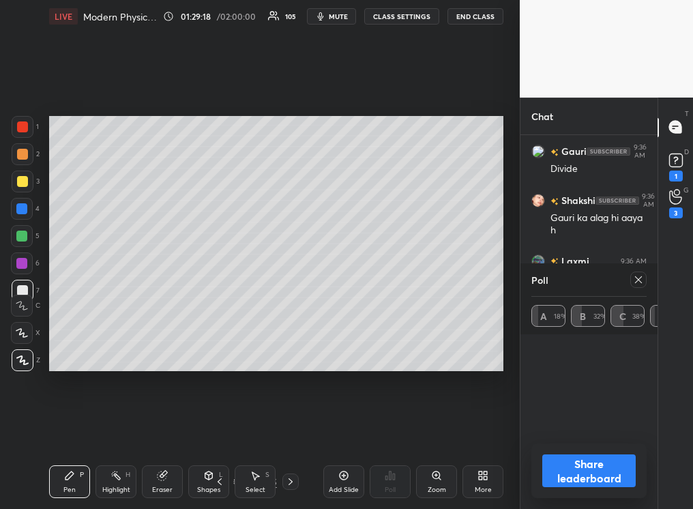
click at [119, 320] on div "Highlight H" at bounding box center [116, 481] width 41 height 33
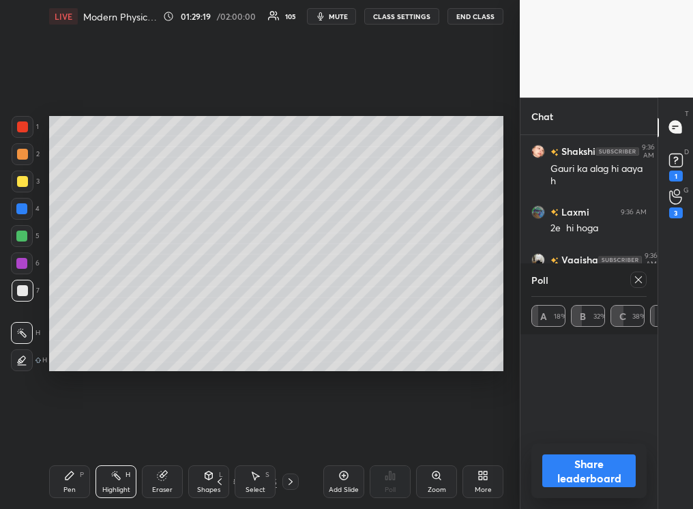
click at [165, 320] on div "Eraser" at bounding box center [162, 481] width 41 height 33
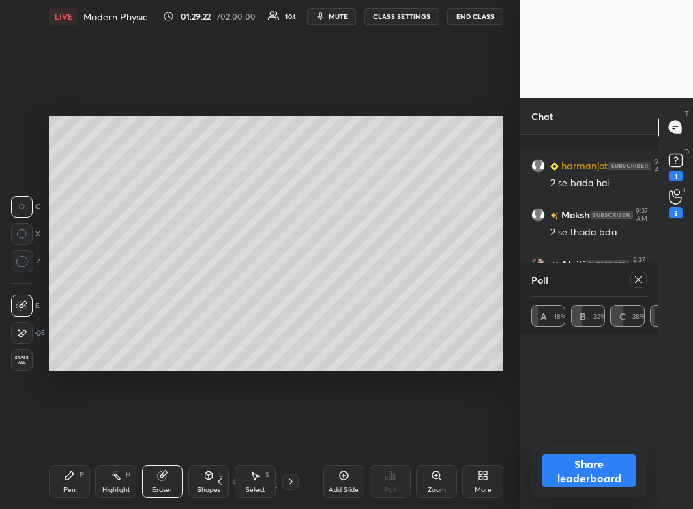
scroll to position [71579, 0]
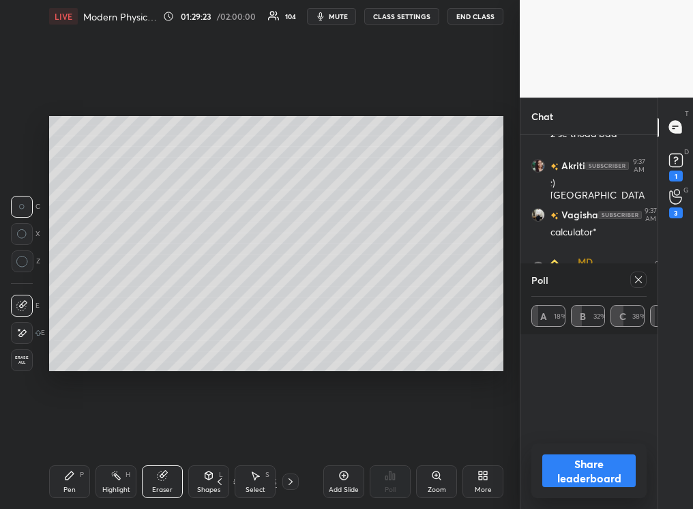
click at [74, 320] on div "Pen P" at bounding box center [69, 481] width 41 height 33
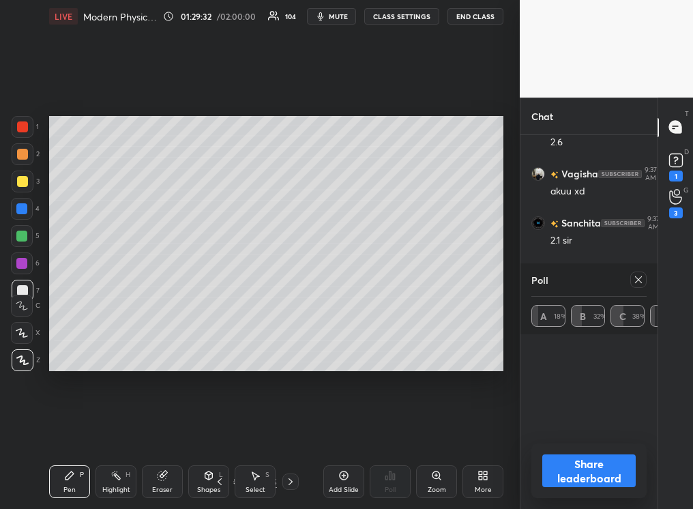
scroll to position [71923, 0]
click at [218, 320] on icon at bounding box center [219, 481] width 11 height 11
click at [166, 320] on div "Eraser" at bounding box center [162, 481] width 41 height 33
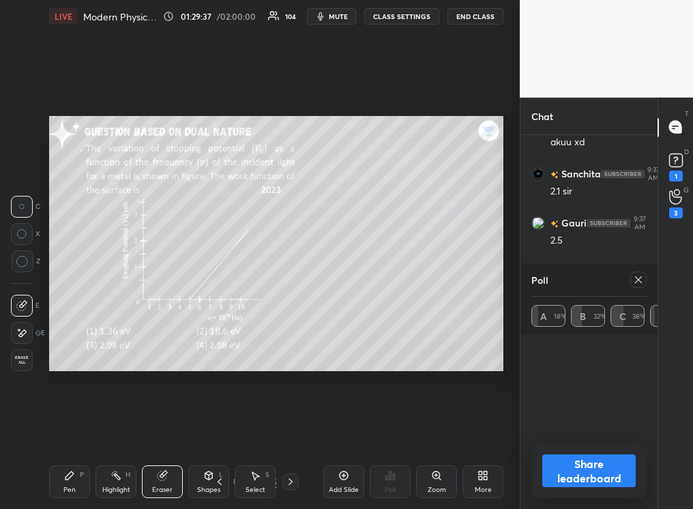
click at [74, 320] on div "Pen" at bounding box center [69, 490] width 12 height 7
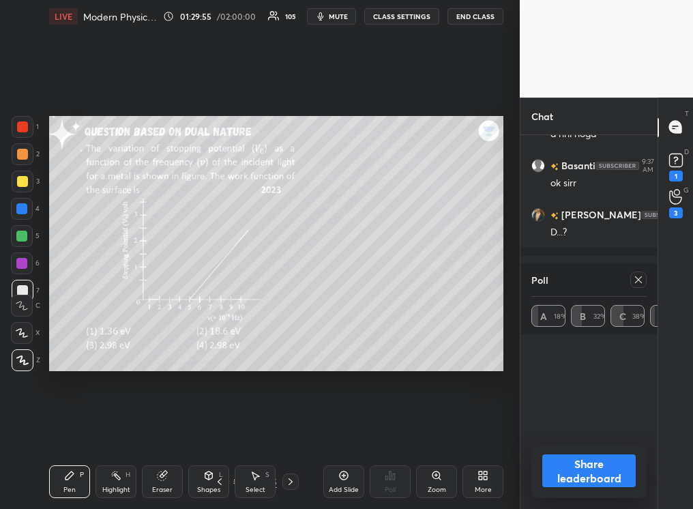
scroll to position [72566, 0]
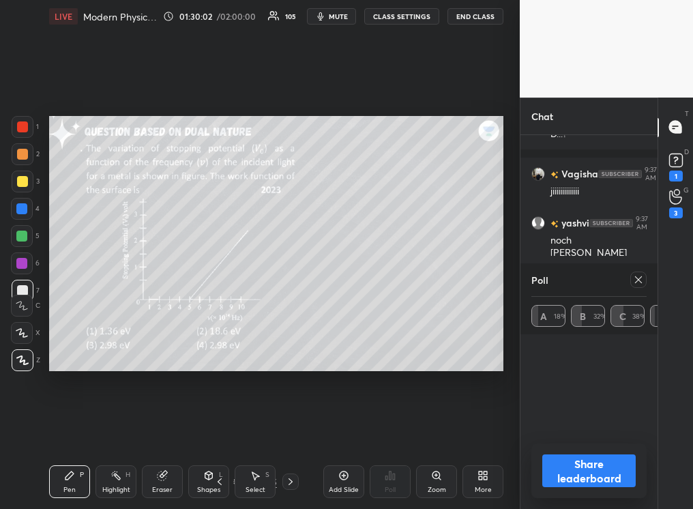
click at [335, 320] on div "Add Slide" at bounding box center [343, 481] width 41 height 33
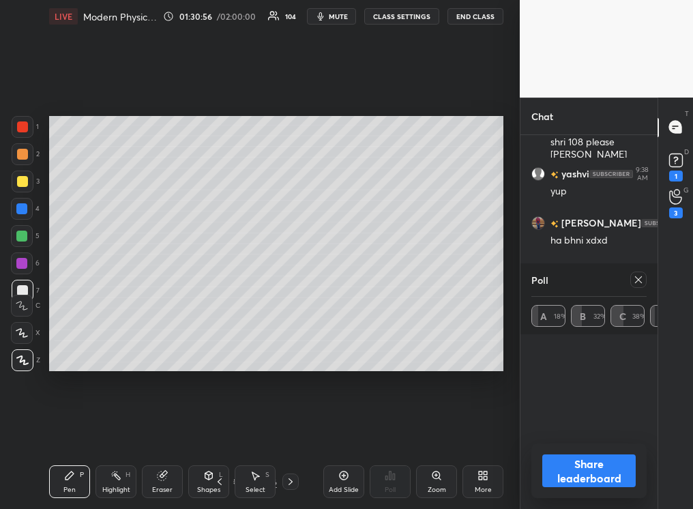
scroll to position [74020, 0]
click at [220, 320] on icon at bounding box center [219, 481] width 11 height 11
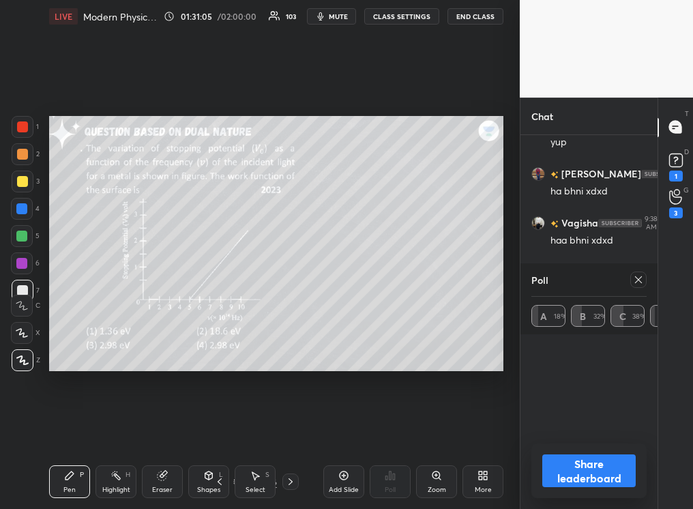
click at [293, 320] on icon at bounding box center [290, 481] width 11 height 11
click at [294, 320] on icon at bounding box center [290, 481] width 11 height 11
click at [299, 320] on div "23 / 46" at bounding box center [254, 482] width 137 height 16
click at [291, 320] on icon at bounding box center [290, 481] width 11 height 11
click at [122, 320] on div "Highlight" at bounding box center [116, 490] width 28 height 7
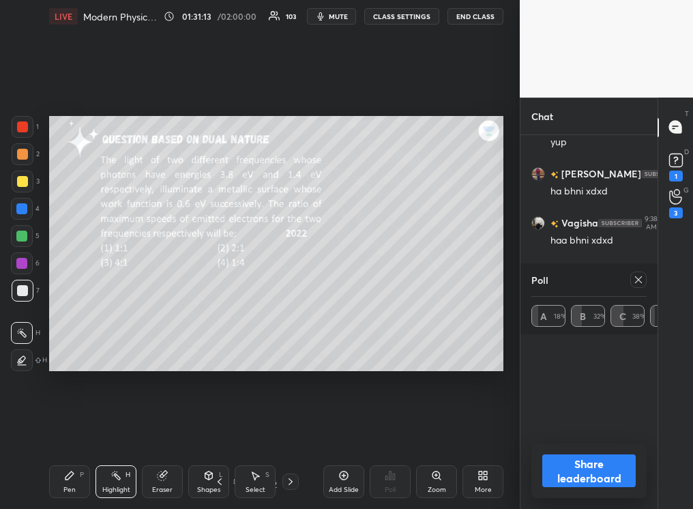
click at [489, 320] on button "Share leaderboard" at bounding box center [589, 471] width 93 height 33
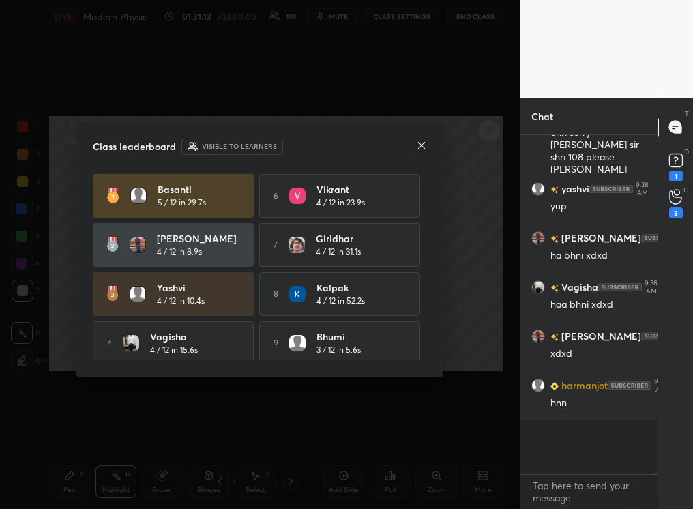
scroll to position [4, 5]
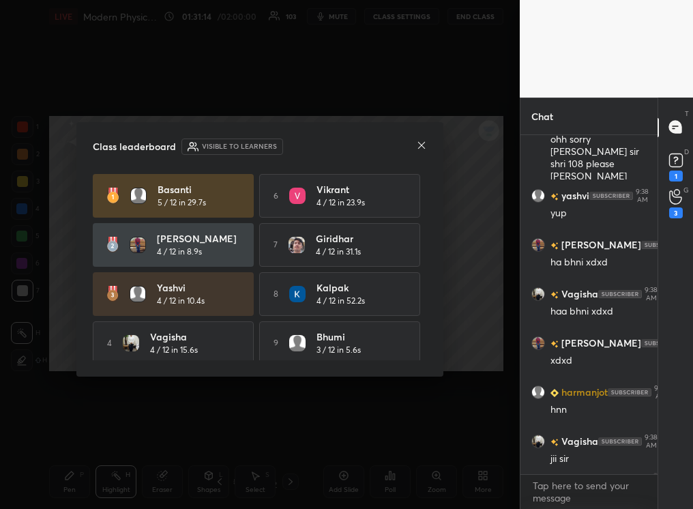
click at [424, 144] on icon at bounding box center [421, 145] width 11 height 11
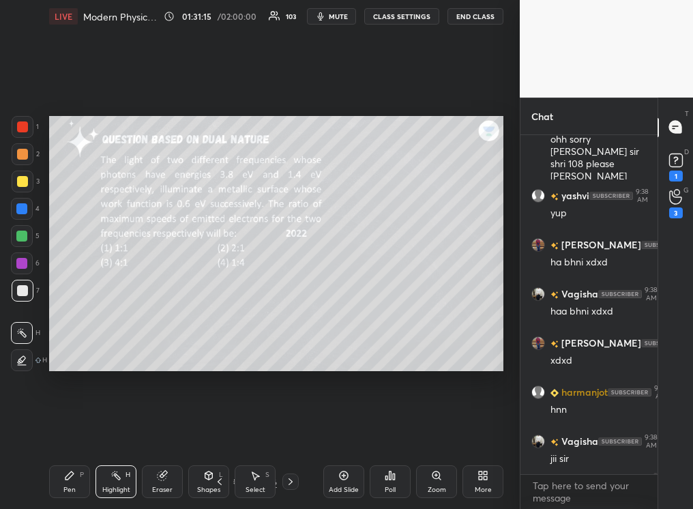
click at [385, 320] on div "Poll" at bounding box center [390, 481] width 41 height 33
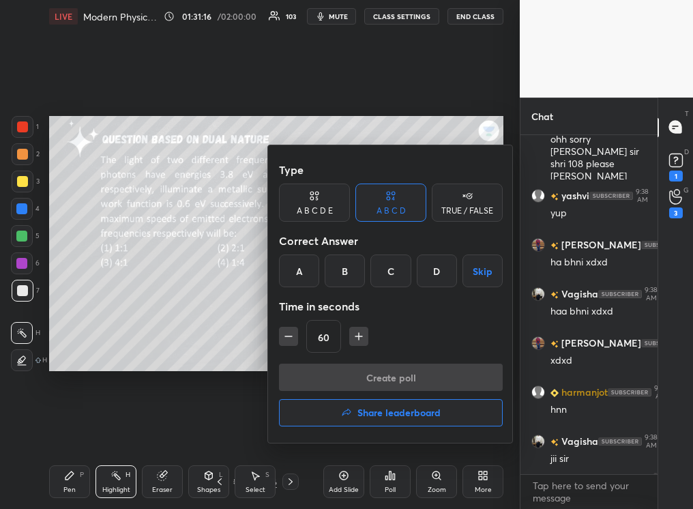
click at [481, 267] on button "Skip" at bounding box center [483, 271] width 40 height 33
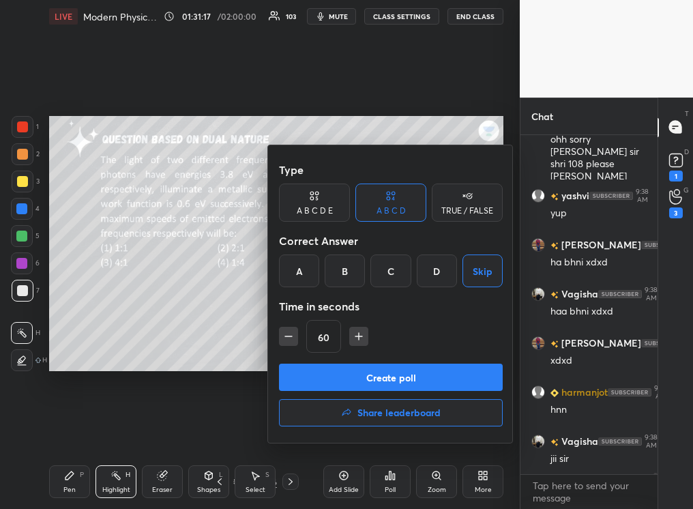
click at [401, 320] on button "Create poll" at bounding box center [391, 377] width 224 height 27
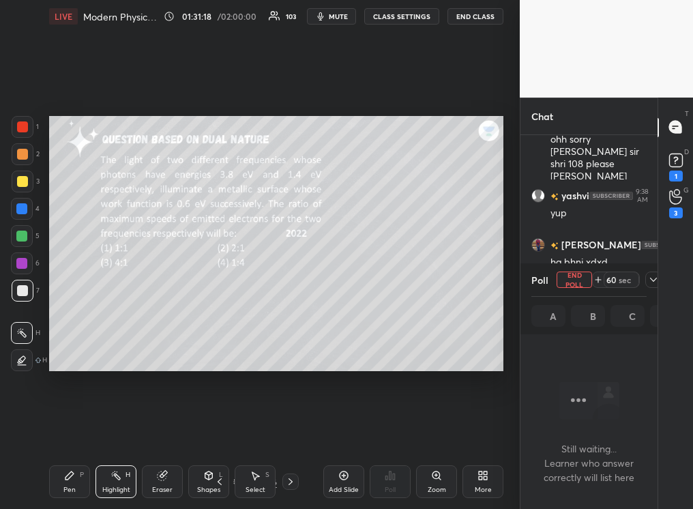
click at [158, 320] on div "Eraser" at bounding box center [162, 490] width 20 height 7
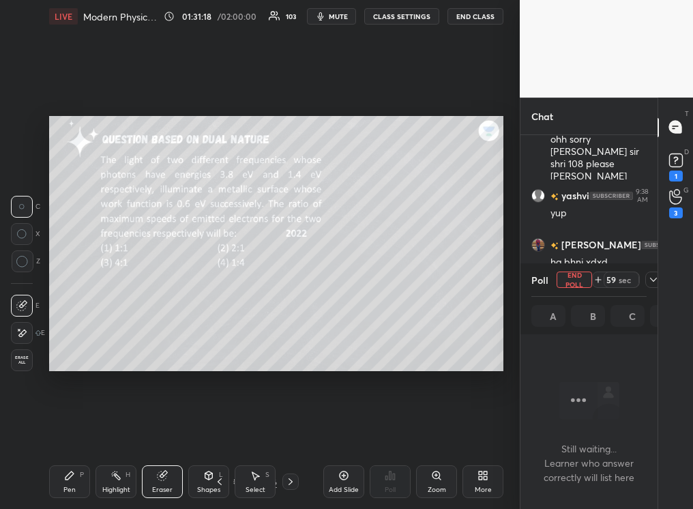
click at [111, 320] on div "Highlight" at bounding box center [116, 490] width 28 height 7
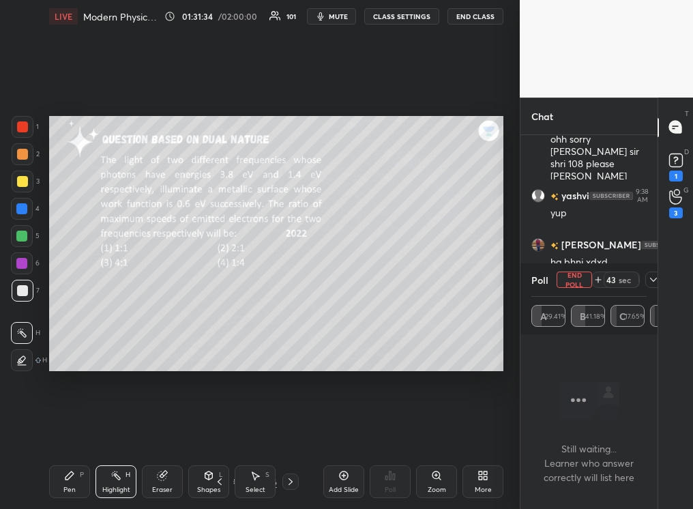
click at [67, 320] on div "Pen" at bounding box center [69, 490] width 12 height 7
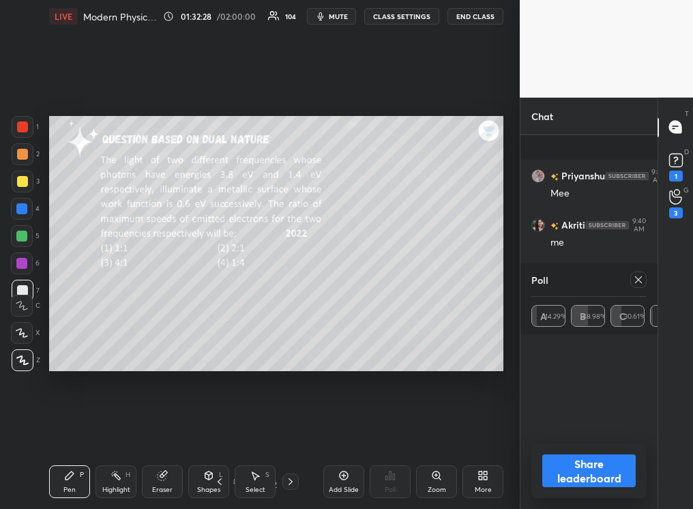
scroll to position [74055, 0]
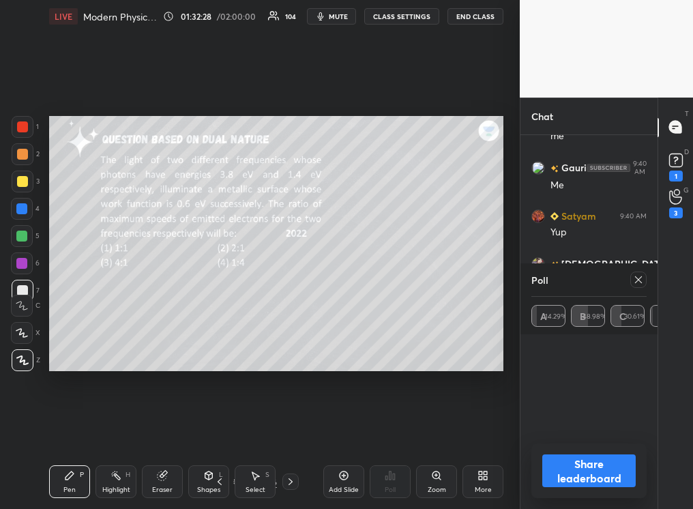
click at [292, 320] on icon at bounding box center [290, 481] width 11 height 11
click at [216, 320] on icon at bounding box center [219, 481] width 11 height 11
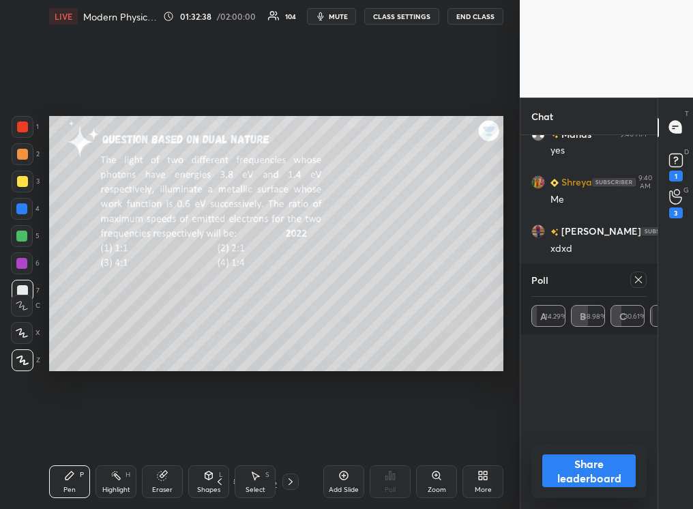
click at [489, 320] on button "Share leaderboard" at bounding box center [589, 471] width 93 height 33
type textarea "x"
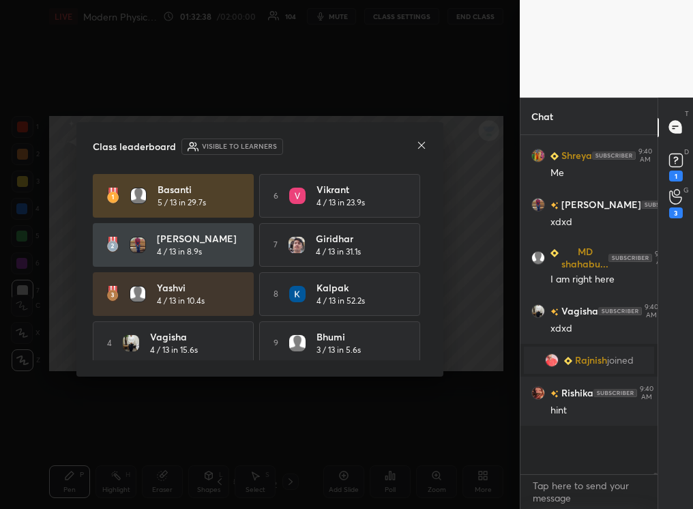
scroll to position [4, 5]
click at [418, 140] on icon at bounding box center [421, 145] width 11 height 11
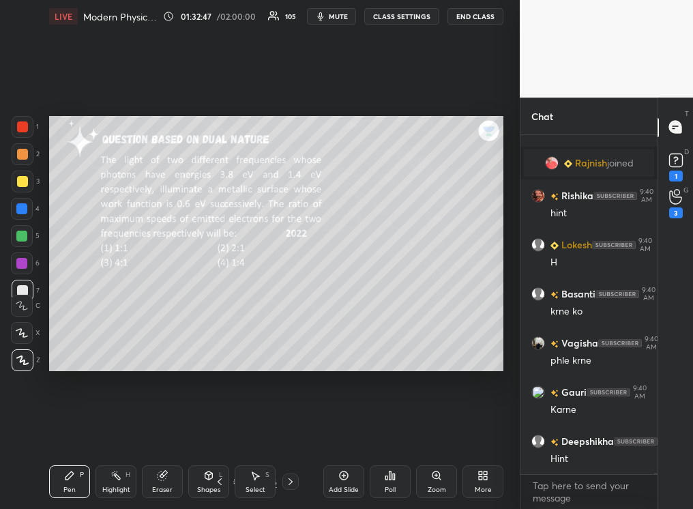
click at [290, 320] on icon at bounding box center [290, 481] width 11 height 11
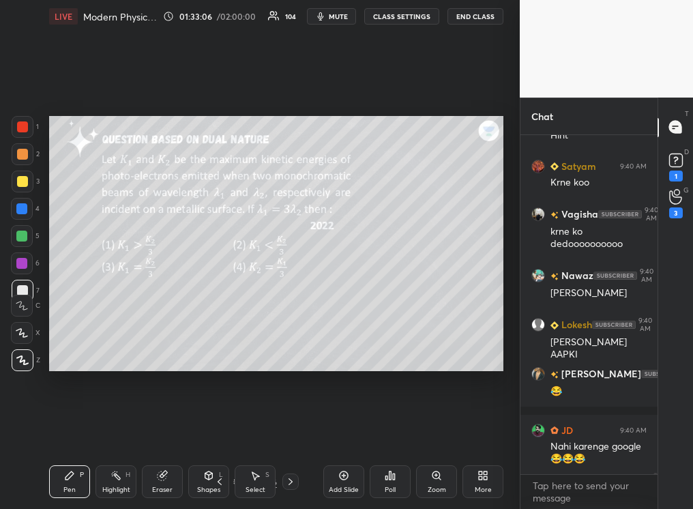
click at [390, 320] on div "Poll" at bounding box center [390, 481] width 41 height 33
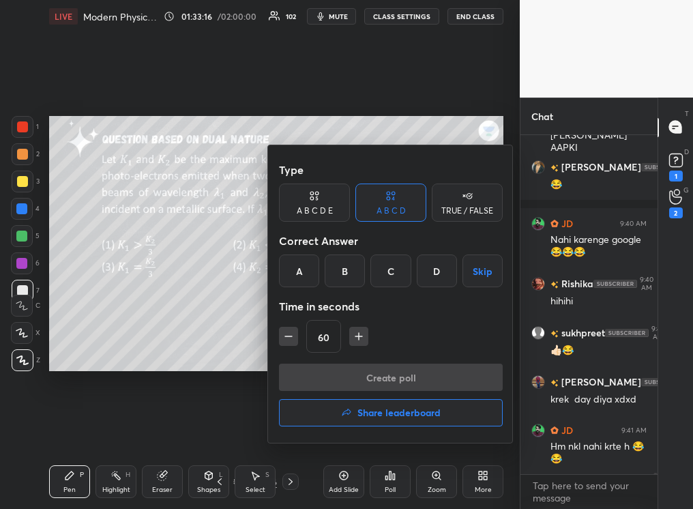
click at [358, 320] on icon "button" at bounding box center [359, 337] width 14 height 14
click at [356, 320] on icon "button" at bounding box center [359, 337] width 14 height 14
click at [355, 320] on icon "button" at bounding box center [359, 337] width 14 height 14
click at [363, 320] on icon "button" at bounding box center [365, 337] width 14 height 14
type input "120"
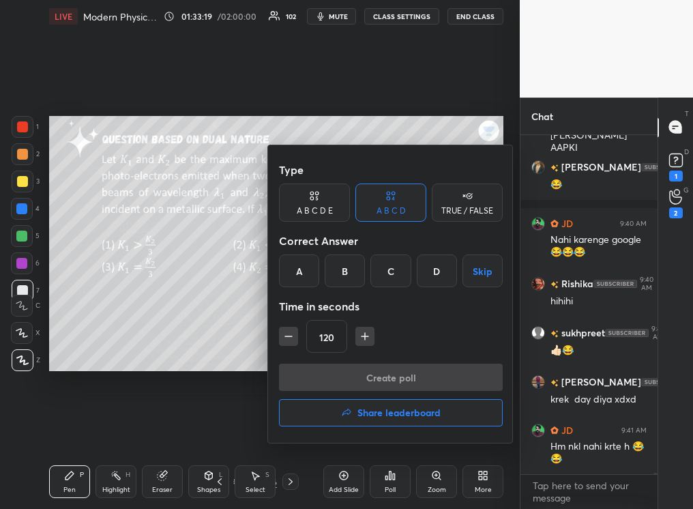
click at [473, 276] on button "Skip" at bounding box center [483, 271] width 40 height 33
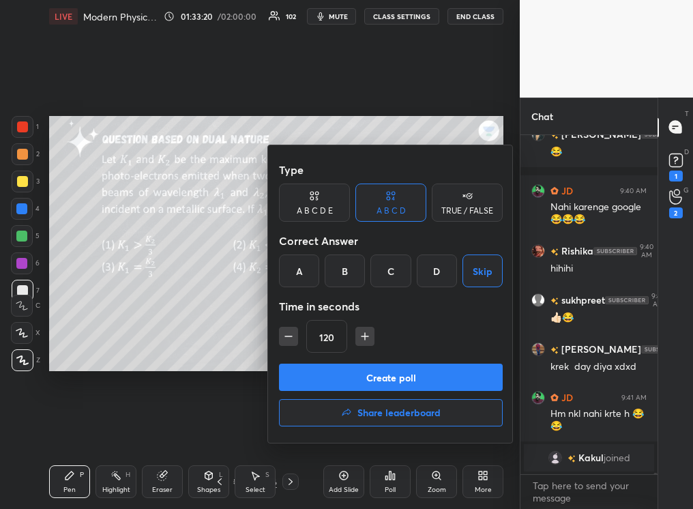
click at [390, 320] on button "Create poll" at bounding box center [391, 377] width 224 height 27
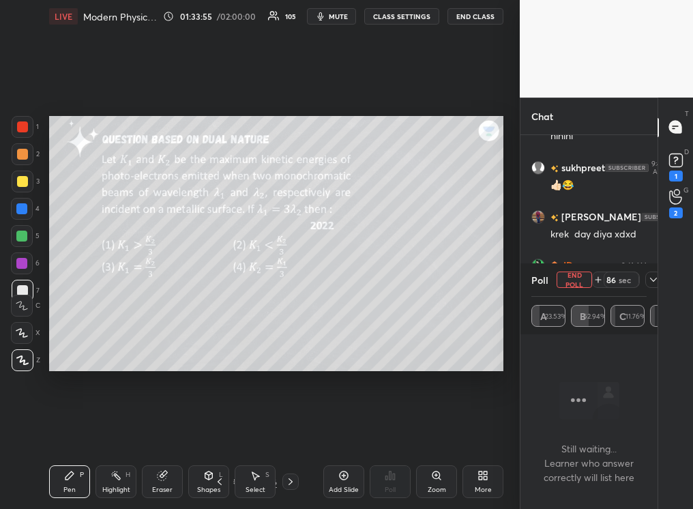
scroll to position [74700, 0]
click at [489, 279] on icon at bounding box center [653, 279] width 11 height 11
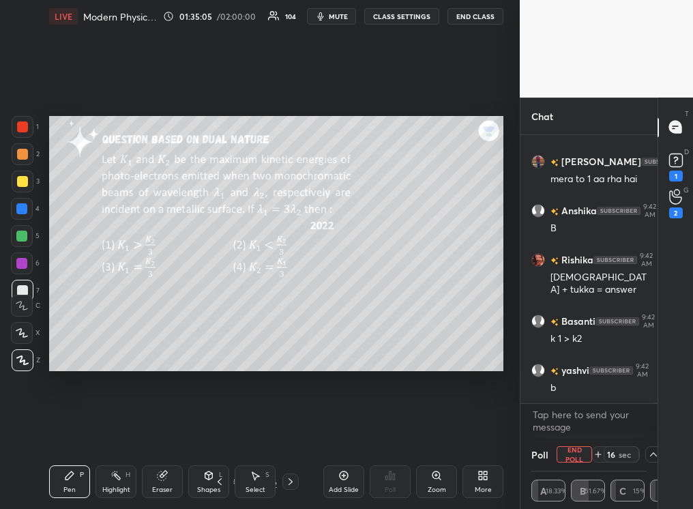
scroll to position [77165, 0]
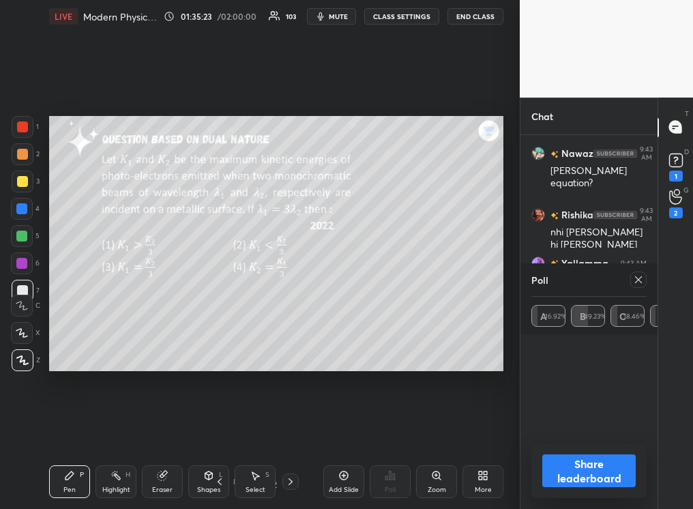
click at [489, 281] on div at bounding box center [639, 280] width 16 height 16
type textarea "x"
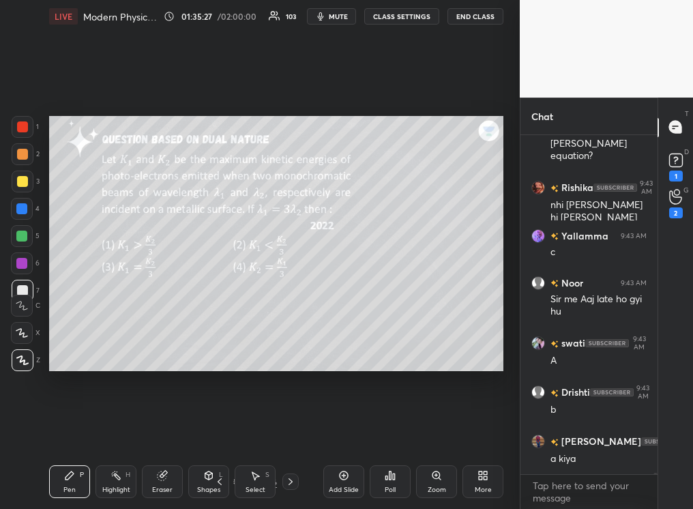
click at [78, 320] on div "Pen P" at bounding box center [69, 481] width 41 height 33
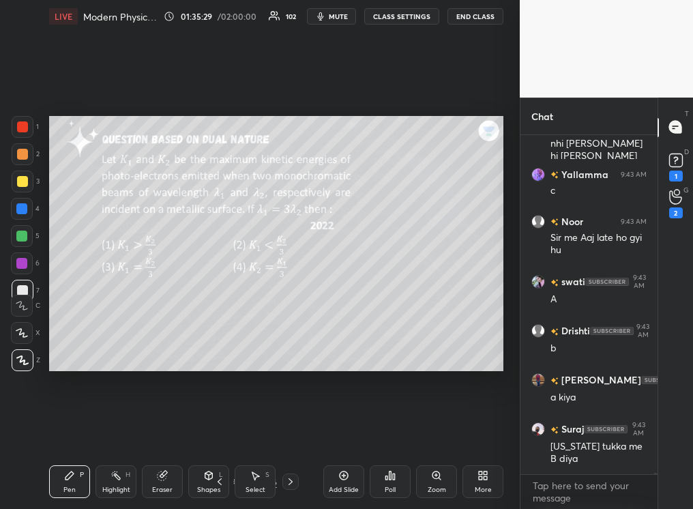
click at [117, 320] on div "Highlight" at bounding box center [116, 490] width 28 height 7
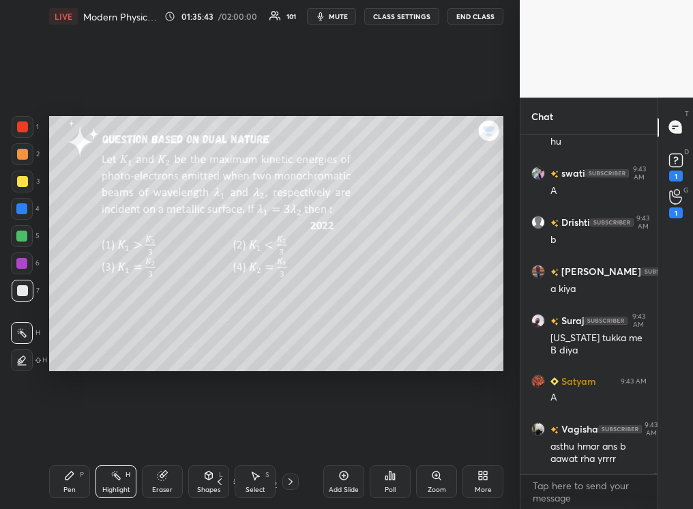
click at [70, 320] on icon at bounding box center [70, 476] width 8 height 8
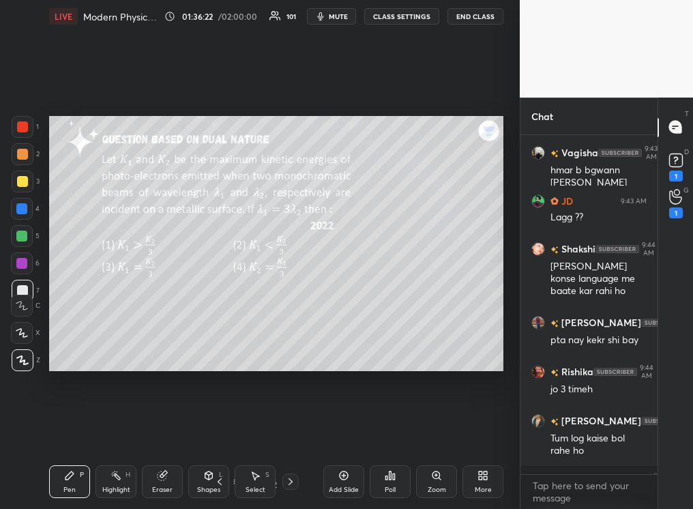
scroll to position [77927, 0]
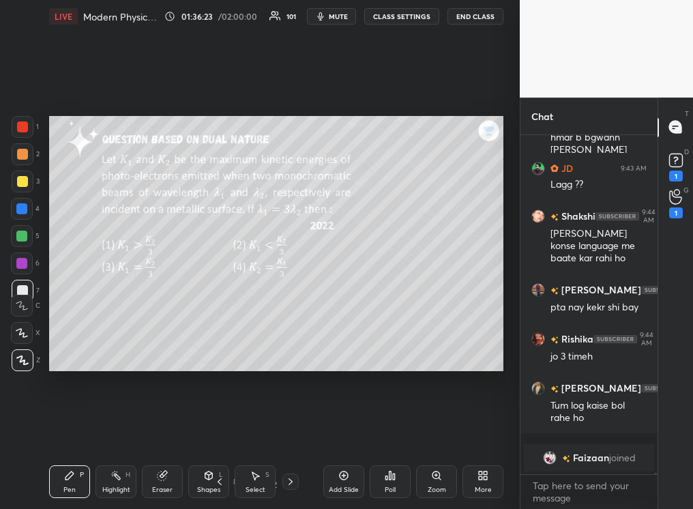
click at [171, 320] on div "Eraser" at bounding box center [162, 481] width 41 height 33
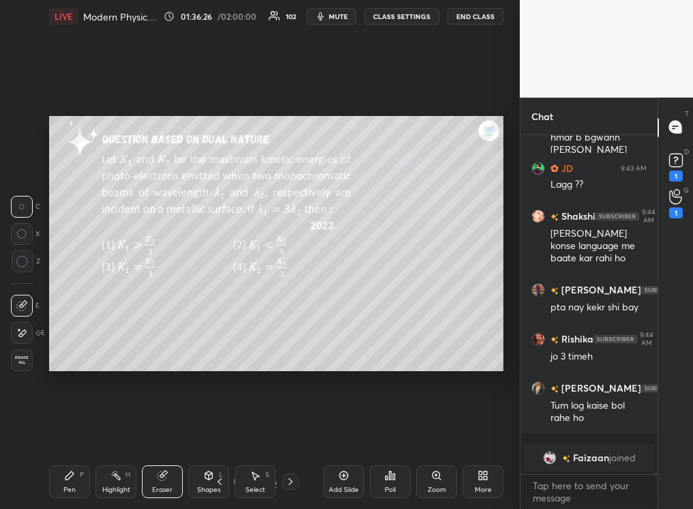
click at [70, 320] on div "Pen" at bounding box center [69, 490] width 12 height 7
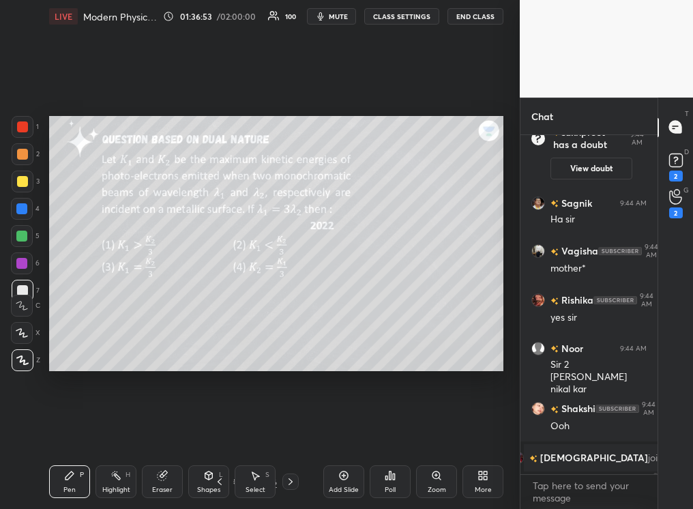
scroll to position [78160, 0]
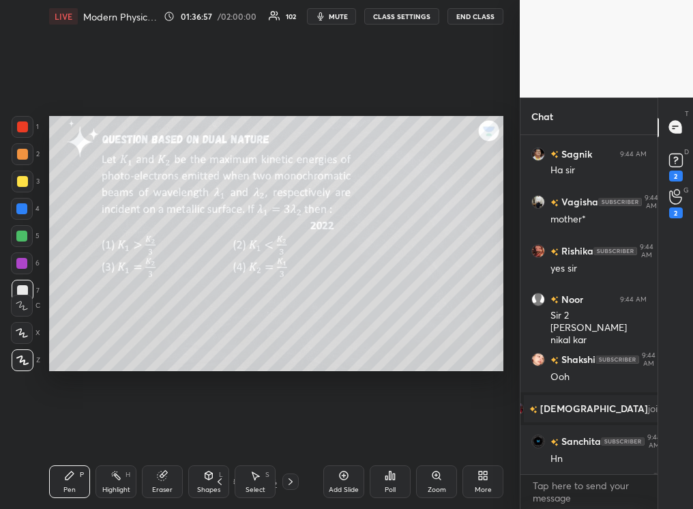
click at [165, 320] on div "Eraser" at bounding box center [162, 481] width 41 height 33
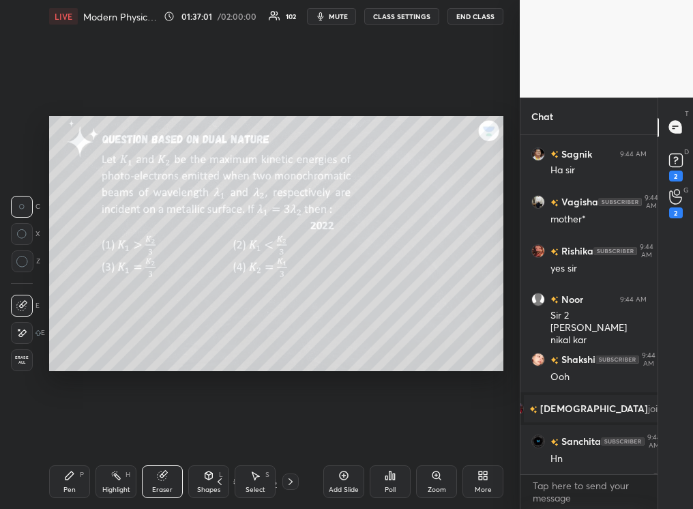
click at [65, 320] on div "Pen P" at bounding box center [69, 481] width 41 height 33
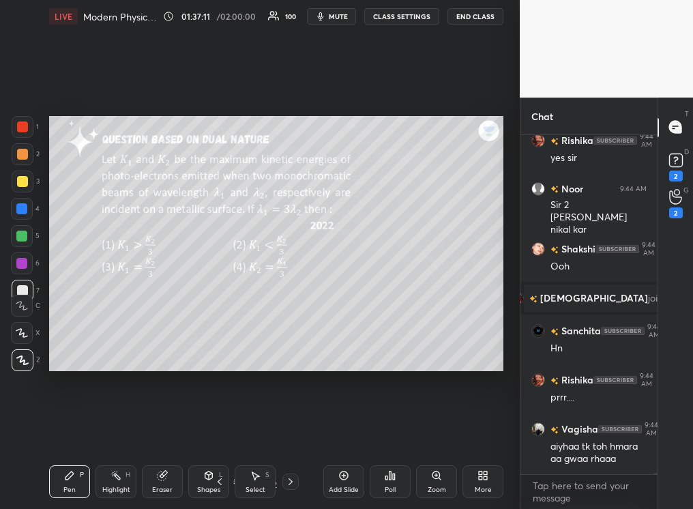
scroll to position [78319, 0]
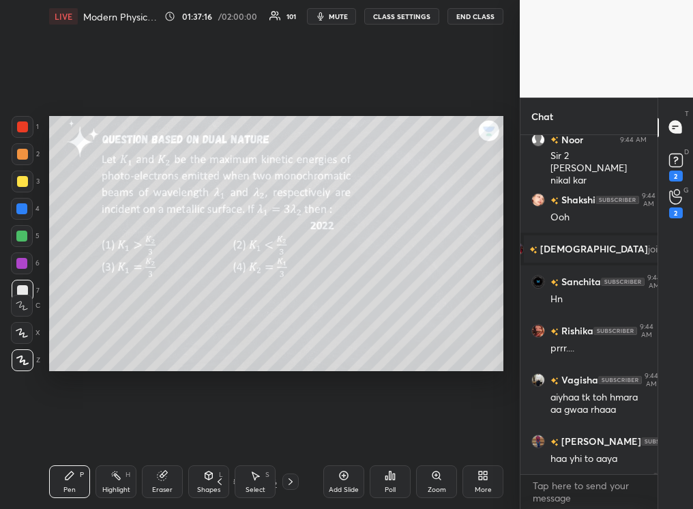
click at [117, 320] on div "Highlight H" at bounding box center [116, 481] width 41 height 33
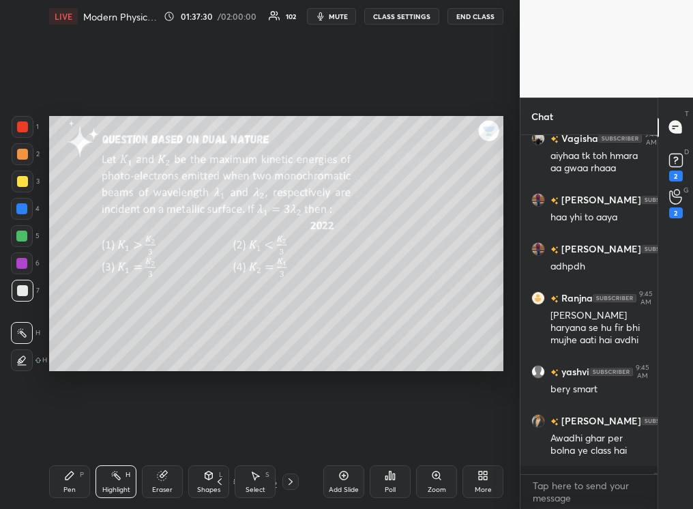
scroll to position [78622, 0]
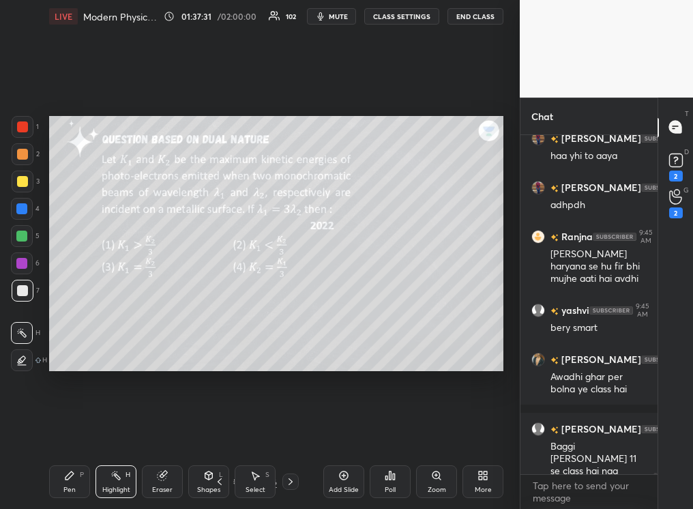
click at [167, 320] on div "Eraser" at bounding box center [162, 490] width 20 height 7
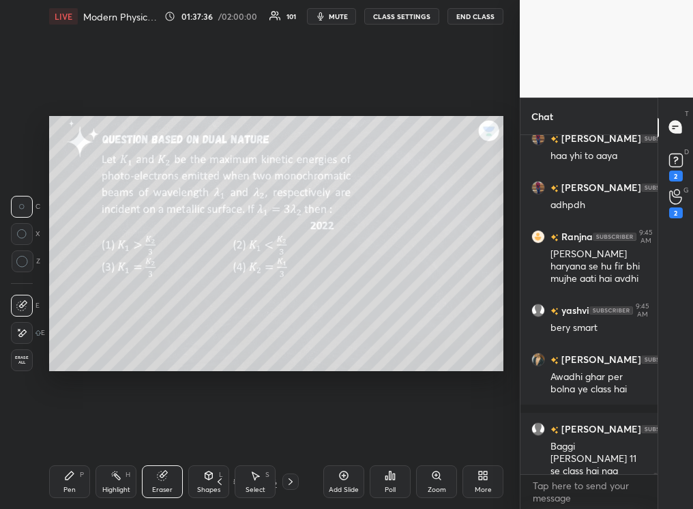
click at [72, 320] on div "Pen P" at bounding box center [69, 481] width 41 height 33
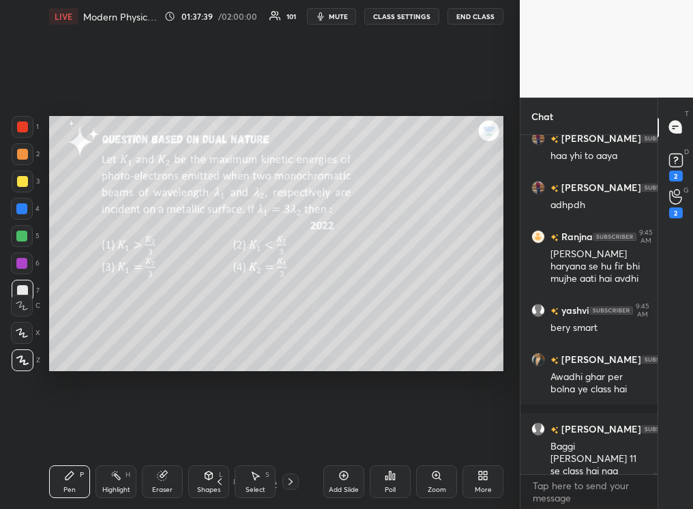
scroll to position [78672, 0]
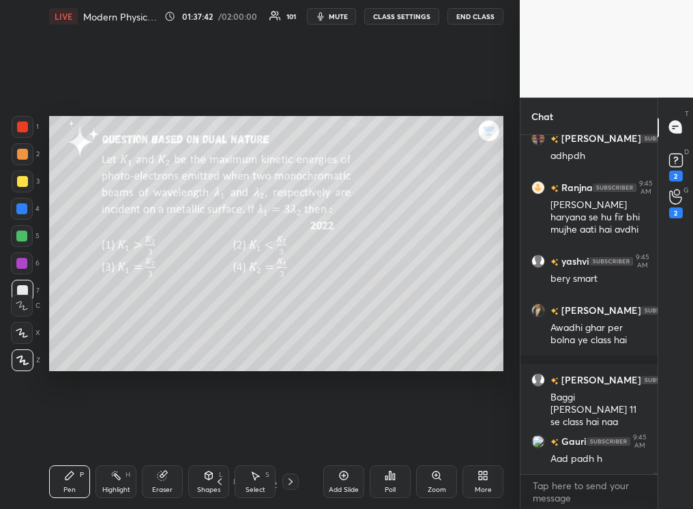
click at [170, 320] on div "Eraser" at bounding box center [162, 481] width 41 height 33
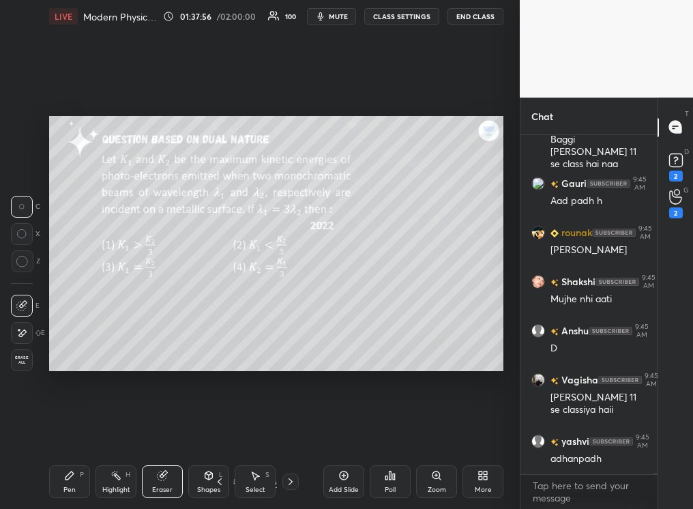
scroll to position [78979, 0]
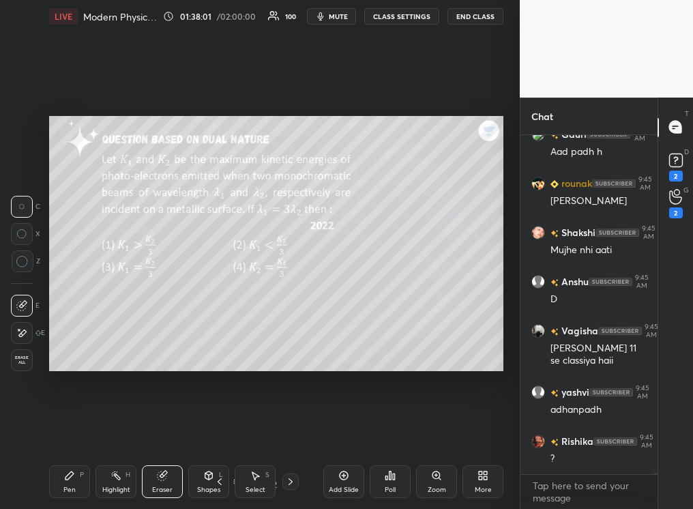
click at [78, 320] on div "Pen P" at bounding box center [69, 481] width 41 height 33
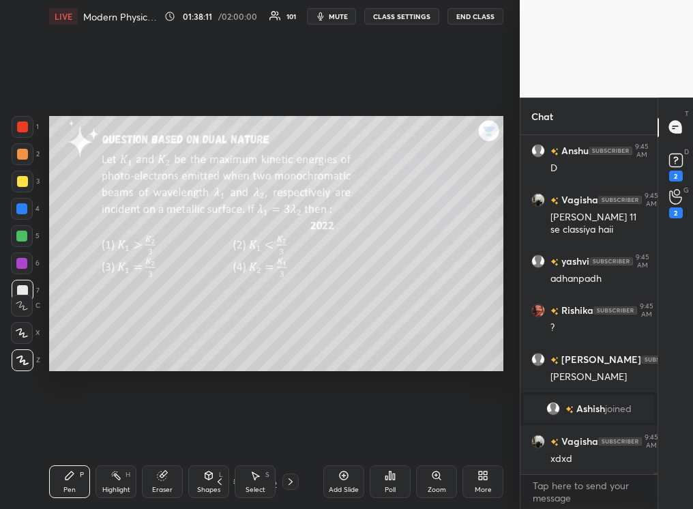
scroll to position [78775, 0]
click at [168, 320] on div "Eraser" at bounding box center [162, 481] width 41 height 33
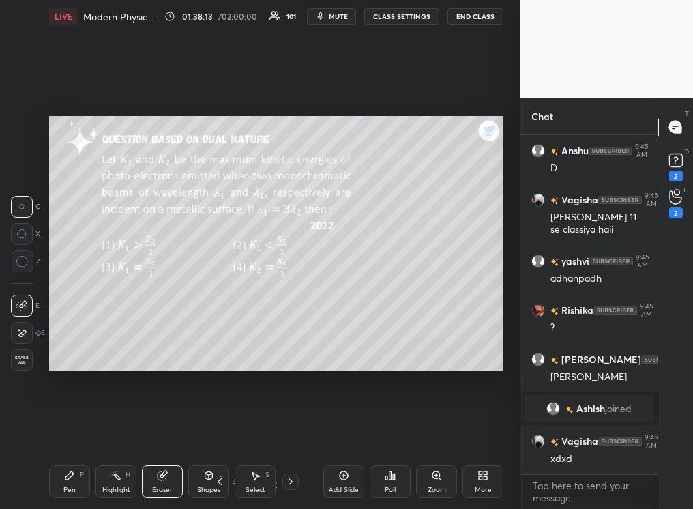
click at [60, 320] on div "Pen P" at bounding box center [69, 481] width 41 height 33
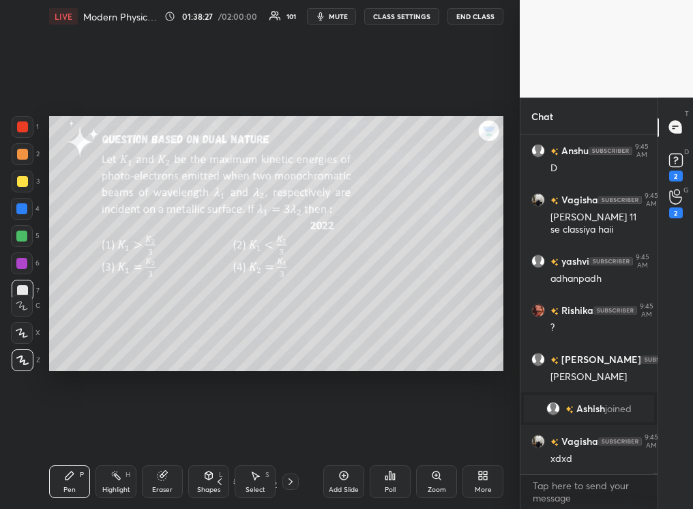
scroll to position [78836, 0]
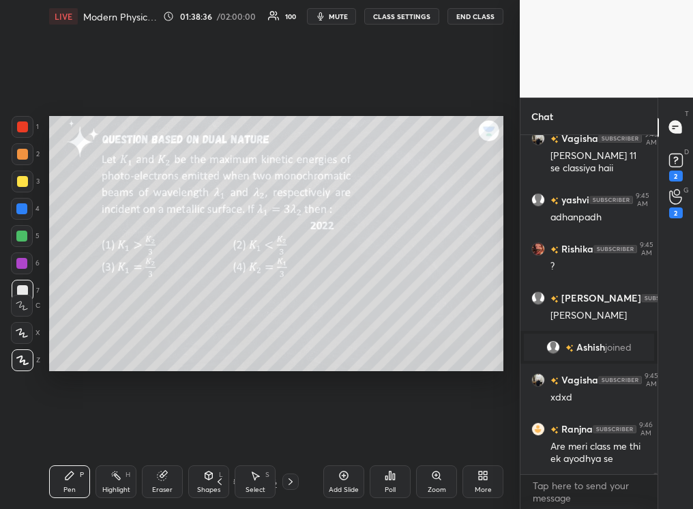
click at [171, 320] on div "Eraser" at bounding box center [162, 490] width 20 height 7
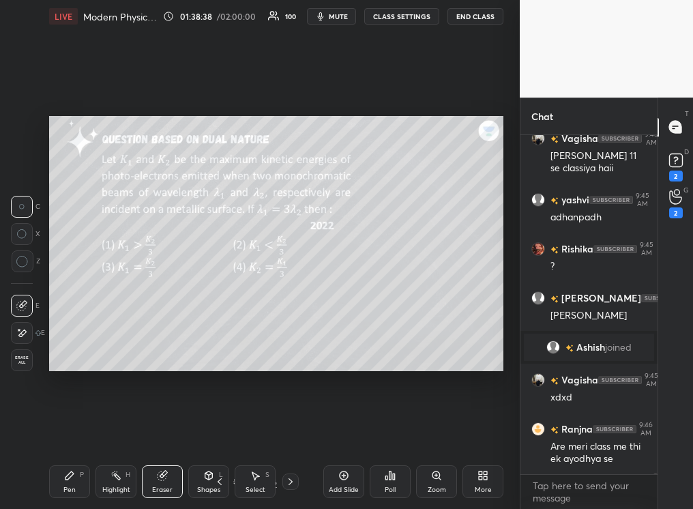
click at [71, 320] on icon at bounding box center [69, 475] width 11 height 11
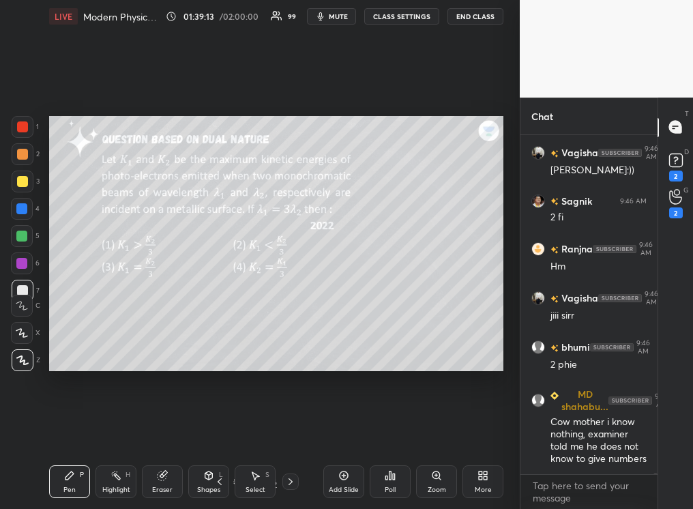
scroll to position [79272, 0]
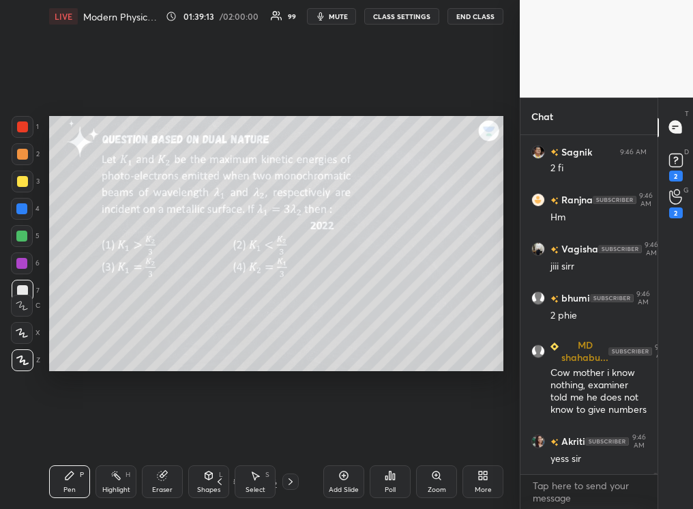
click at [160, 320] on div "Eraser" at bounding box center [162, 490] width 20 height 7
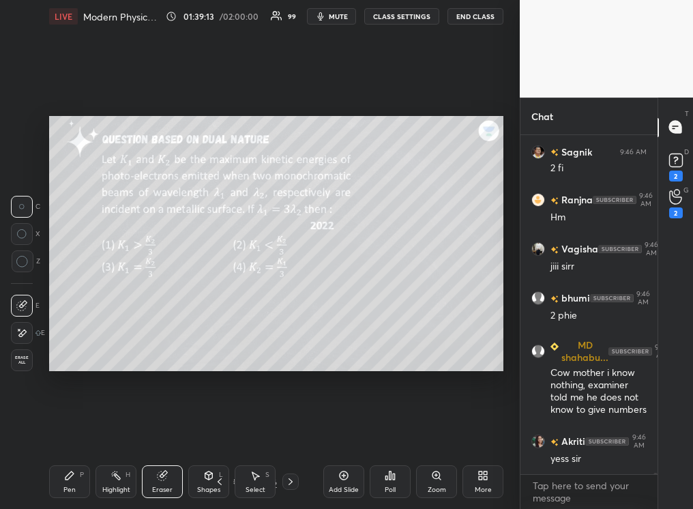
click at [122, 320] on div "Highlight H" at bounding box center [116, 481] width 41 height 33
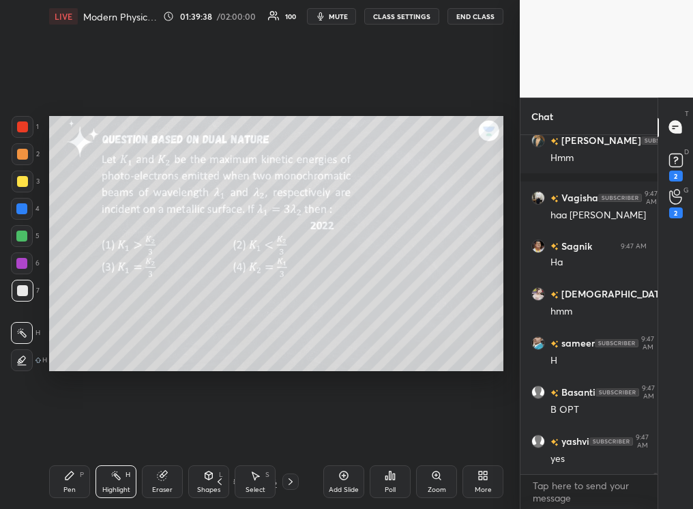
scroll to position [79782, 0]
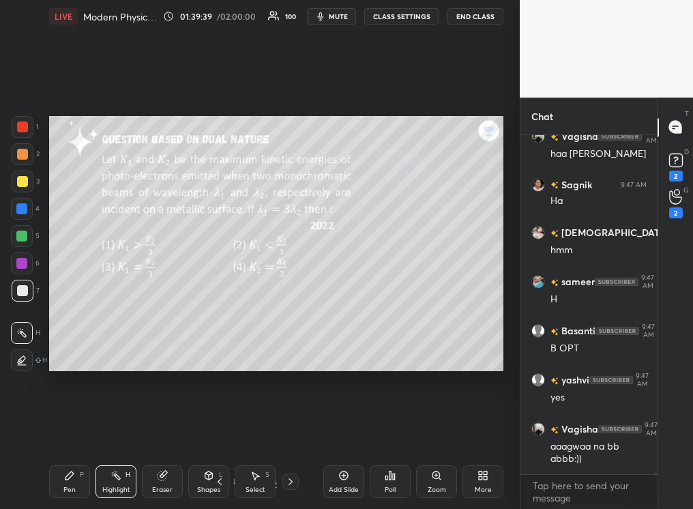
click at [71, 320] on div "Pen P" at bounding box center [69, 481] width 41 height 33
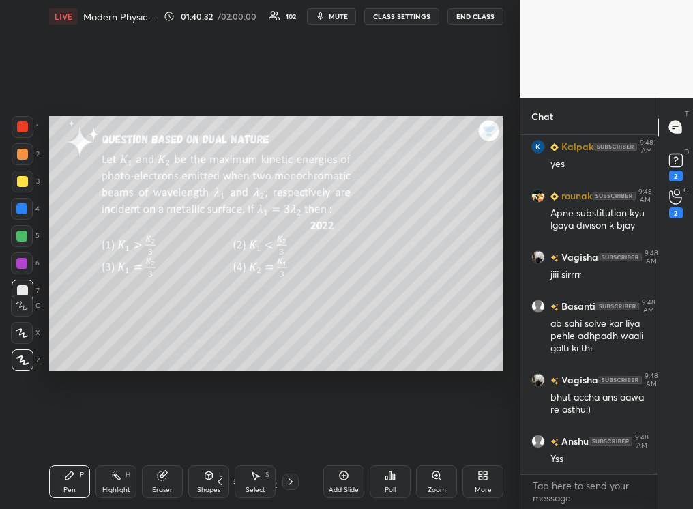
scroll to position [80463, 0]
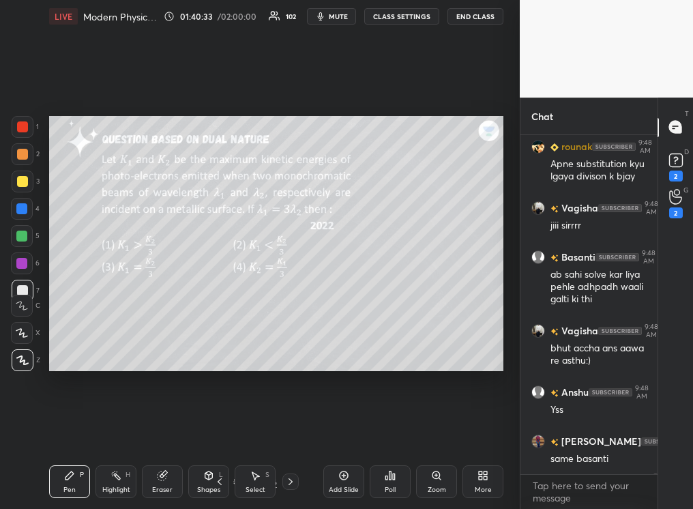
click at [289, 320] on icon at bounding box center [290, 481] width 11 height 11
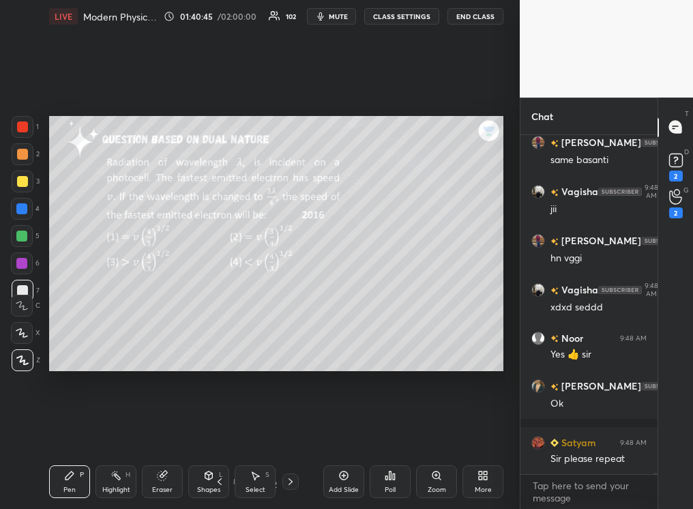
scroll to position [80823, 0]
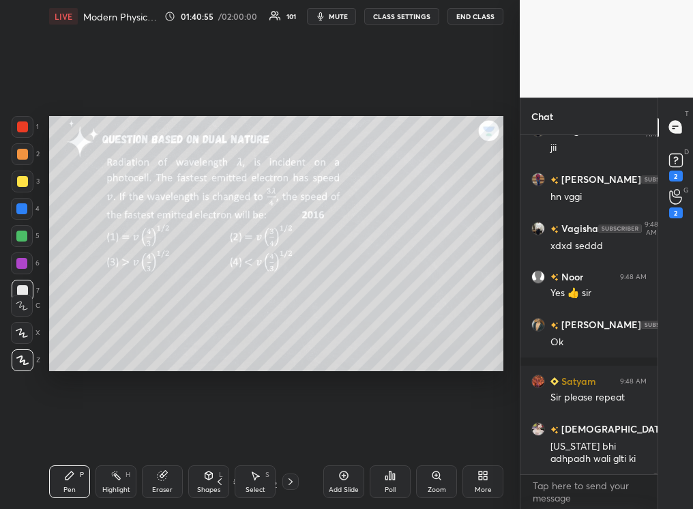
click at [388, 320] on div "Poll" at bounding box center [390, 481] width 41 height 33
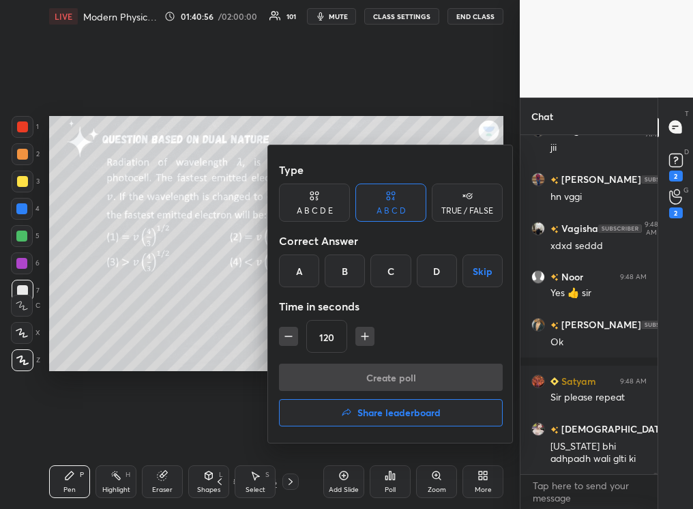
click at [283, 320] on icon "button" at bounding box center [289, 337] width 14 height 14
click at [286, 320] on icon "button" at bounding box center [289, 337] width 14 height 14
click at [287, 320] on icon "button" at bounding box center [289, 337] width 14 height 14
type input "75"
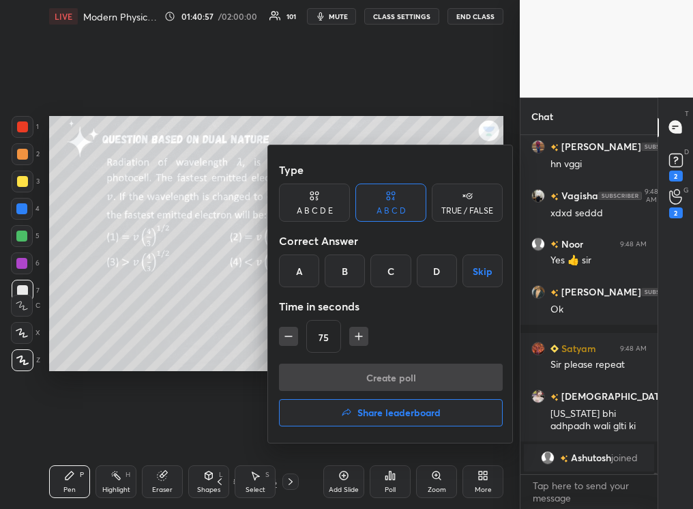
click at [479, 271] on button "Skip" at bounding box center [483, 271] width 40 height 33
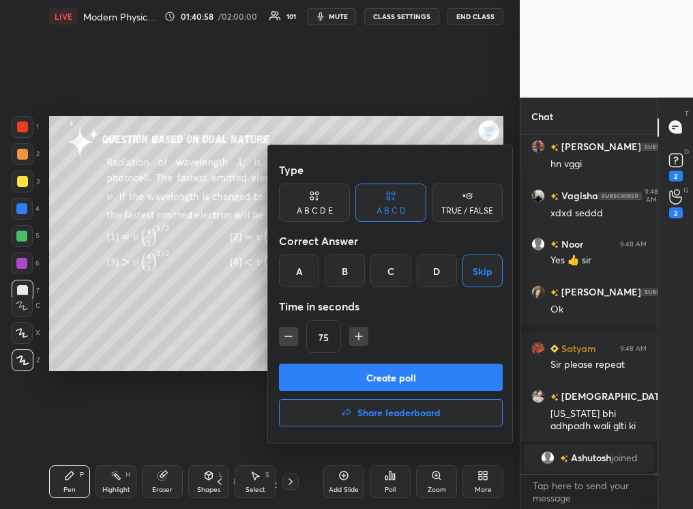
click at [407, 320] on button "Create poll" at bounding box center [391, 377] width 224 height 27
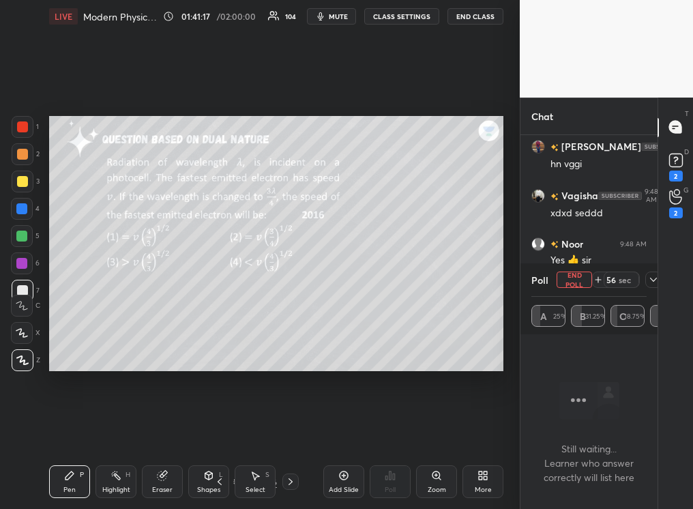
scroll to position [80672, 0]
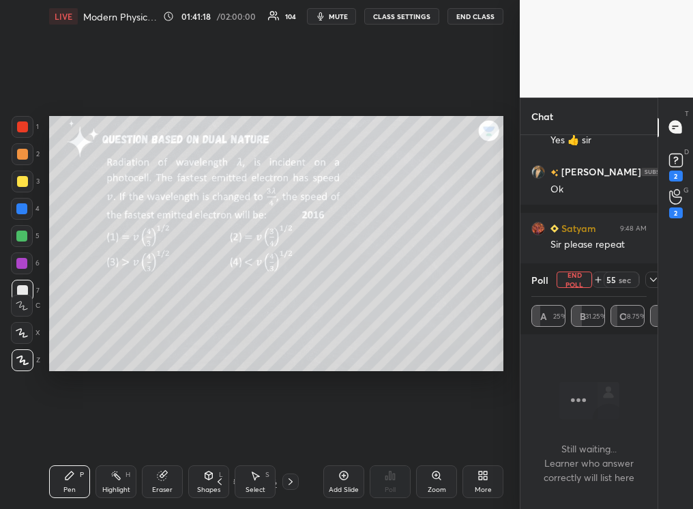
click at [71, 320] on icon at bounding box center [69, 475] width 11 height 11
click at [24, 320] on icon at bounding box center [22, 361] width 12 height 10
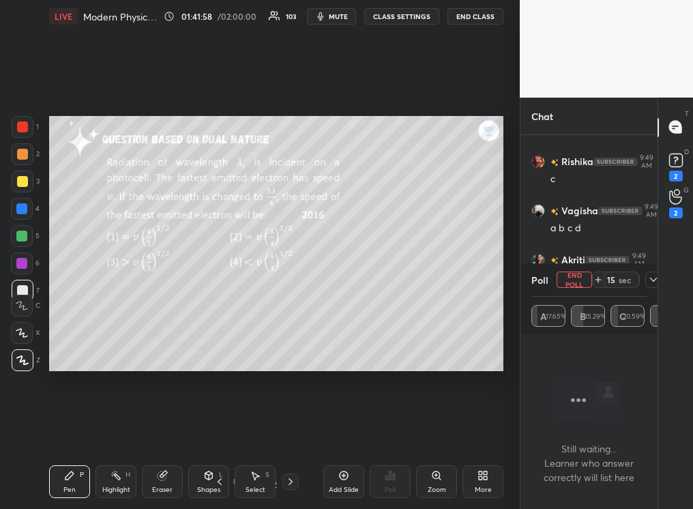
scroll to position [81265, 0]
click at [20, 186] on div at bounding box center [23, 182] width 22 height 22
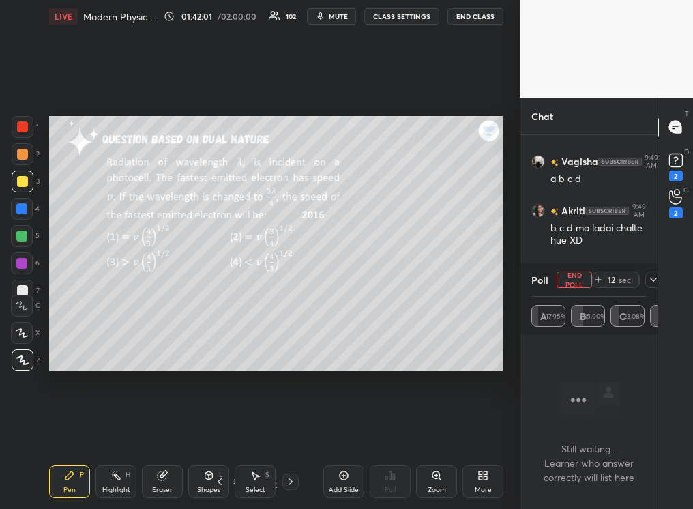
click at [222, 320] on icon at bounding box center [219, 481] width 11 height 11
click at [162, 320] on div "Eraser" at bounding box center [162, 490] width 20 height 7
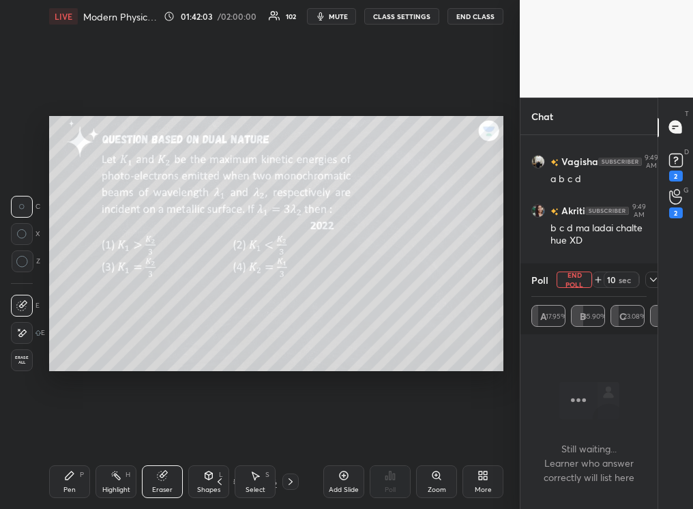
scroll to position [81314, 0]
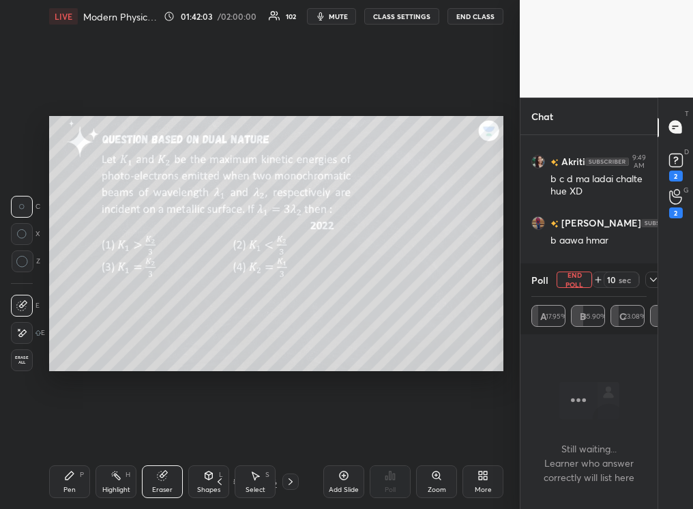
click at [119, 320] on div "Highlight" at bounding box center [116, 490] width 28 height 7
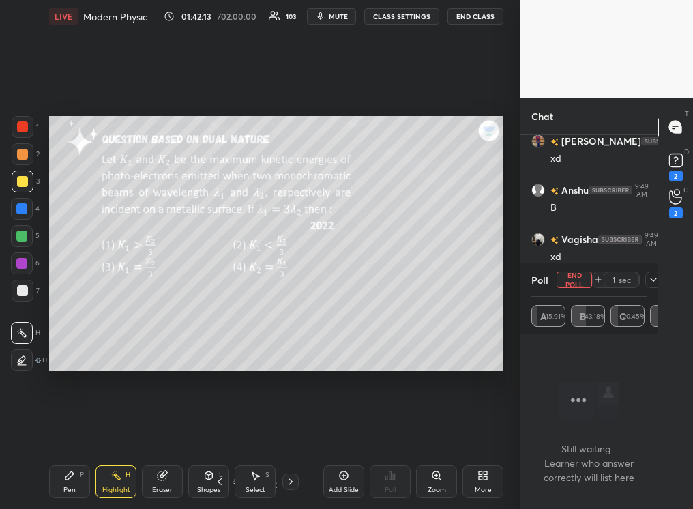
scroll to position [81254, 0]
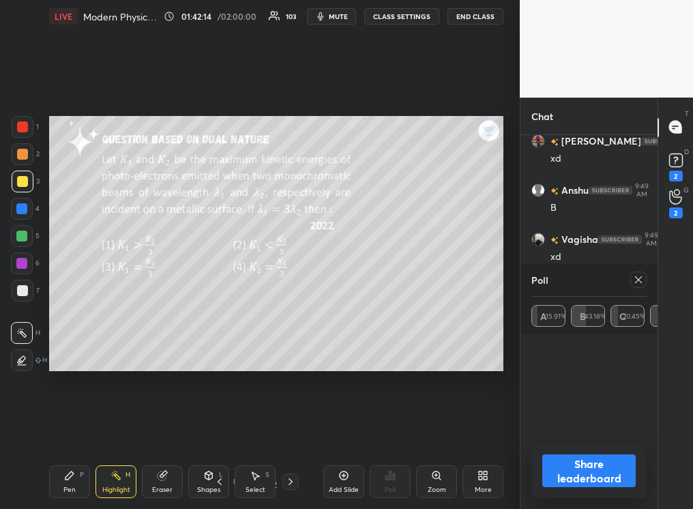
click at [289, 320] on icon at bounding box center [290, 481] width 11 height 11
click at [73, 320] on div "Pen" at bounding box center [69, 490] width 12 height 7
click at [18, 157] on div at bounding box center [22, 154] width 11 height 11
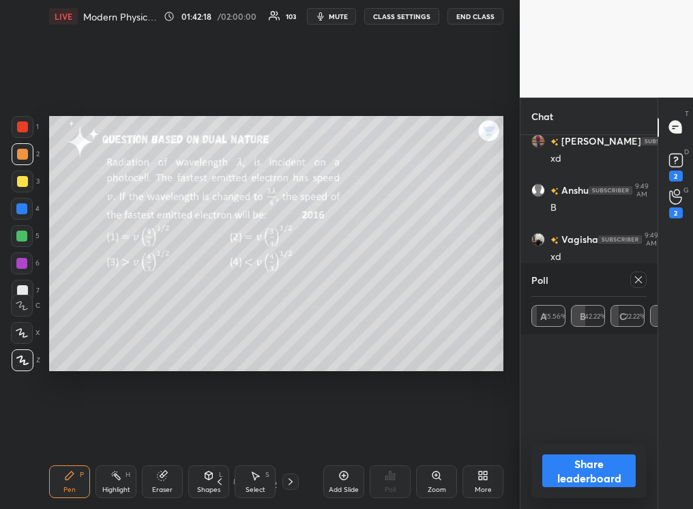
click at [23, 237] on div at bounding box center [21, 236] width 11 height 11
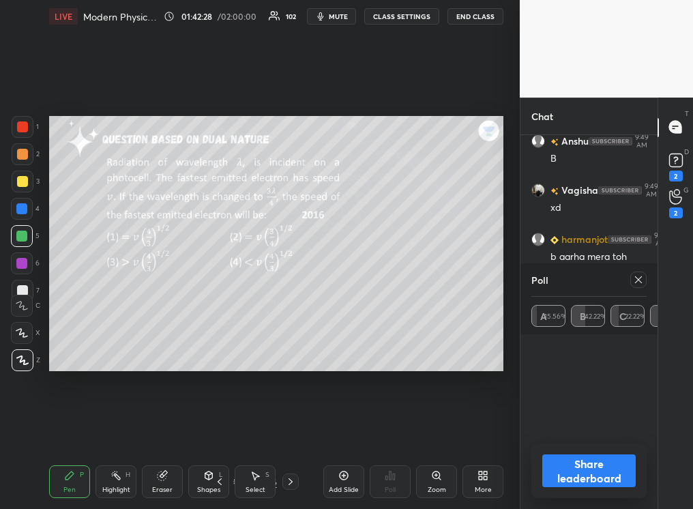
click at [489, 283] on icon at bounding box center [638, 279] width 11 height 11
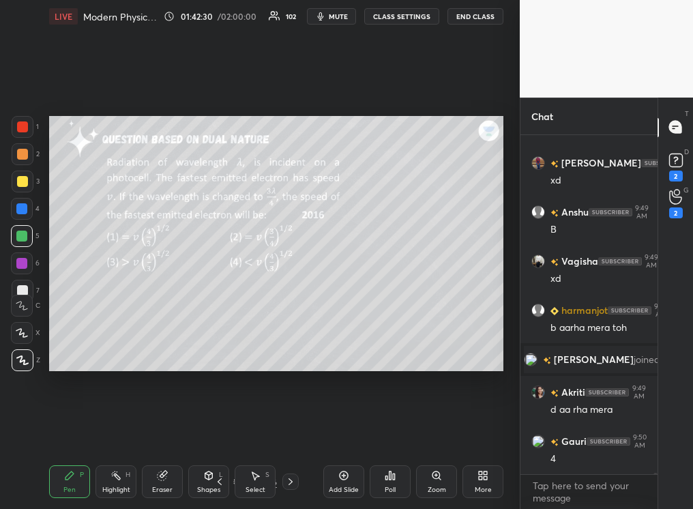
scroll to position [81294, 0]
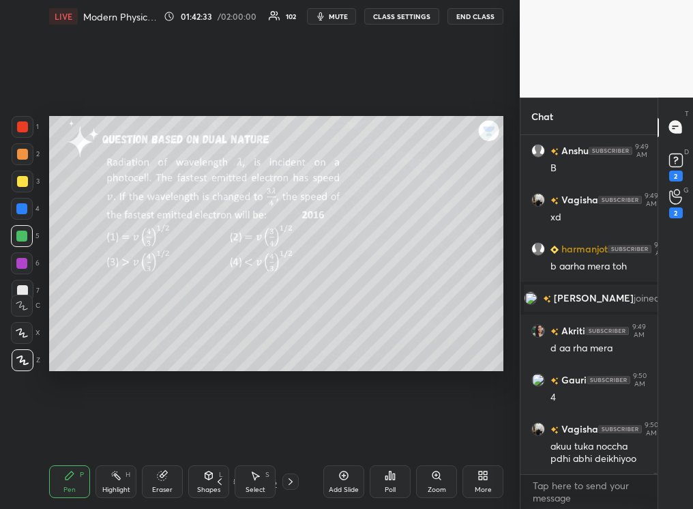
click at [78, 320] on div "Pen P" at bounding box center [69, 481] width 41 height 33
click at [17, 179] on div at bounding box center [22, 181] width 11 height 11
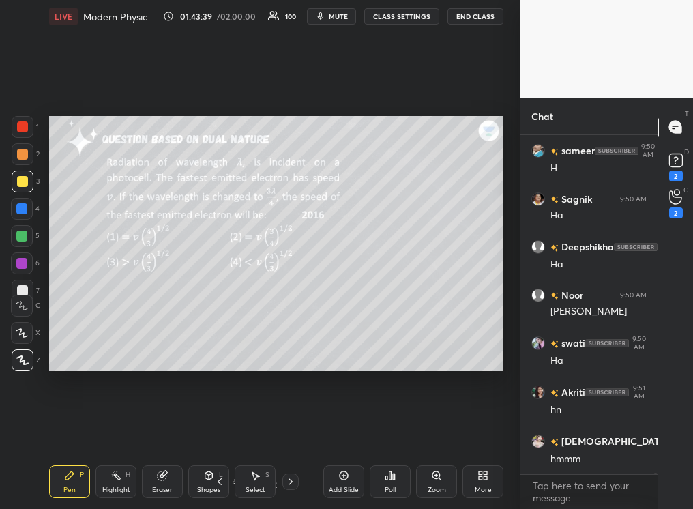
scroll to position [82562, 0]
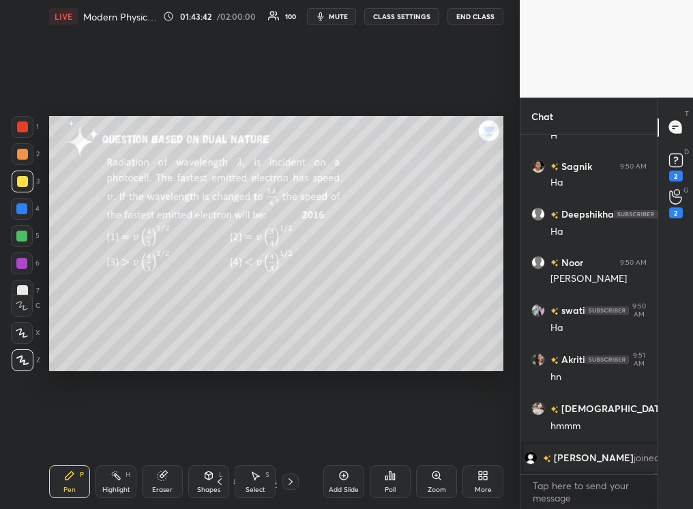
click at [117, 320] on div "Highlight" at bounding box center [116, 490] width 28 height 7
click at [64, 320] on icon at bounding box center [69, 475] width 11 height 11
click at [113, 320] on div "Highlight H" at bounding box center [116, 481] width 41 height 33
click at [78, 320] on div "Pen P" at bounding box center [69, 481] width 41 height 33
click at [26, 211] on div at bounding box center [22, 209] width 22 height 22
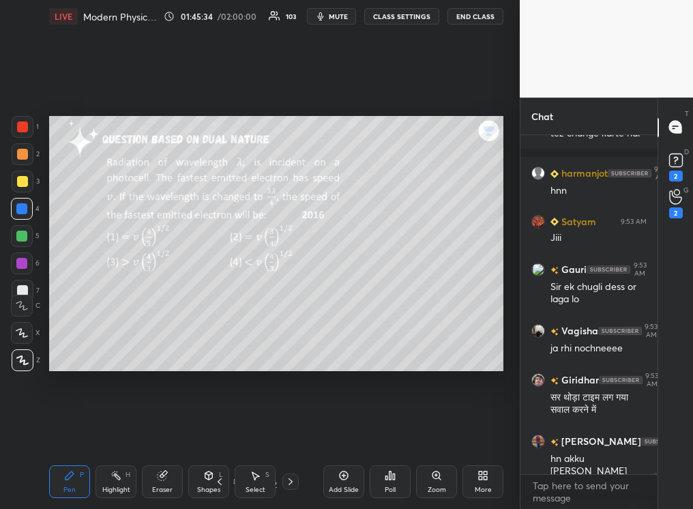
scroll to position [83760, 0]
click at [339, 320] on div "Add Slide" at bounding box center [343, 481] width 41 height 33
click at [21, 181] on div at bounding box center [22, 181] width 11 height 11
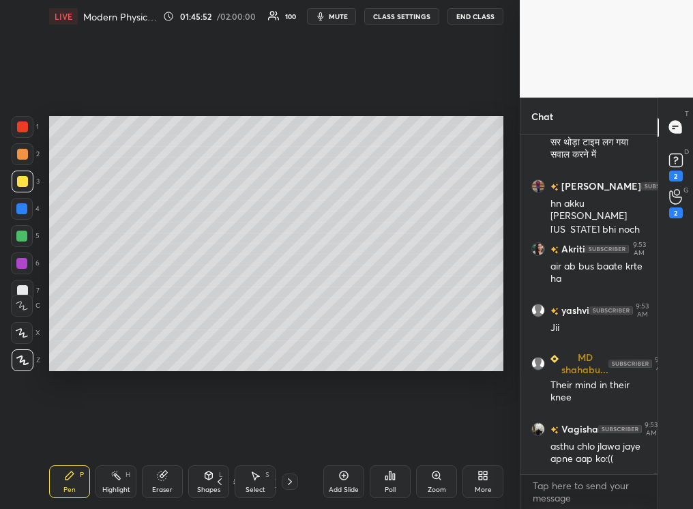
scroll to position [84076, 0]
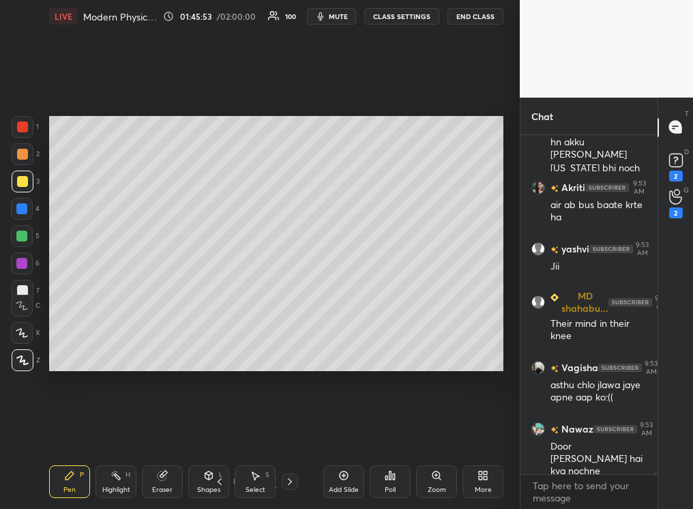
click at [166, 320] on div "Eraser" at bounding box center [162, 481] width 41 height 33
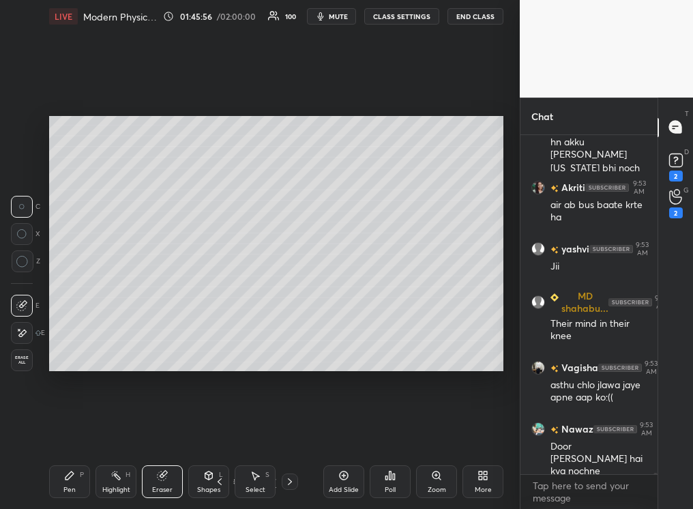
click at [72, 320] on div "Pen" at bounding box center [69, 490] width 12 height 7
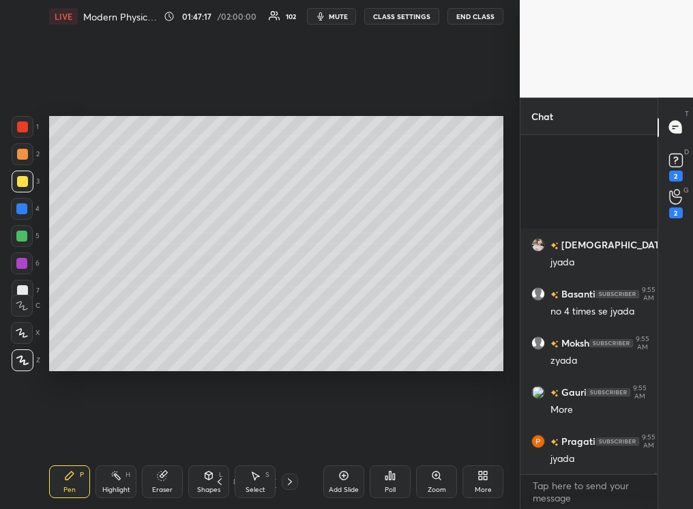
scroll to position [85557, 0]
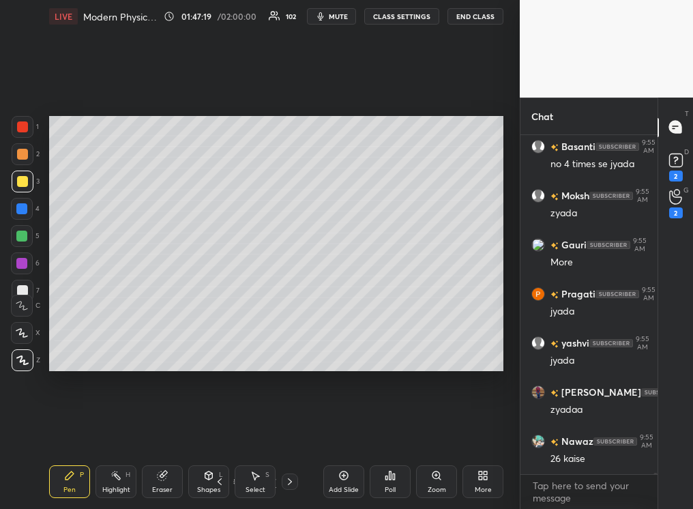
click at [216, 320] on icon at bounding box center [219, 481] width 11 height 11
click at [217, 320] on icon at bounding box center [219, 481] width 11 height 11
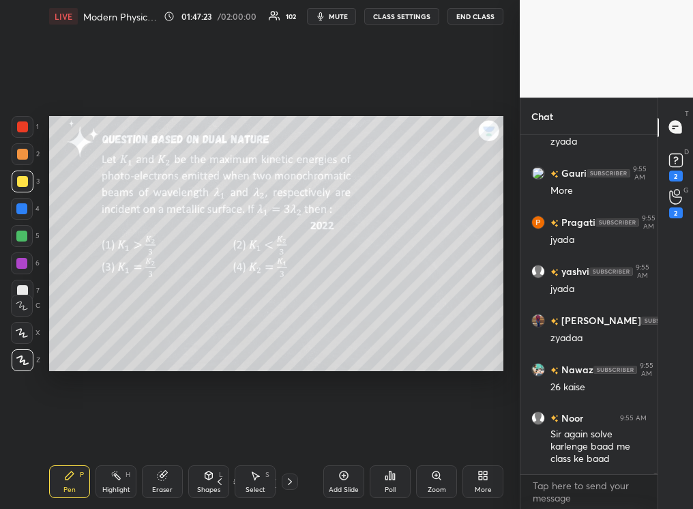
click at [122, 320] on div "Highlight" at bounding box center [116, 490] width 28 height 7
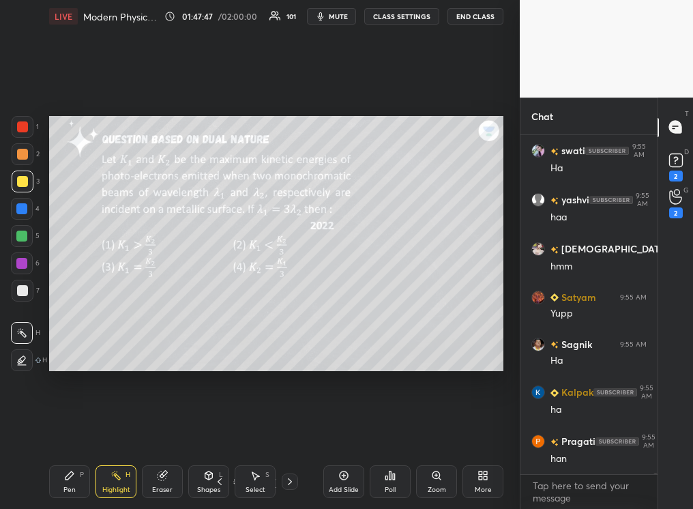
scroll to position [85829, 0]
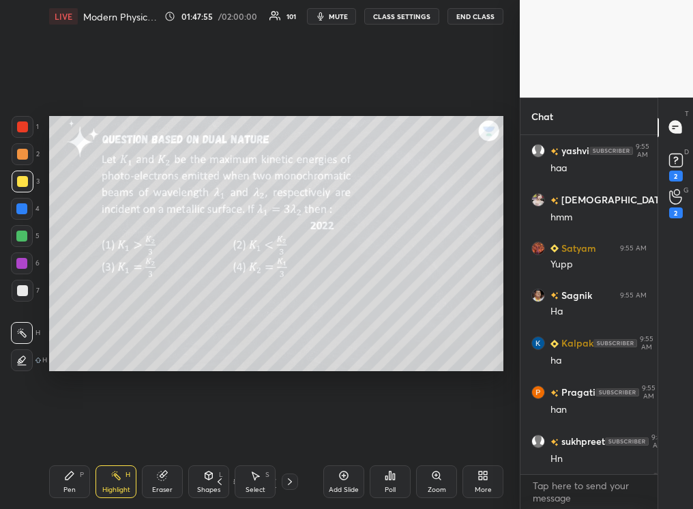
click at [340, 320] on icon at bounding box center [344, 475] width 11 height 11
click at [68, 320] on div "Pen P" at bounding box center [69, 481] width 41 height 33
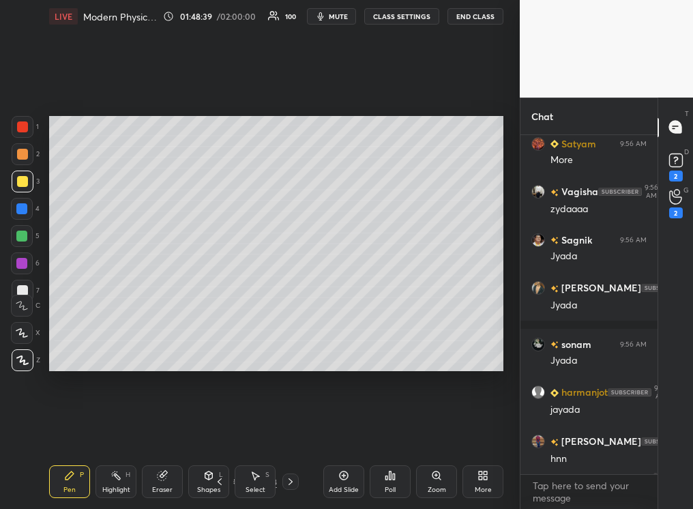
scroll to position [86624, 0]
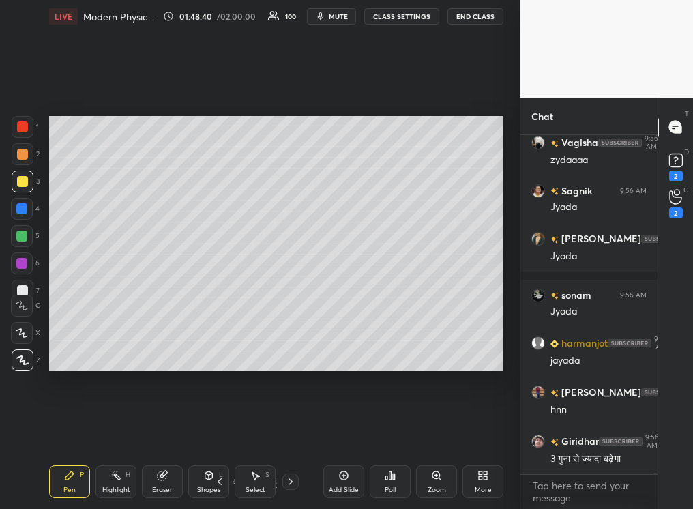
click at [217, 320] on icon at bounding box center [219, 481] width 11 height 11
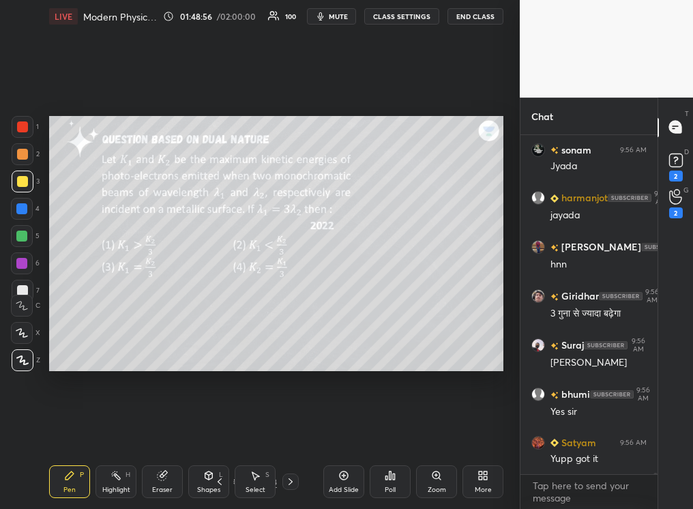
scroll to position [86818, 0]
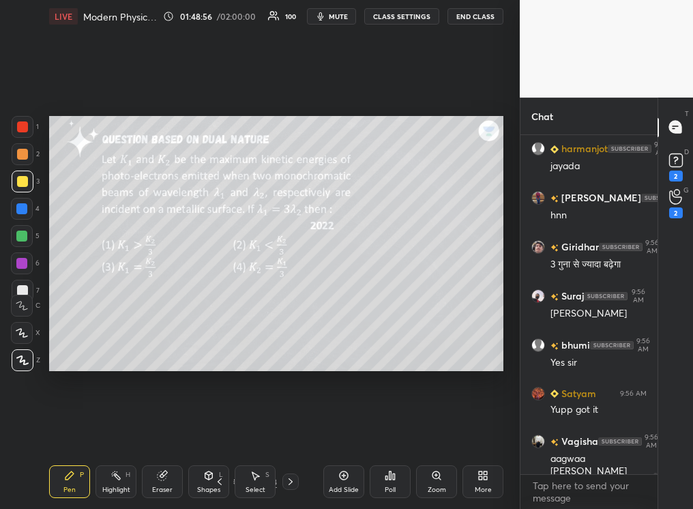
click at [128, 320] on div "Highlight H" at bounding box center [116, 481] width 41 height 33
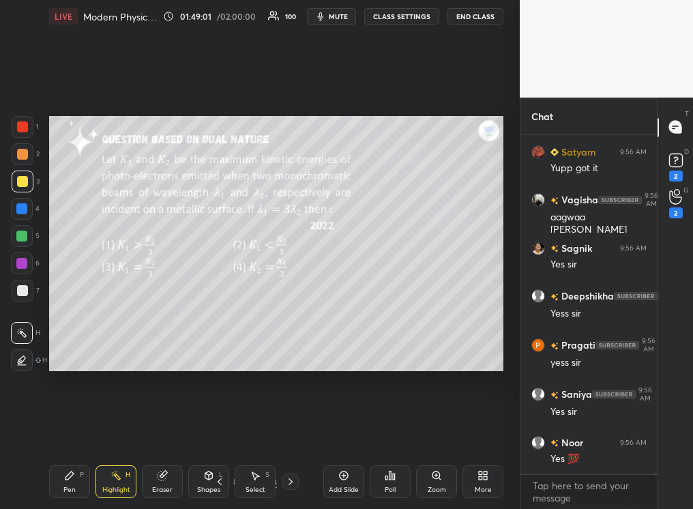
scroll to position [87109, 0]
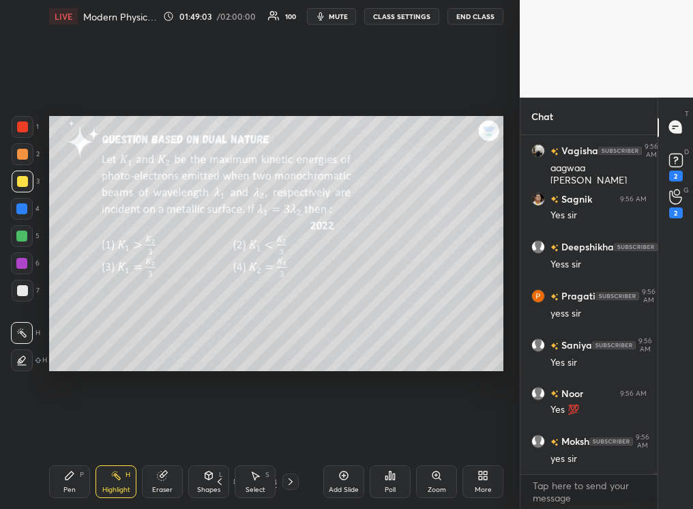
click at [291, 320] on icon at bounding box center [290, 481] width 11 height 11
click at [291, 320] on icon at bounding box center [291, 481] width 4 height 7
click at [292, 320] on icon at bounding box center [290, 481] width 11 height 11
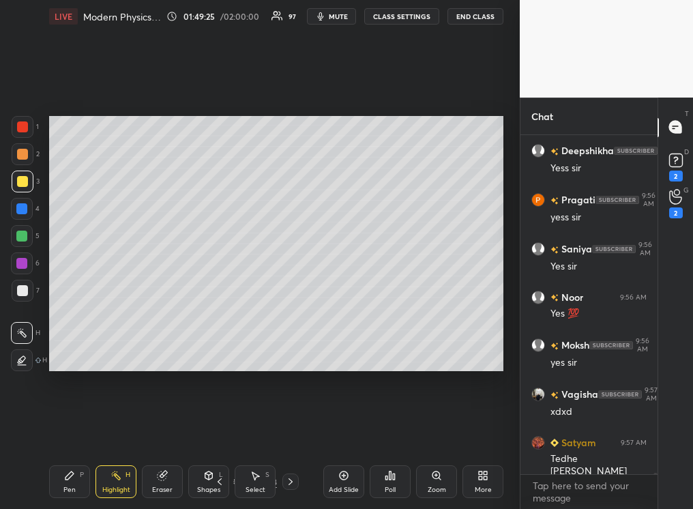
scroll to position [87267, 0]
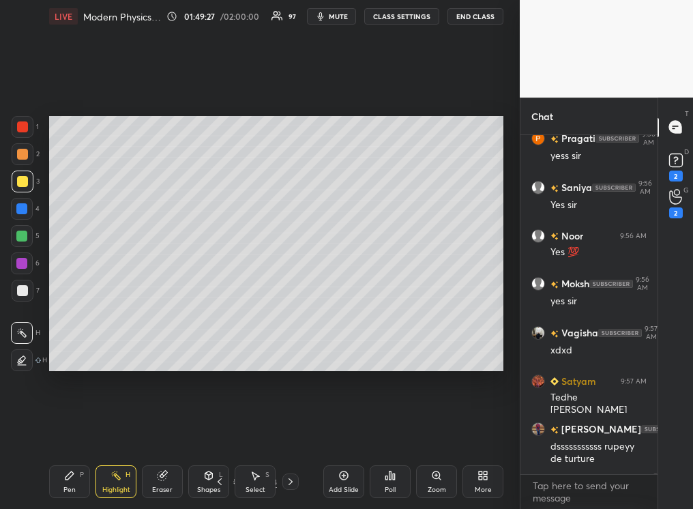
click at [119, 320] on div "Highlight" at bounding box center [116, 490] width 28 height 7
click at [78, 320] on div "Pen P" at bounding box center [69, 481] width 41 height 33
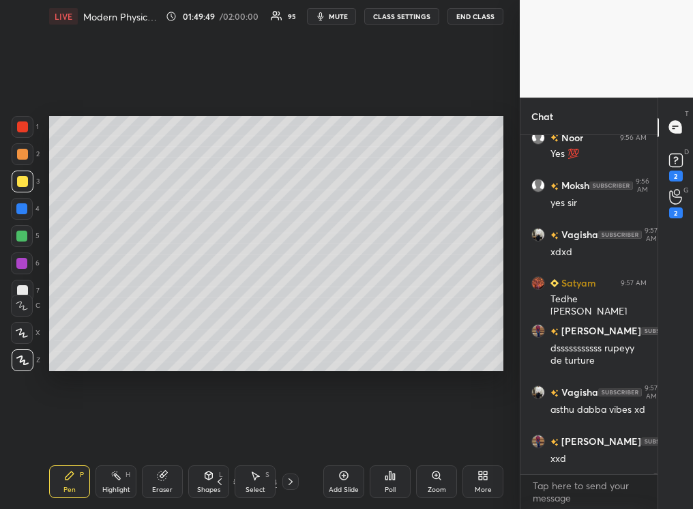
scroll to position [87414, 0]
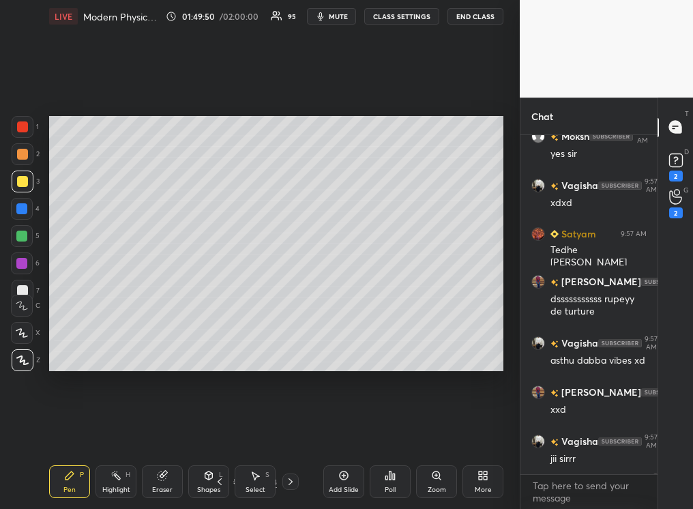
click at [218, 320] on icon at bounding box center [219, 481] width 11 height 11
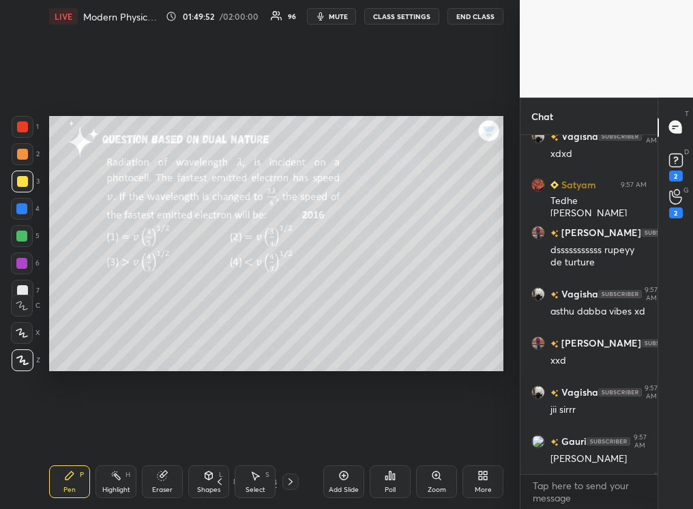
click at [123, 320] on div "Highlight" at bounding box center [116, 490] width 28 height 7
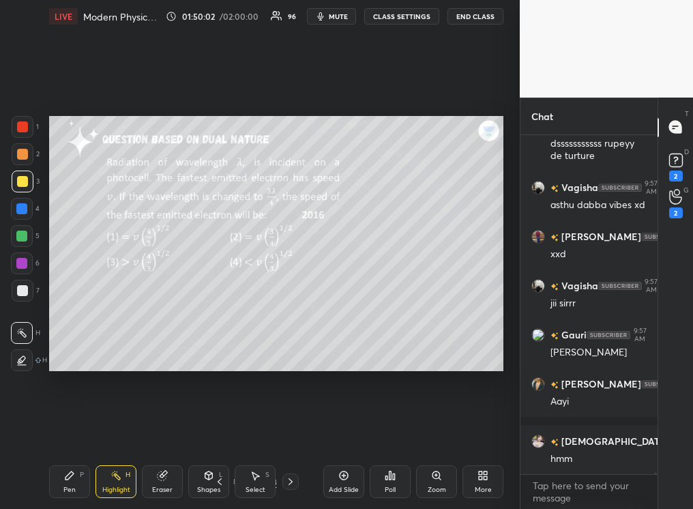
scroll to position [87583, 0]
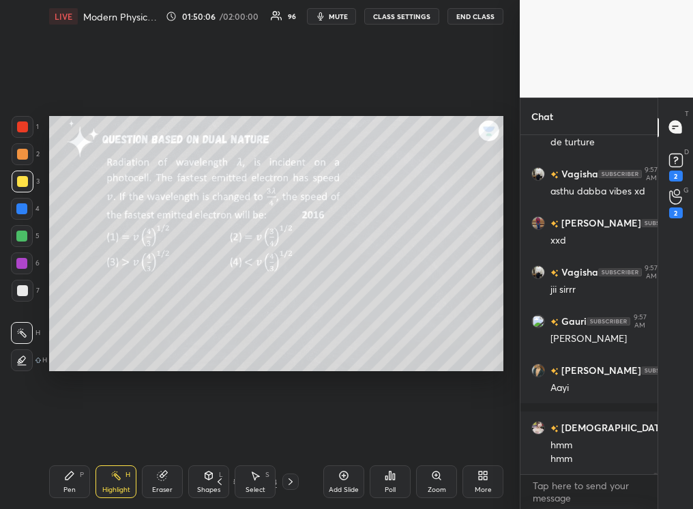
click at [340, 320] on div "Add Slide" at bounding box center [343, 481] width 41 height 33
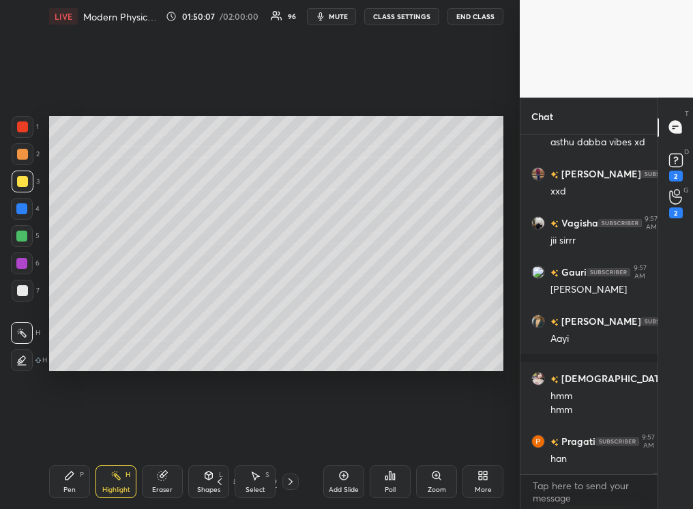
click at [69, 320] on icon at bounding box center [69, 475] width 11 height 11
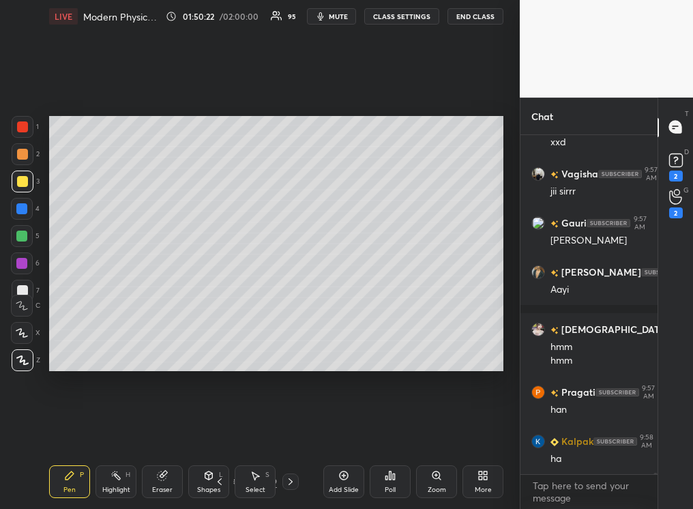
click at [164, 320] on div "Eraser" at bounding box center [162, 481] width 41 height 33
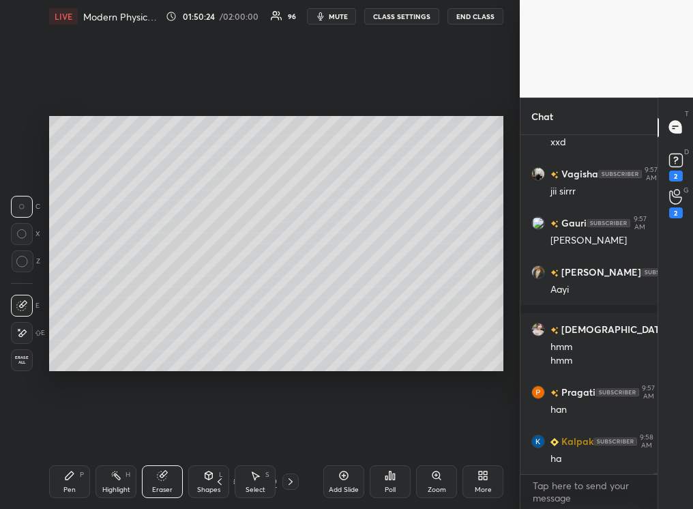
click at [81, 320] on div "P" at bounding box center [82, 475] width 4 height 7
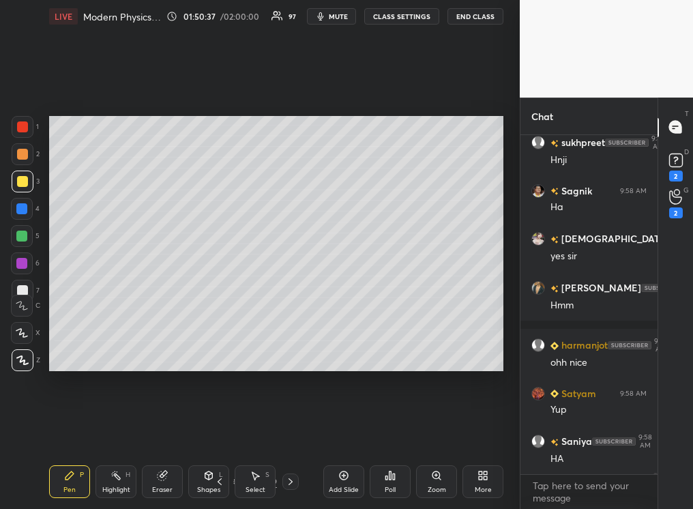
scroll to position [88175, 0]
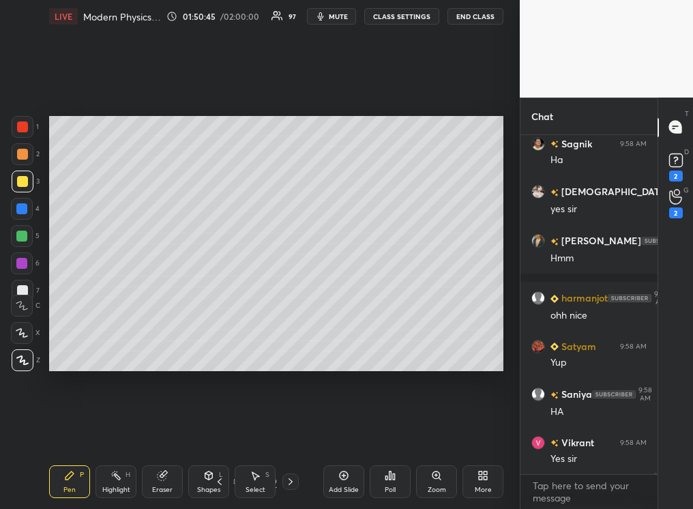
click at [225, 320] on div "Shapes L" at bounding box center [208, 481] width 41 height 33
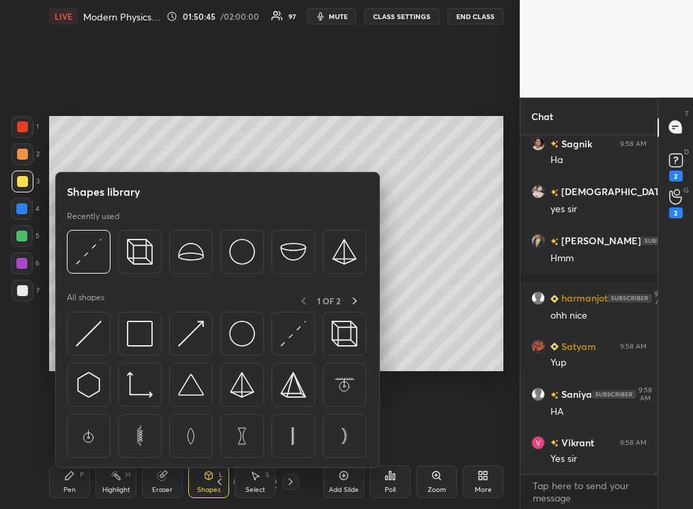
scroll to position [88208, 0]
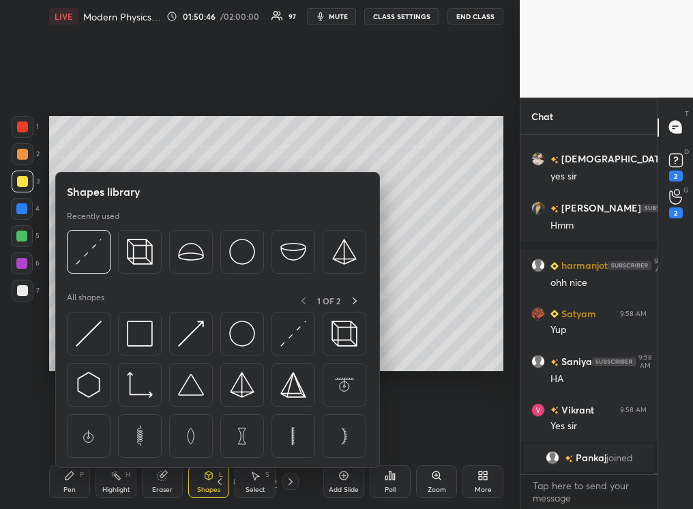
click at [401, 320] on div "Setting up your live class Poll for secs No correct answer Start poll" at bounding box center [276, 244] width 465 height 422
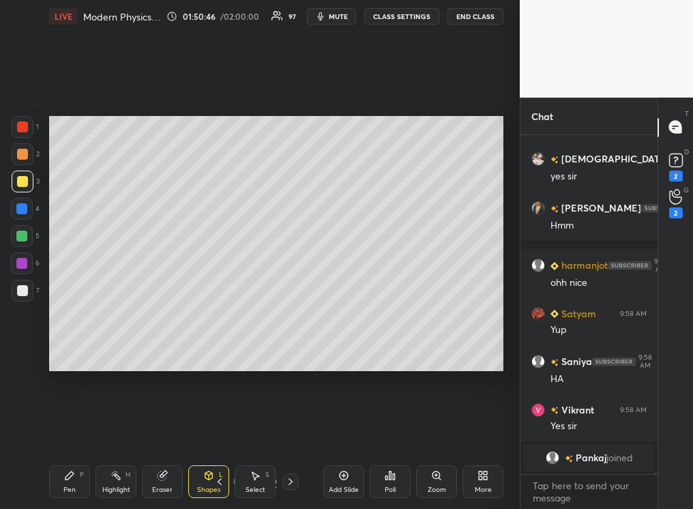
click at [218, 320] on icon at bounding box center [219, 481] width 11 height 11
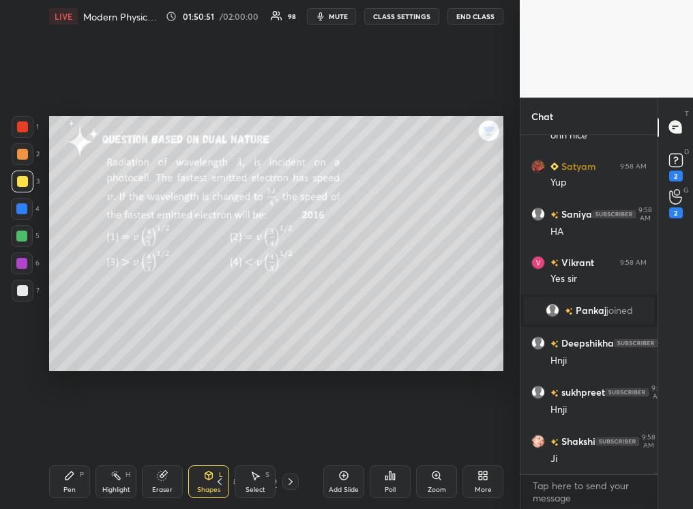
scroll to position [87480, 0]
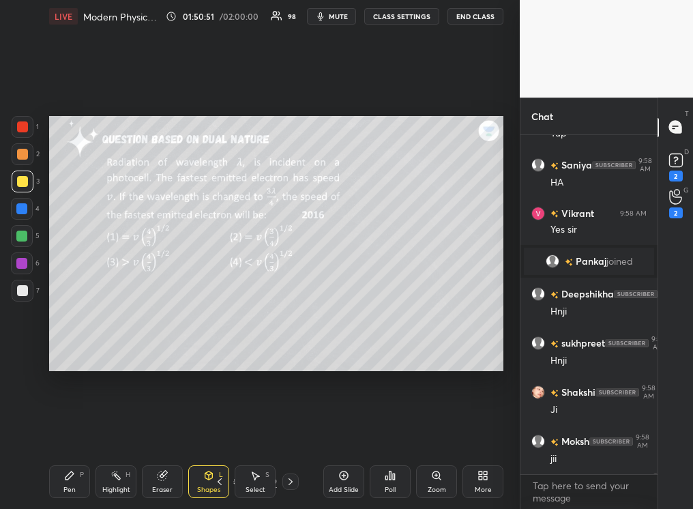
click at [293, 320] on icon at bounding box center [290, 481] width 11 height 11
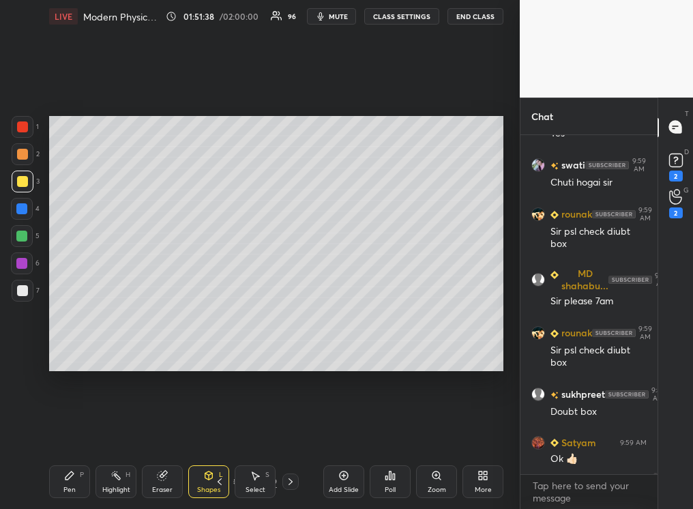
scroll to position [88642, 0]
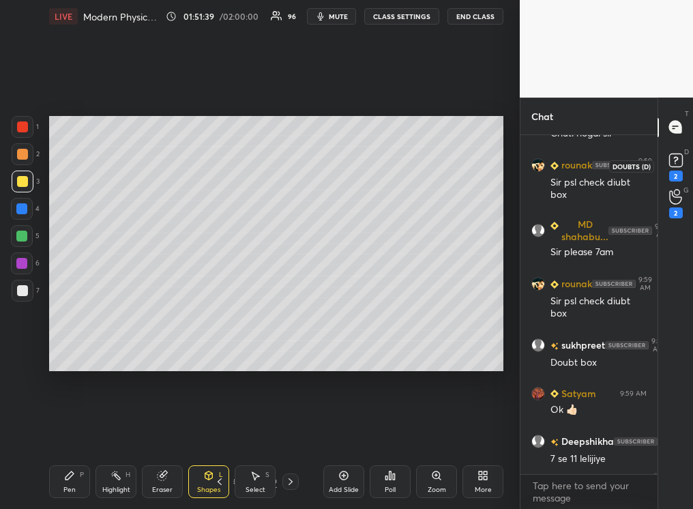
click at [489, 162] on rect at bounding box center [676, 160] width 13 height 13
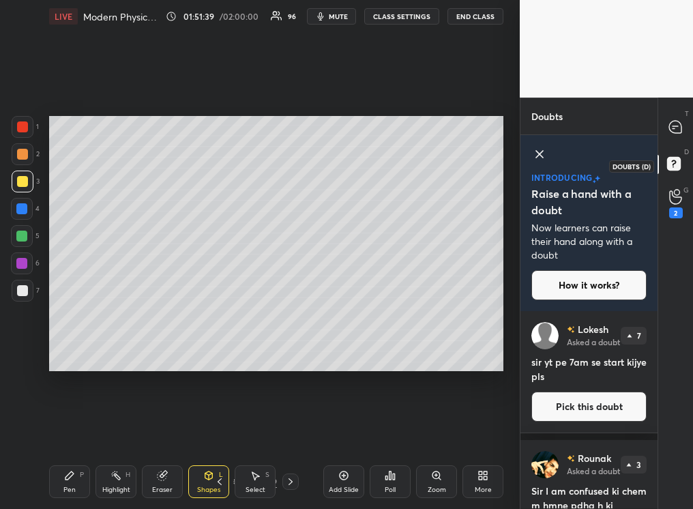
click at [489, 201] on icon at bounding box center [676, 197] width 13 height 16
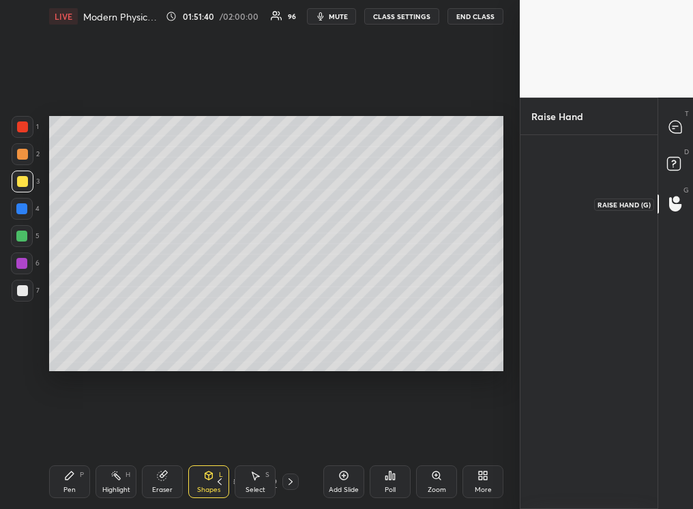
scroll to position [5, 5]
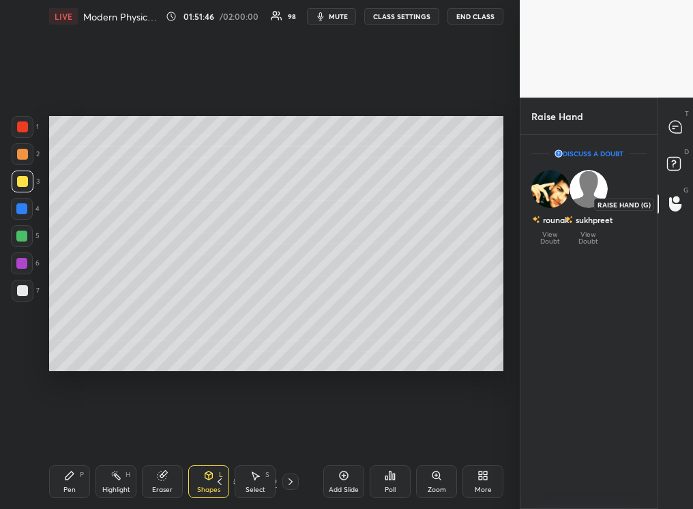
click at [489, 162] on rect at bounding box center [673, 163] width 13 height 13
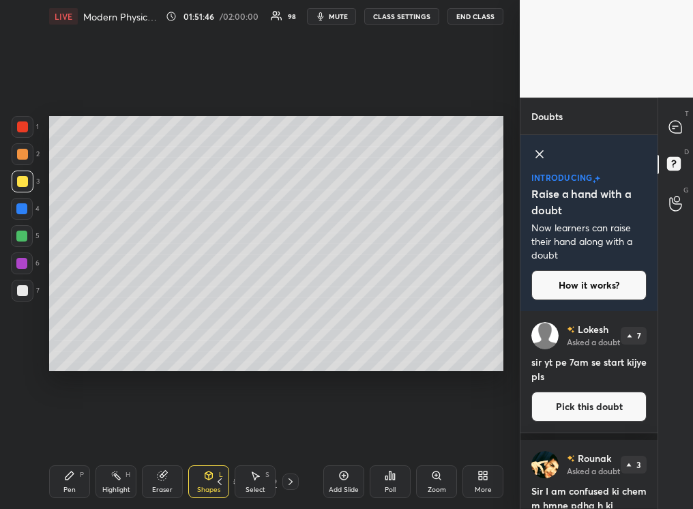
click at [489, 130] on icon at bounding box center [676, 127] width 12 height 12
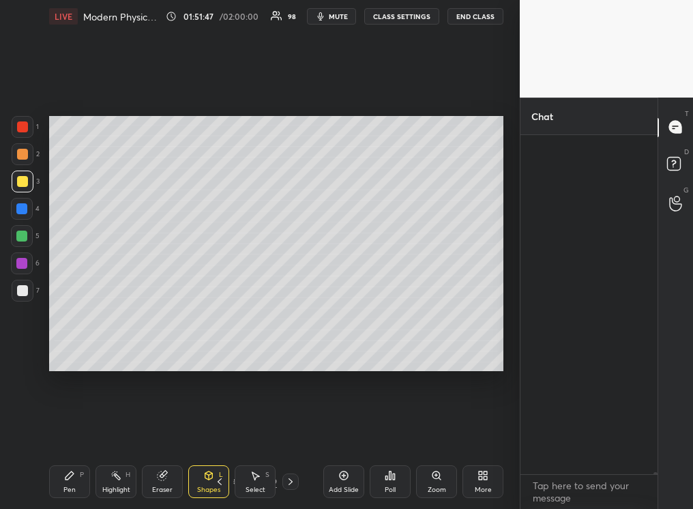
scroll to position [89436, 0]
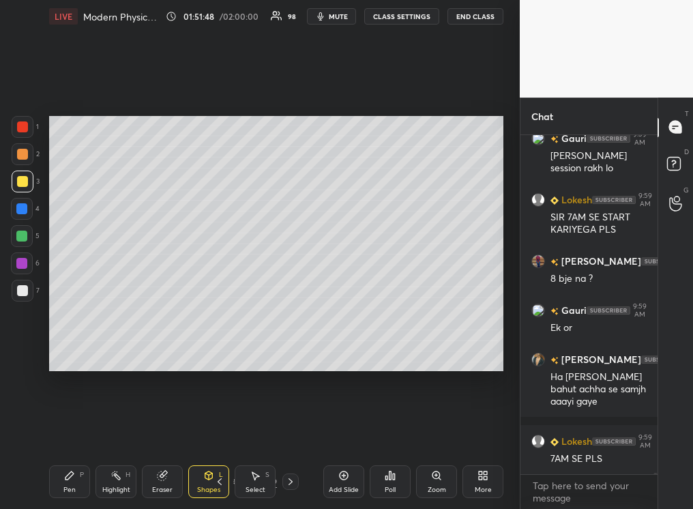
click at [489, 165] on rect at bounding box center [673, 163] width 13 height 13
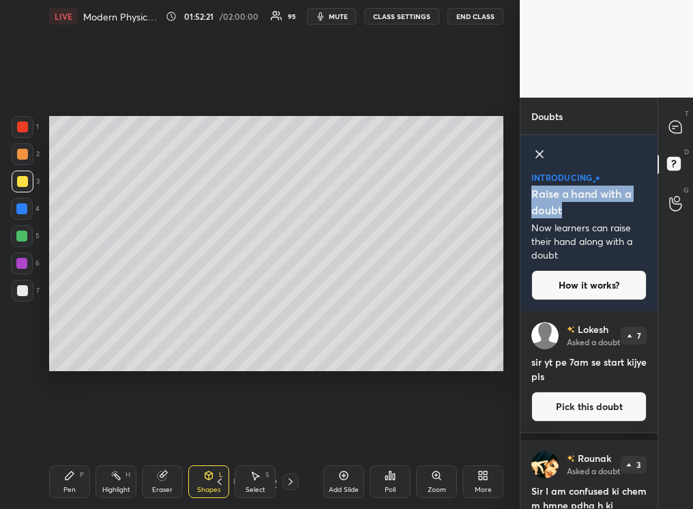
drag, startPoint x: 656, startPoint y: 169, endPoint x: 650, endPoint y: 220, distance: 51.5
click at [489, 221] on div "introducing Raise a hand with a doubt Now learners can raise their hand along w…" at bounding box center [589, 223] width 137 height 176
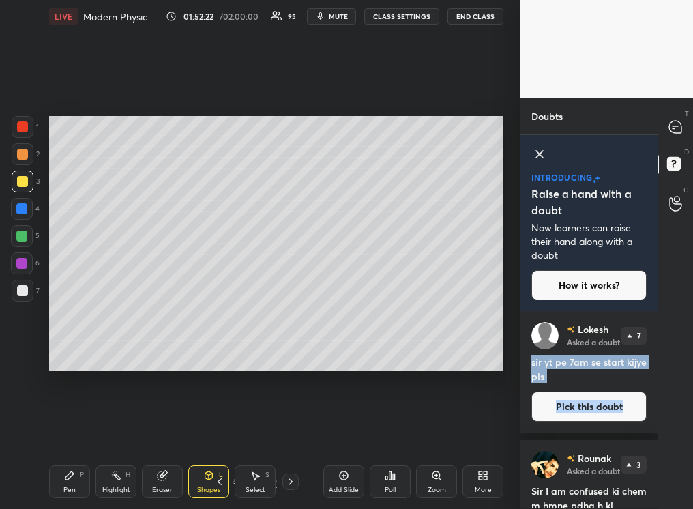
drag, startPoint x: 643, startPoint y: 394, endPoint x: 647, endPoint y: 341, distance: 53.4
click at [489, 320] on div "[PERSON_NAME] Asked a doubt 7 sir yt pe 7am se start kijye pls Pick this doubt" at bounding box center [589, 371] width 137 height 121
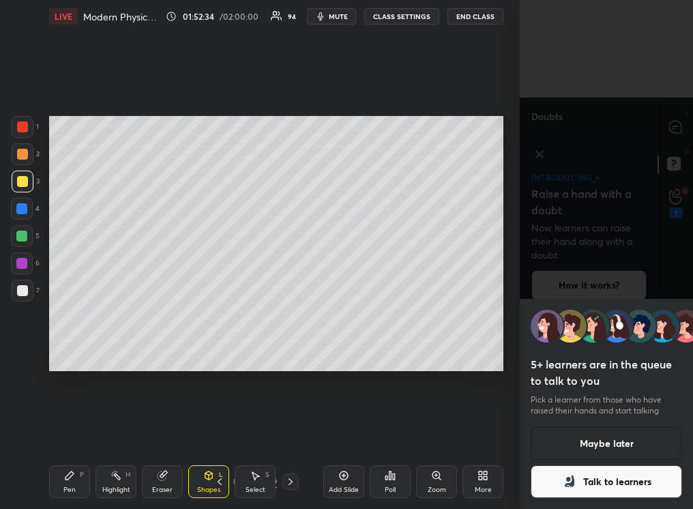
scroll to position [212, 0]
click at [489, 320] on button "Maybe later" at bounding box center [607, 443] width 152 height 33
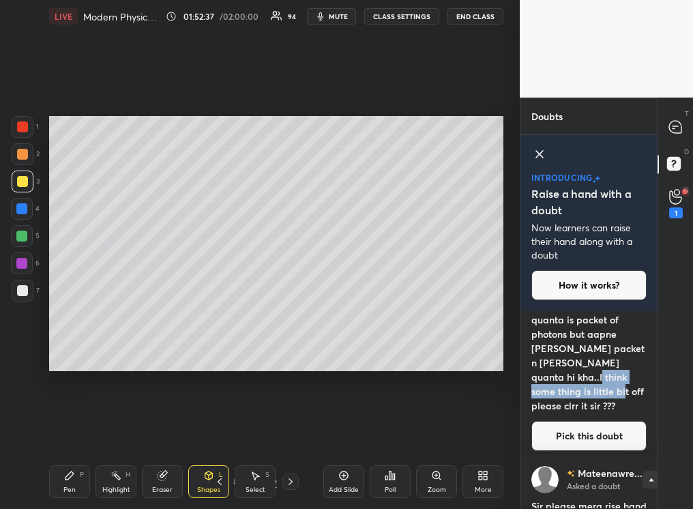
drag, startPoint x: 652, startPoint y: 369, endPoint x: 653, endPoint y: 389, distance: 20.5
click at [489, 320] on div "[PERSON_NAME] Raised a hand 7 sir yt pe 7am se start kijye pls Discuss this dou…" at bounding box center [589, 409] width 137 height 197
drag, startPoint x: 652, startPoint y: 373, endPoint x: 653, endPoint y: 385, distance: 11.6
click at [489, 320] on div "[PERSON_NAME] Raised a hand 7 sir yt pe 7am se start kijye pls Discuss this dou…" at bounding box center [589, 409] width 137 height 197
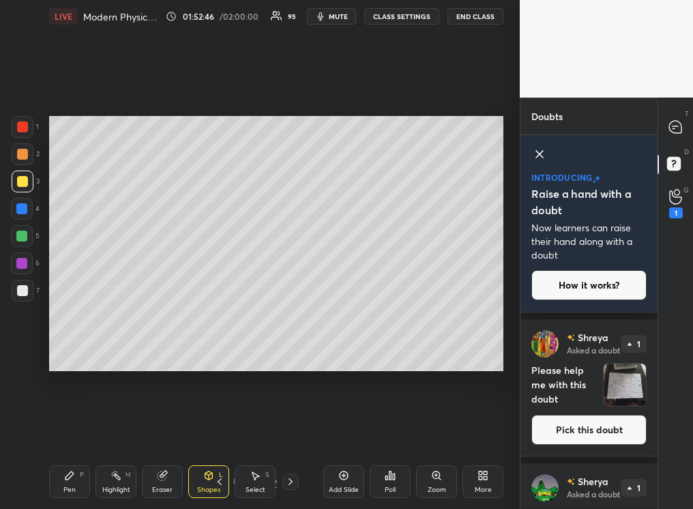
scroll to position [766, 0]
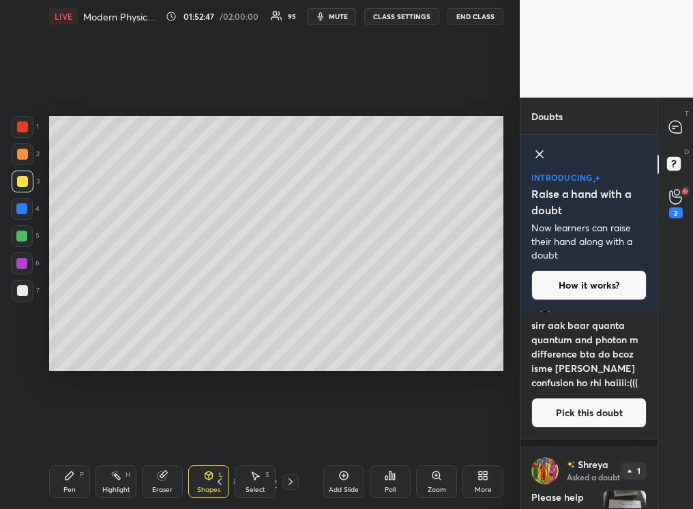
click at [341, 320] on div "Add Slide" at bounding box center [343, 481] width 41 height 33
click at [73, 320] on div "Pen P" at bounding box center [69, 481] width 41 height 33
click at [165, 320] on div "Eraser" at bounding box center [162, 490] width 20 height 7
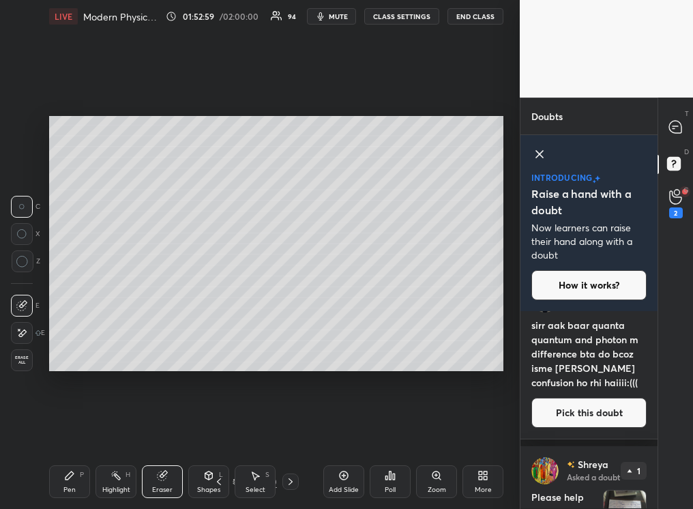
click at [62, 320] on div "Pen P" at bounding box center [69, 481] width 41 height 33
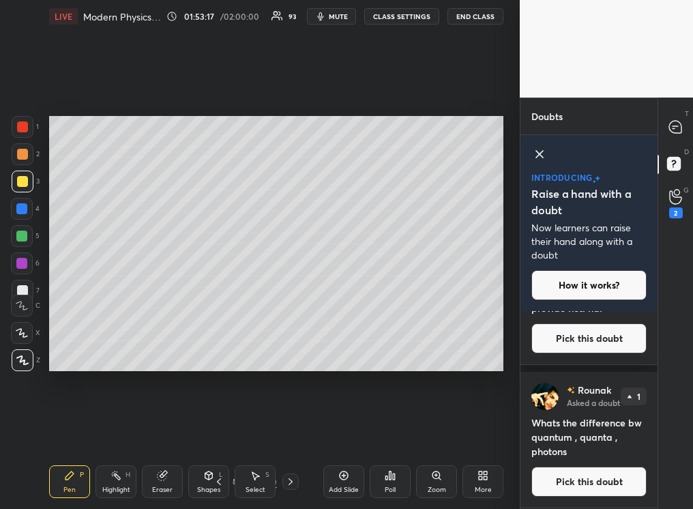
scroll to position [1121, 0]
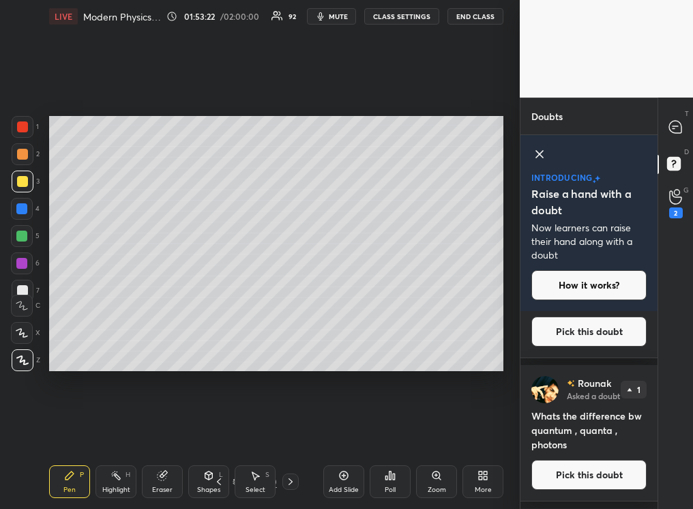
click at [489, 128] on icon at bounding box center [676, 127] width 12 height 12
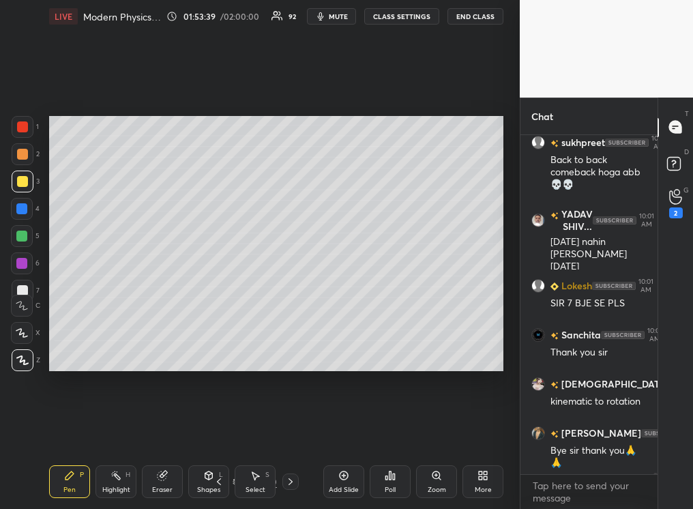
scroll to position [92396, 0]
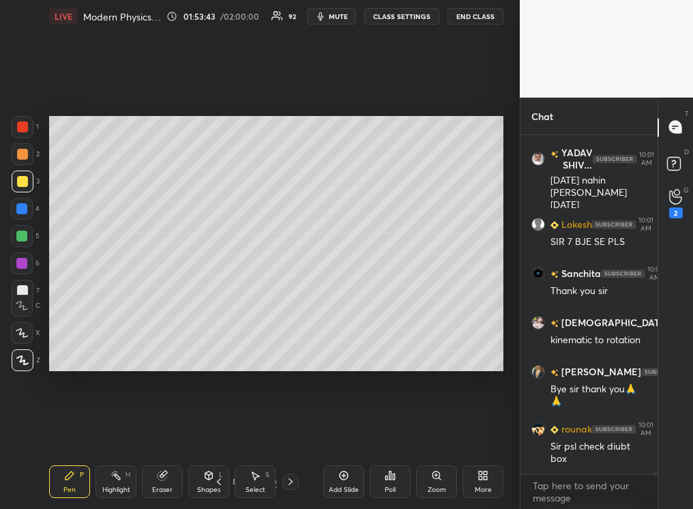
click at [489, 196] on icon at bounding box center [676, 197] width 13 height 16
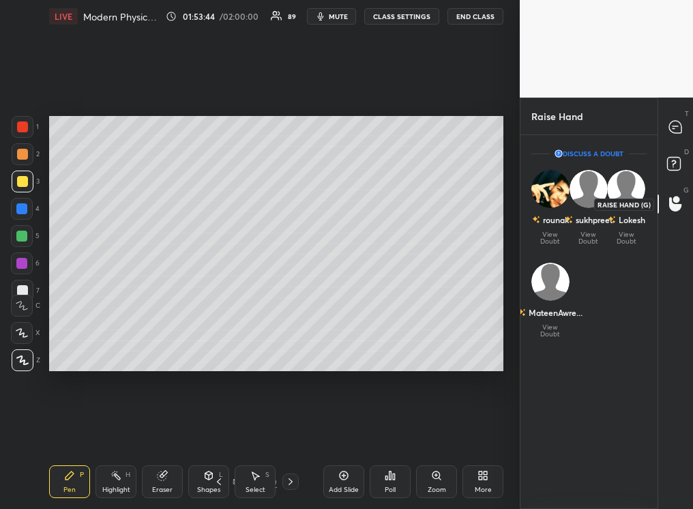
click at [489, 129] on icon at bounding box center [676, 127] width 14 height 14
type textarea "x"
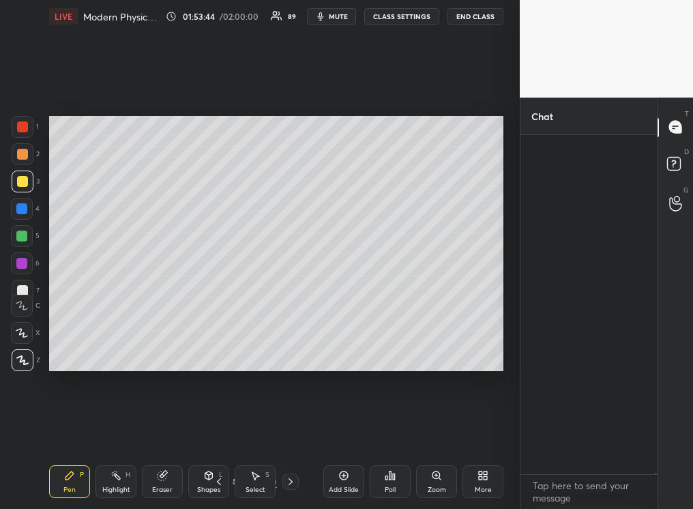
scroll to position [335, 133]
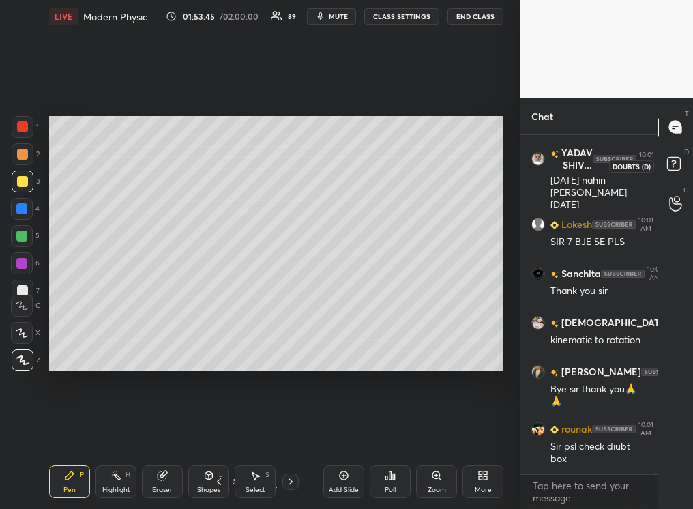
click at [489, 162] on rect at bounding box center [673, 163] width 13 height 13
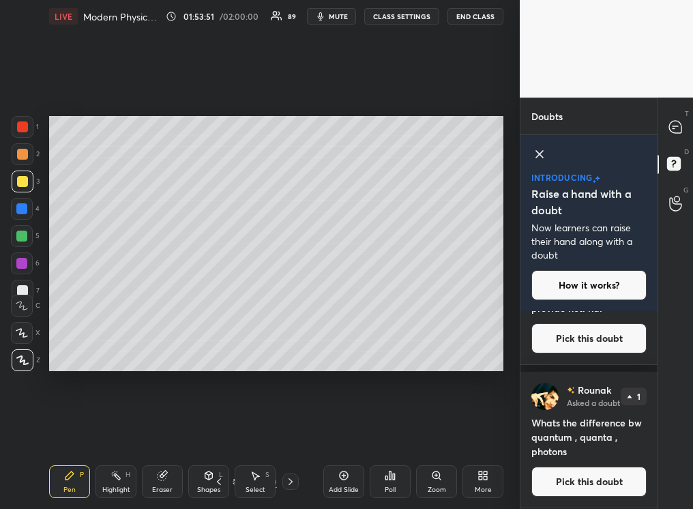
scroll to position [1133, 0]
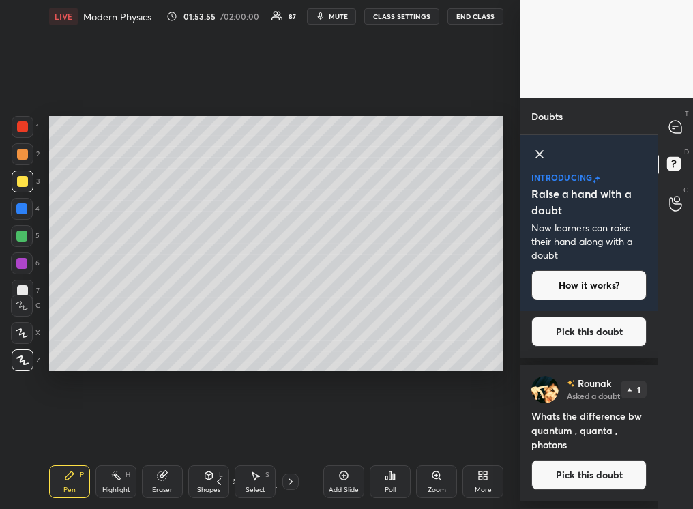
click at [476, 15] on button "End Class" at bounding box center [476, 16] width 56 height 16
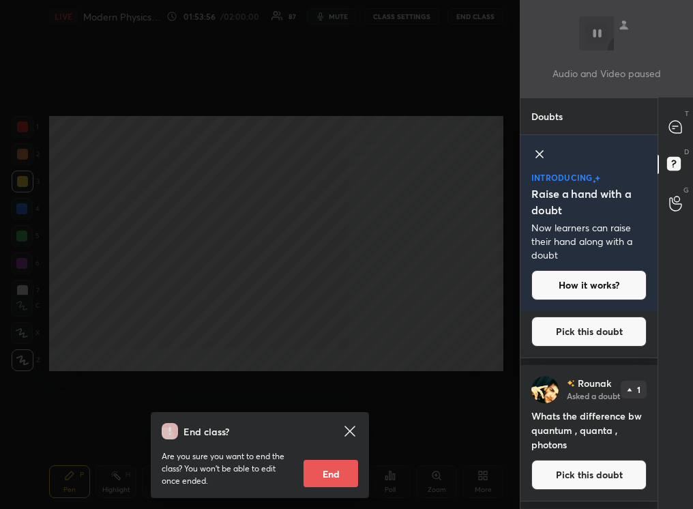
drag, startPoint x: 329, startPoint y: 474, endPoint x: 331, endPoint y: 463, distance: 10.4
click at [332, 320] on button "End" at bounding box center [331, 473] width 55 height 27
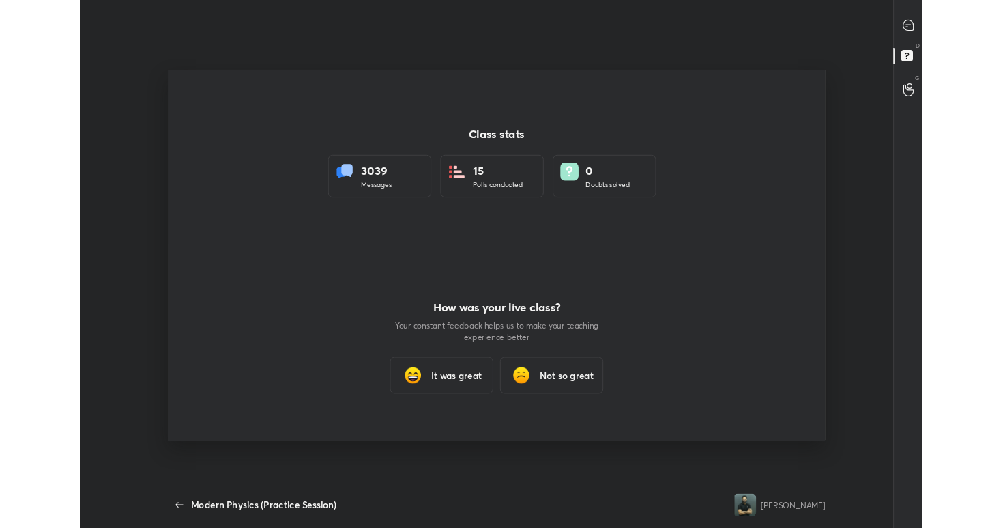
scroll to position [67808, 67256]
